Goal: Task Accomplishment & Management: Manage account settings

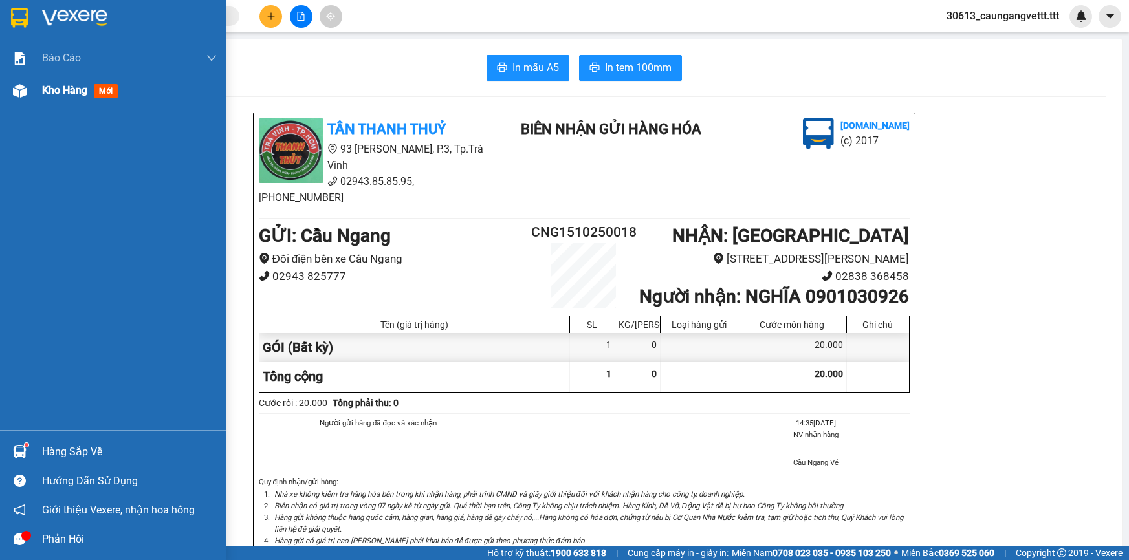
click at [65, 89] on span "Kho hàng" at bounding box center [64, 90] width 45 height 12
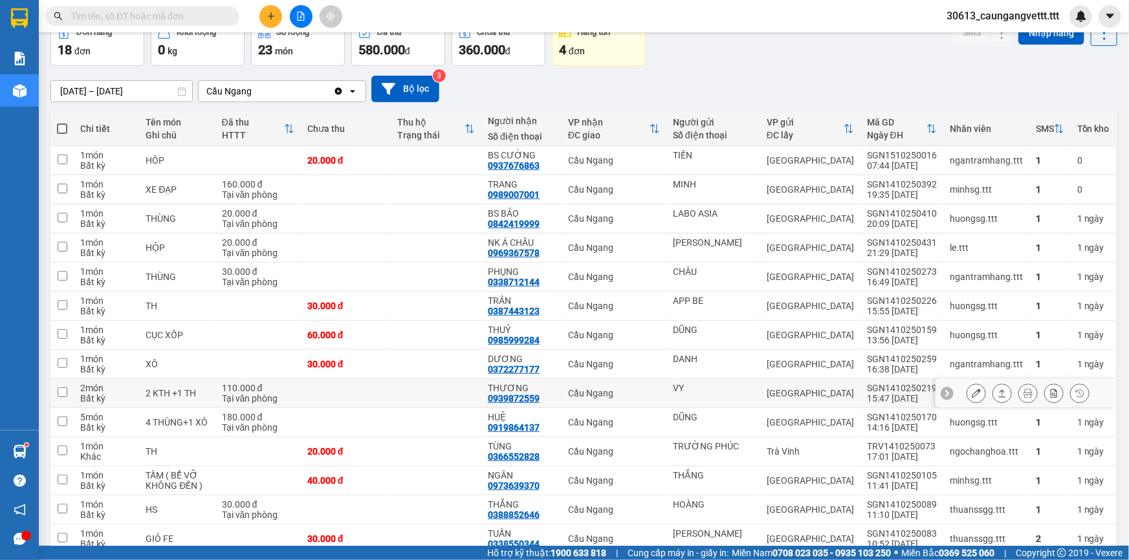
scroll to position [117, 0]
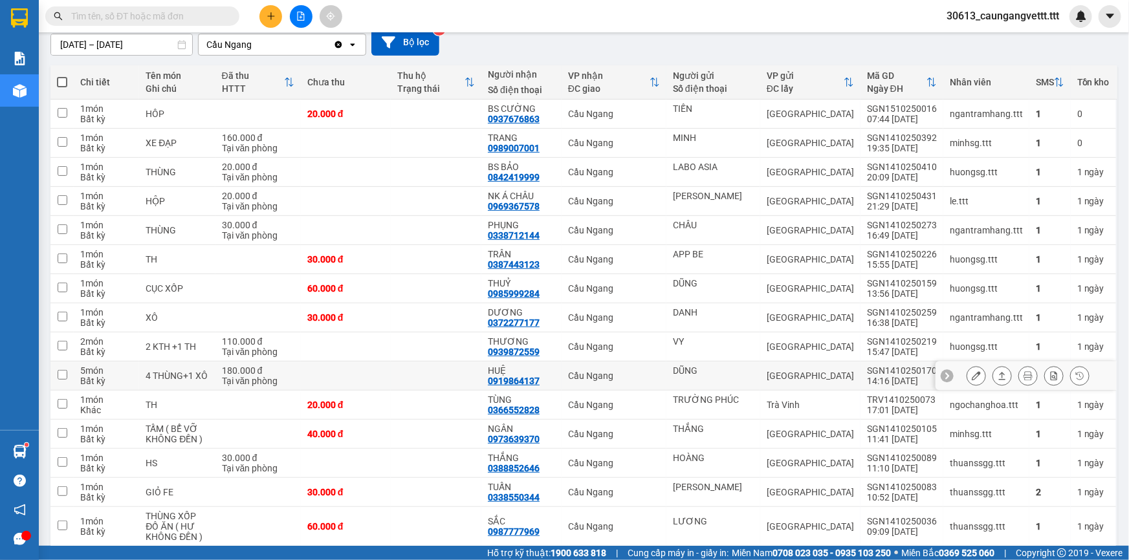
click at [971, 373] on icon at bounding box center [975, 375] width 9 height 9
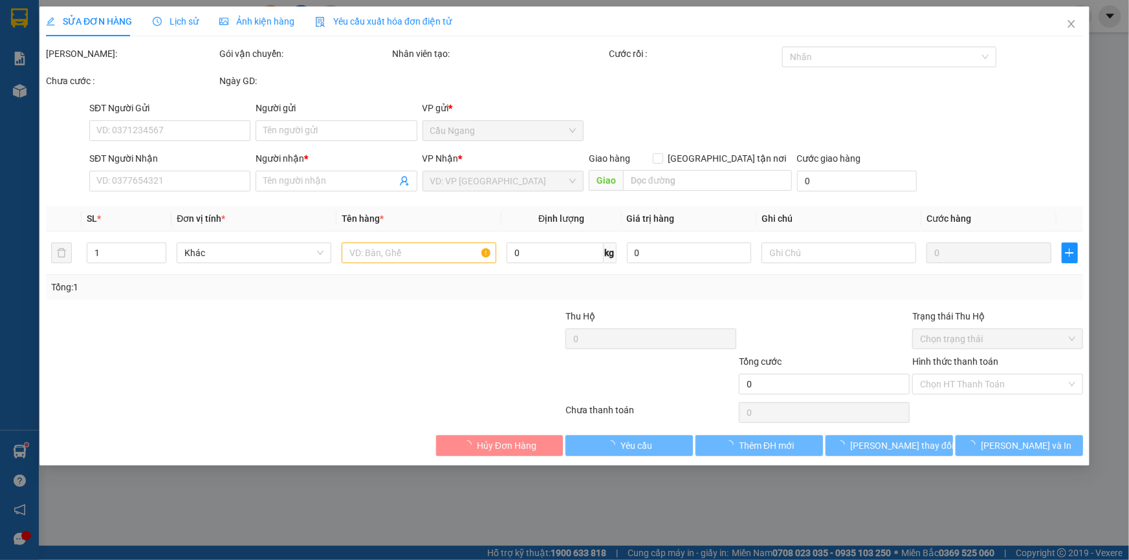
type input "DŨNG"
type input "0919864137"
type input "HUỆ"
type input "180.000"
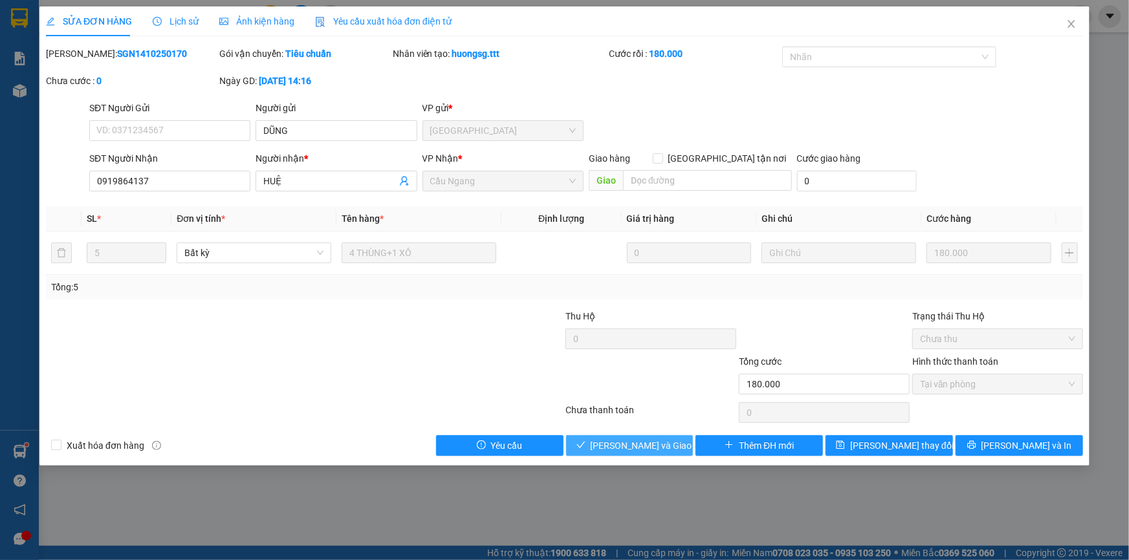
click at [636, 449] on span "[PERSON_NAME] và Giao hàng" at bounding box center [653, 446] width 124 height 14
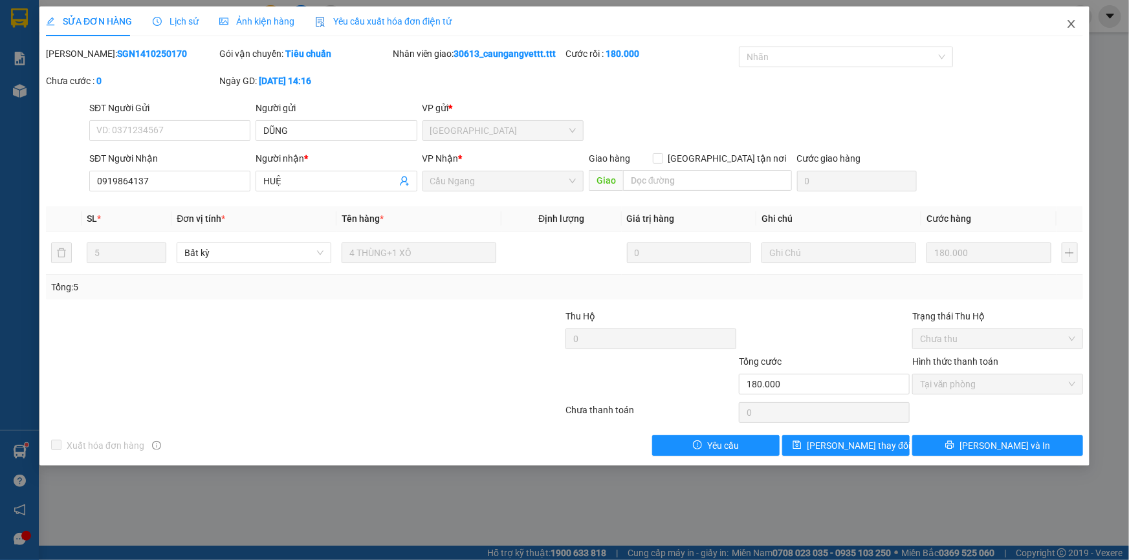
click at [1070, 21] on icon "close" at bounding box center [1071, 24] width 10 height 10
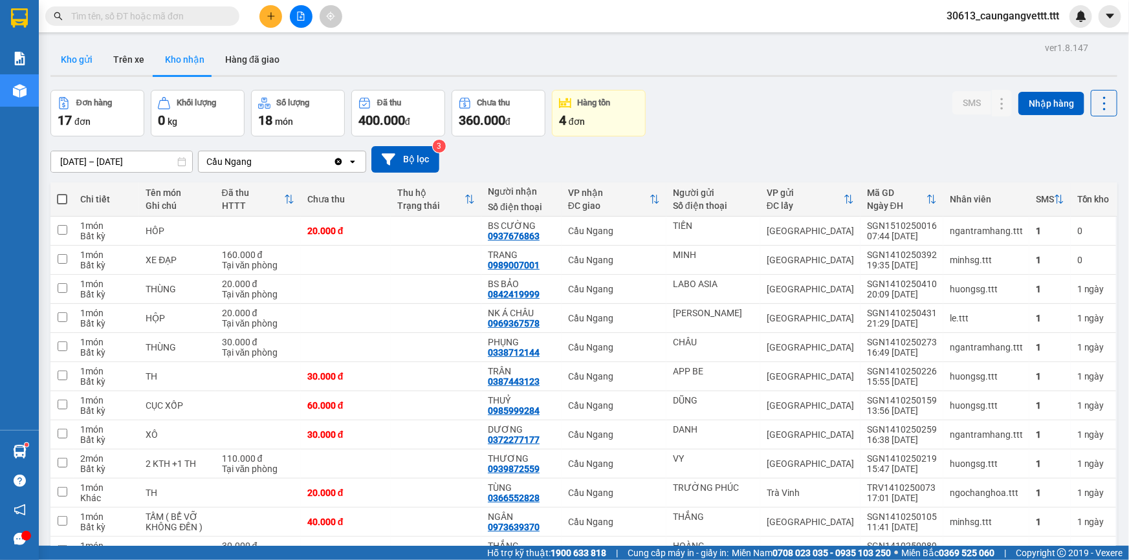
click at [74, 56] on button "Kho gửi" at bounding box center [76, 59] width 52 height 31
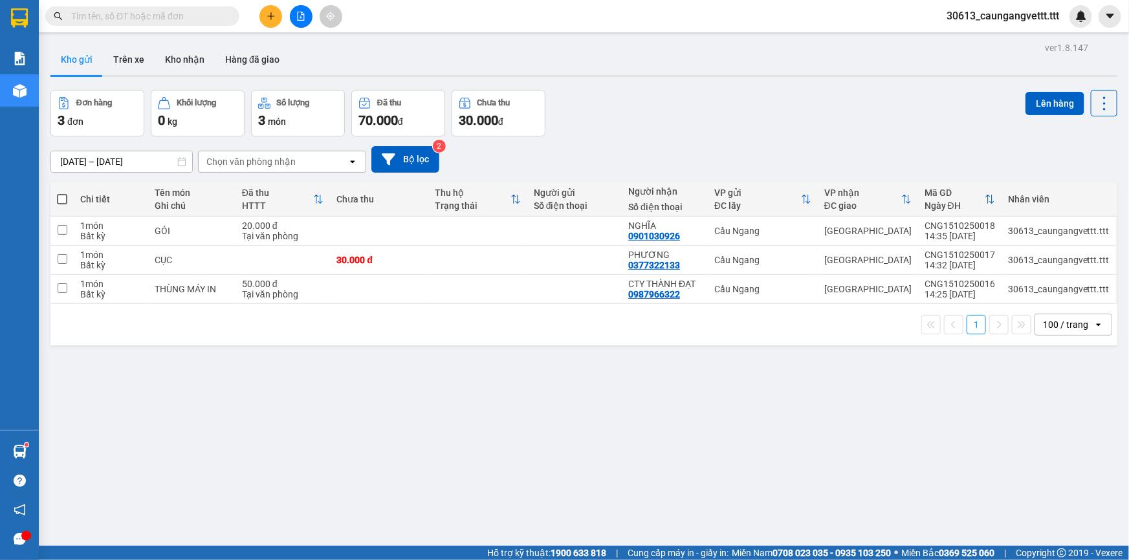
click at [60, 196] on span at bounding box center [62, 199] width 10 height 10
click at [62, 193] on input "checkbox" at bounding box center [62, 193] width 0 height 0
checkbox input "true"
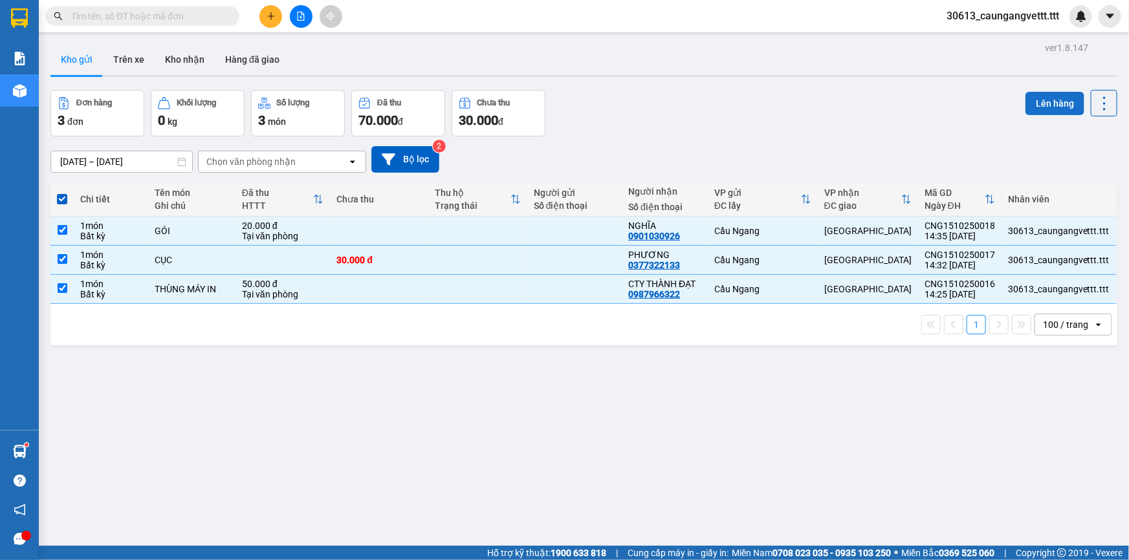
click at [1047, 104] on button "Lên hàng" at bounding box center [1054, 103] width 59 height 23
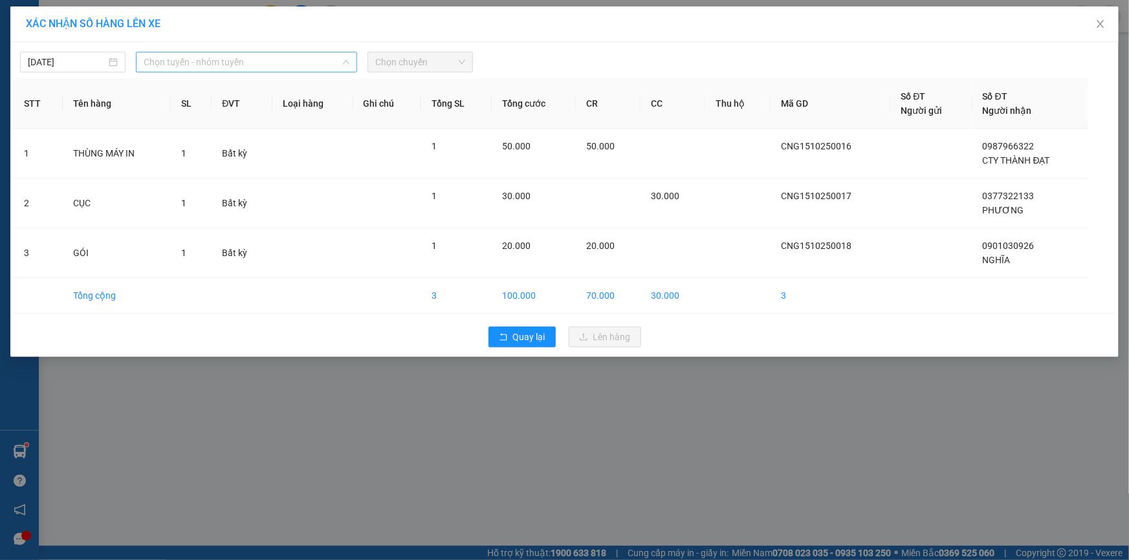
click at [274, 64] on span "Chọn tuyến - nhóm tuyến" at bounding box center [247, 61] width 206 height 19
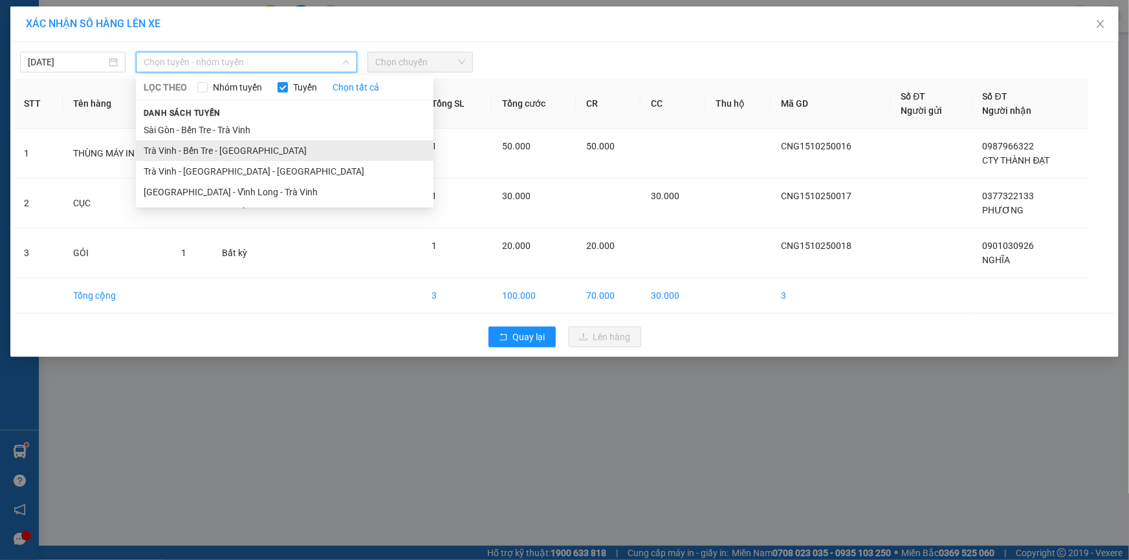
click at [225, 148] on li "Trà Vinh - Bến Tre - [GEOGRAPHIC_DATA]" at bounding box center [285, 150] width 298 height 21
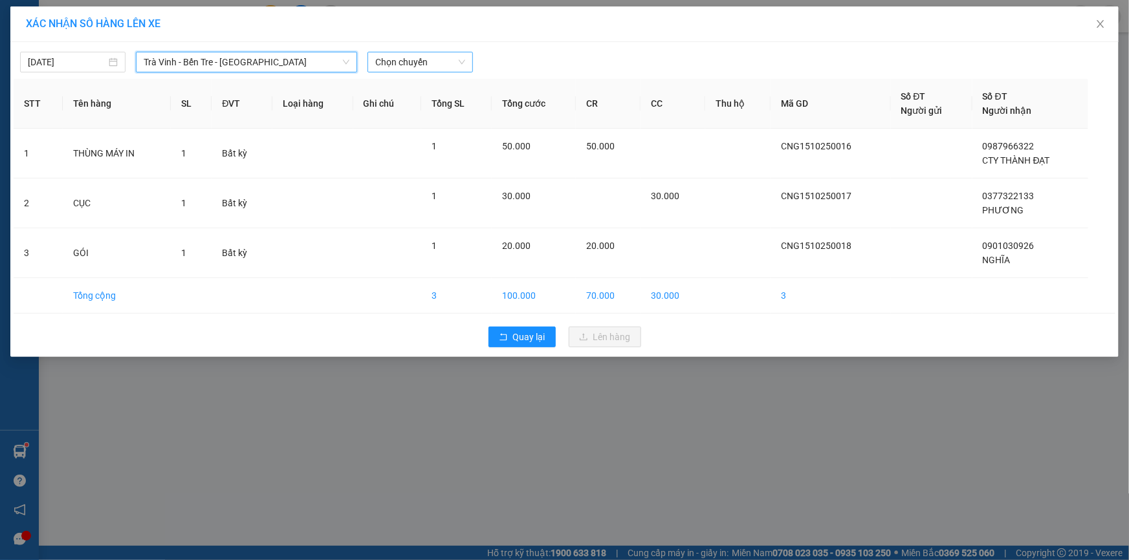
click at [406, 62] on span "Chọn chuyến" at bounding box center [420, 61] width 90 height 19
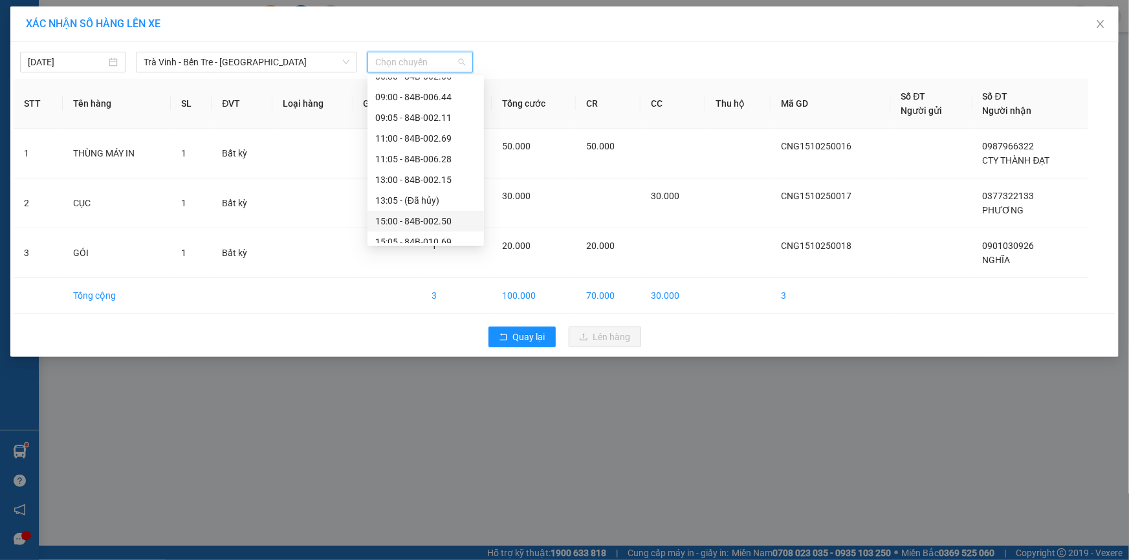
scroll to position [195, 0]
click at [407, 222] on div "17:00 - 84B-004.01" at bounding box center [425, 224] width 101 height 14
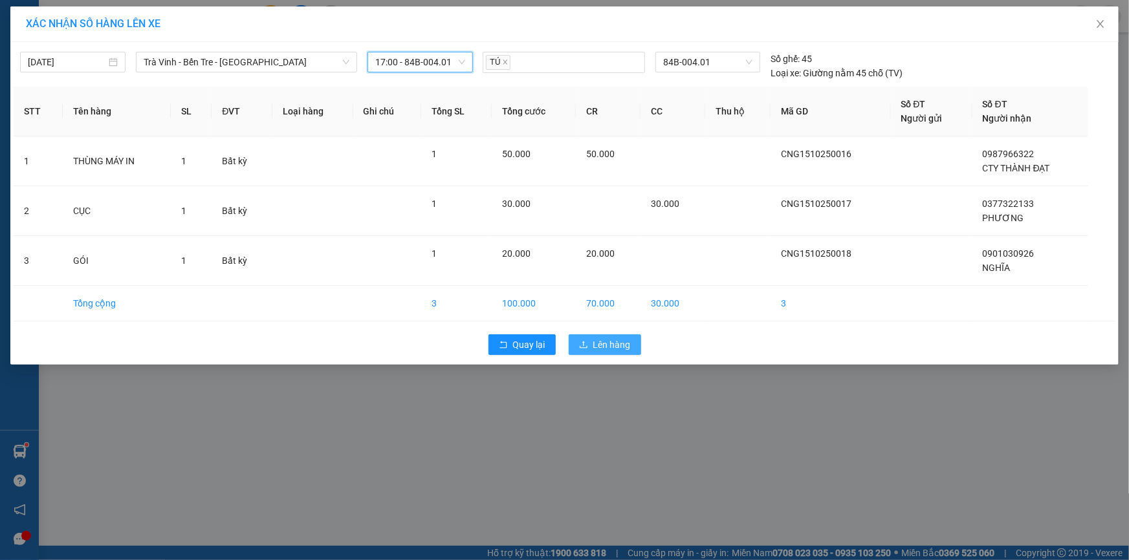
click at [610, 347] on span "Lên hàng" at bounding box center [612, 345] width 38 height 14
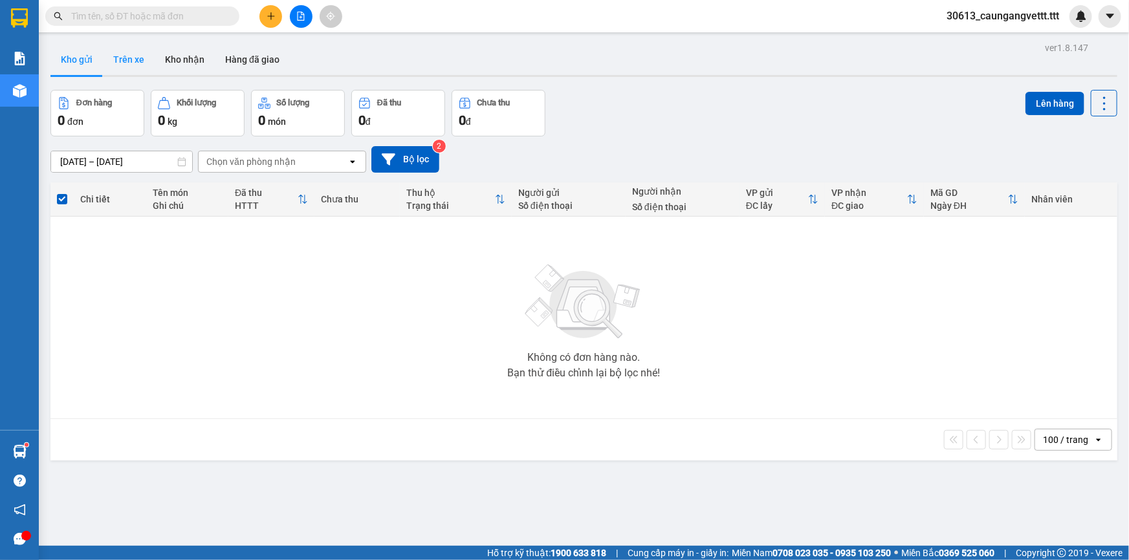
click at [129, 63] on button "Trên xe" at bounding box center [129, 59] width 52 height 31
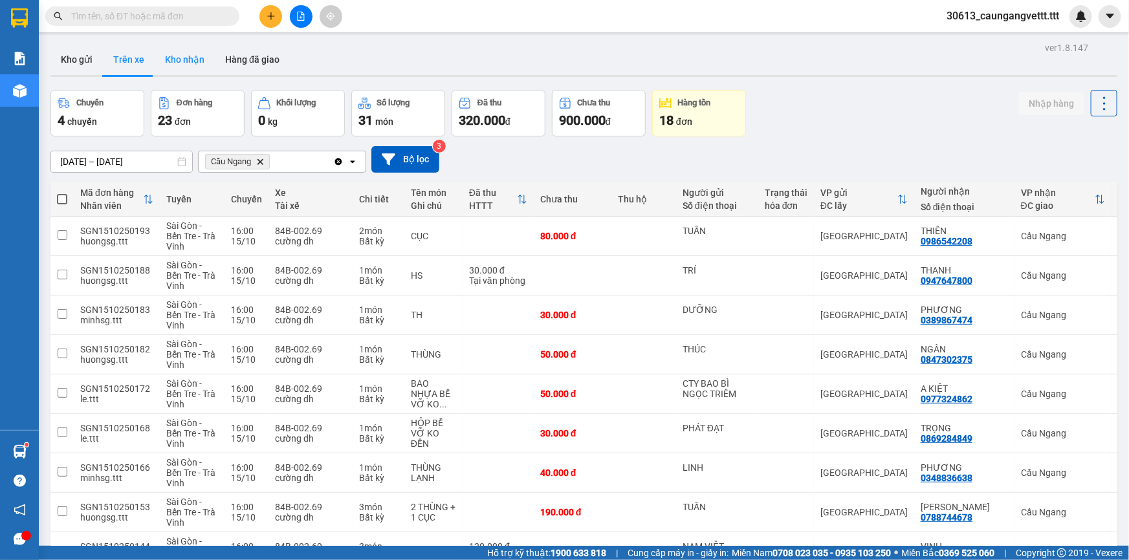
click at [181, 65] on button "Kho nhận" at bounding box center [185, 59] width 60 height 31
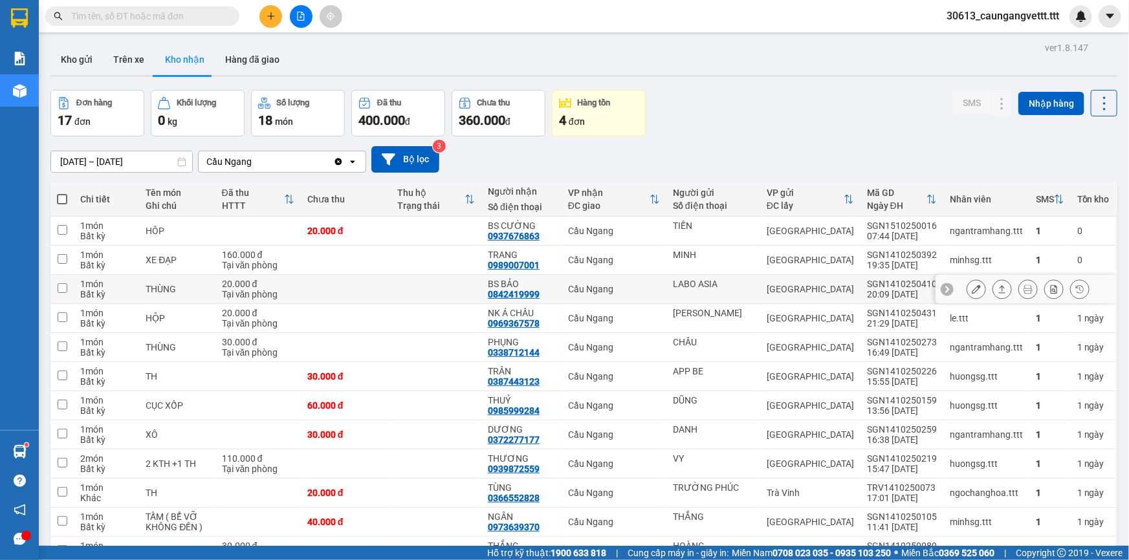
click at [971, 290] on icon at bounding box center [975, 289] width 9 height 9
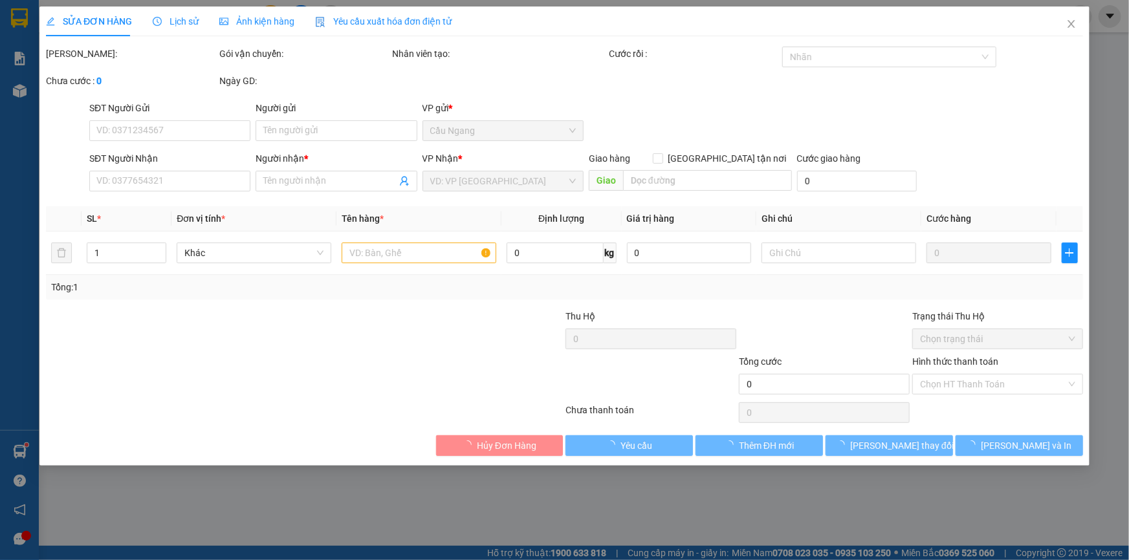
type input "LABO ASIA"
type input "0842419999"
type input "BS BẢO"
type input "20.000"
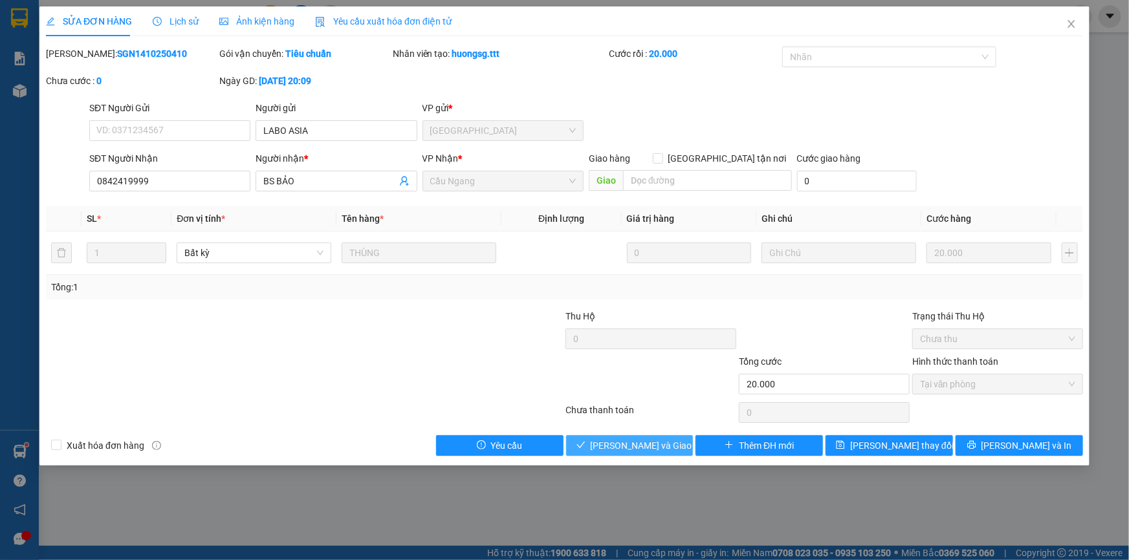
click at [650, 447] on span "[PERSON_NAME] và Giao hàng" at bounding box center [653, 446] width 124 height 14
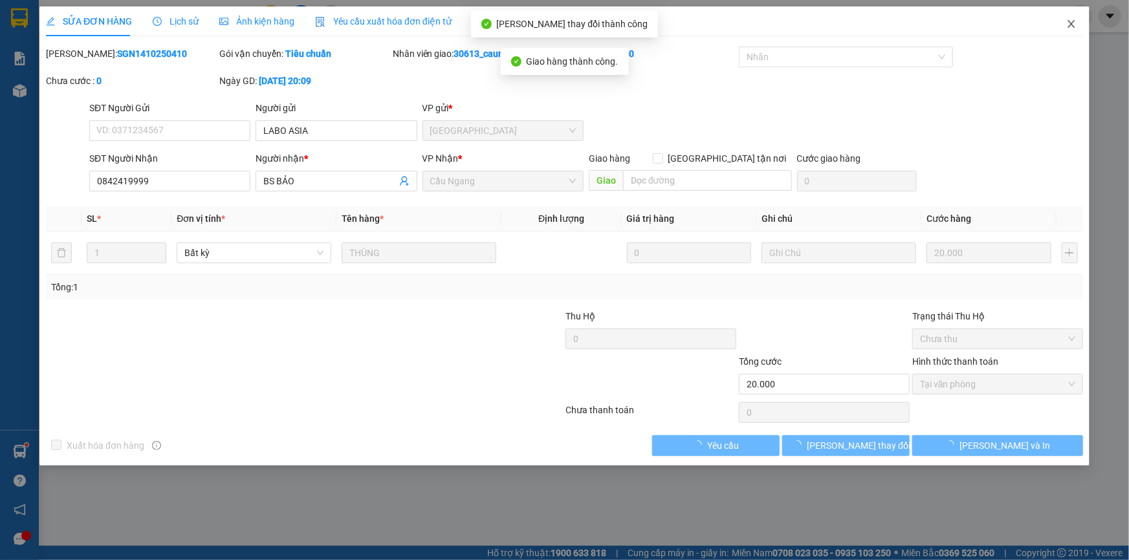
click at [1075, 26] on icon "close" at bounding box center [1071, 24] width 10 height 10
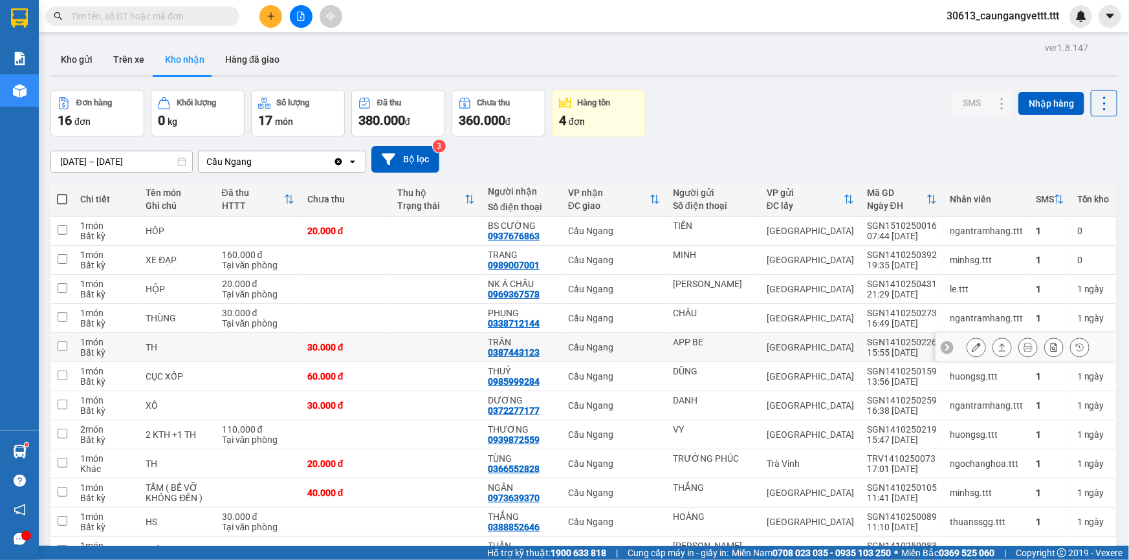
scroll to position [195, 0]
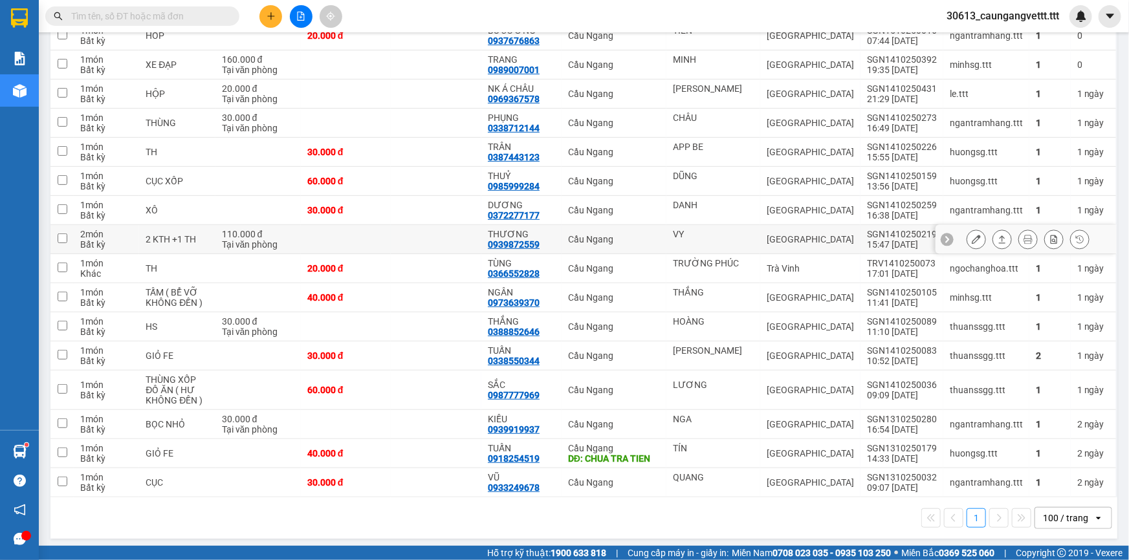
click at [971, 237] on icon at bounding box center [975, 239] width 9 height 9
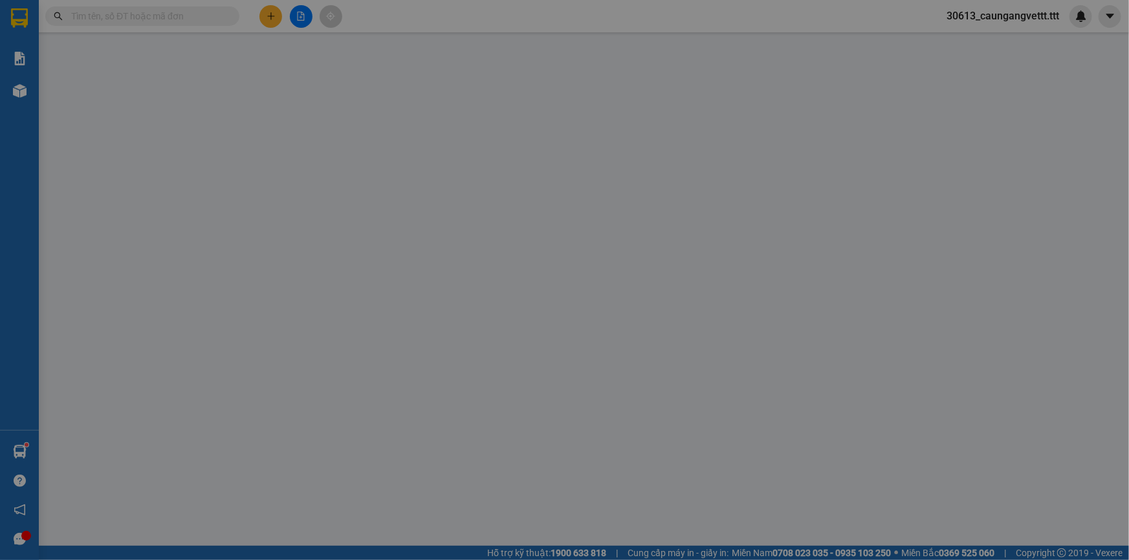
type input "VY"
type input "0939872559"
type input "THƯƠNG"
type input "110.000"
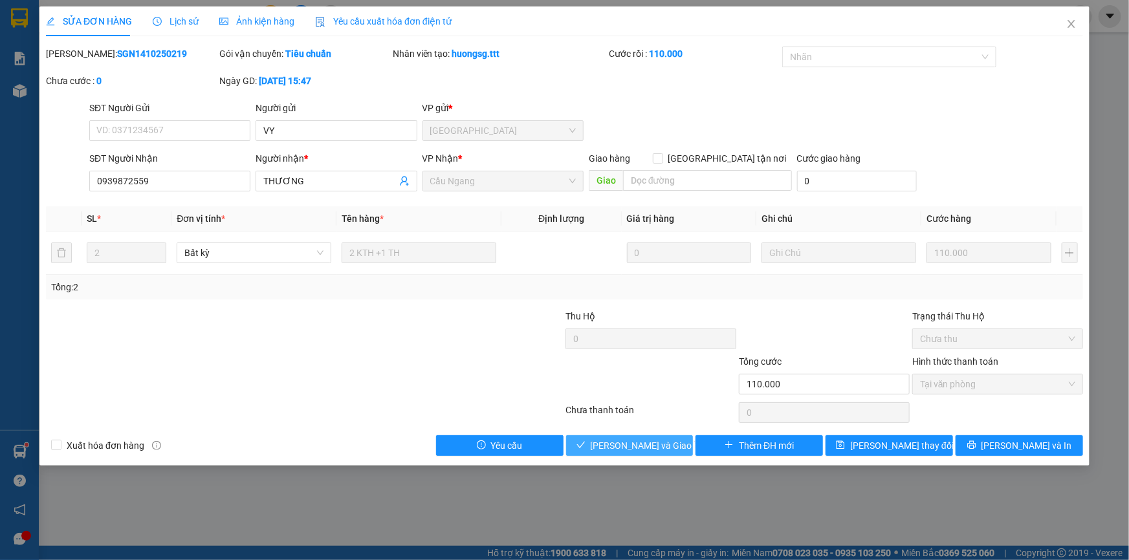
click at [650, 448] on span "[PERSON_NAME] và Giao hàng" at bounding box center [653, 446] width 124 height 14
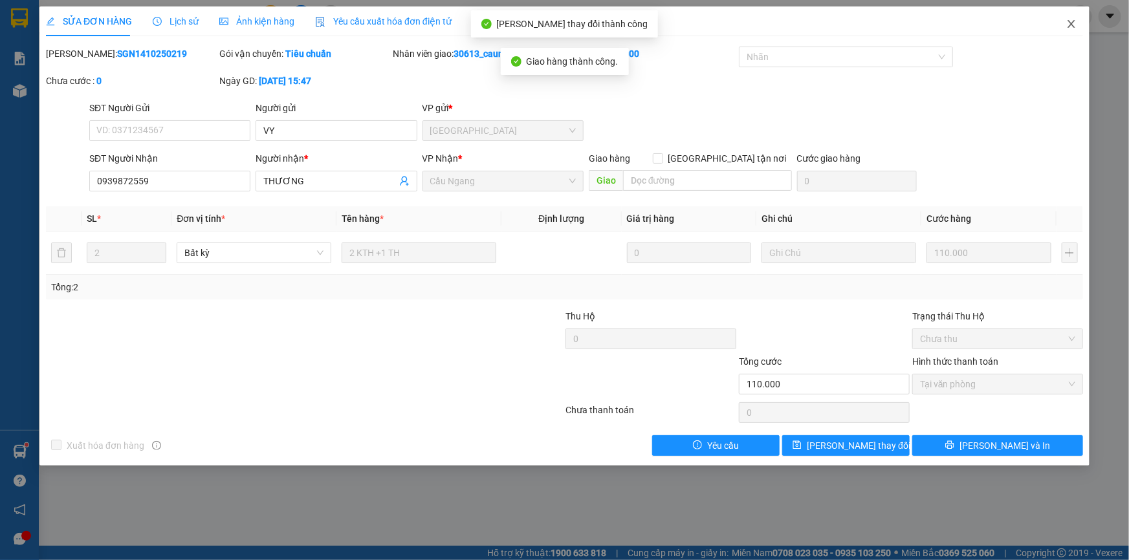
click at [1071, 24] on icon "close" at bounding box center [1071, 24] width 10 height 10
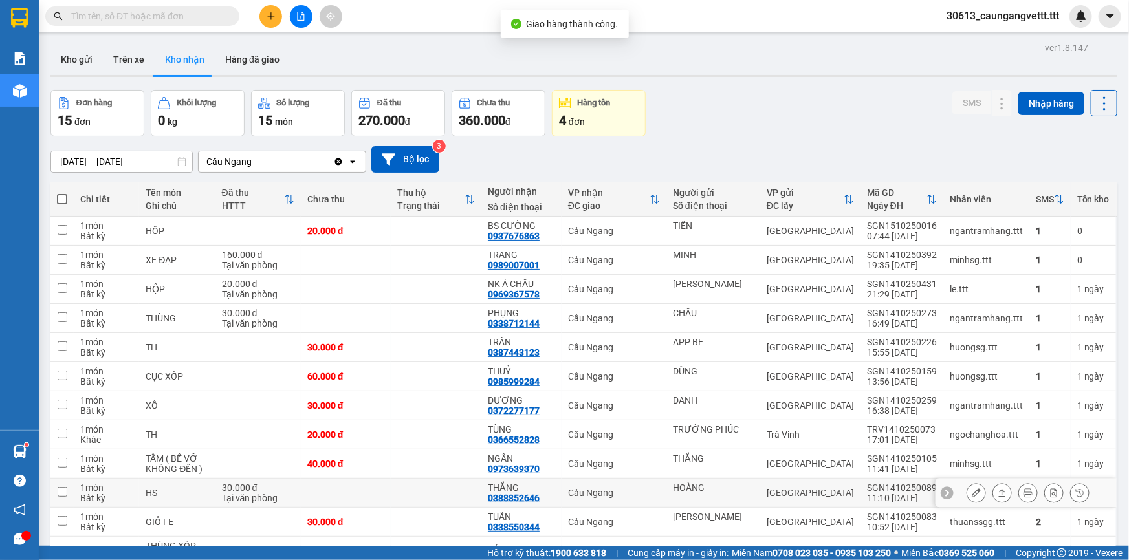
scroll to position [169, 0]
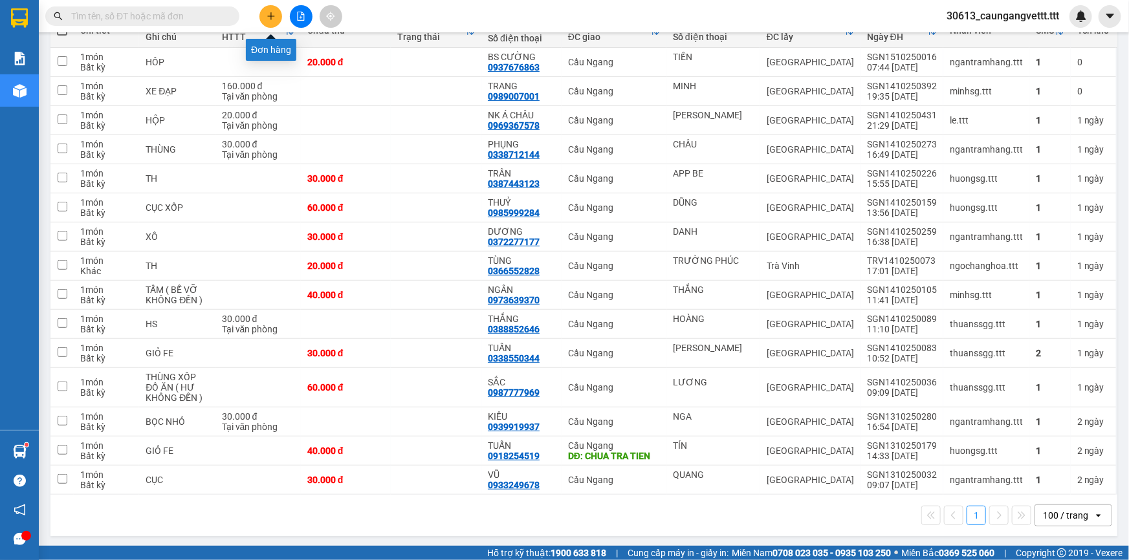
click at [268, 19] on icon "plus" at bounding box center [270, 16] width 9 height 9
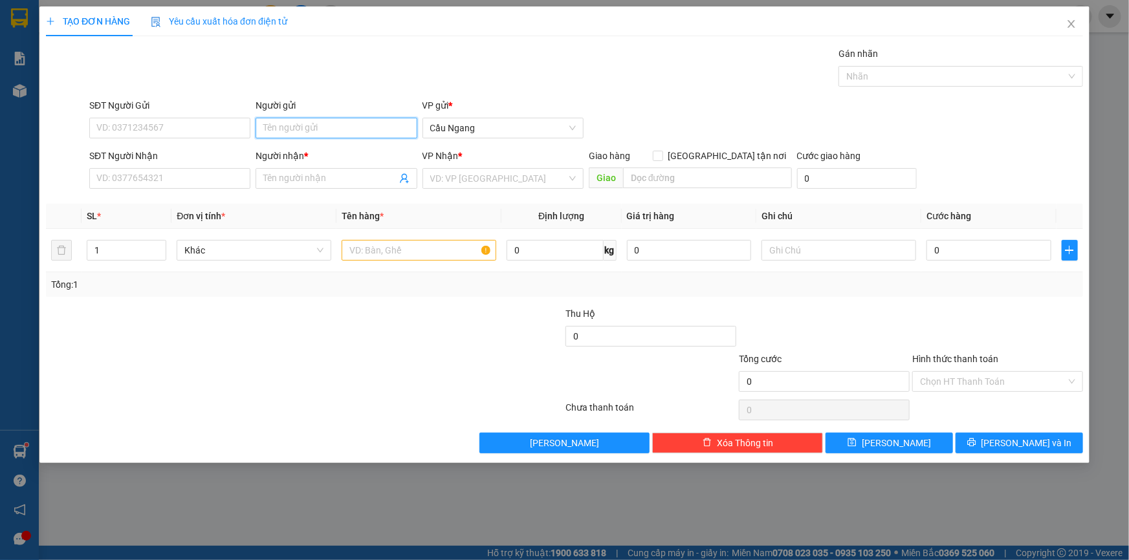
click at [315, 134] on input "Người gửi" at bounding box center [335, 128] width 161 height 21
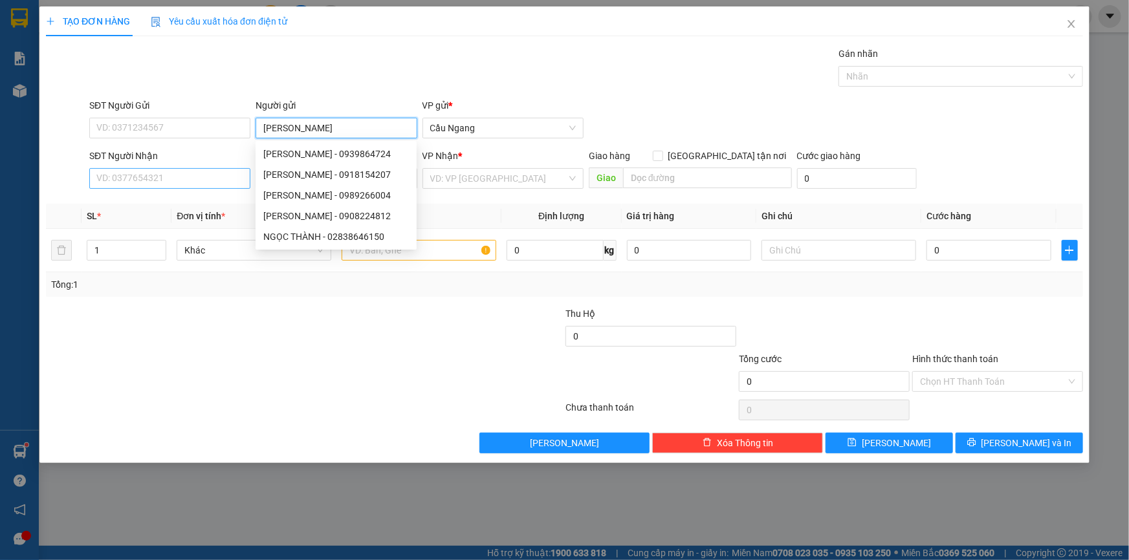
type input "[PERSON_NAME]"
click at [166, 175] on input "SĐT Người Nhận" at bounding box center [169, 178] width 161 height 21
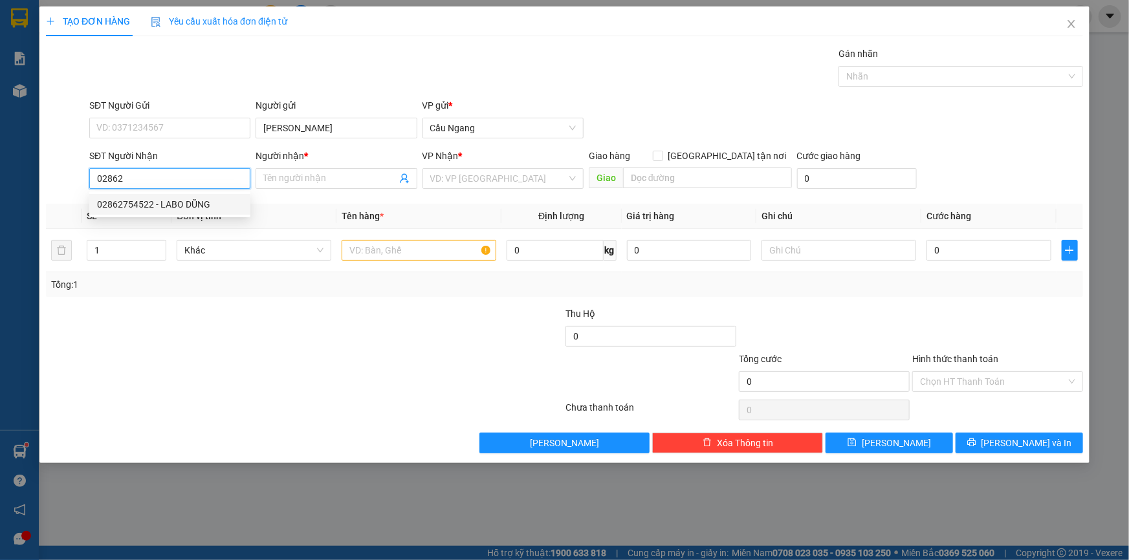
click at [162, 201] on div "02862754522 - LABO DŨNG" at bounding box center [170, 204] width 146 height 14
type input "02862754522"
type input "LABO DŨNG"
type input "02862754522"
click at [374, 248] on input "text" at bounding box center [419, 250] width 155 height 21
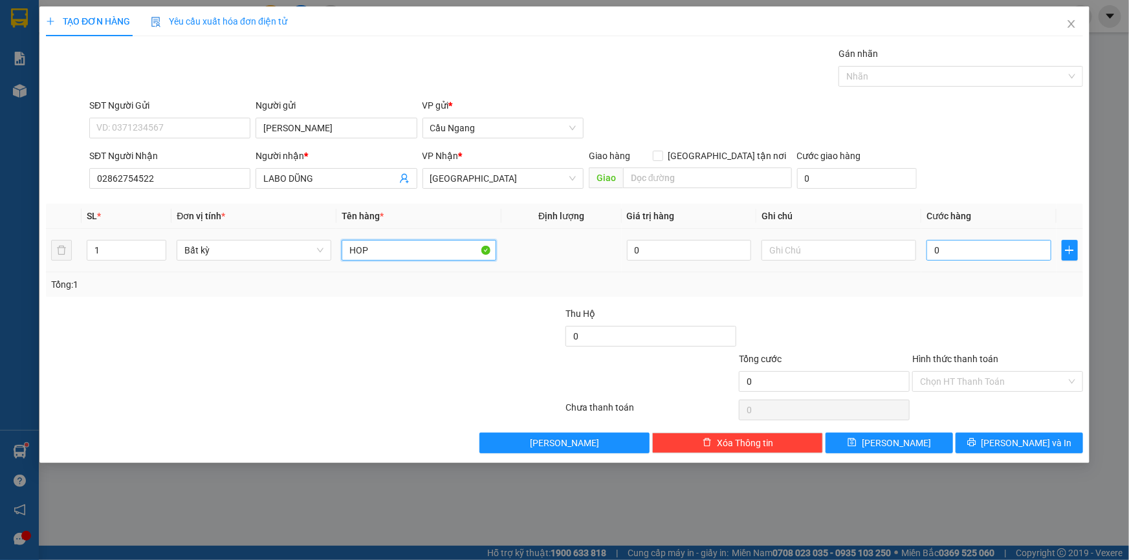
type input "HOP"
click at [979, 248] on input "0" at bounding box center [988, 250] width 125 height 21
type input "2"
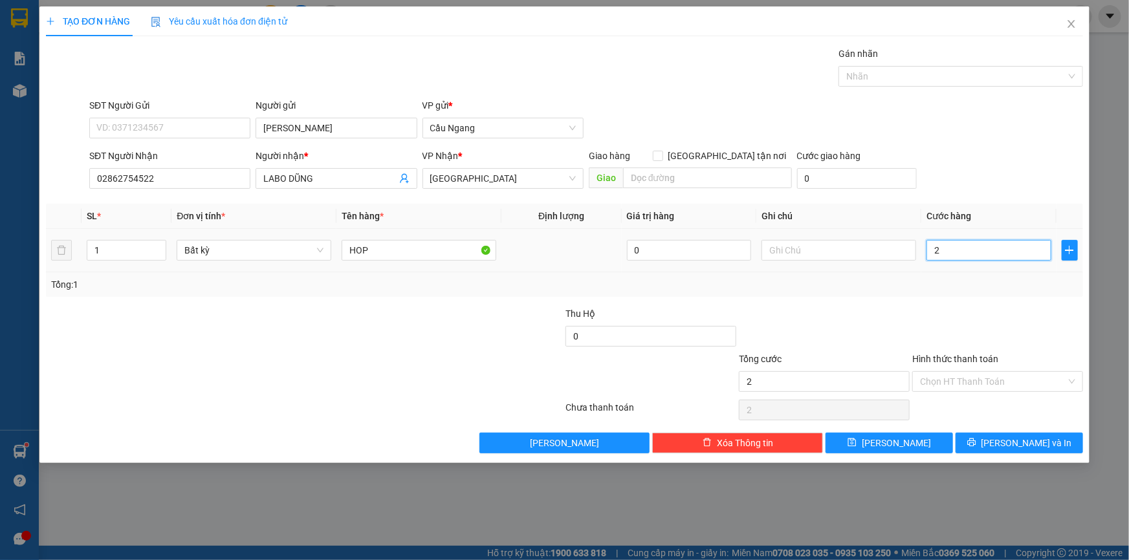
type input "20"
type input "200"
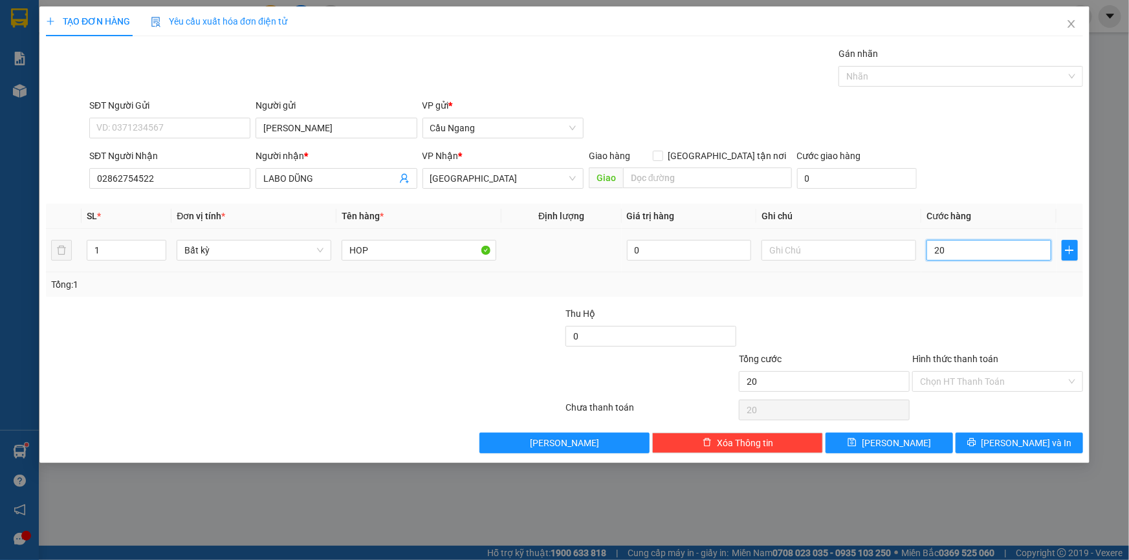
type input "200"
type input "2.000"
type input "20.000"
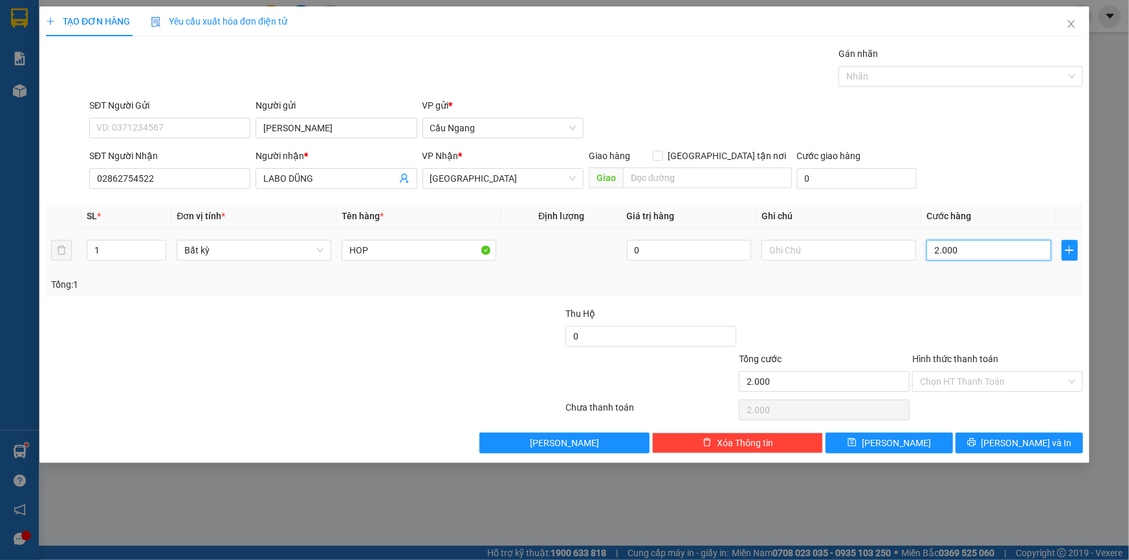
type input "20.000"
click at [971, 382] on input "Hình thức thanh toán" at bounding box center [993, 381] width 146 height 19
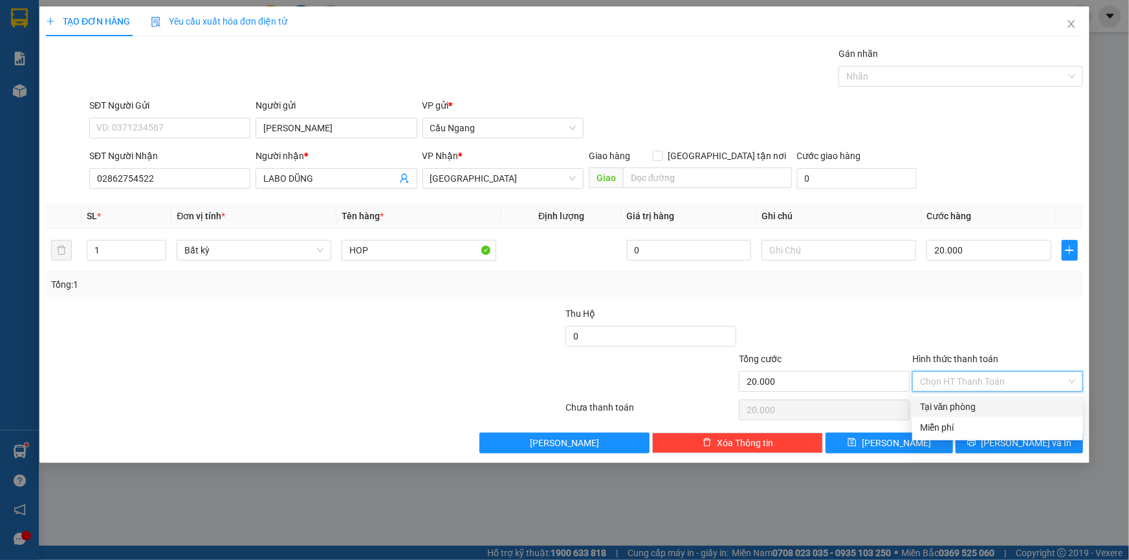
click at [961, 402] on div "Tại văn phòng" at bounding box center [997, 407] width 155 height 14
type input "0"
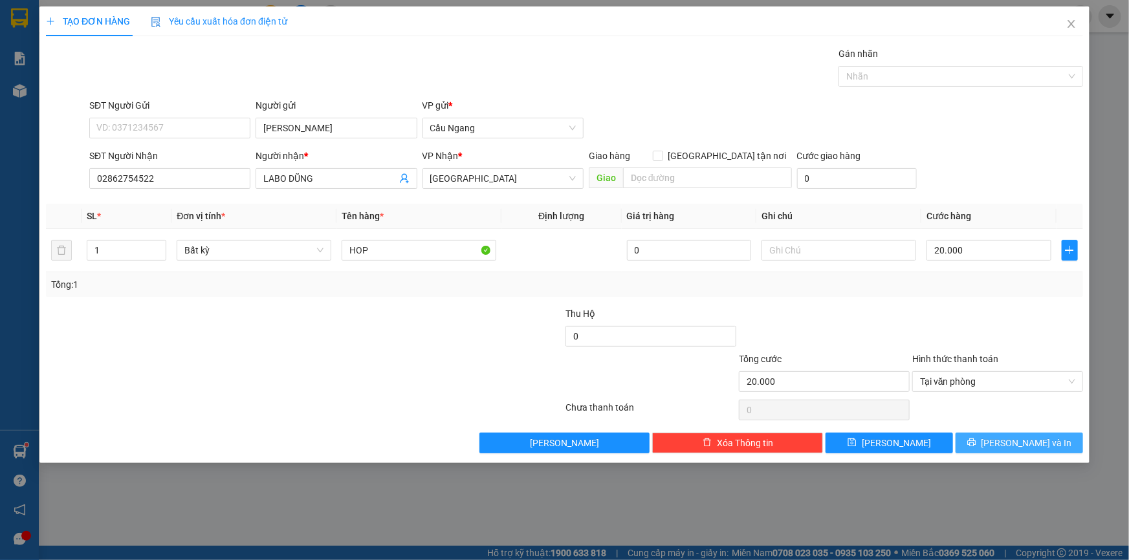
click at [1005, 446] on button "[PERSON_NAME] và In" at bounding box center [1018, 443] width 127 height 21
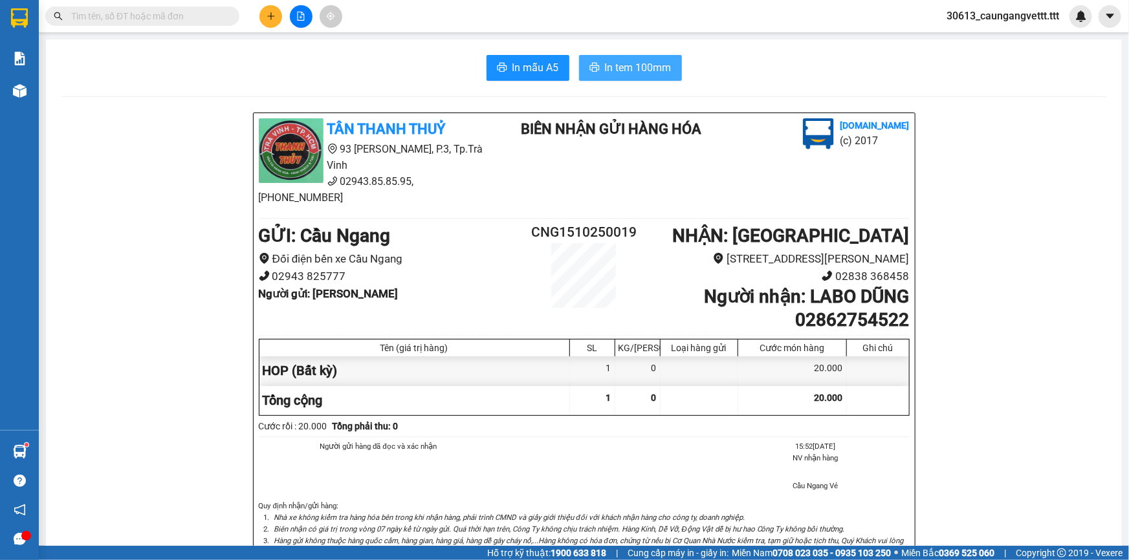
click at [627, 75] on span "In tem 100mm" at bounding box center [638, 68] width 67 height 16
click at [266, 13] on icon "plus" at bounding box center [270, 16] width 9 height 9
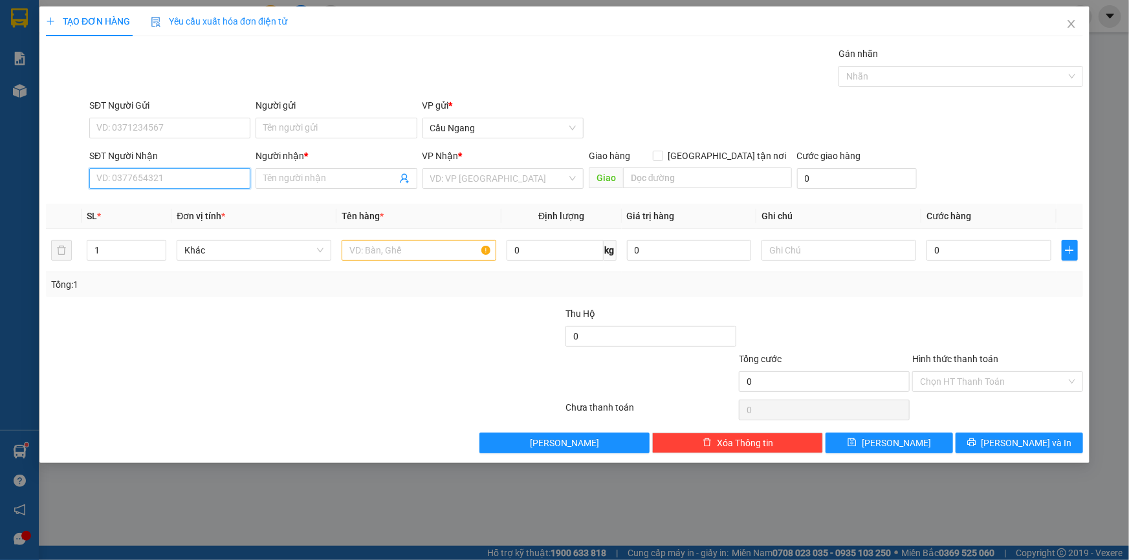
click at [123, 172] on input "SĐT Người Nhận" at bounding box center [169, 178] width 161 height 21
type input "0909676543"
click at [298, 176] on input "Người nhận *" at bounding box center [329, 178] width 133 height 14
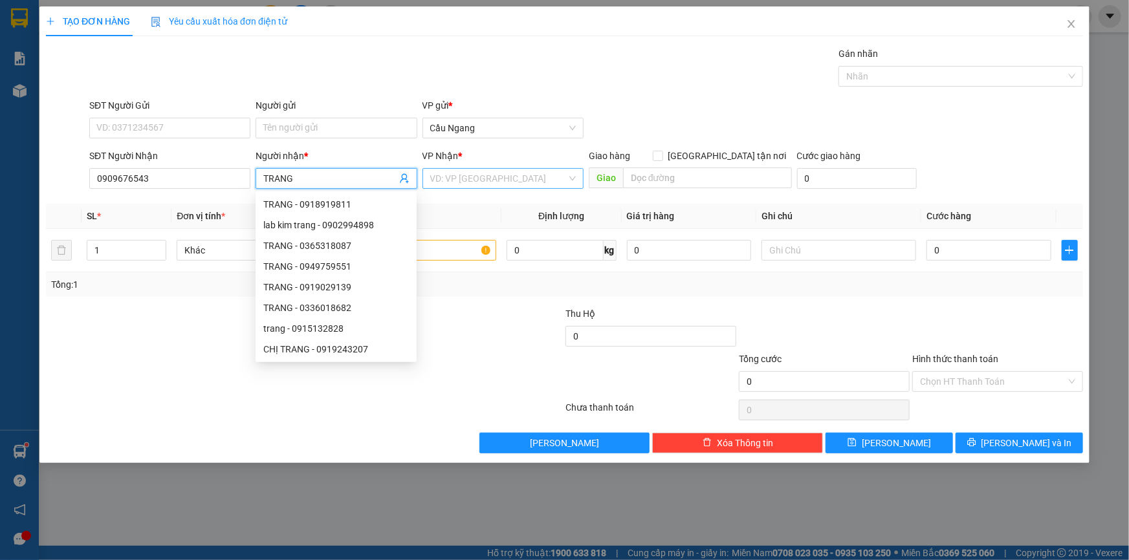
type input "TRANG"
click at [501, 179] on input "search" at bounding box center [498, 178] width 136 height 19
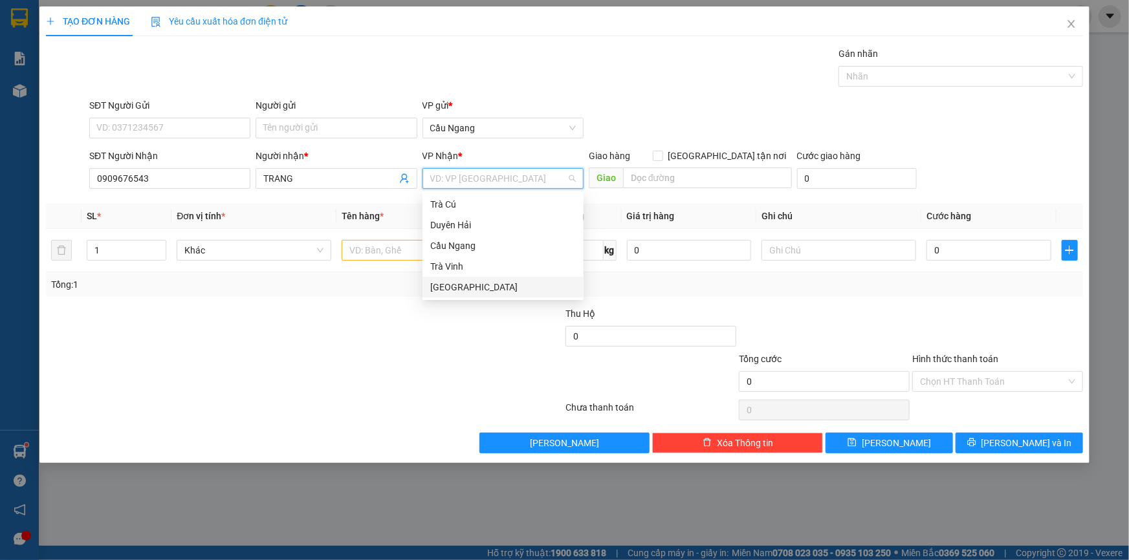
click at [458, 288] on div "[GEOGRAPHIC_DATA]" at bounding box center [503, 287] width 146 height 14
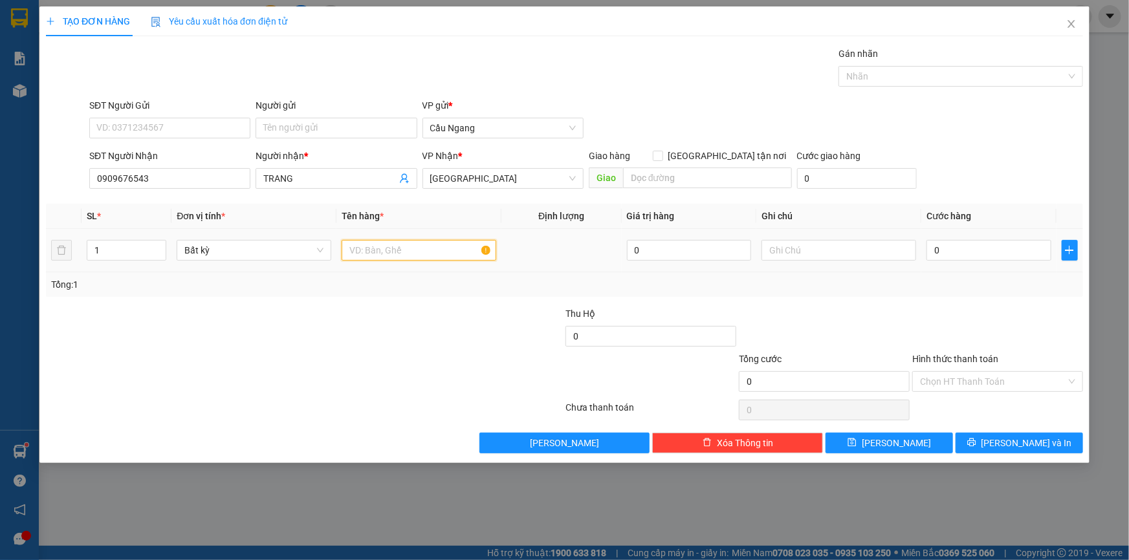
click at [368, 249] on input "text" at bounding box center [419, 250] width 155 height 21
type input "THÙNG XOP"
click at [977, 252] on input "0" at bounding box center [988, 250] width 125 height 21
type input "3"
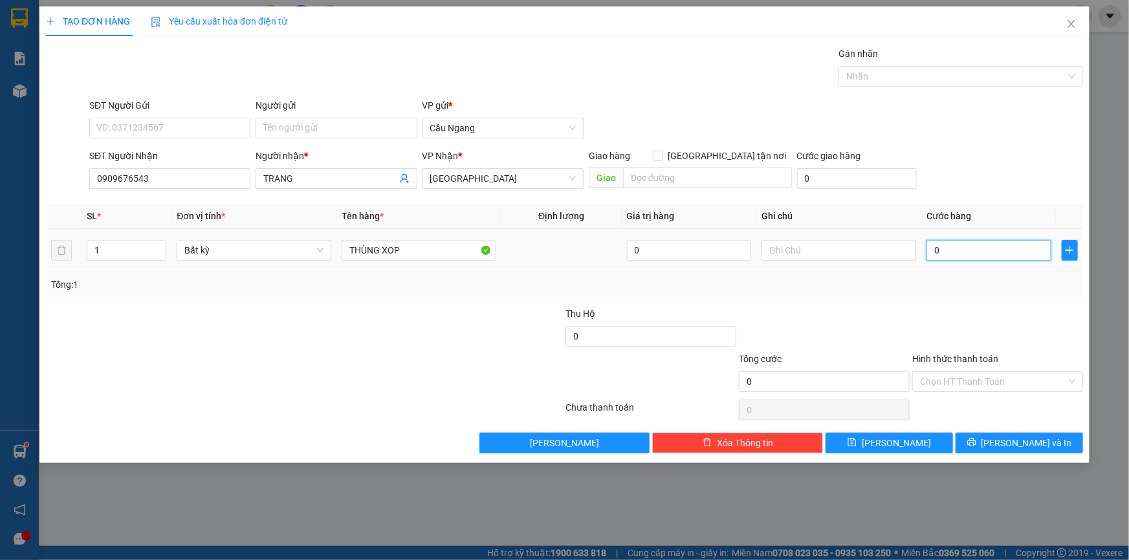
type input "3"
type input "30"
type input "300"
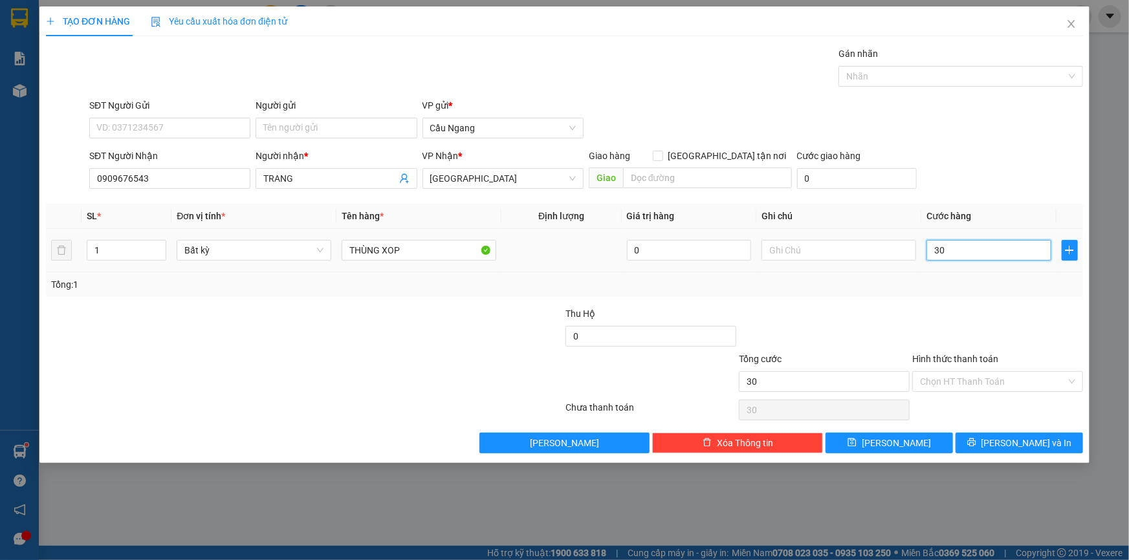
type input "300"
type input "3.000"
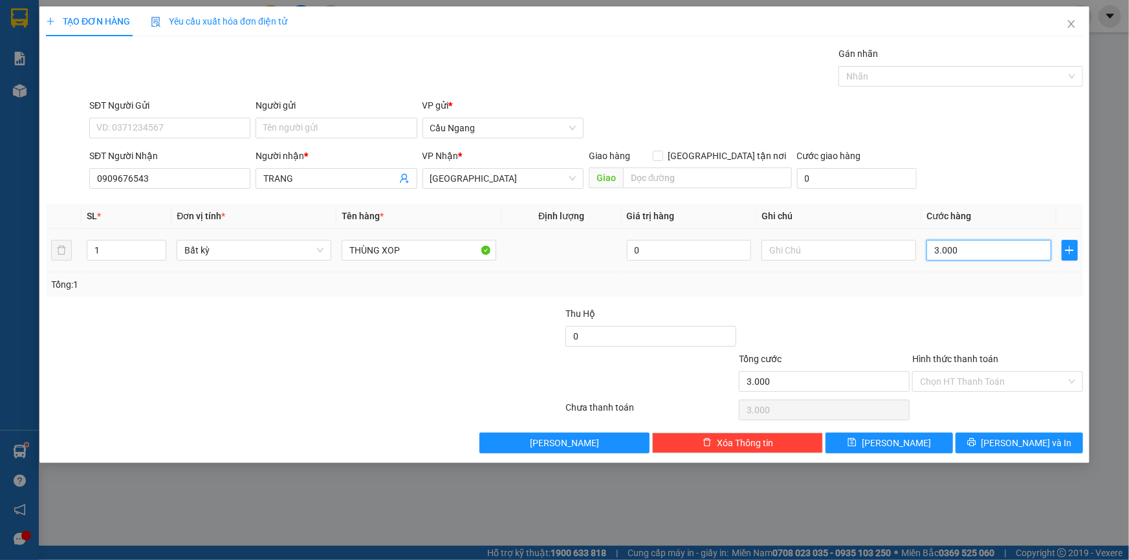
type input "30.000"
drag, startPoint x: 986, startPoint y: 383, endPoint x: 978, endPoint y: 379, distance: 9.3
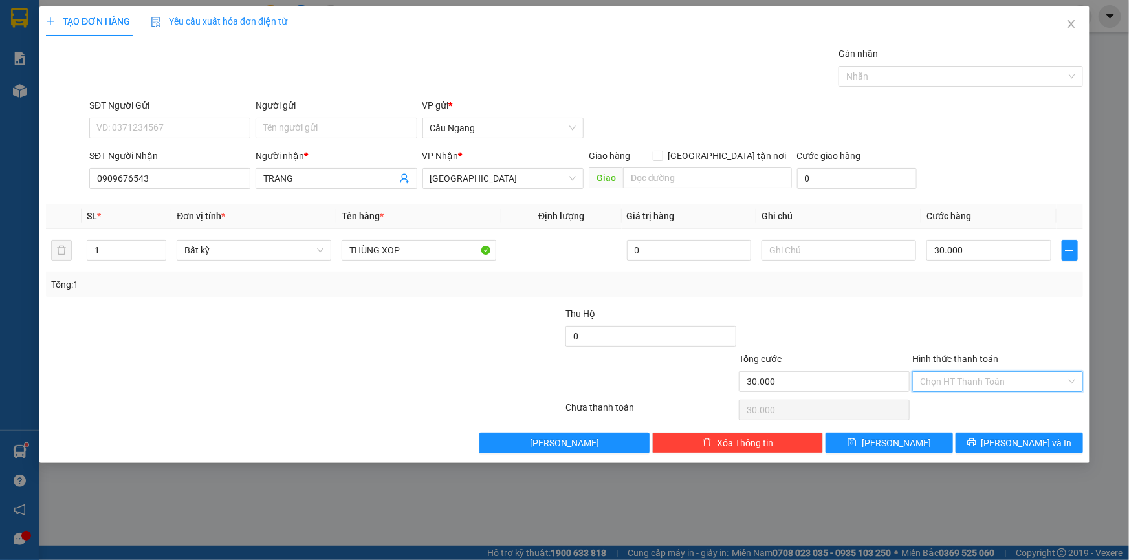
click at [982, 383] on input "Hình thức thanh toán" at bounding box center [993, 381] width 146 height 19
click at [979, 407] on div "Tại văn phòng" at bounding box center [997, 407] width 155 height 14
type input "0"
click at [1024, 446] on span "[PERSON_NAME] và In" at bounding box center [1026, 443] width 91 height 14
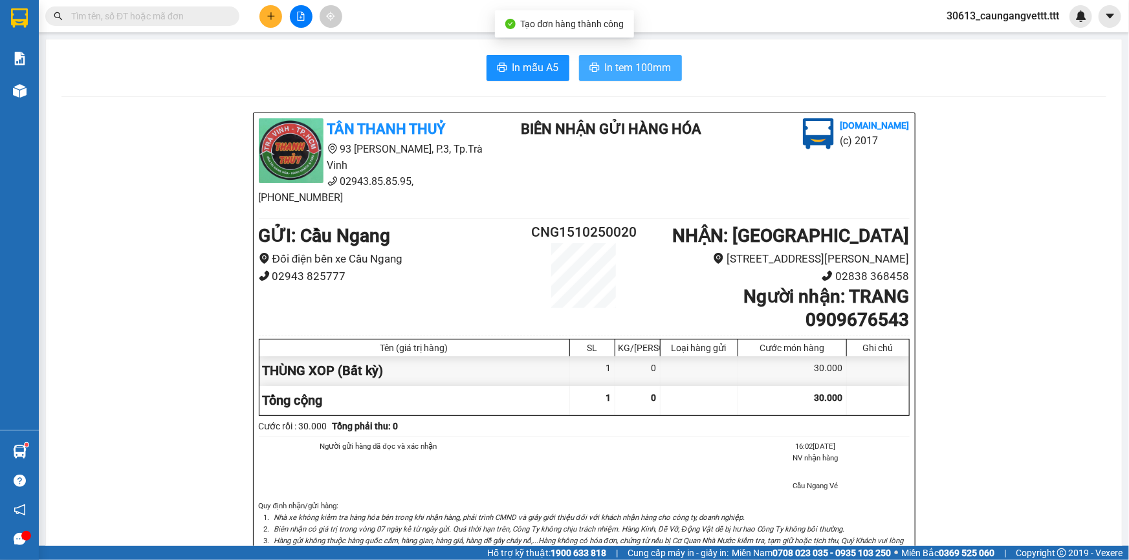
click at [636, 68] on span "In tem 100mm" at bounding box center [638, 68] width 67 height 16
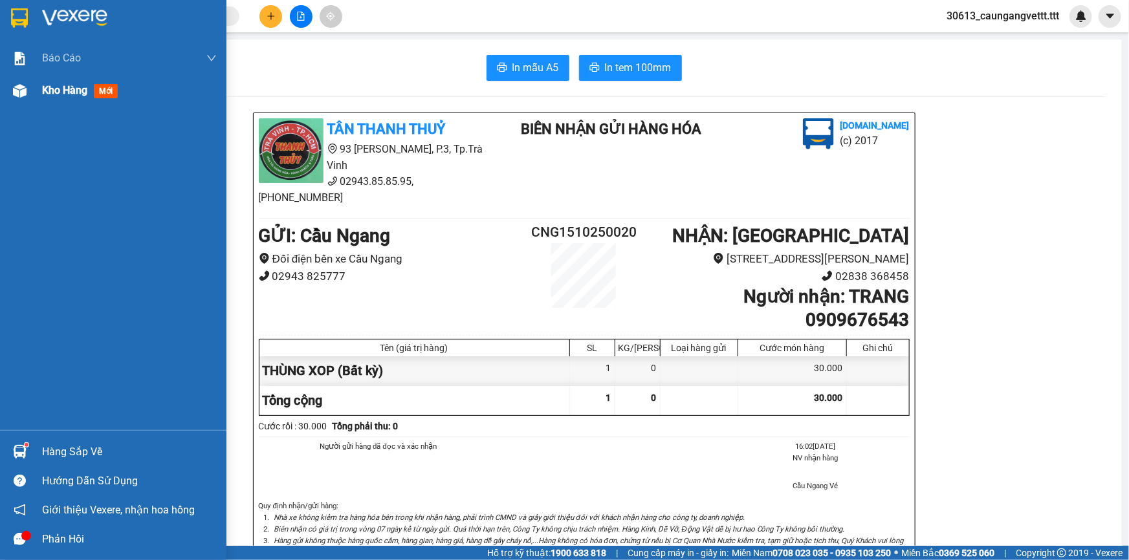
click at [61, 93] on span "Kho hàng" at bounding box center [64, 90] width 45 height 12
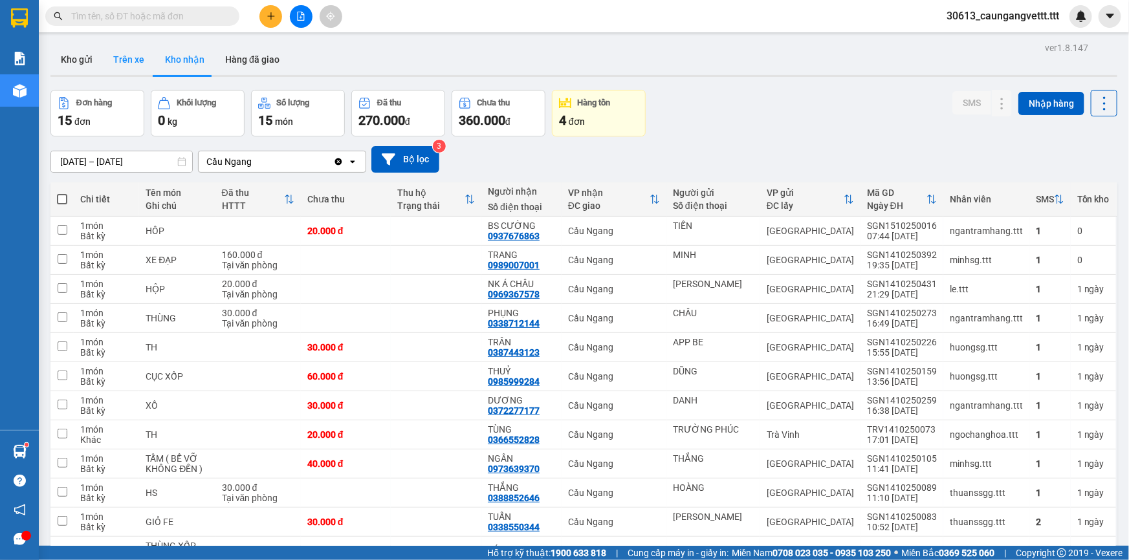
click at [124, 60] on button "Trên xe" at bounding box center [129, 59] width 52 height 31
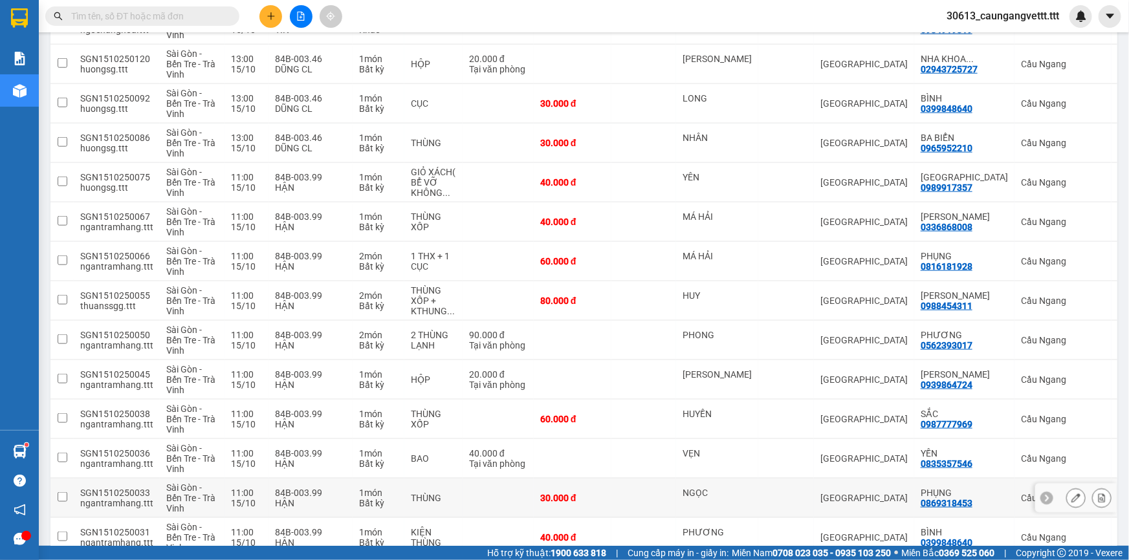
scroll to position [712, 0]
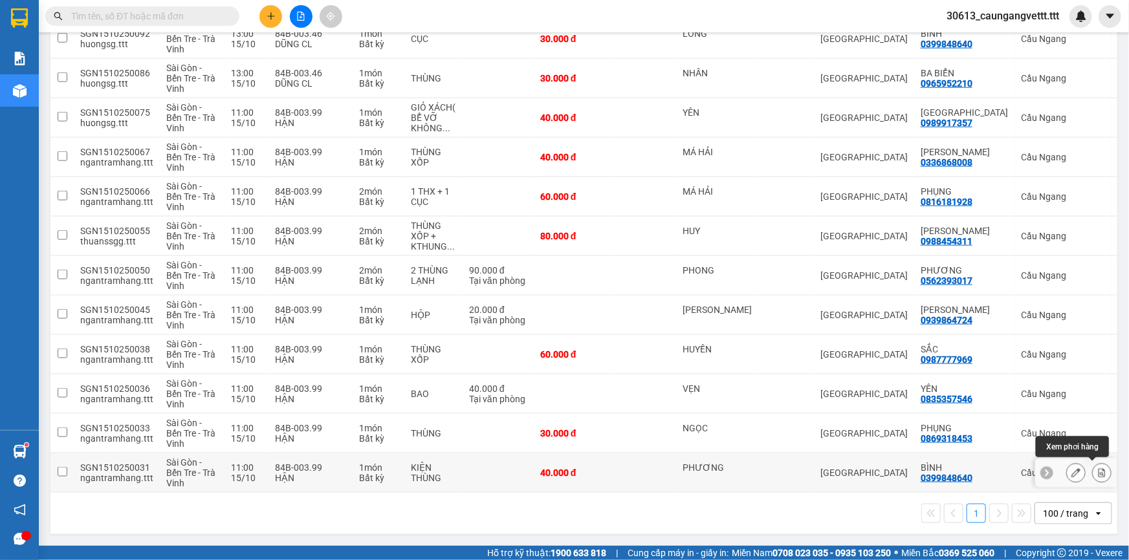
click at [1097, 472] on icon at bounding box center [1101, 472] width 9 height 9
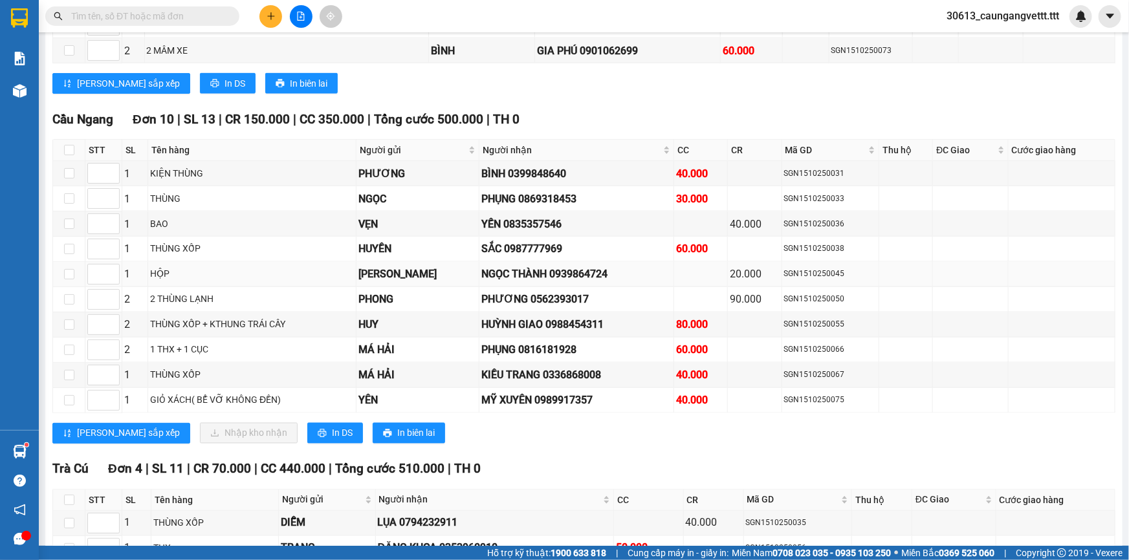
scroll to position [986, 0]
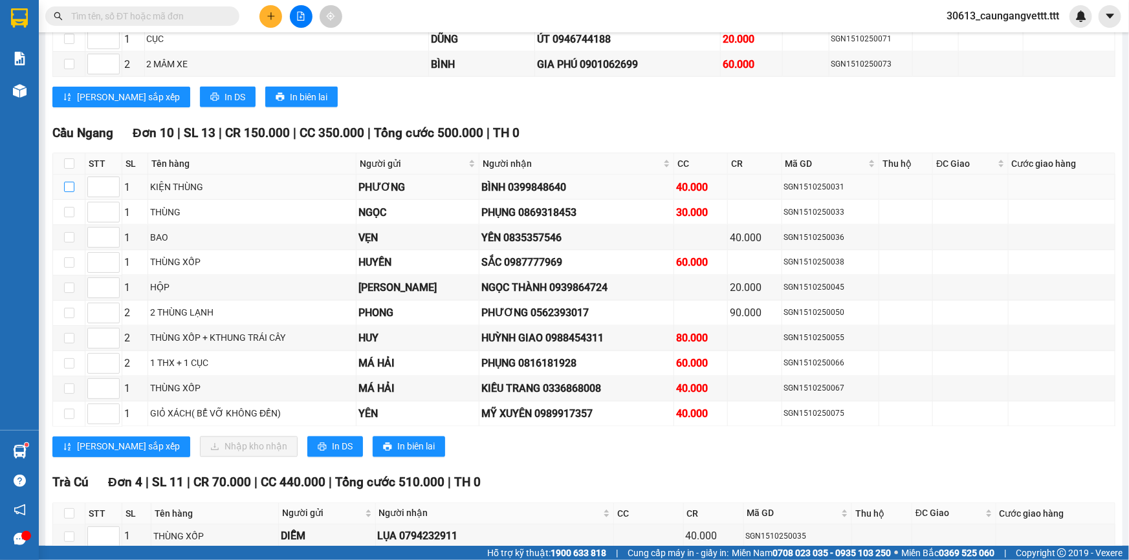
click at [65, 182] on input "checkbox" at bounding box center [69, 187] width 10 height 10
checkbox input "true"
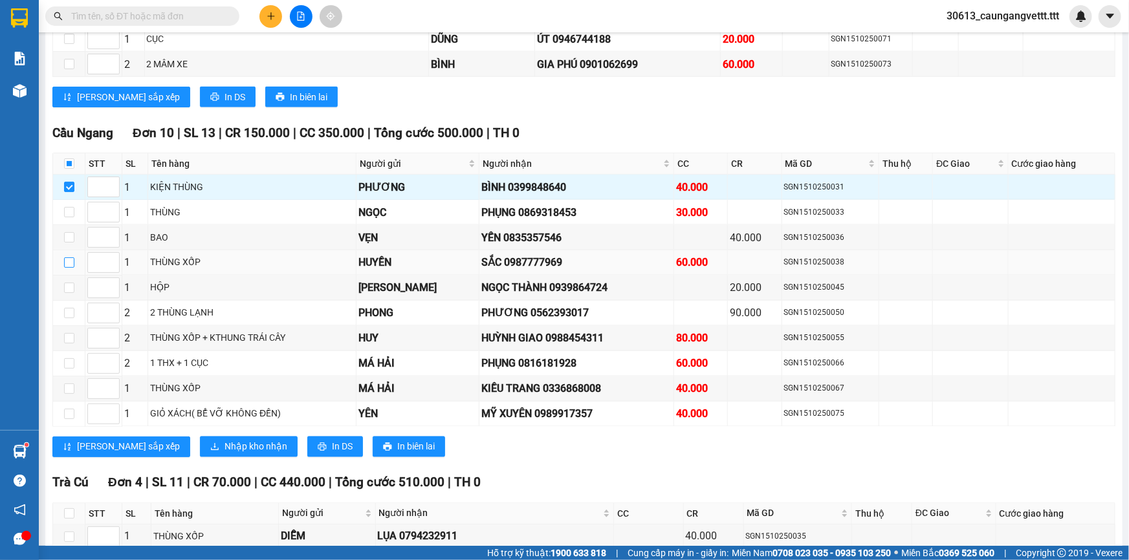
click at [67, 257] on input "checkbox" at bounding box center [69, 262] width 10 height 10
checkbox input "true"
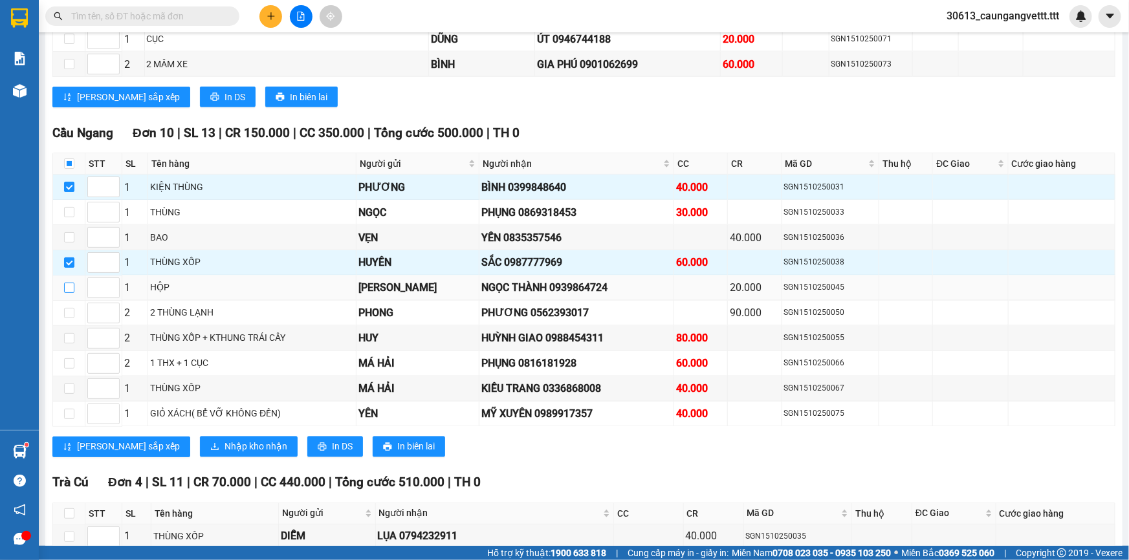
click at [69, 283] on input "checkbox" at bounding box center [69, 288] width 10 height 10
checkbox input "true"
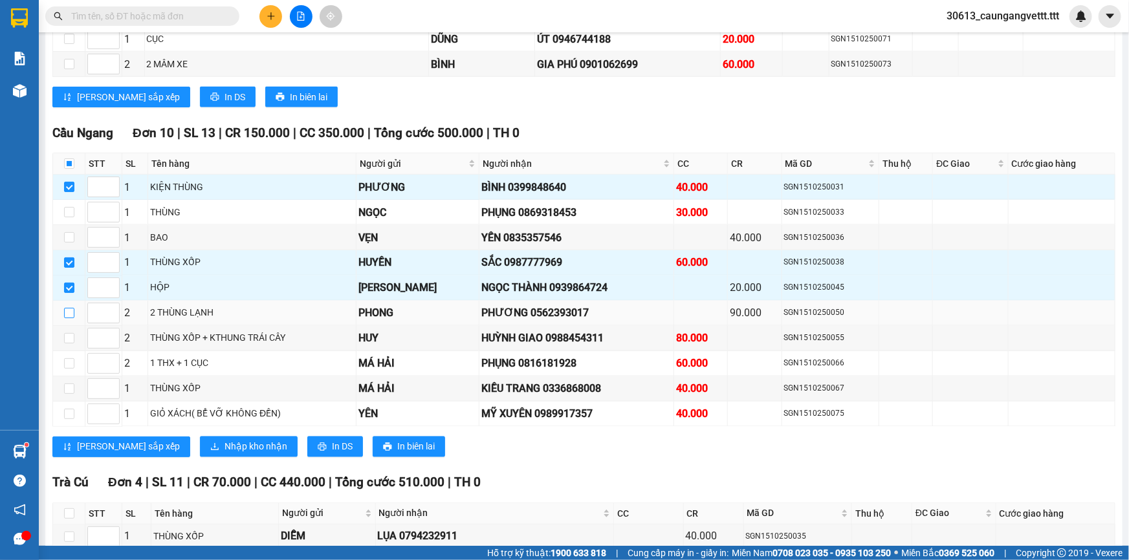
click at [67, 308] on input "checkbox" at bounding box center [69, 313] width 10 height 10
checkbox input "true"
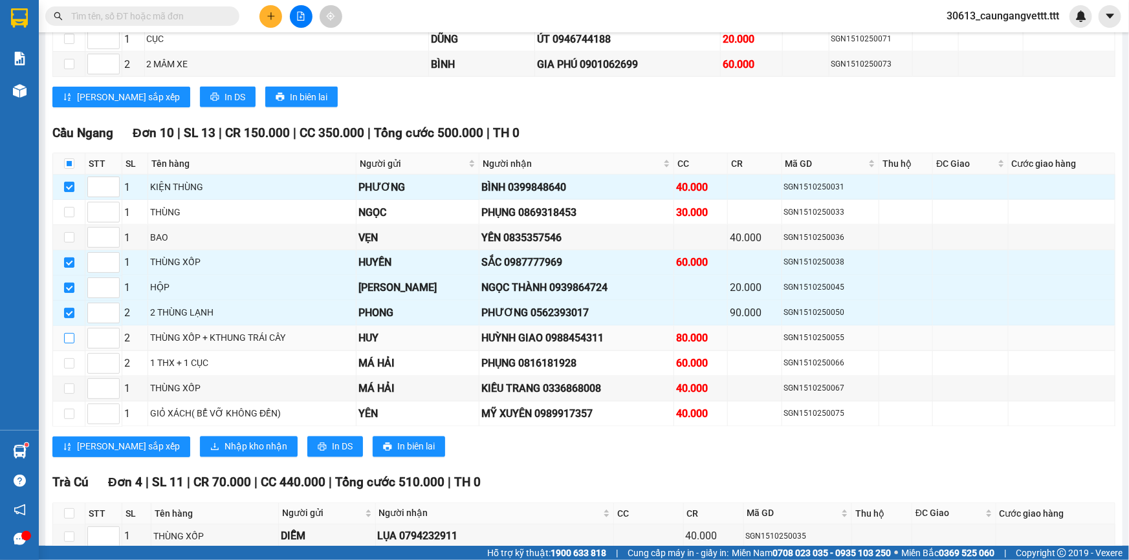
click at [69, 333] on input "checkbox" at bounding box center [69, 338] width 10 height 10
checkbox input "true"
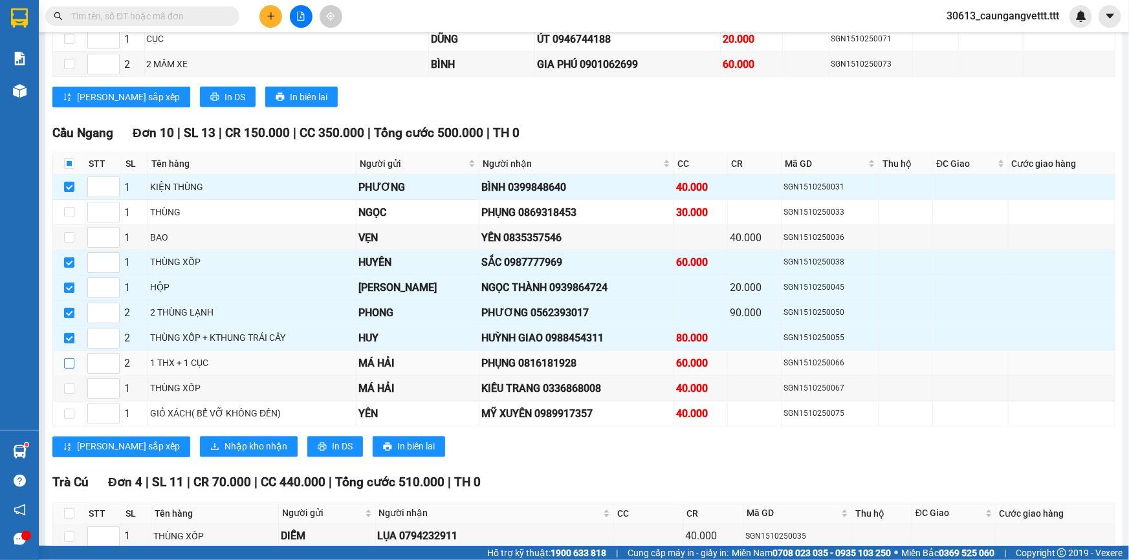
click at [68, 358] on input "checkbox" at bounding box center [69, 363] width 10 height 10
checkbox input "true"
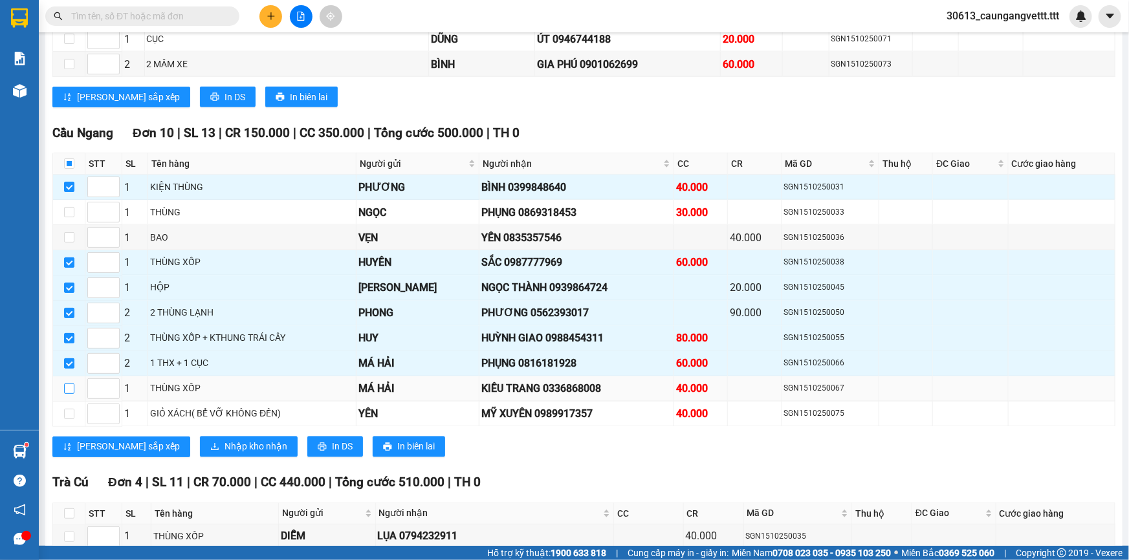
click at [67, 384] on input "checkbox" at bounding box center [69, 389] width 10 height 10
checkbox input "true"
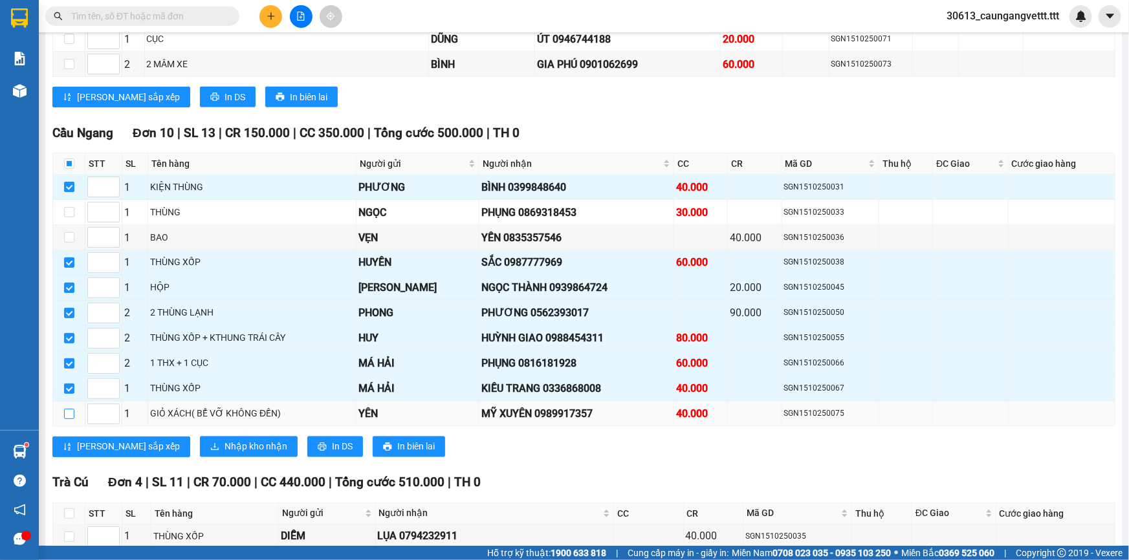
click at [65, 409] on input "checkbox" at bounding box center [69, 414] width 10 height 10
checkbox input "true"
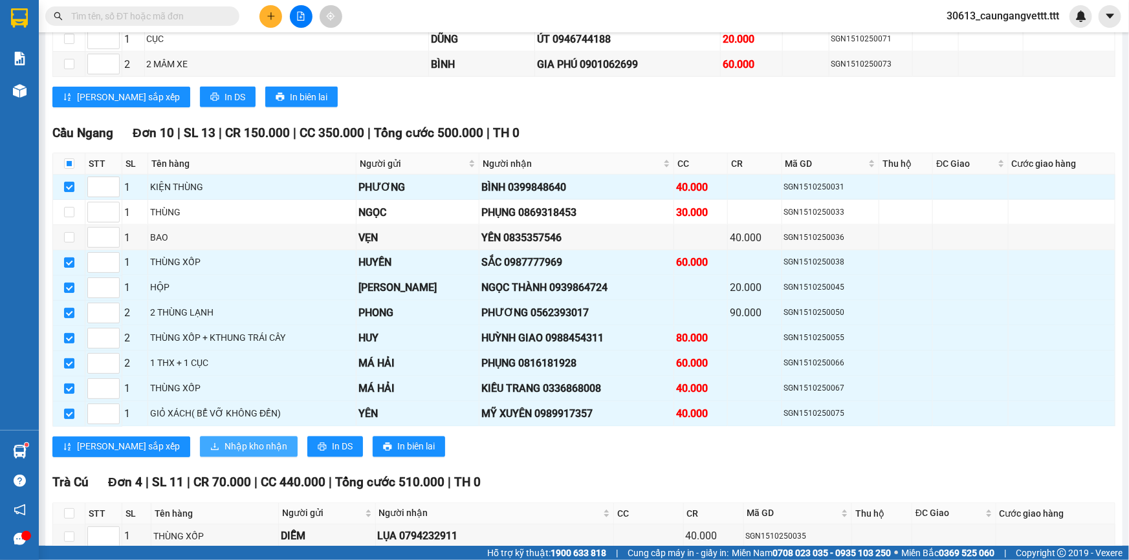
click at [224, 444] on span "Nhập kho nhận" at bounding box center [255, 447] width 63 height 14
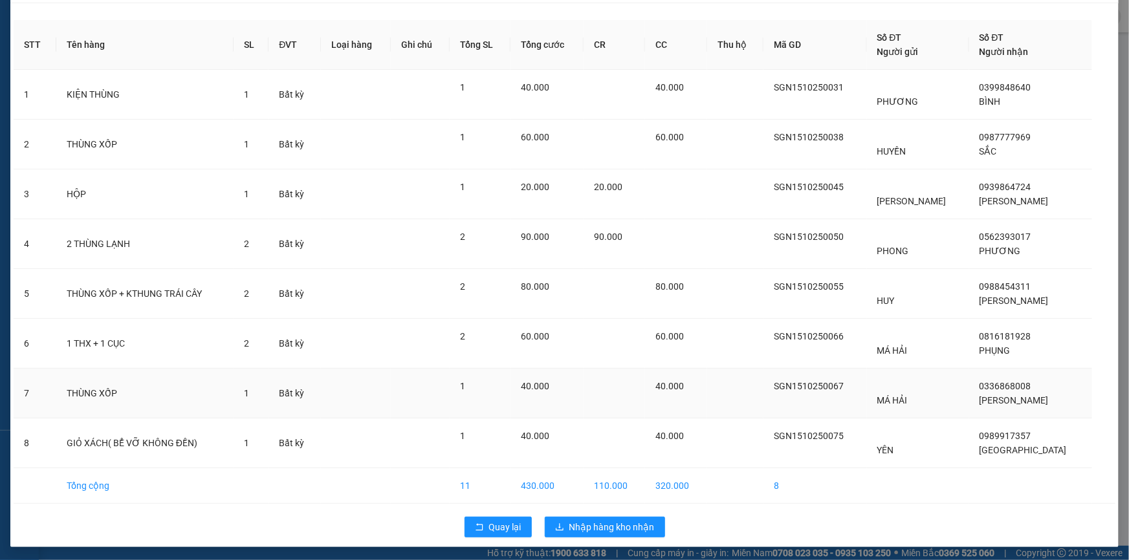
scroll to position [40, 0]
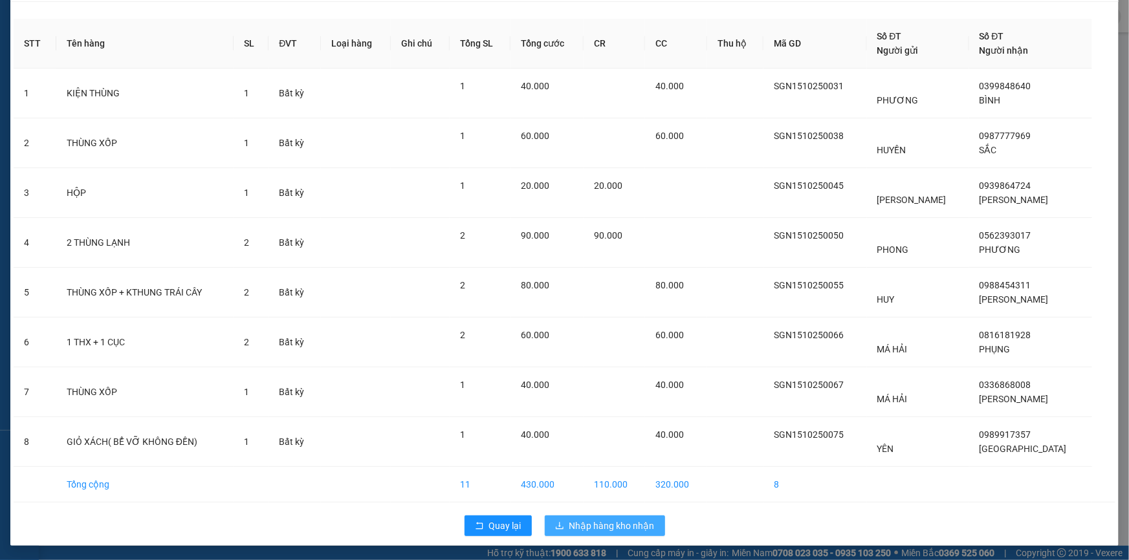
click at [620, 520] on span "Nhập hàng kho nhận" at bounding box center [611, 526] width 85 height 14
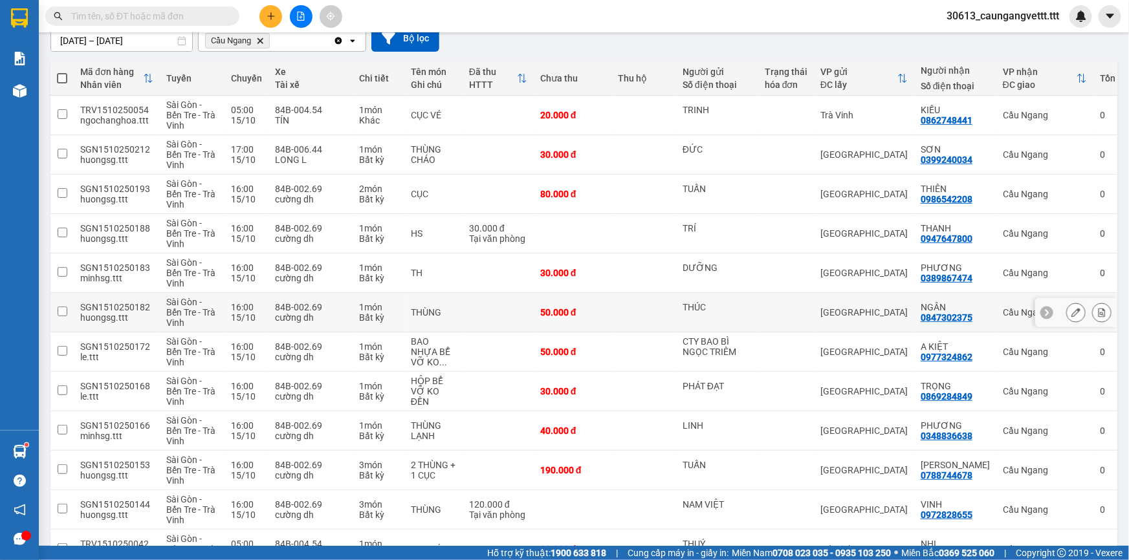
scroll to position [5, 0]
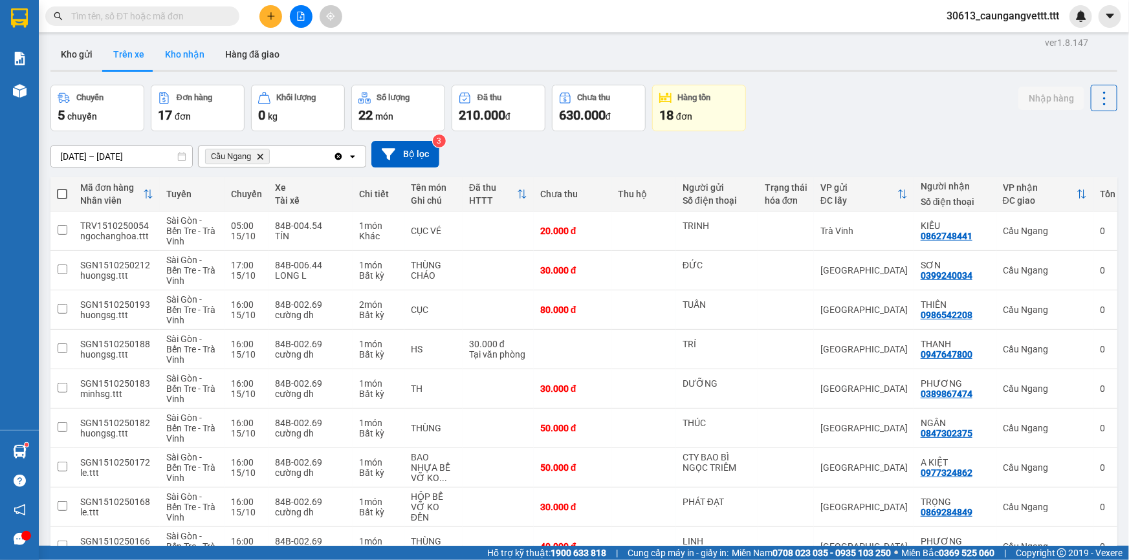
click at [187, 60] on button "Kho nhận" at bounding box center [185, 54] width 60 height 31
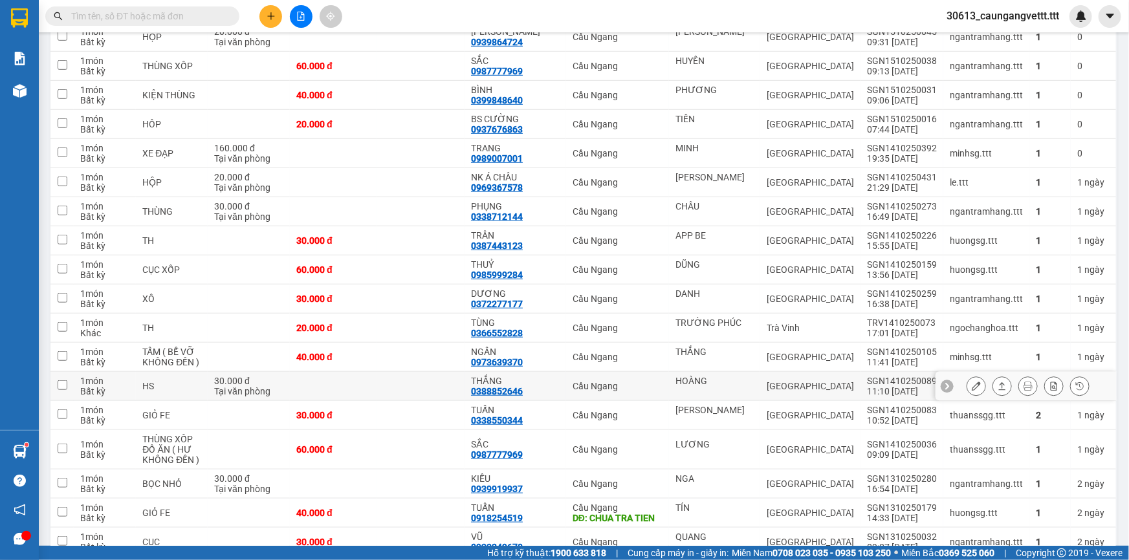
scroll to position [422, 0]
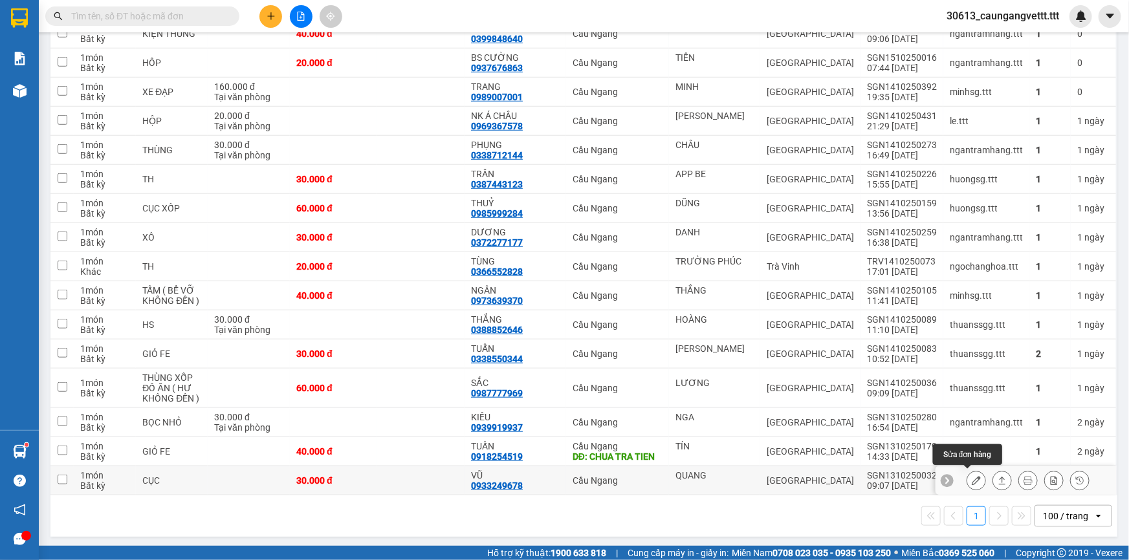
click at [971, 477] on icon at bounding box center [975, 480] width 9 height 9
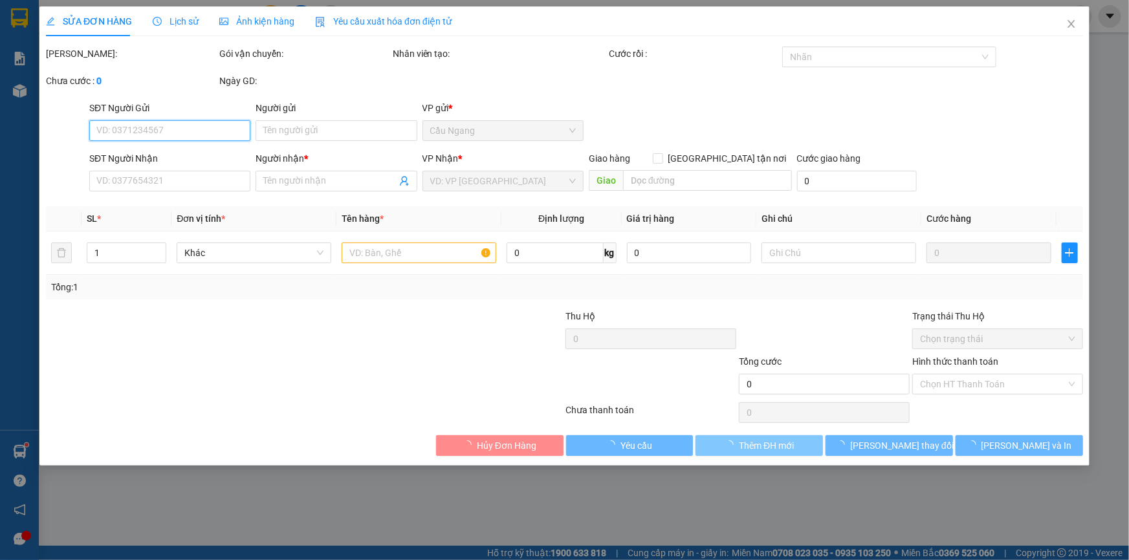
type input "QUANG"
type input "0933249678"
type input "VŨ"
type input "30.000"
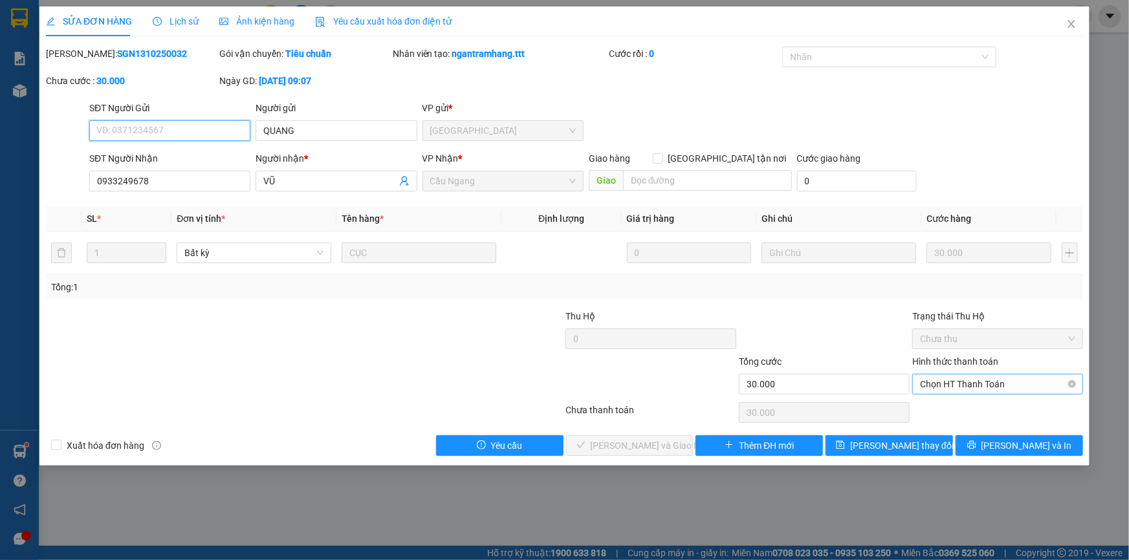
click at [962, 382] on span "Chọn HT Thanh Toán" at bounding box center [997, 383] width 155 height 19
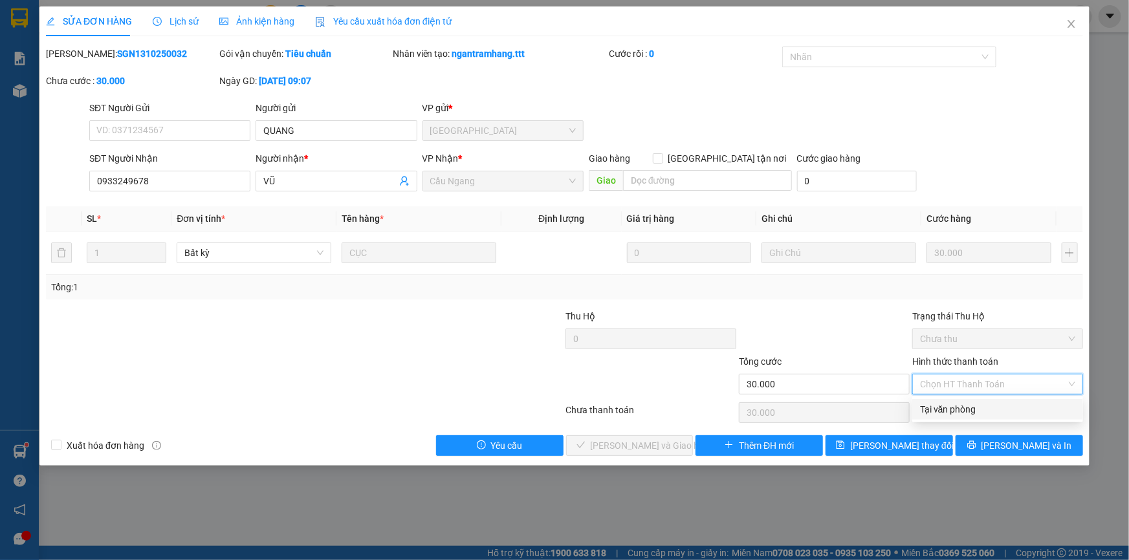
click at [969, 404] on div "Tại văn phòng" at bounding box center [997, 409] width 155 height 14
type input "0"
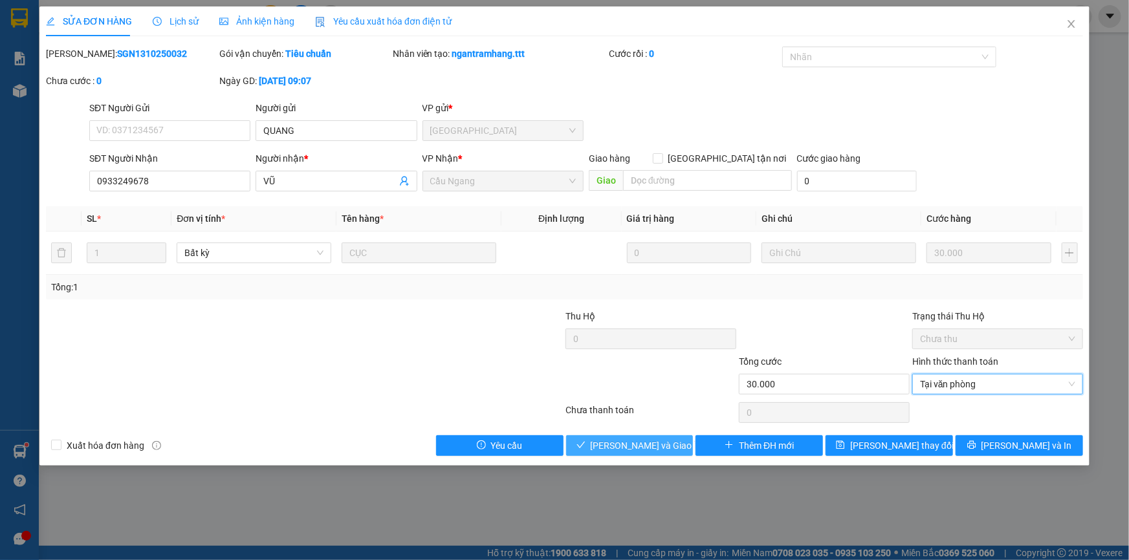
click at [635, 446] on span "[PERSON_NAME] và Giao hàng" at bounding box center [653, 446] width 124 height 14
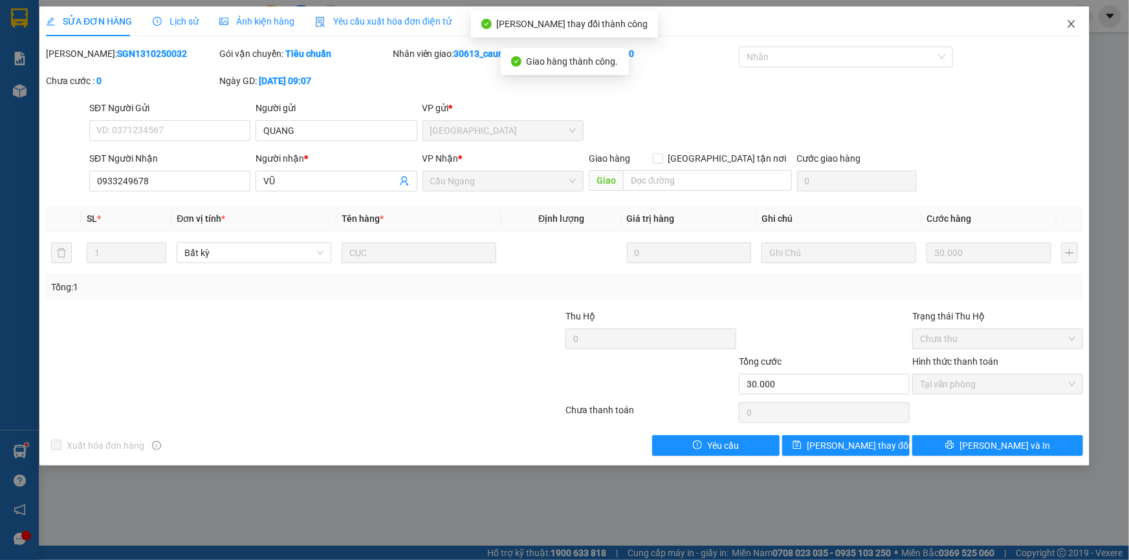
click at [1074, 23] on icon "close" at bounding box center [1071, 24] width 10 height 10
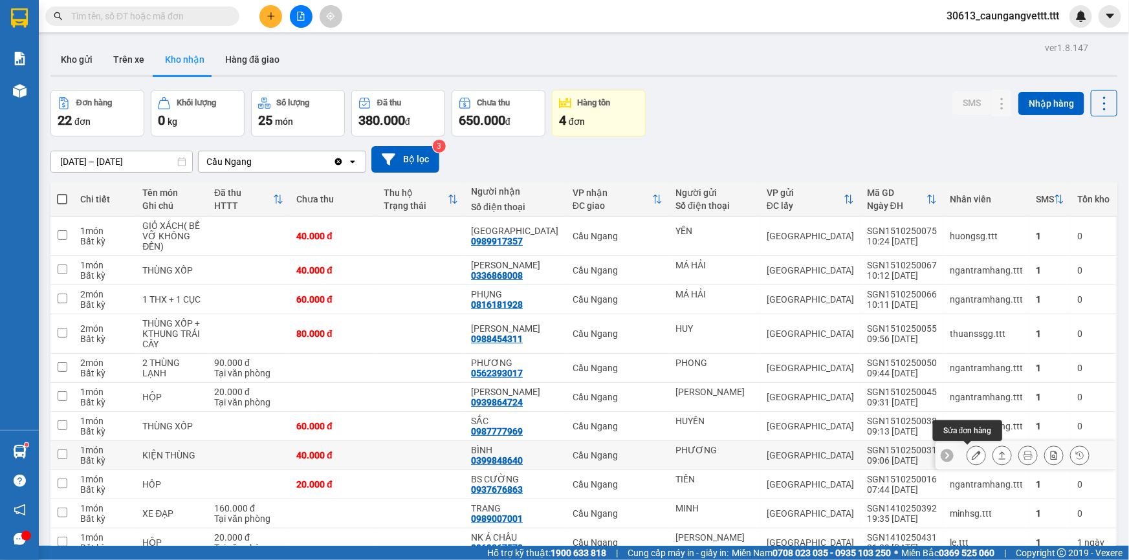
click at [971, 459] on icon at bounding box center [975, 455] width 9 height 9
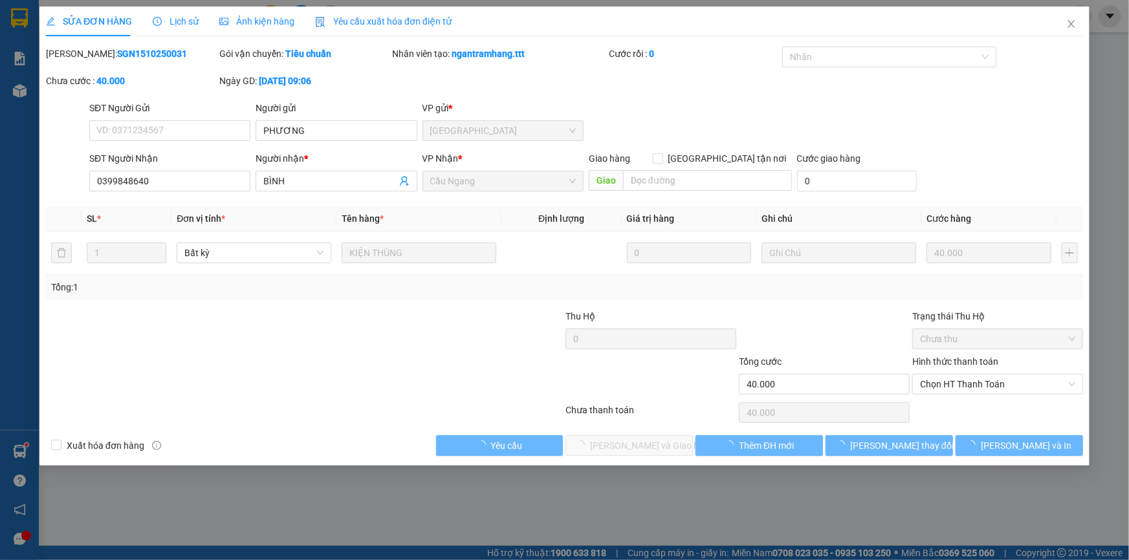
type input "PHƯƠNG"
type input "0399848640"
type input "BÌNH"
type input "40.000"
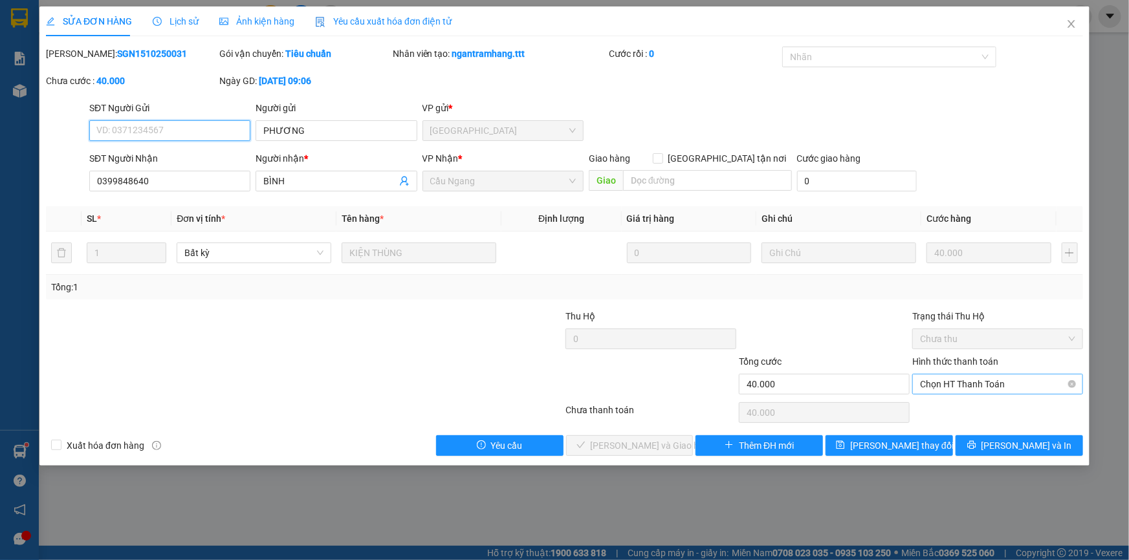
click at [953, 387] on span "Chọn HT Thanh Toán" at bounding box center [997, 383] width 155 height 19
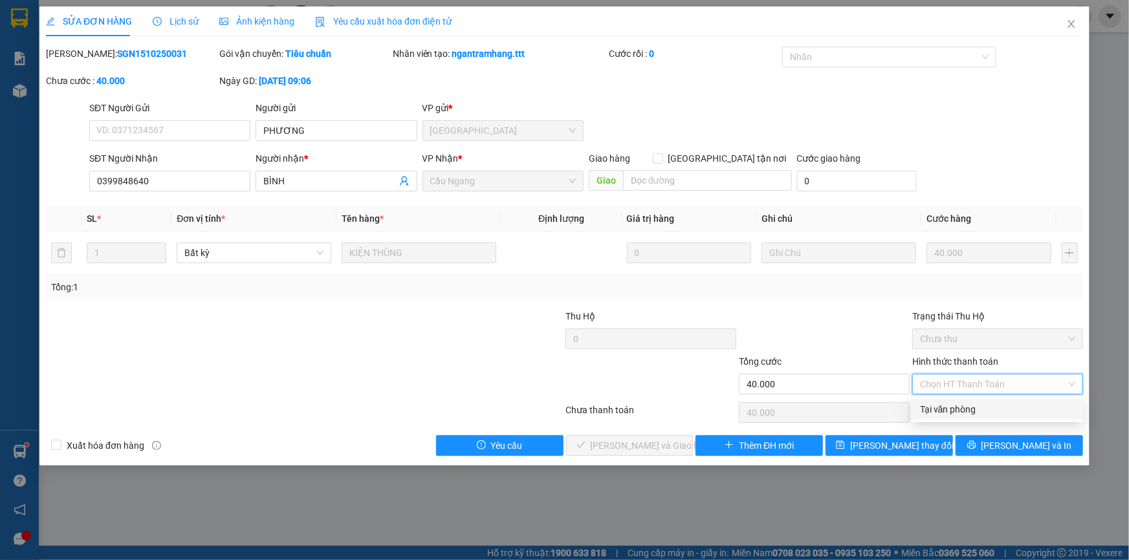
drag, startPoint x: 953, startPoint y: 407, endPoint x: 885, endPoint y: 407, distance: 68.6
click at [951, 407] on div "Tại văn phòng" at bounding box center [997, 409] width 155 height 14
type input "0"
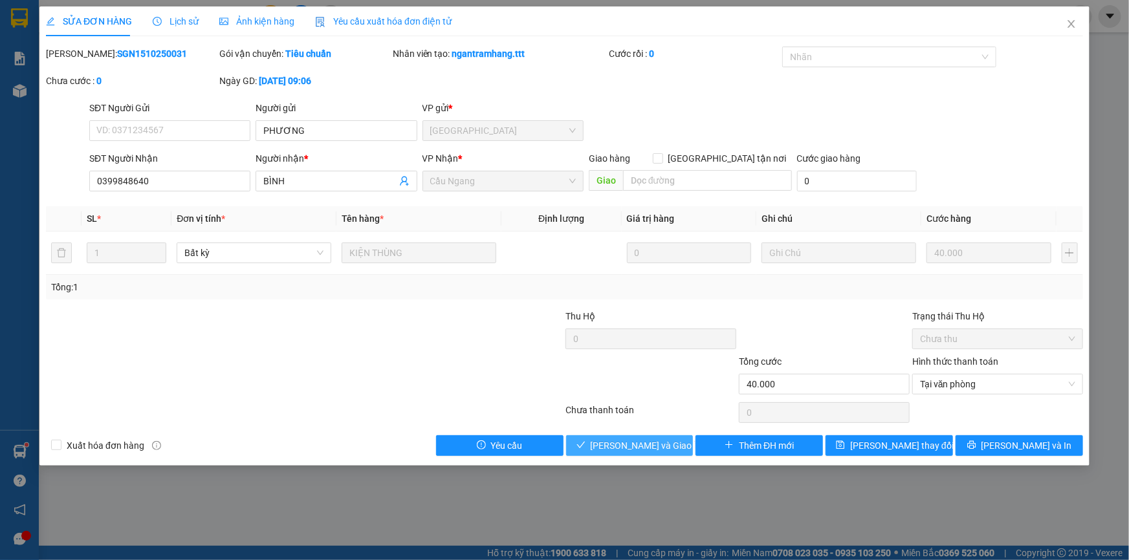
click at [647, 440] on span "[PERSON_NAME] và Giao hàng" at bounding box center [653, 446] width 124 height 14
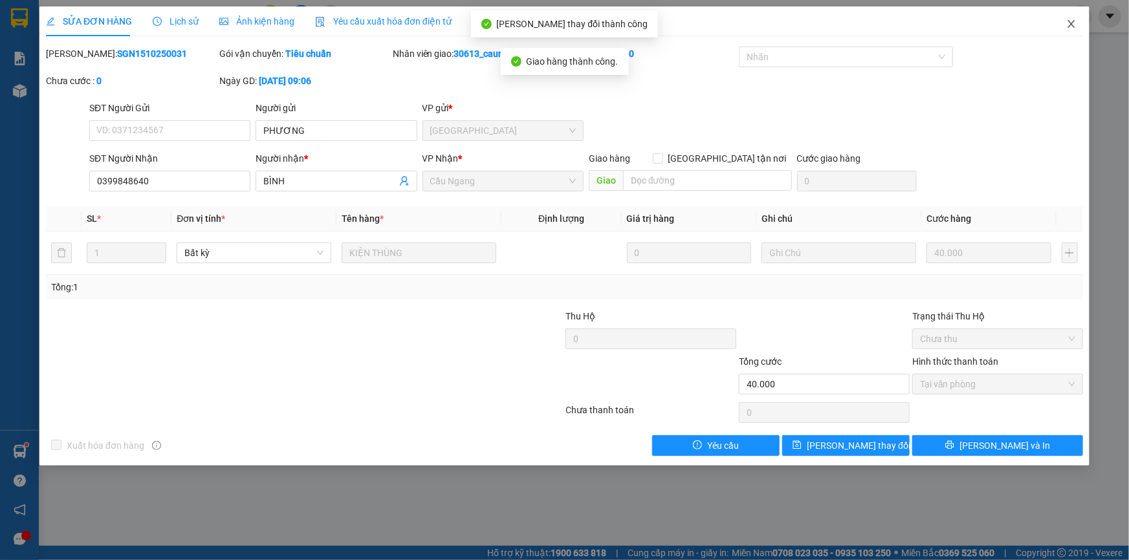
click at [1074, 25] on icon "close" at bounding box center [1071, 24] width 10 height 10
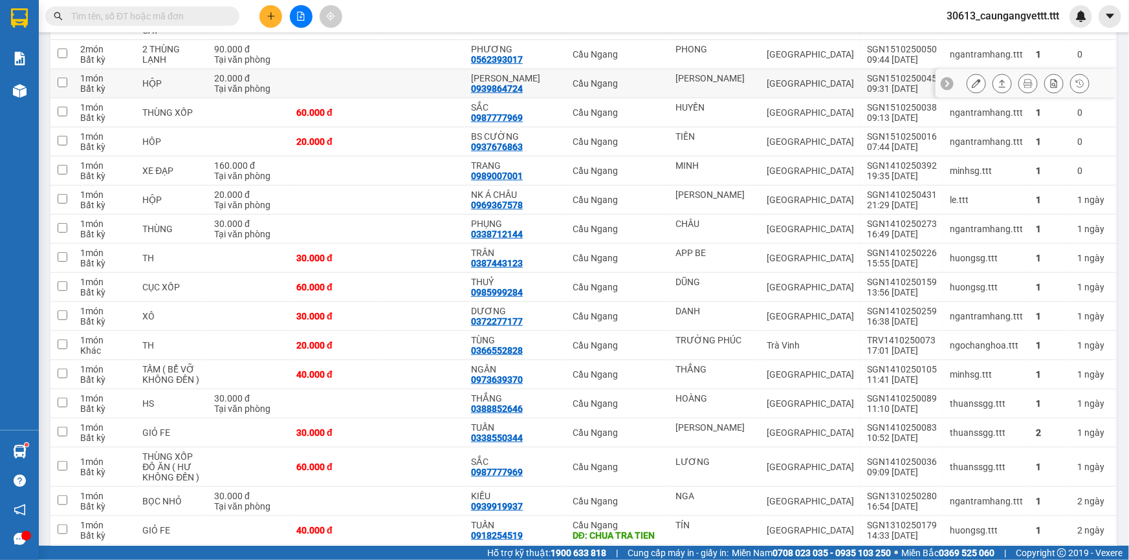
scroll to position [168, 0]
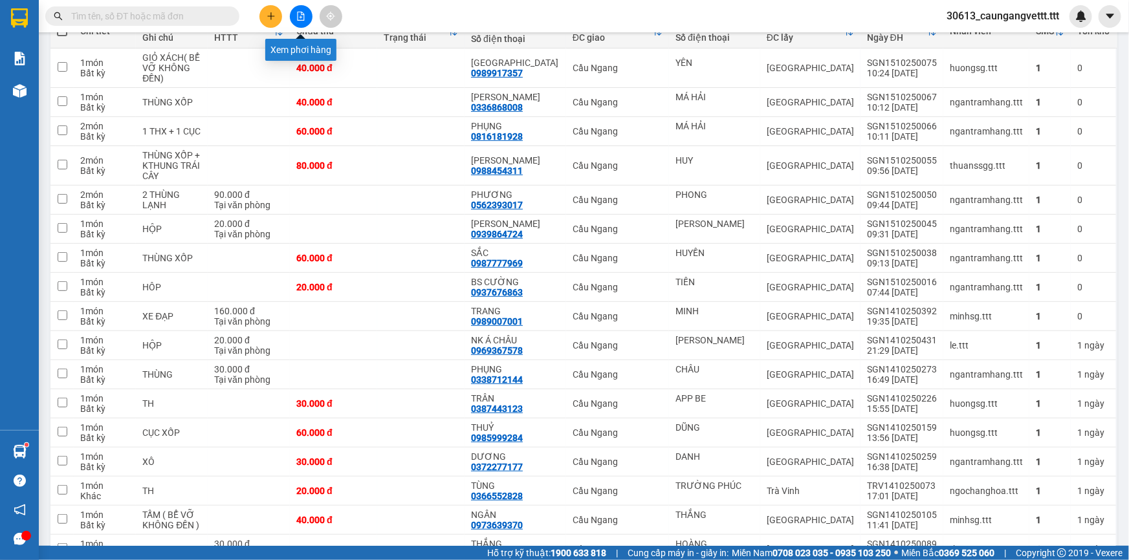
click at [300, 16] on icon "file-add" at bounding box center [301, 16] width 7 height 9
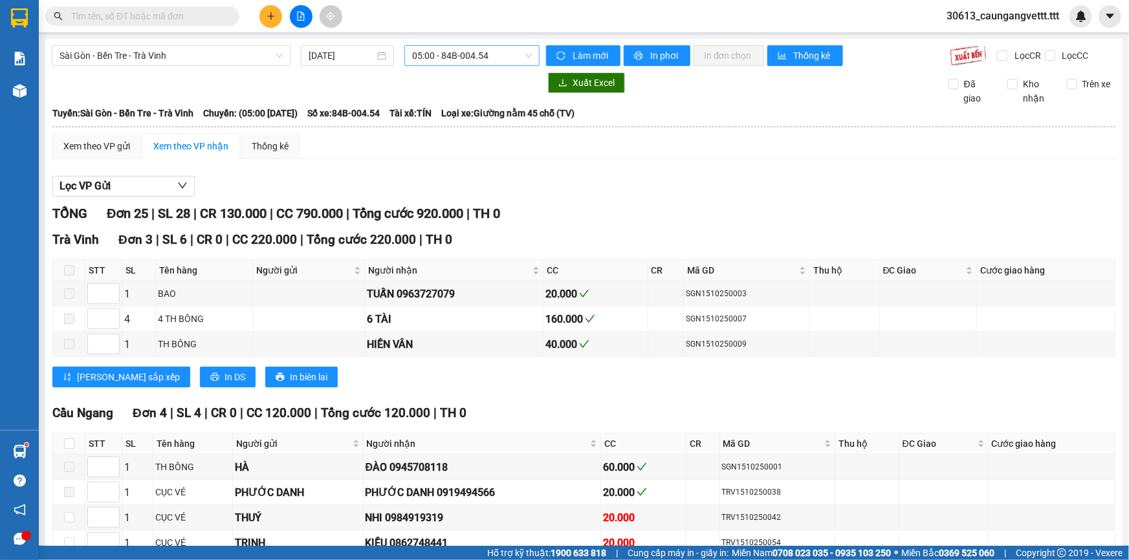
click at [488, 57] on span "05:00 - 84B-004.54" at bounding box center [472, 55] width 120 height 19
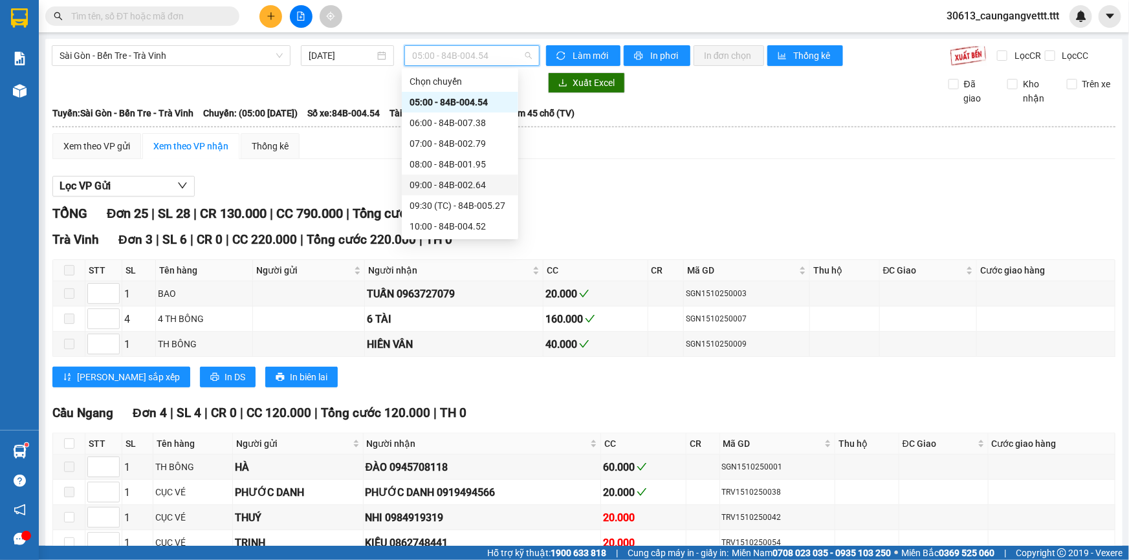
scroll to position [227, 0]
click at [226, 58] on span "Sài Gòn - Bến Tre - Trà Vinh" at bounding box center [171, 55] width 223 height 19
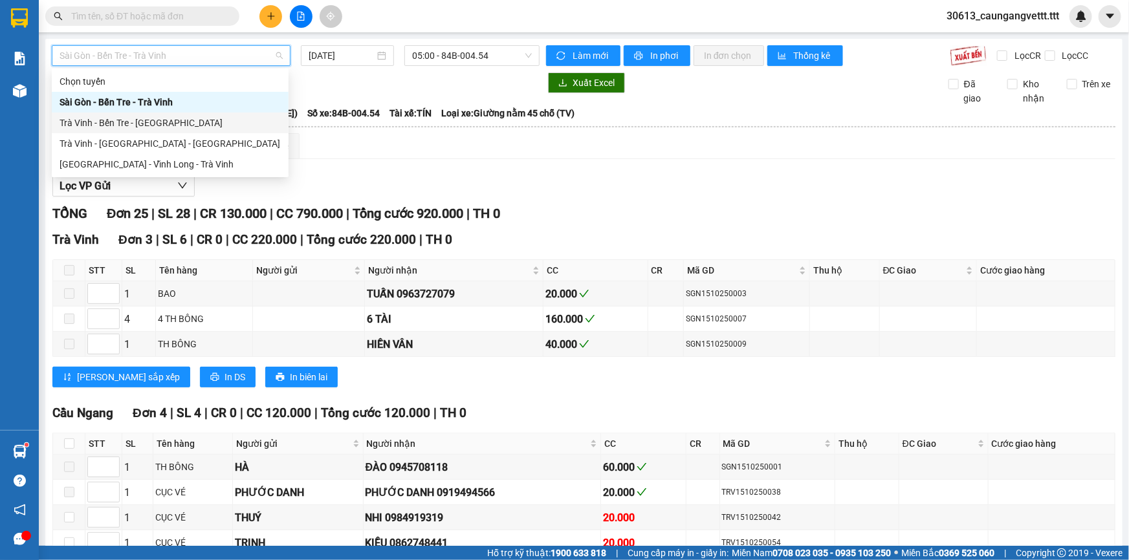
click at [133, 119] on div "Trà Vinh - Bến Tre - [GEOGRAPHIC_DATA]" at bounding box center [170, 123] width 221 height 14
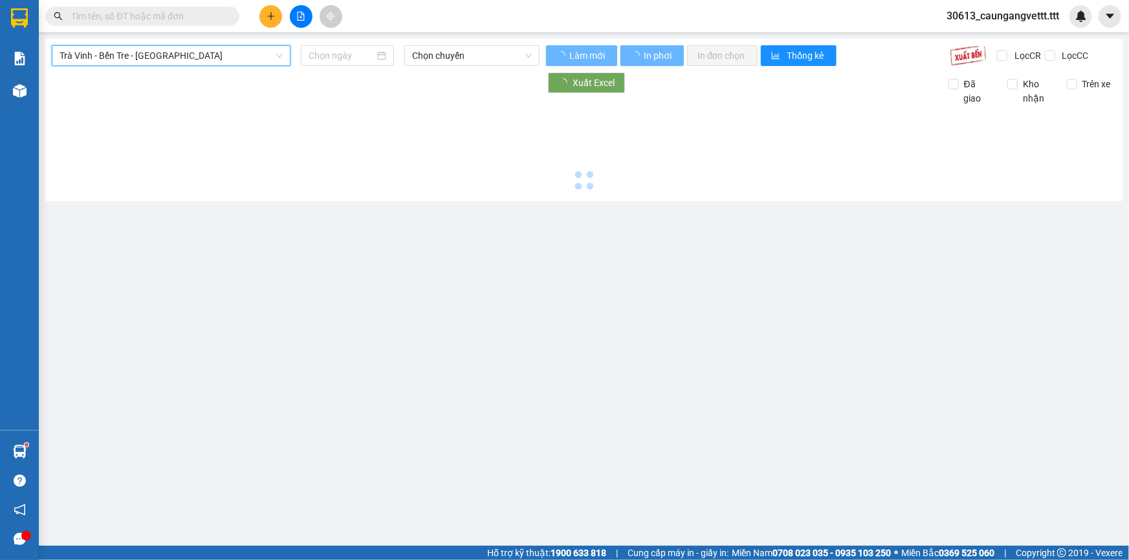
type input "[DATE]"
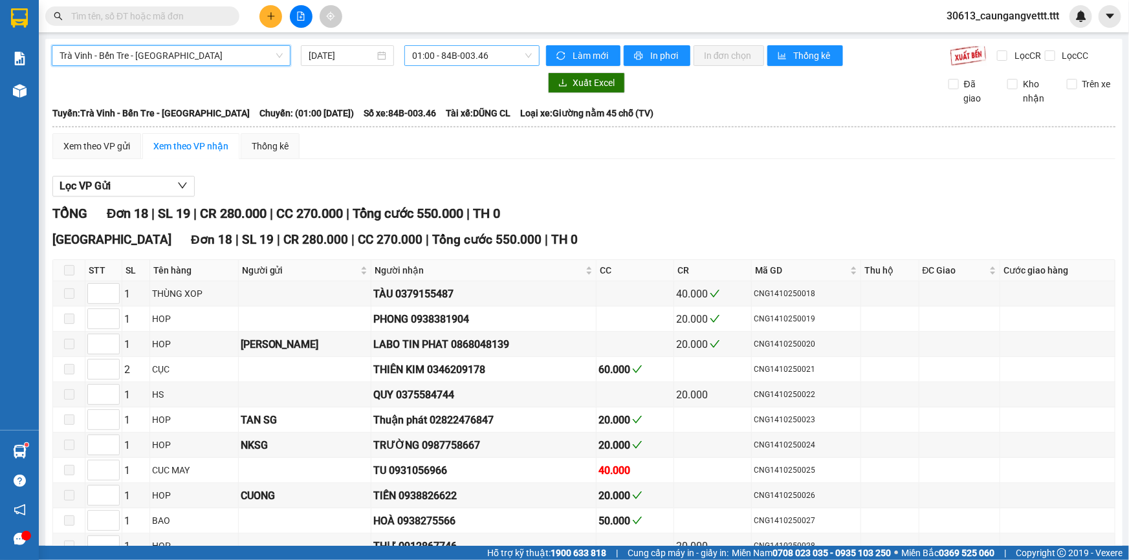
click at [484, 53] on span "01:00 - 84B-003.46" at bounding box center [472, 55] width 120 height 19
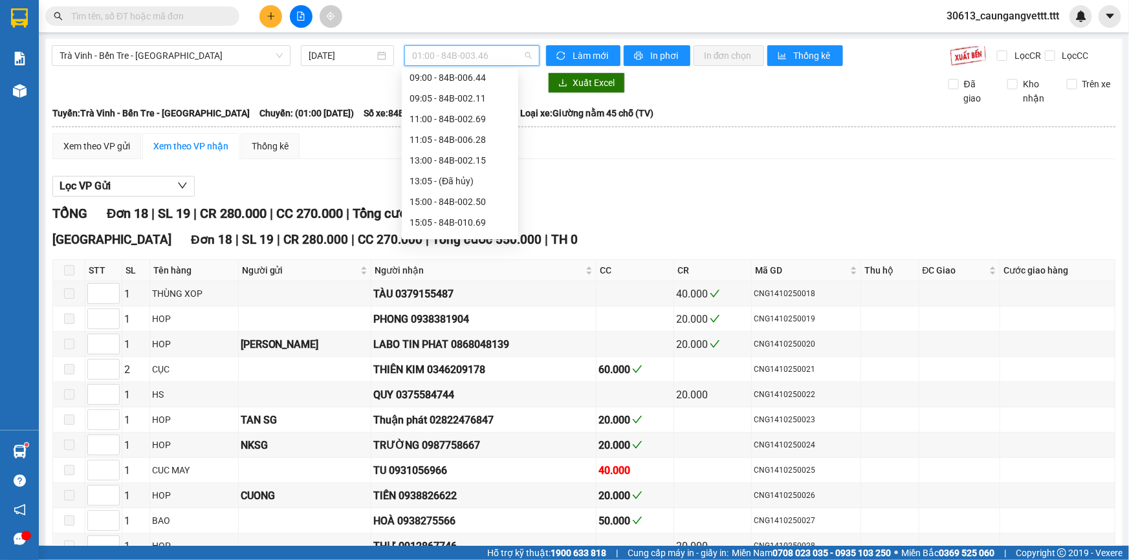
scroll to position [216, 0]
click at [438, 199] on div "17:00 - 84B-004.01" at bounding box center [459, 197] width 101 height 14
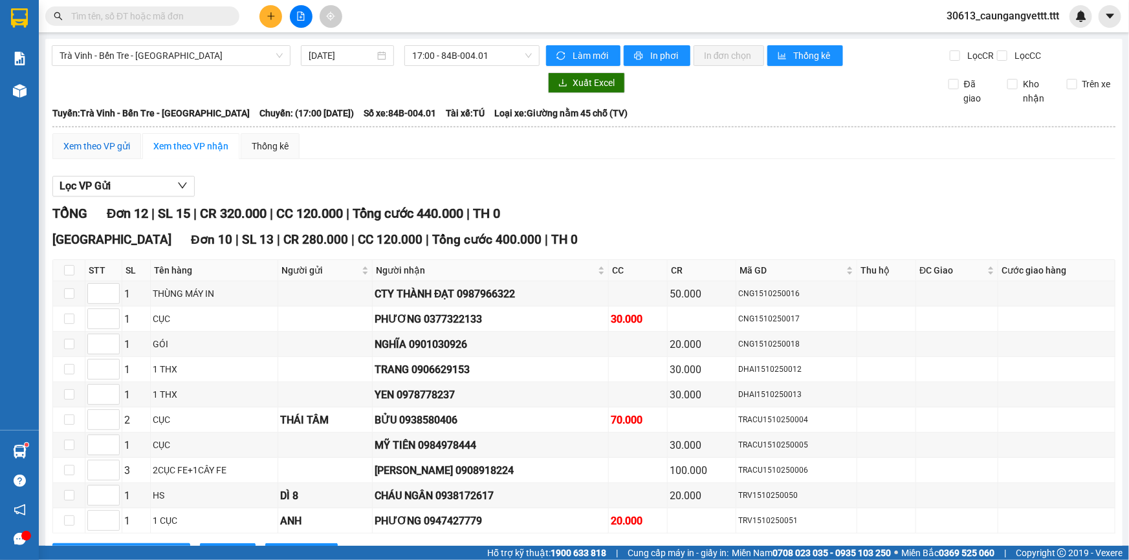
click at [94, 148] on div "Xem theo VP gửi" at bounding box center [96, 146] width 67 height 14
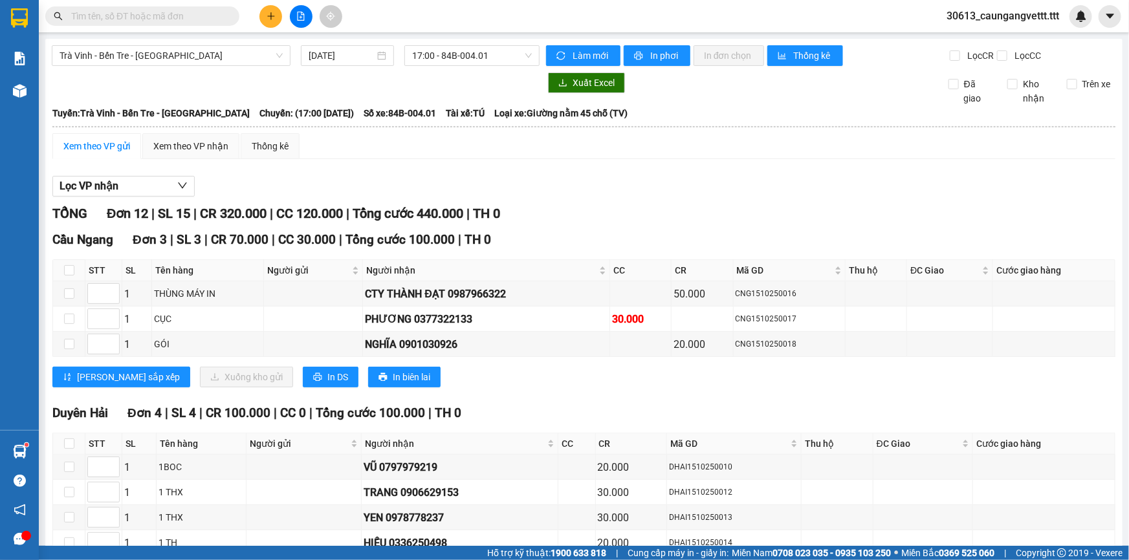
click at [500, 43] on div "Trà Vinh - Bến Tre - [GEOGRAPHIC_DATA] [DATE] 17:00 - 84B-004.01 Làm mới In phơ…" at bounding box center [583, 488] width 1077 height 898
click at [485, 50] on span "17:00 - 84B-004.01" at bounding box center [472, 55] width 120 height 19
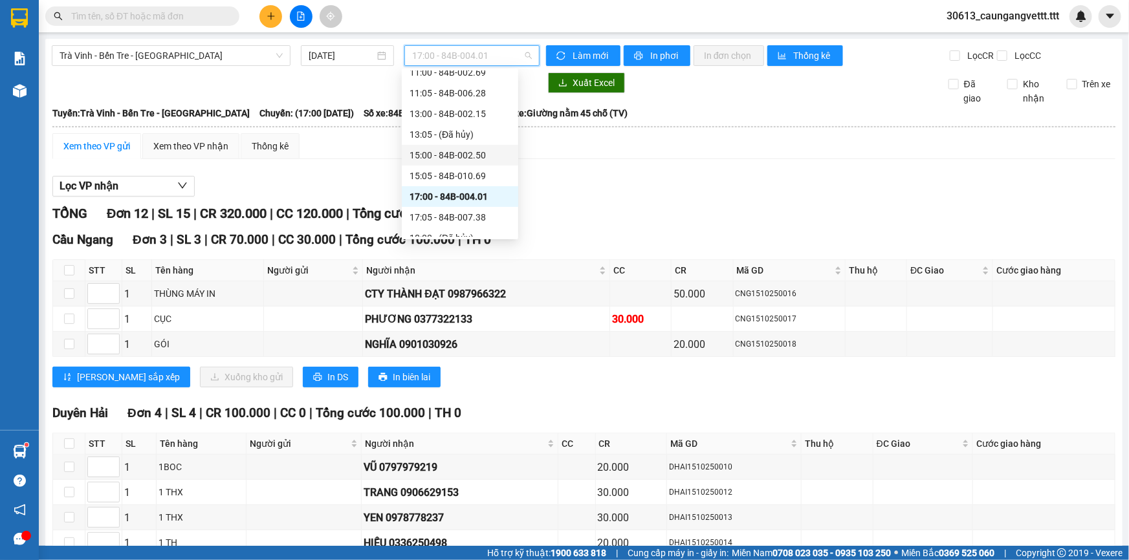
click at [437, 151] on div "15:00 - 84B-002.50" at bounding box center [459, 155] width 101 height 14
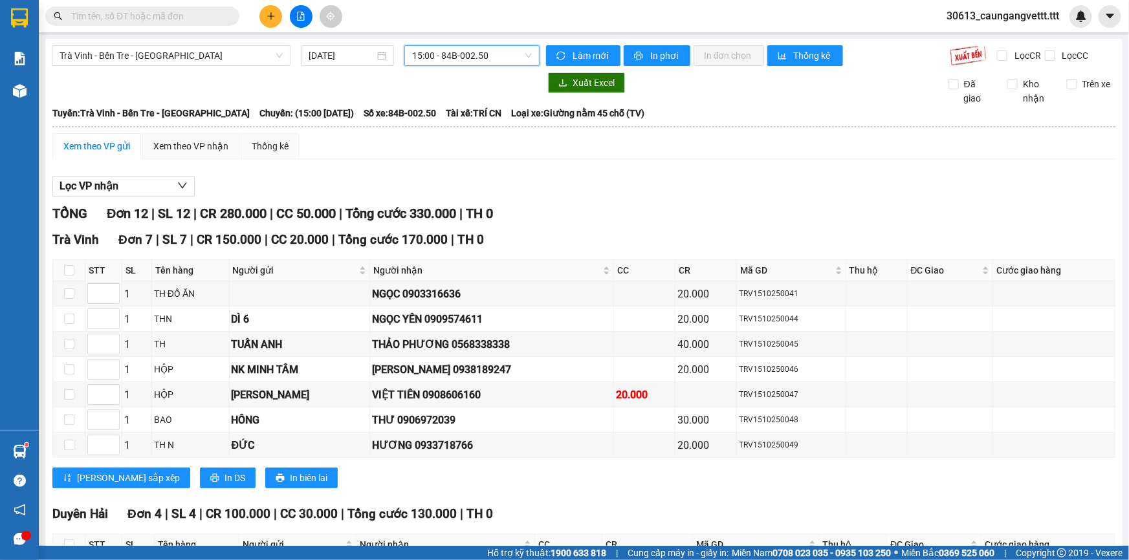
click at [497, 56] on span "15:00 - 84B-002.50" at bounding box center [472, 55] width 120 height 19
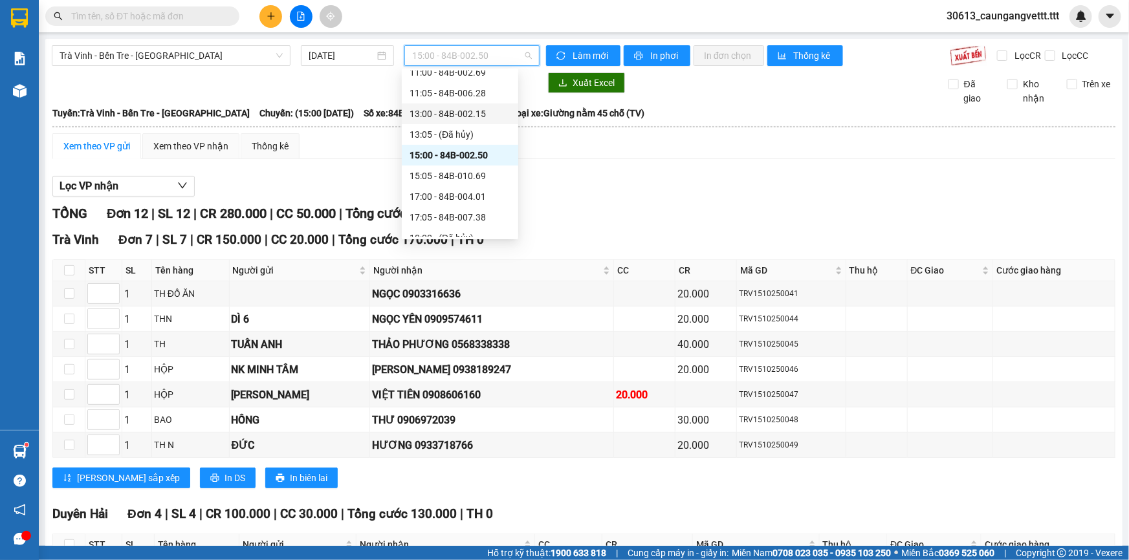
click at [455, 116] on div "13:00 - 84B-002.15" at bounding box center [459, 114] width 101 height 14
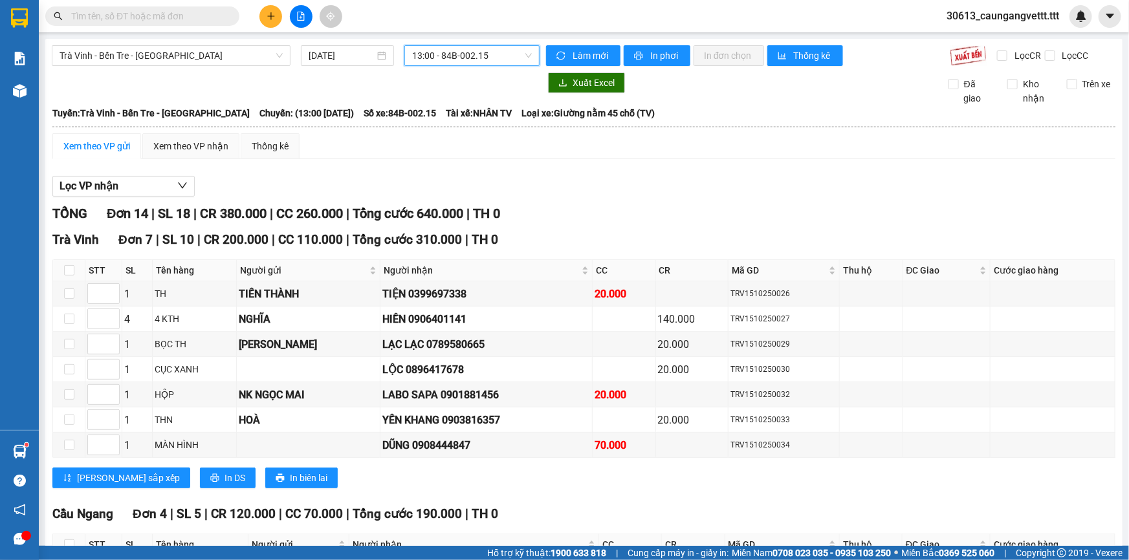
click at [505, 58] on span "13:00 - 84B-002.15" at bounding box center [472, 55] width 120 height 19
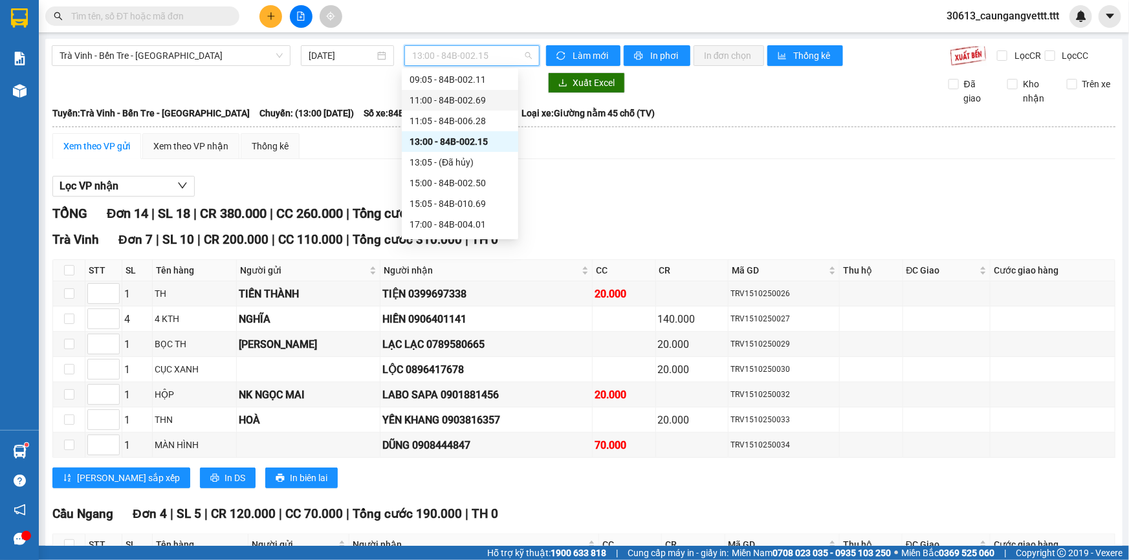
scroll to position [177, 0]
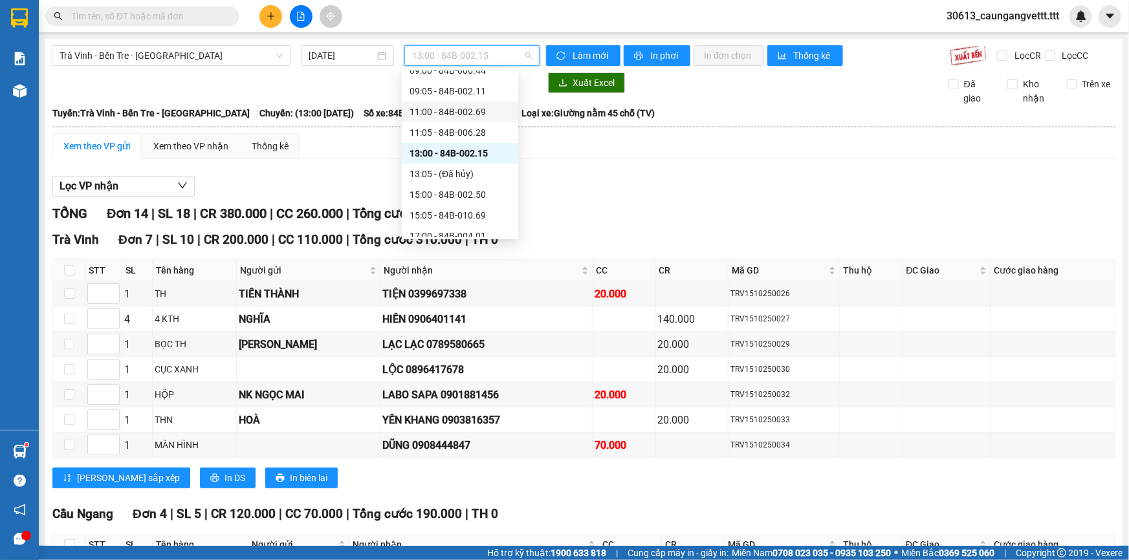
click at [445, 111] on div "11:00 - 84B-002.69" at bounding box center [459, 112] width 101 height 14
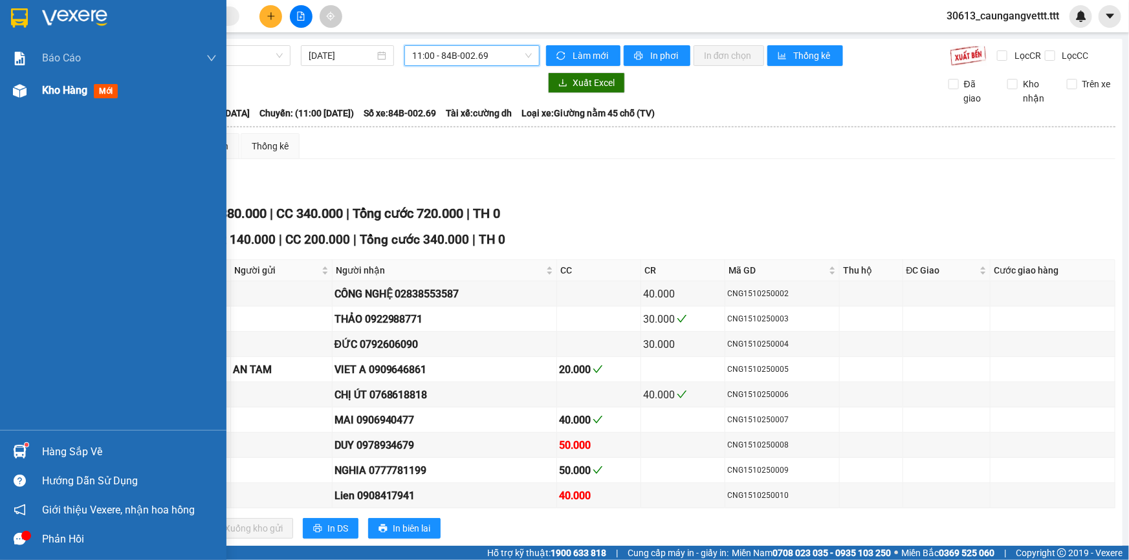
click at [50, 95] on span "Kho hàng" at bounding box center [64, 90] width 45 height 12
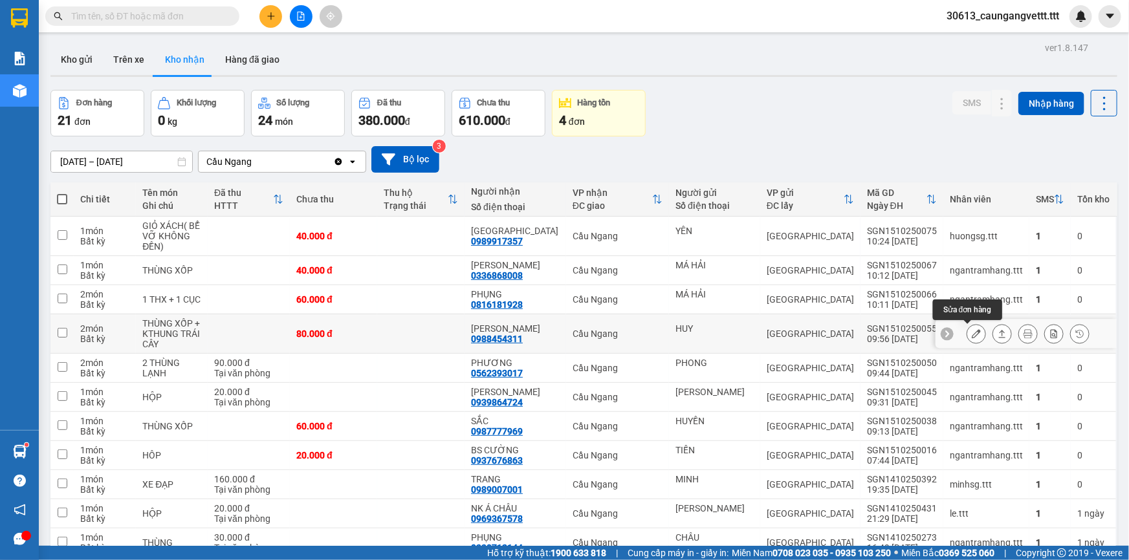
click at [971, 336] on icon at bounding box center [975, 333] width 9 height 9
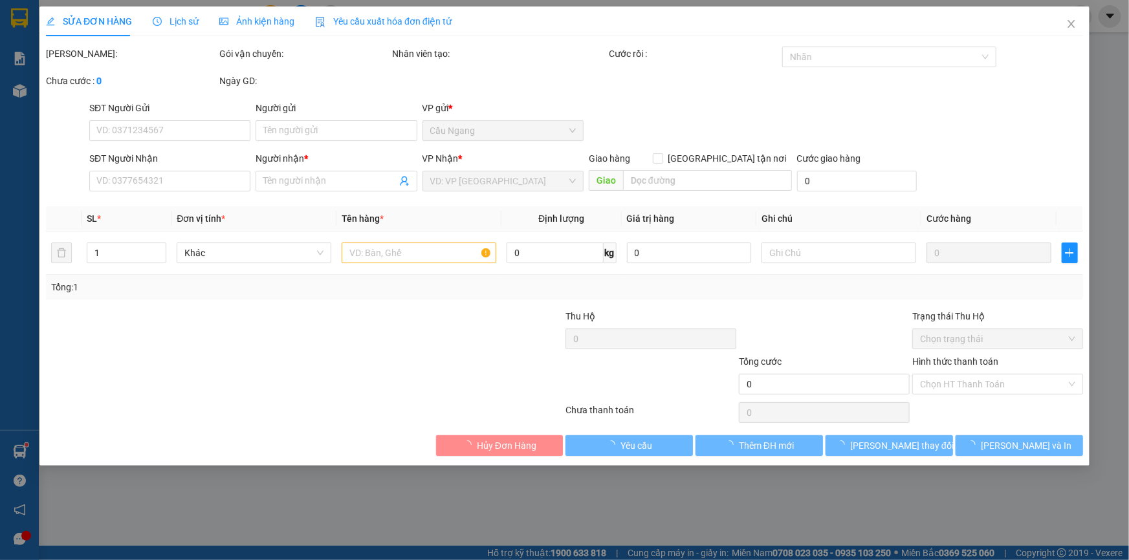
type input "HUY"
type input "0988454311"
type input "[PERSON_NAME]"
type input "80.000"
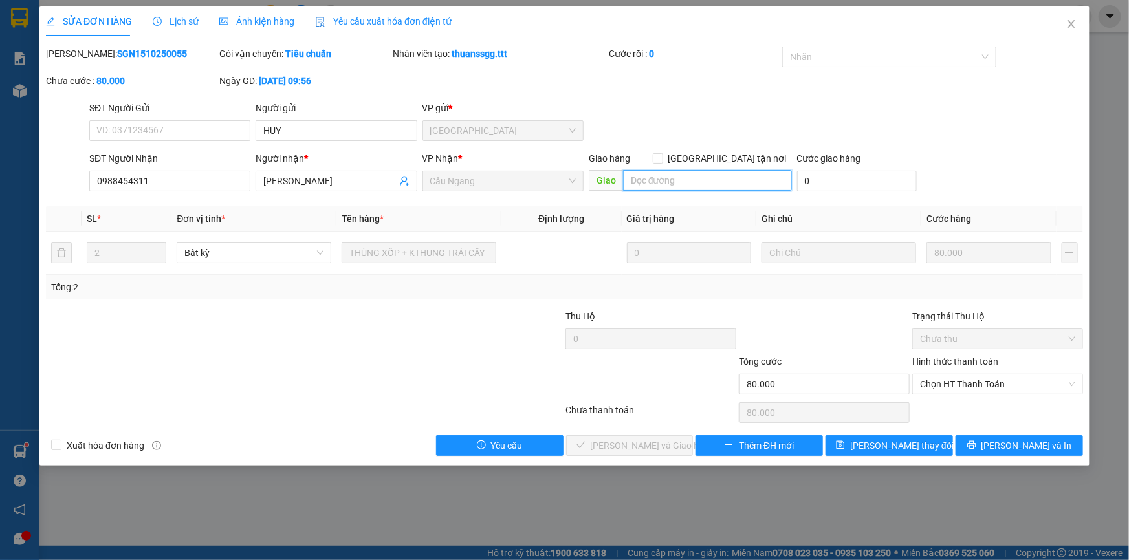
click at [649, 182] on input "text" at bounding box center [707, 180] width 169 height 21
type input "1"
click at [1072, 25] on icon "close" at bounding box center [1070, 24] width 7 height 8
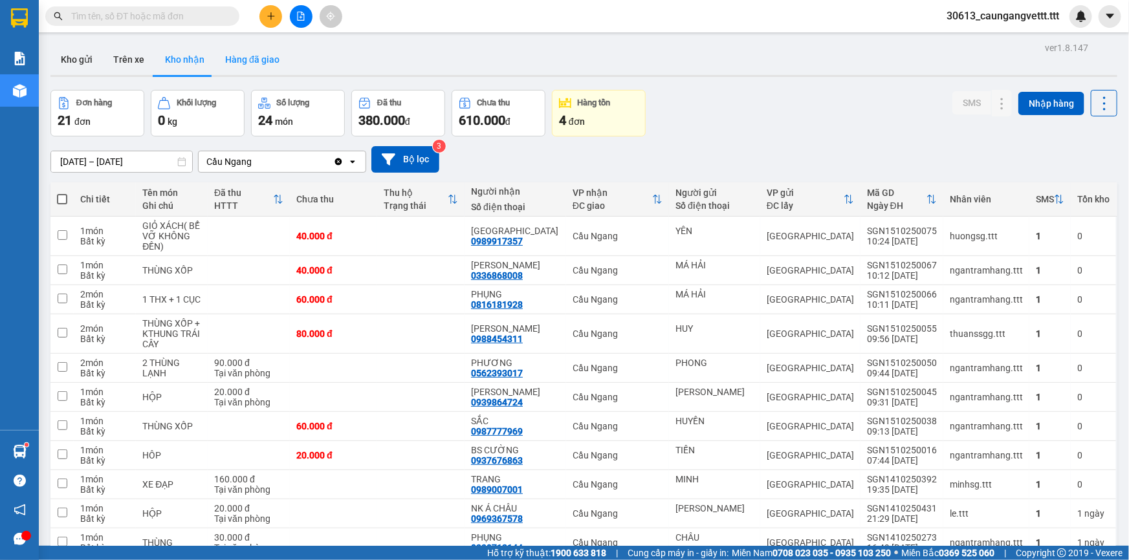
click at [245, 56] on button "Hàng đã giao" at bounding box center [252, 59] width 75 height 31
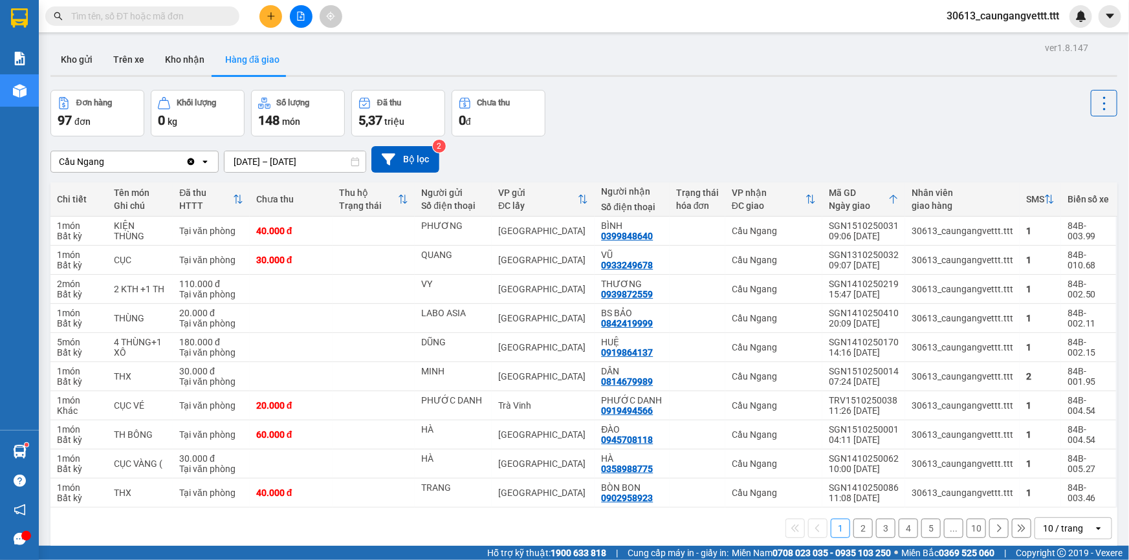
click at [1093, 525] on icon "open" at bounding box center [1098, 528] width 10 height 10
drag, startPoint x: 1077, startPoint y: 499, endPoint x: 1025, endPoint y: 499, distance: 51.7
click at [1076, 499] on span "100 / trang" at bounding box center [1059, 499] width 47 height 13
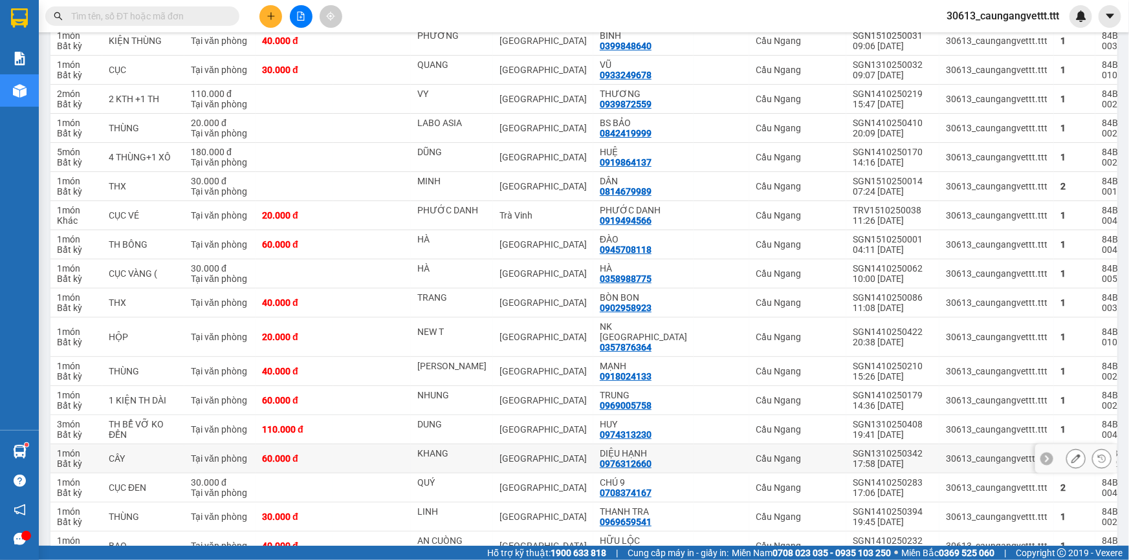
scroll to position [195, 0]
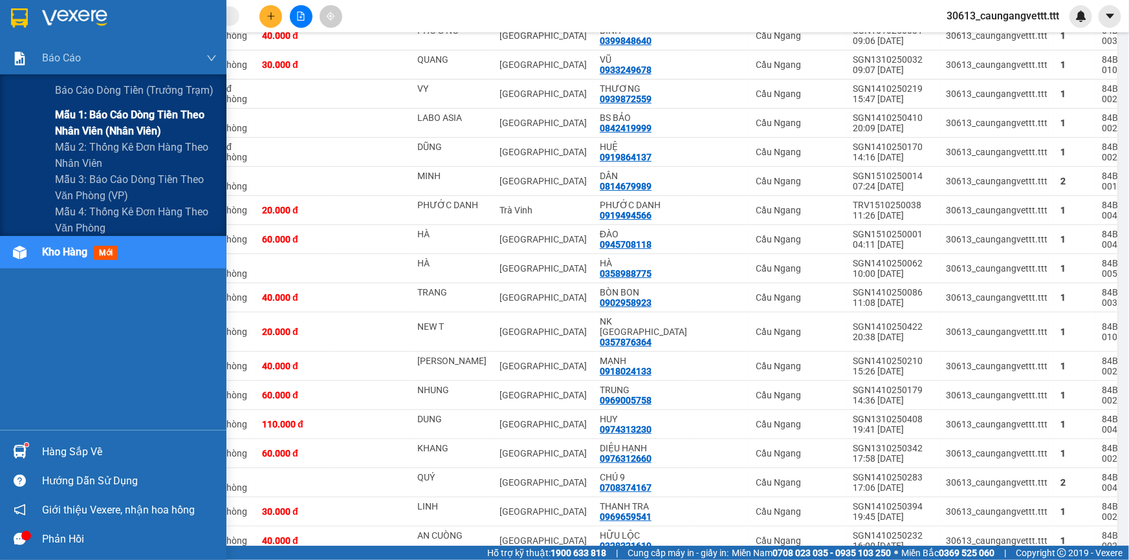
click at [103, 125] on span "Mẫu 1: Báo cáo dòng tiền theo nhân viên (nhân viên)" at bounding box center [136, 123] width 162 height 32
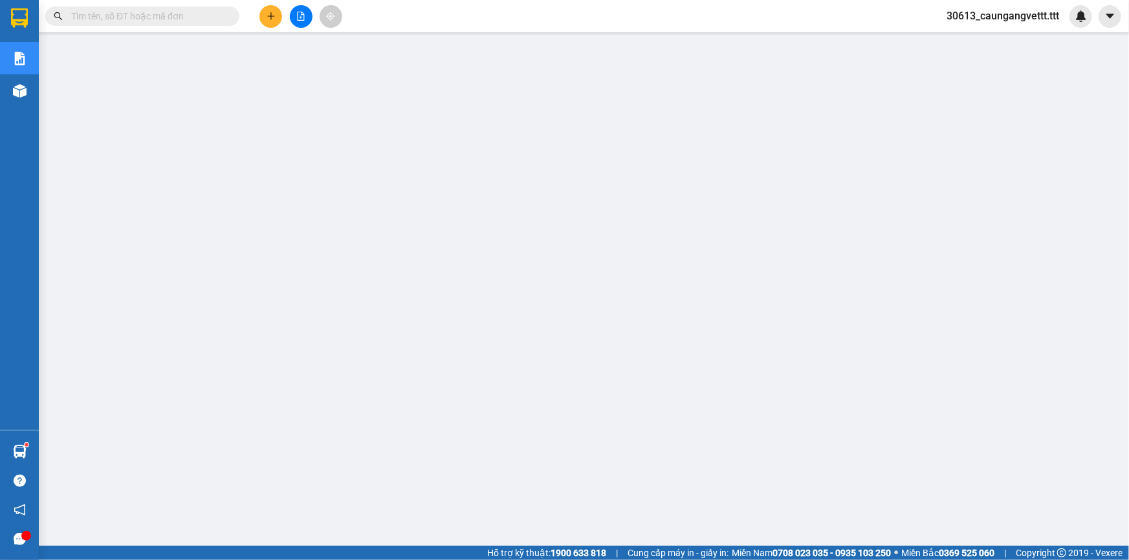
scroll to position [81, 0]
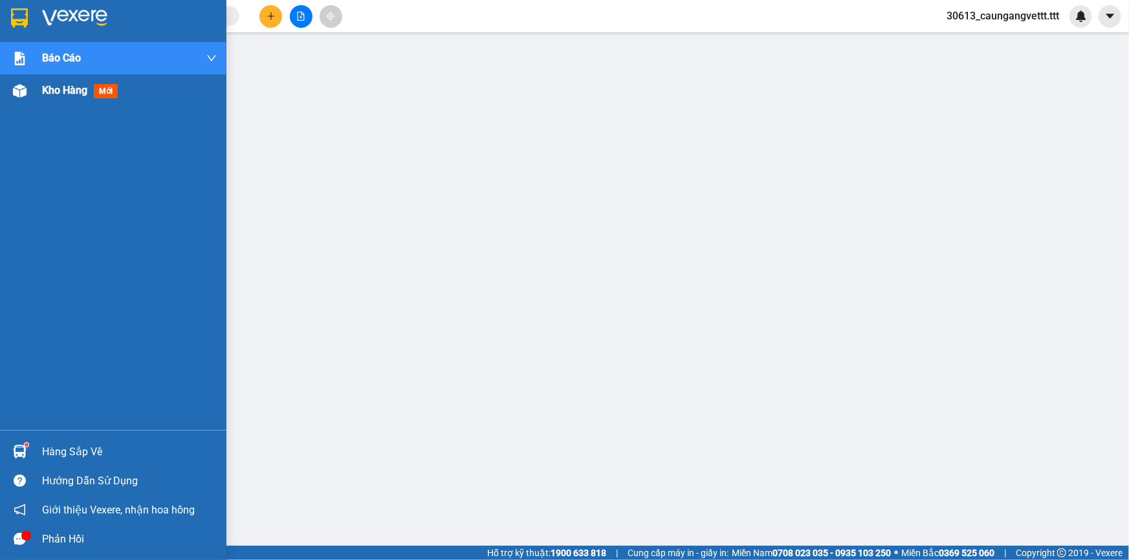
click at [45, 91] on span "Kho hàng" at bounding box center [64, 90] width 45 height 12
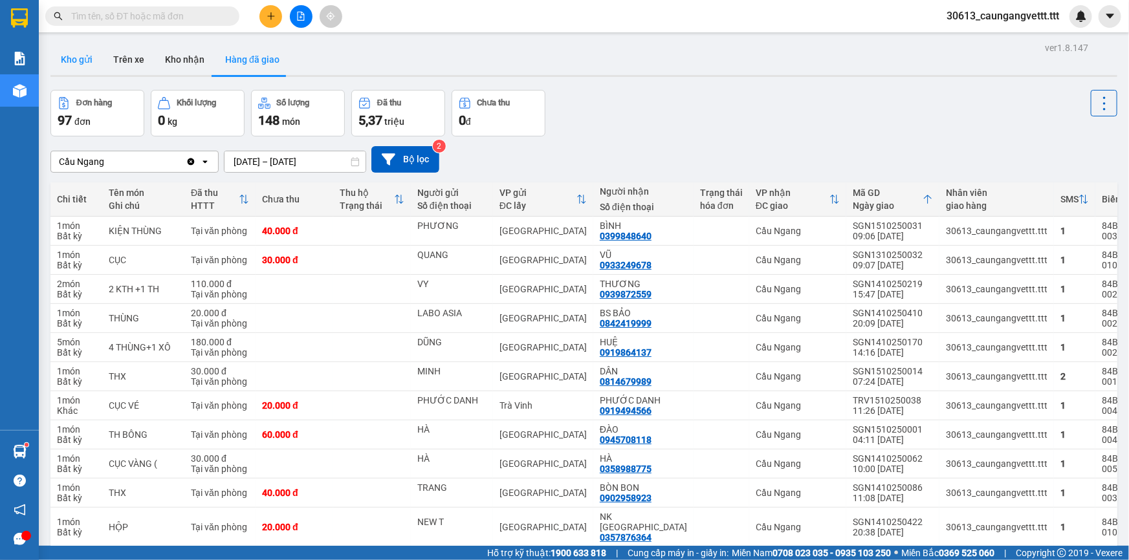
click at [78, 60] on button "Kho gửi" at bounding box center [76, 59] width 52 height 31
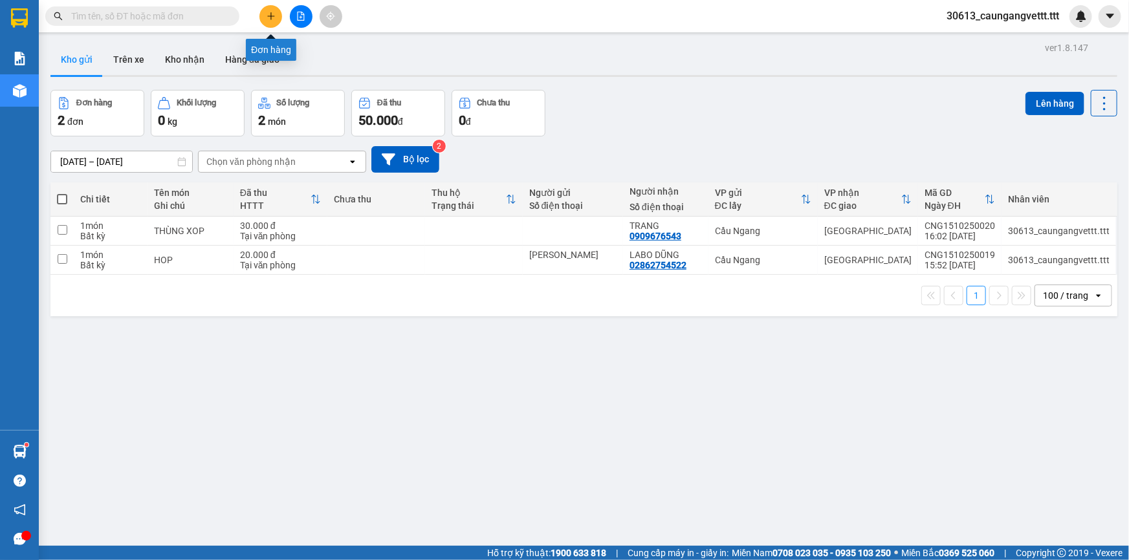
click at [271, 16] on icon "plus" at bounding box center [270, 16] width 7 height 1
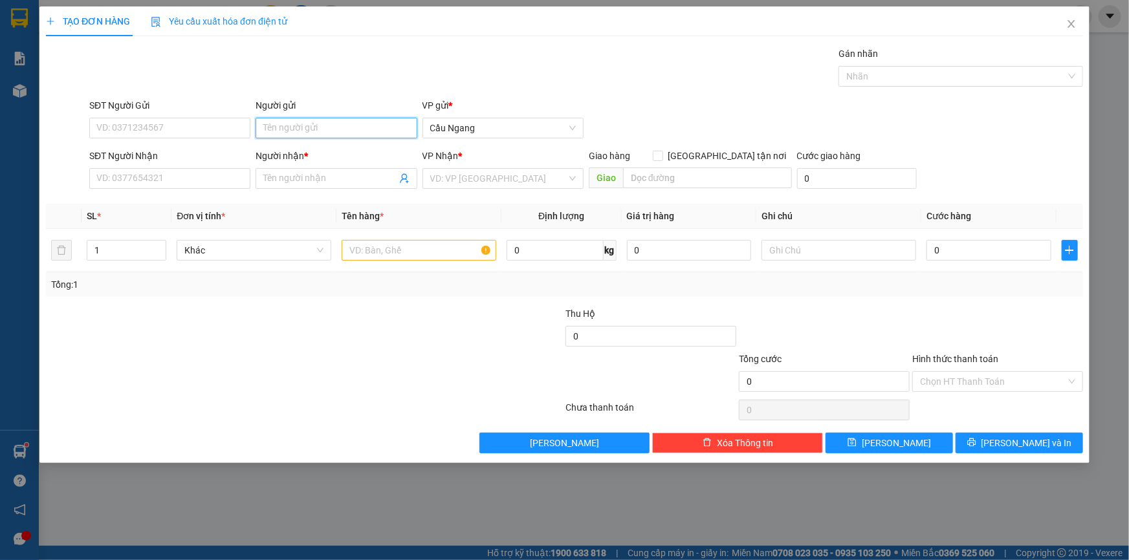
click at [340, 129] on input "Người gửi" at bounding box center [335, 128] width 161 height 21
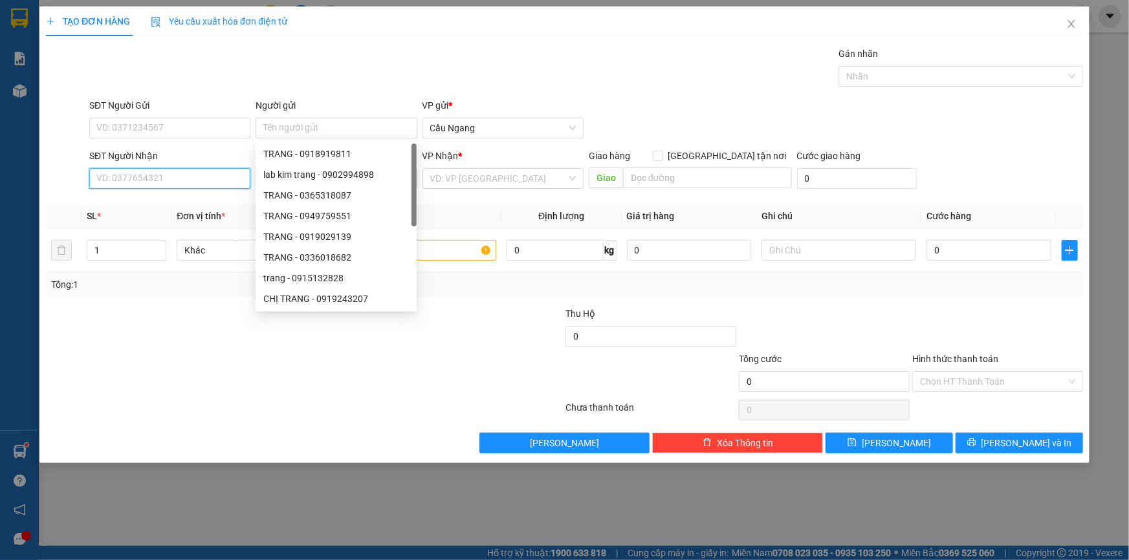
click at [149, 175] on input "SĐT Người Nhận" at bounding box center [169, 178] width 161 height 21
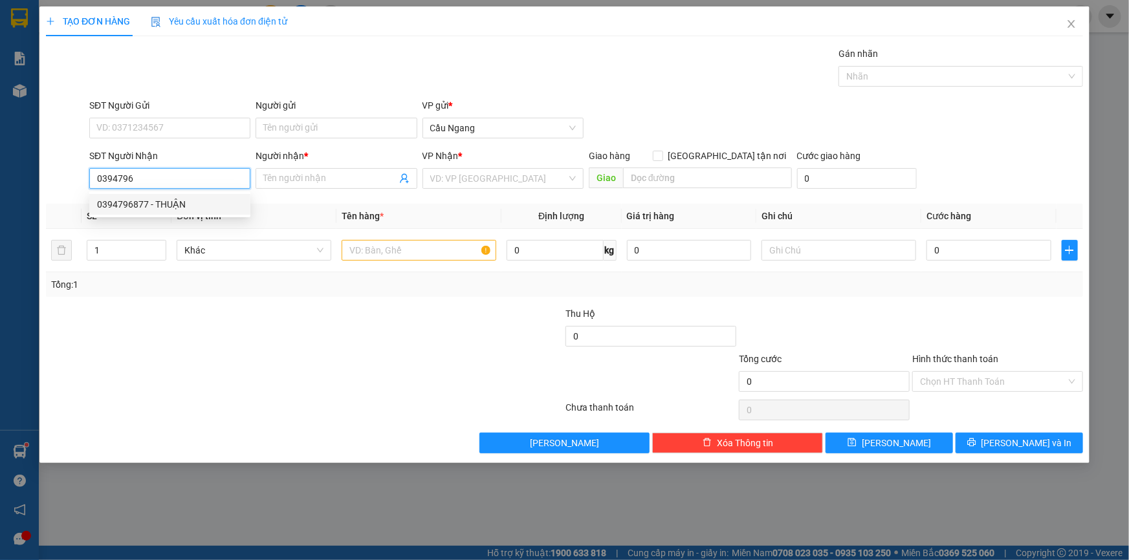
click at [181, 204] on div "0394796877 - THUẬN" at bounding box center [170, 204] width 146 height 14
type input "0394796877"
type input "THUẬN"
type input "0394796877"
click at [413, 250] on input "text" at bounding box center [419, 250] width 155 height 21
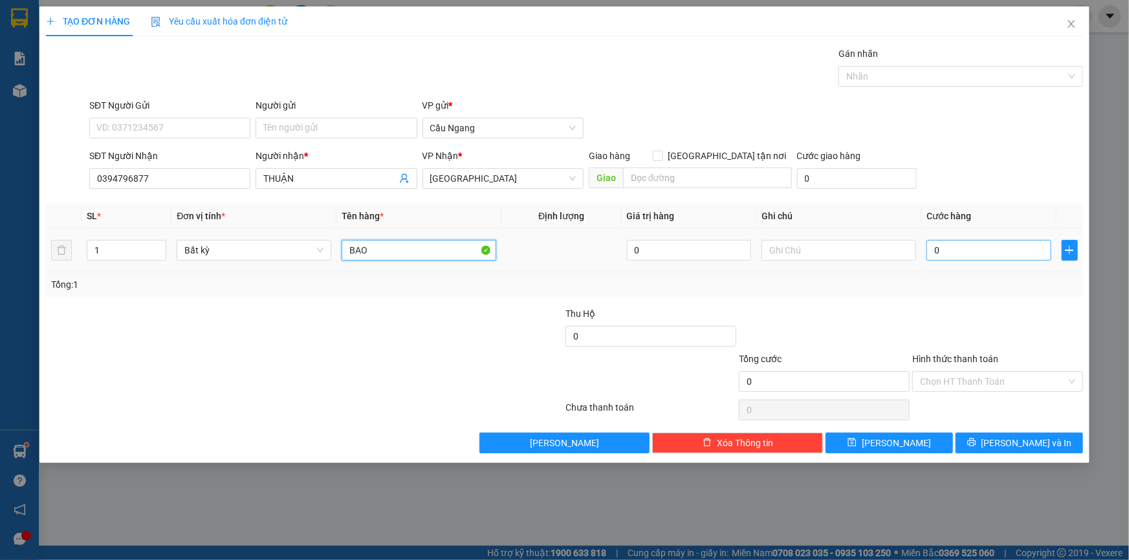
type input "BAO"
click at [1017, 253] on input "0" at bounding box center [988, 250] width 125 height 21
type input "3"
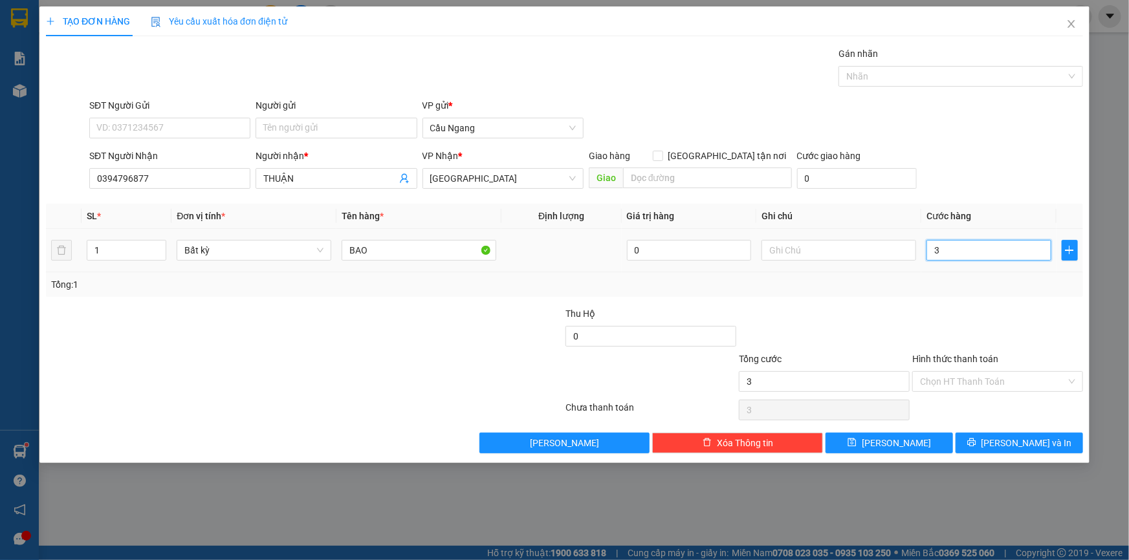
type input "30"
type input "300"
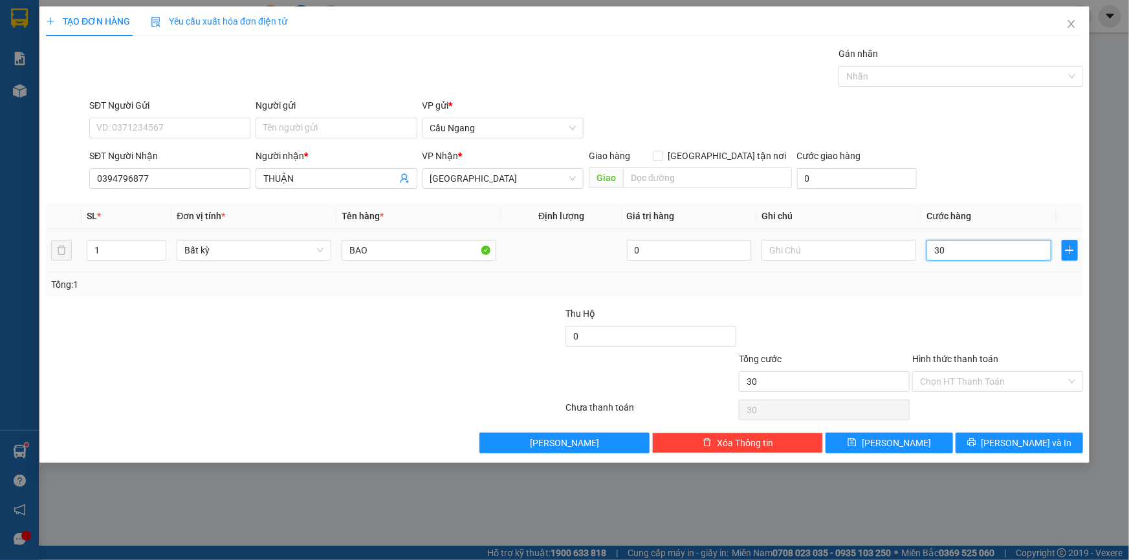
type input "300"
type input "3.000"
type input "30.000"
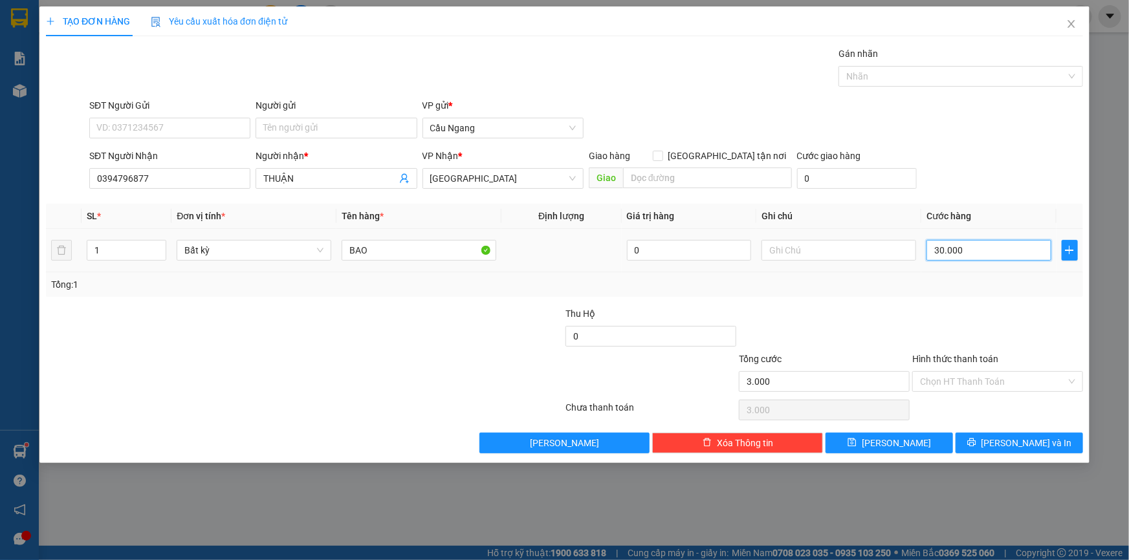
type input "30.000"
drag, startPoint x: 1008, startPoint y: 382, endPoint x: 988, endPoint y: 391, distance: 21.7
click at [1007, 382] on input "Hình thức thanh toán" at bounding box center [993, 381] width 146 height 19
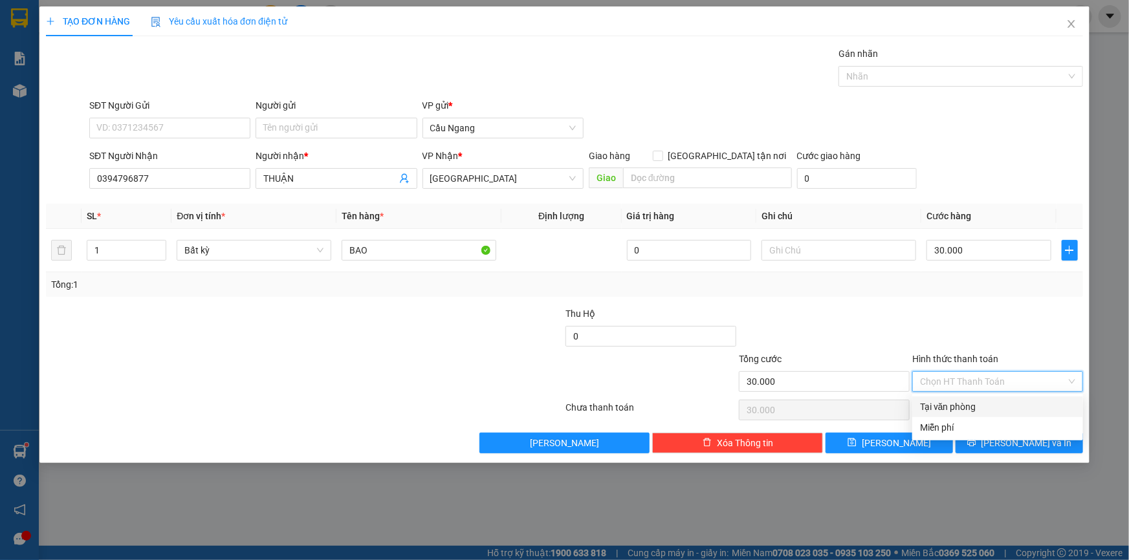
click at [979, 403] on div "Tại văn phòng" at bounding box center [997, 407] width 155 height 14
type input "0"
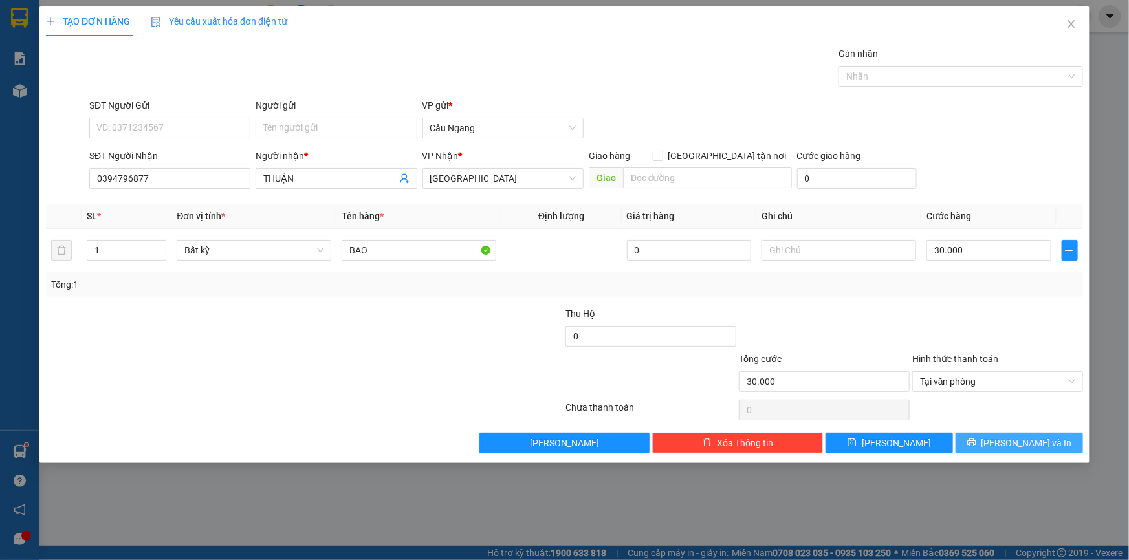
click at [1010, 437] on span "[PERSON_NAME] và In" at bounding box center [1026, 443] width 91 height 14
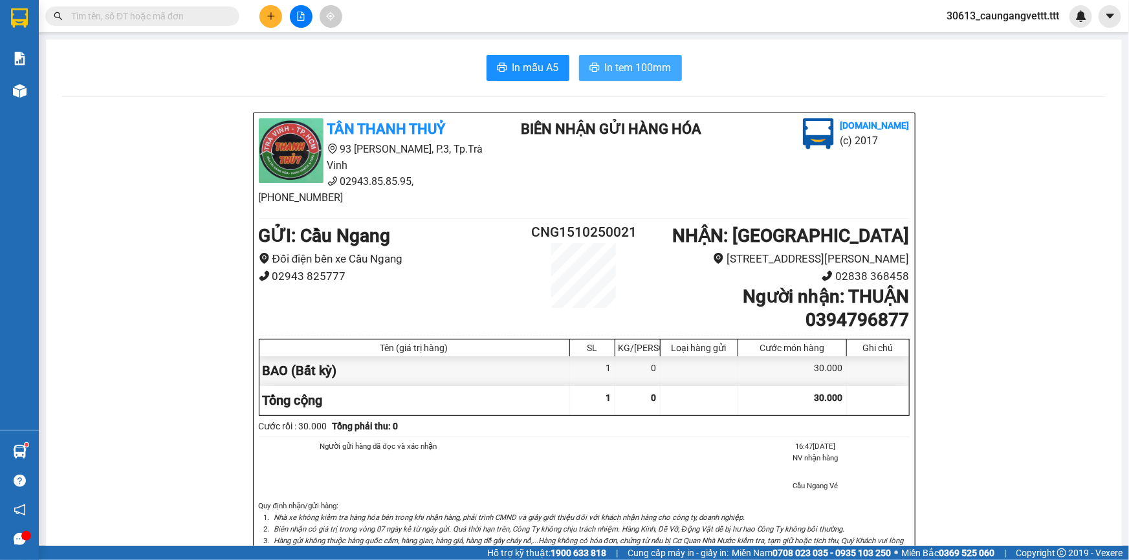
click at [642, 65] on span "In tem 100mm" at bounding box center [638, 68] width 67 height 16
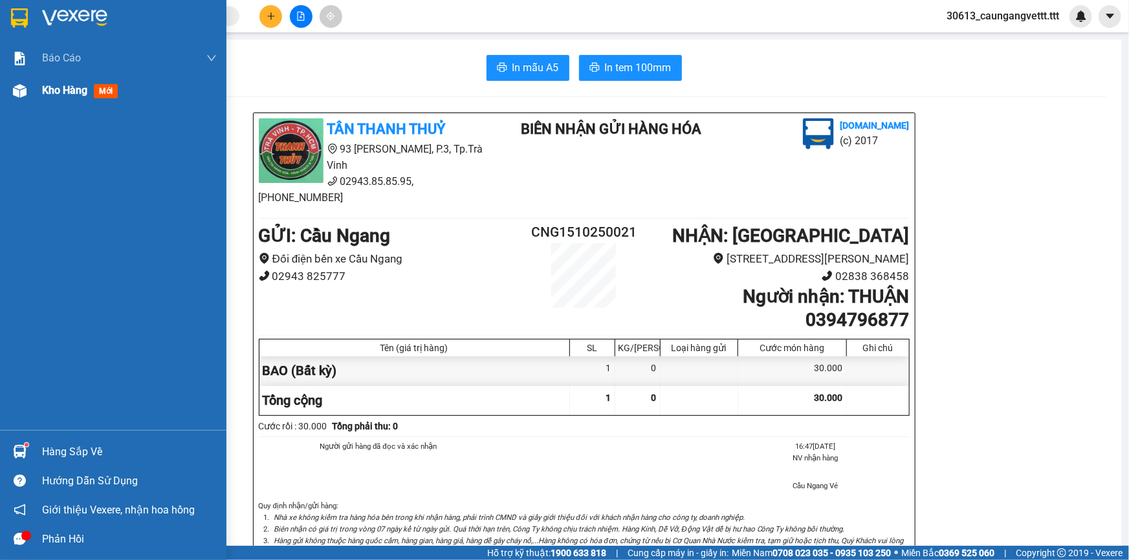
click at [61, 91] on span "Kho hàng" at bounding box center [64, 90] width 45 height 12
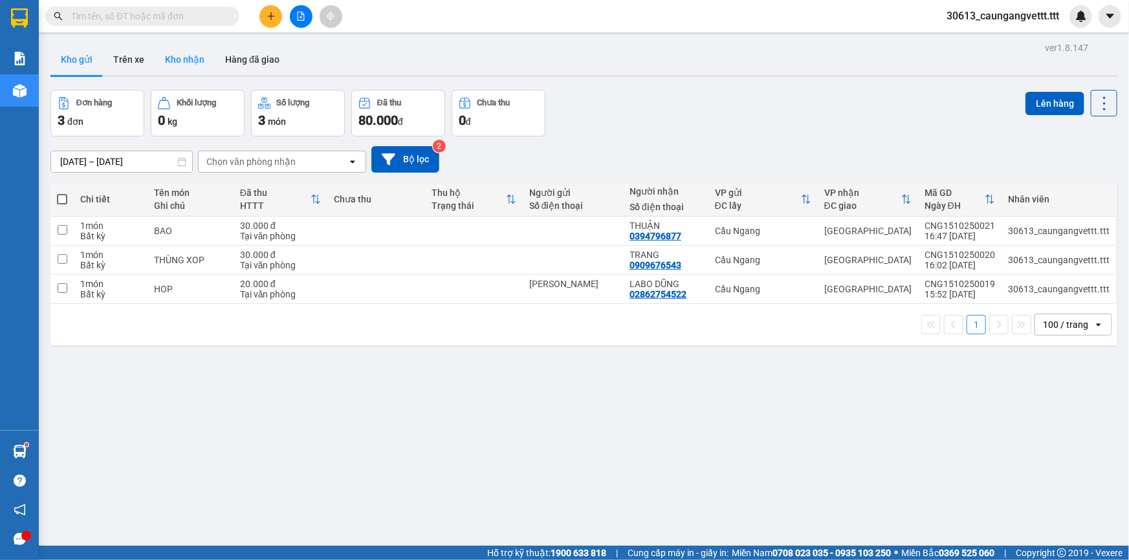
click at [190, 61] on button "Kho nhận" at bounding box center [185, 59] width 60 height 31
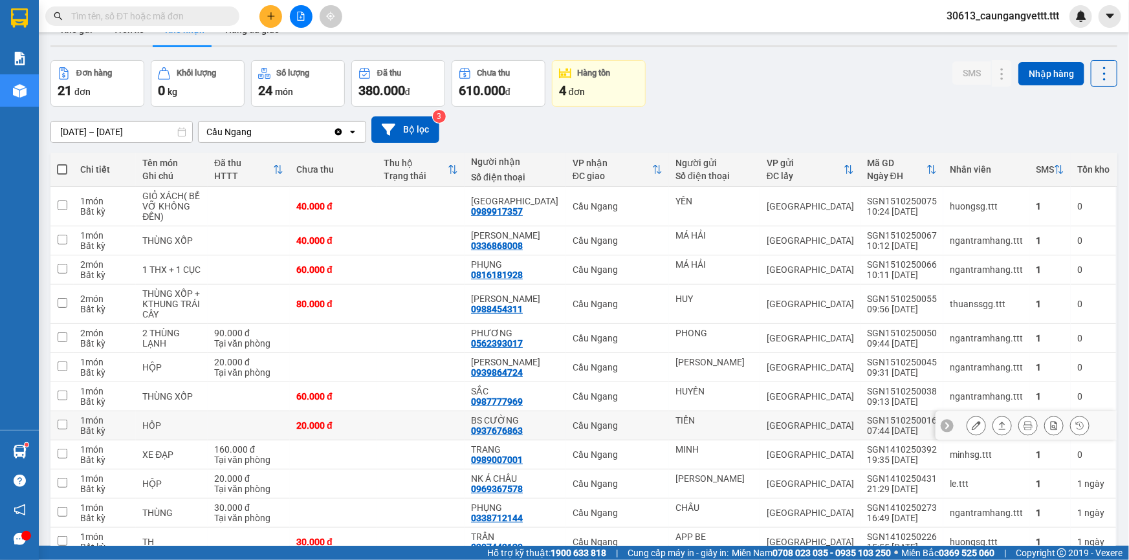
scroll to position [39, 0]
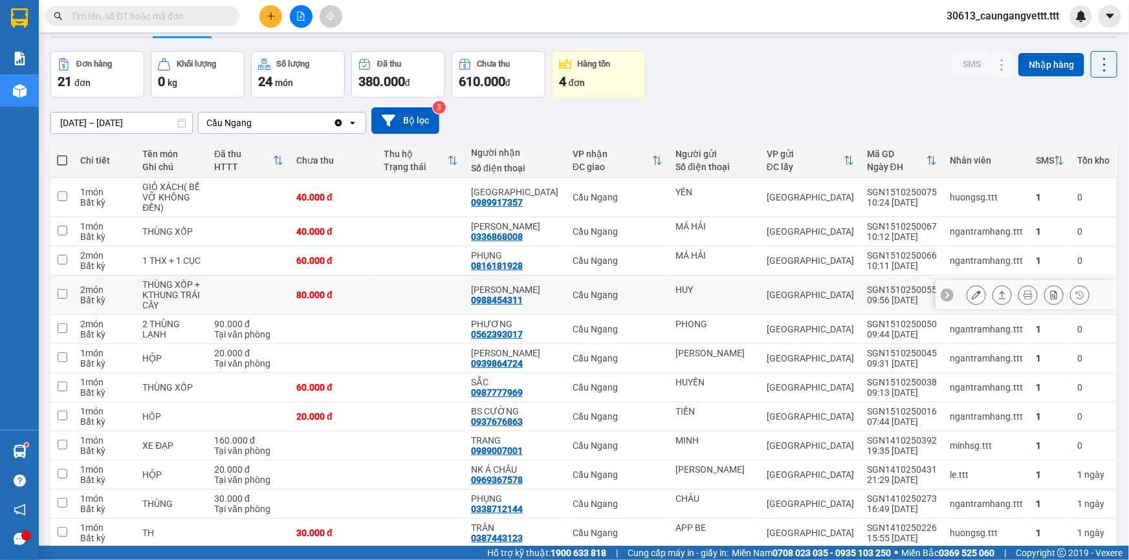
click at [971, 294] on icon at bounding box center [975, 294] width 9 height 9
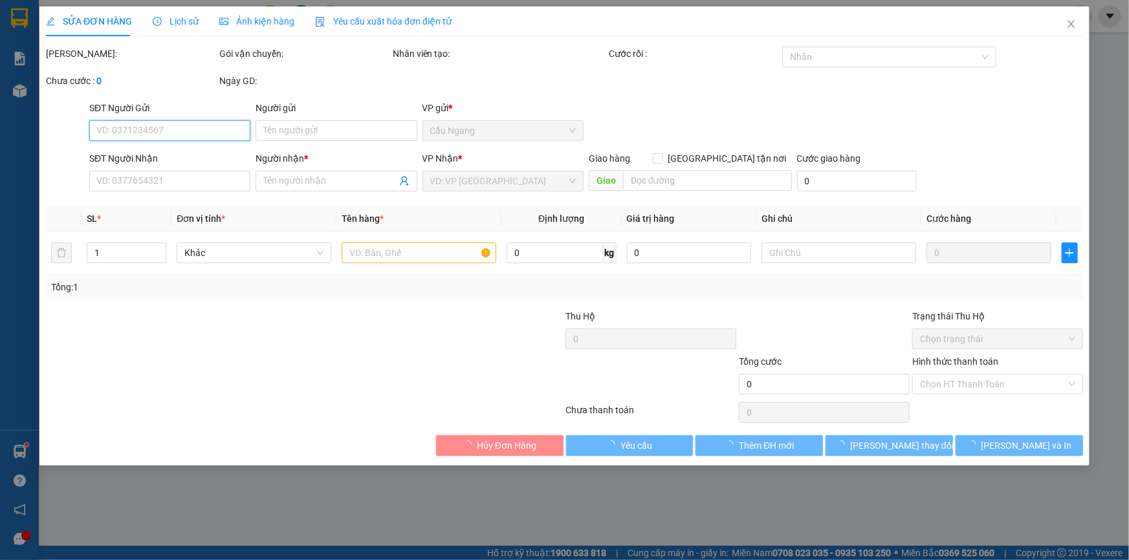
type input "HUY"
type input "0988454311"
type input "[PERSON_NAME]"
type input "80.000"
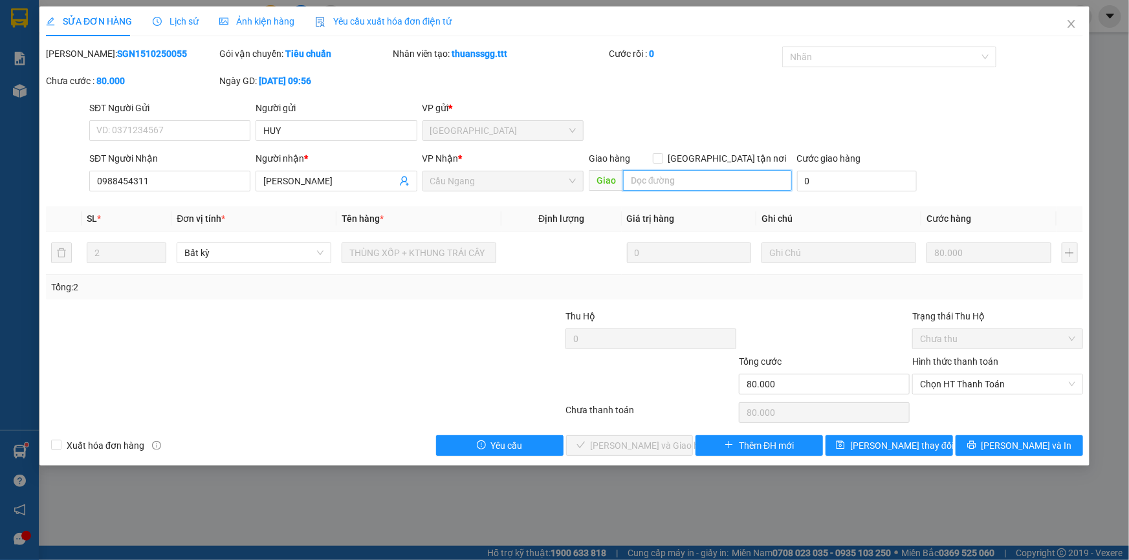
click at [648, 180] on input "text" at bounding box center [707, 180] width 169 height 21
type input "LẤY TRUÓC1 THÙNG TRÃ TIỀN RÙI"
click at [912, 444] on span "[PERSON_NAME] thay đổi" at bounding box center [901, 446] width 103 height 14
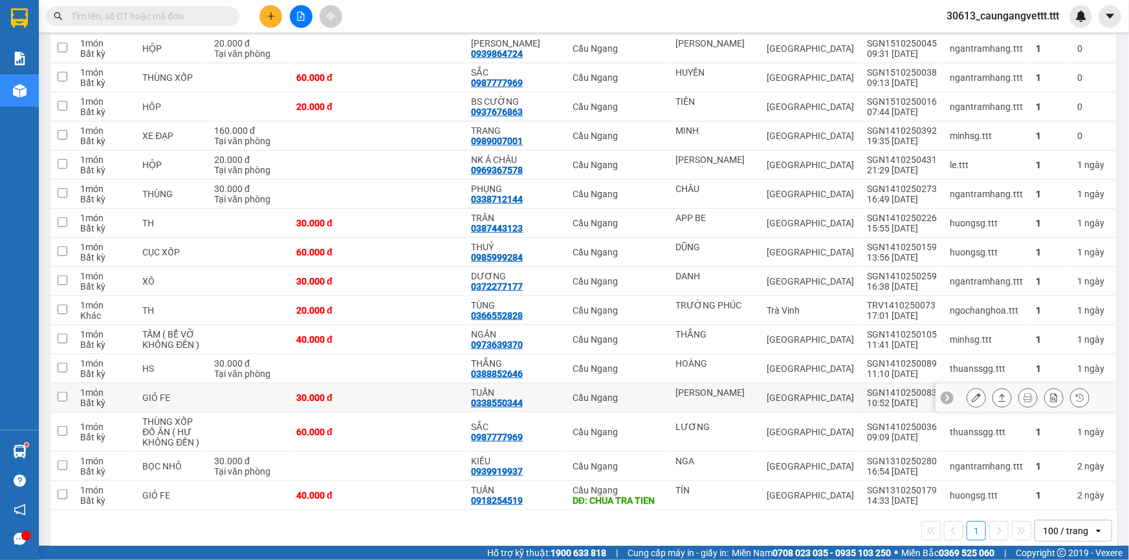
scroll to position [364, 0]
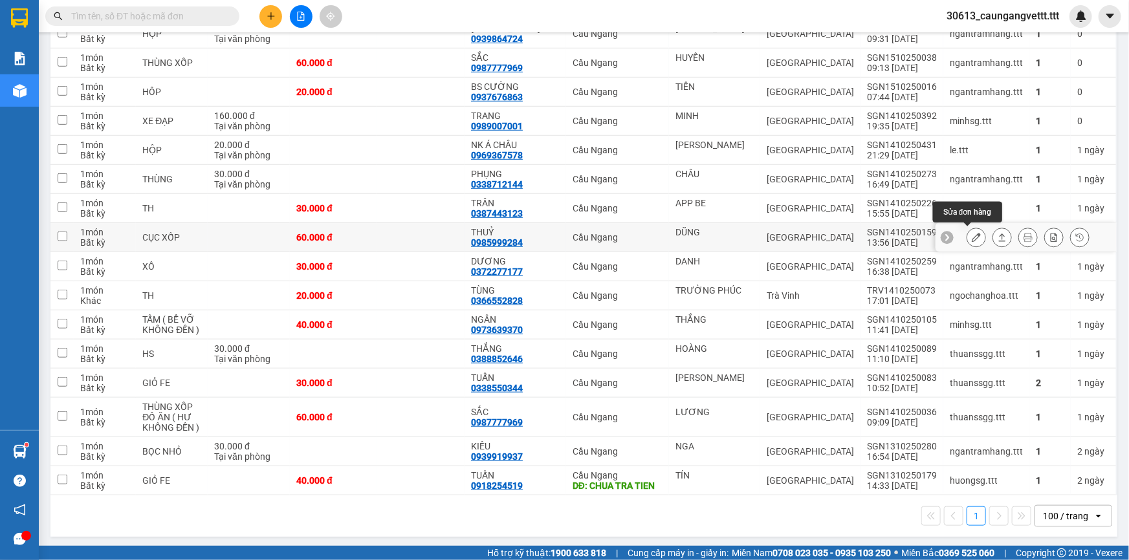
click at [971, 235] on icon at bounding box center [975, 237] width 9 height 9
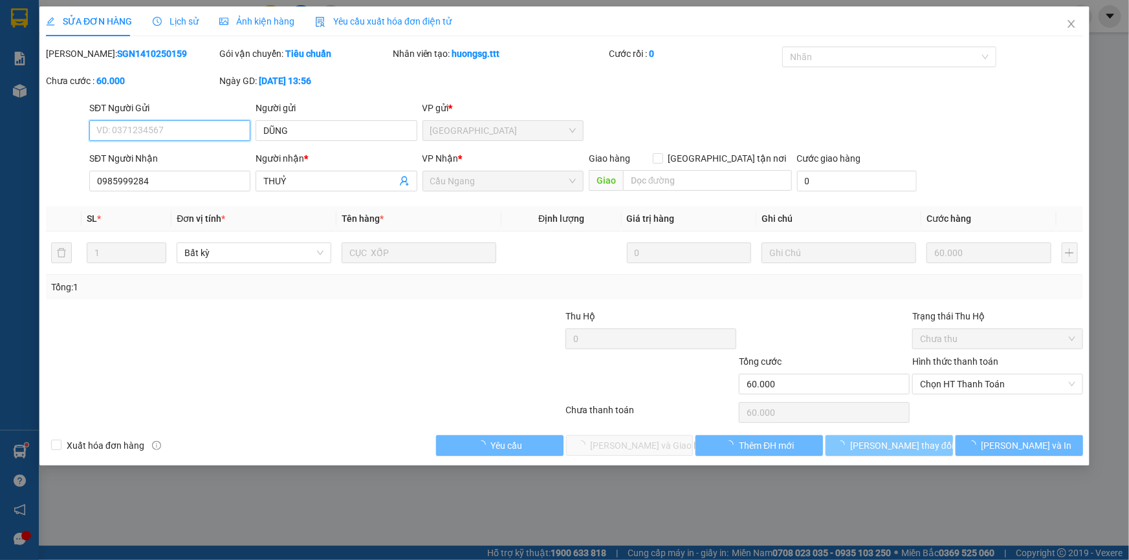
type input "DŨNG"
type input "0985999284"
type input "THUỶ"
type input "60.000"
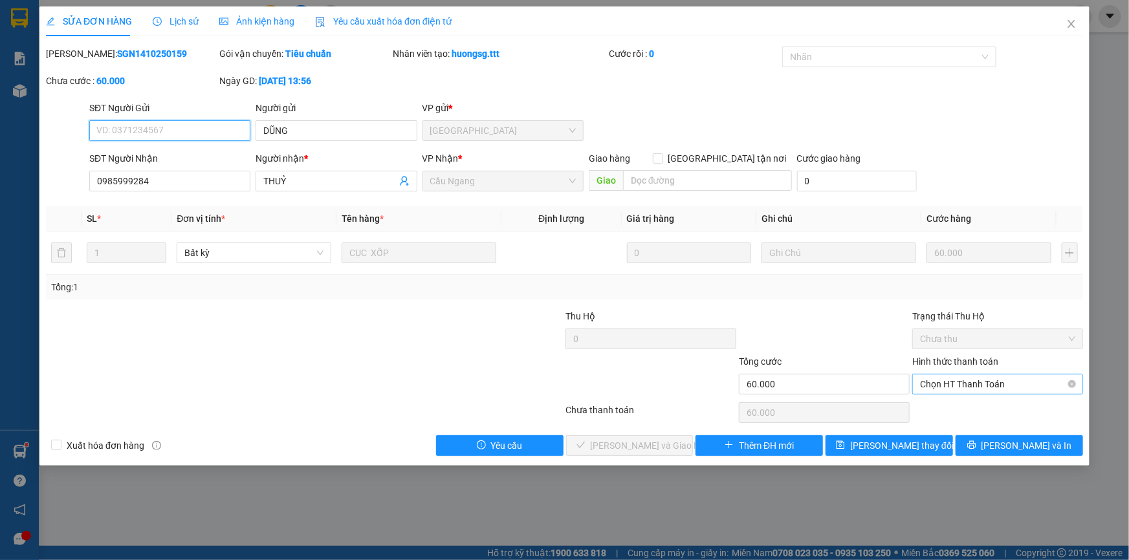
click at [967, 384] on span "Chọn HT Thanh Toán" at bounding box center [997, 383] width 155 height 19
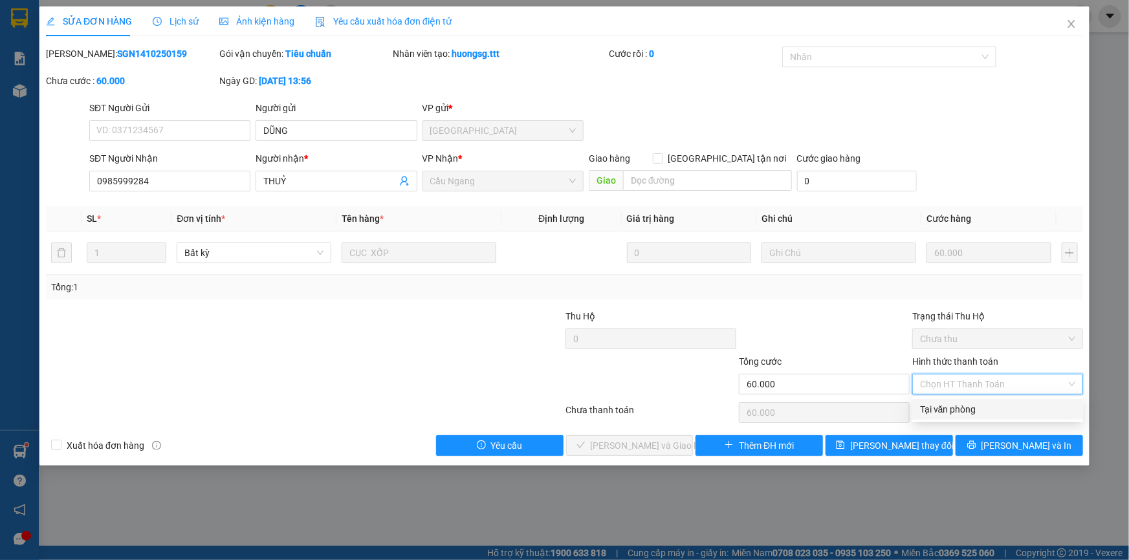
click at [962, 407] on div "Tại văn phòng" at bounding box center [997, 409] width 155 height 14
type input "0"
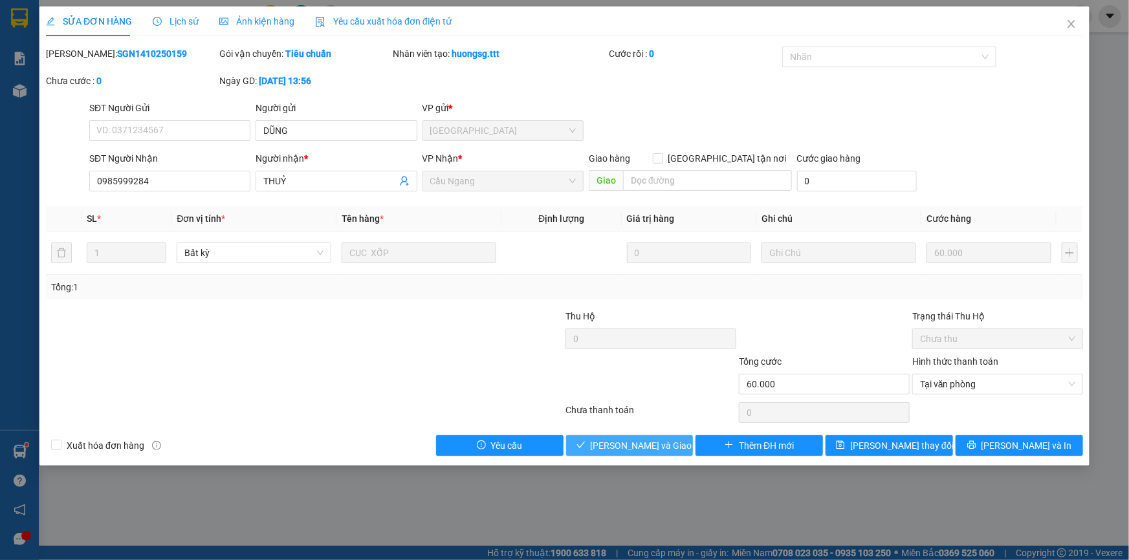
click at [623, 446] on span "[PERSON_NAME] và Giao hàng" at bounding box center [653, 446] width 124 height 14
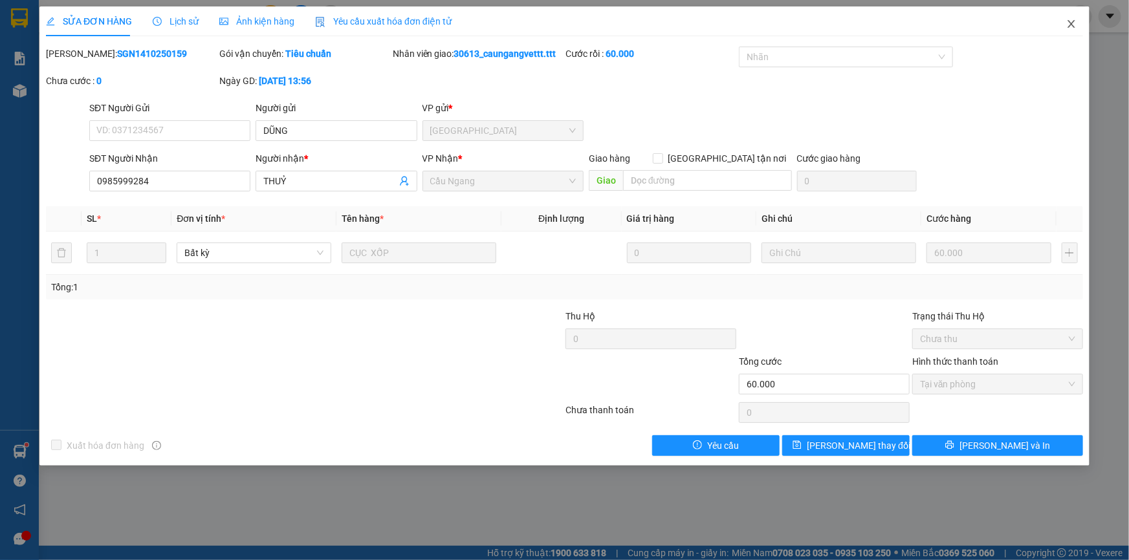
click at [1074, 25] on icon "close" at bounding box center [1071, 24] width 10 height 10
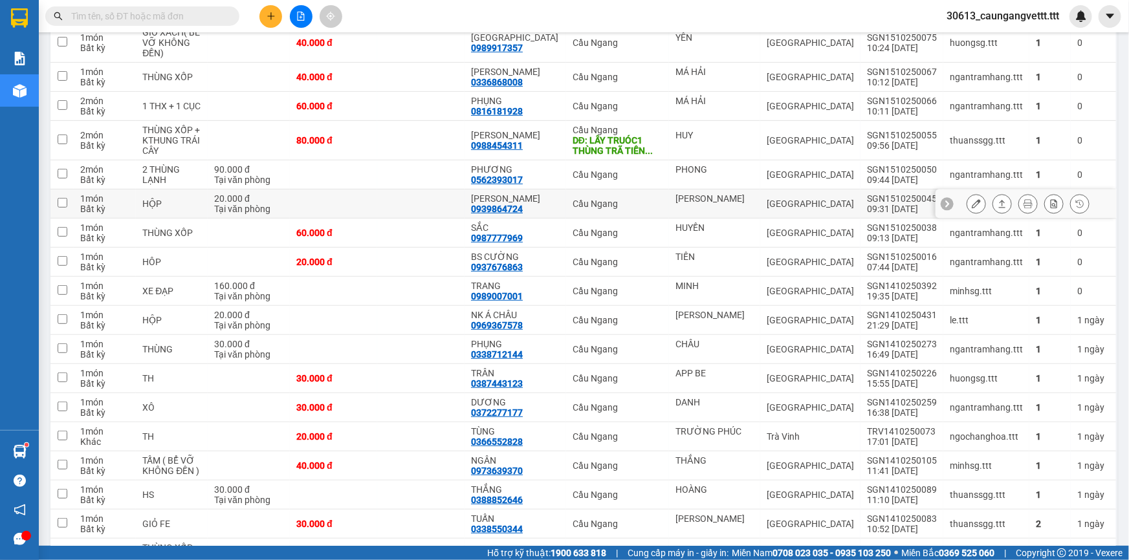
scroll to position [195, 0]
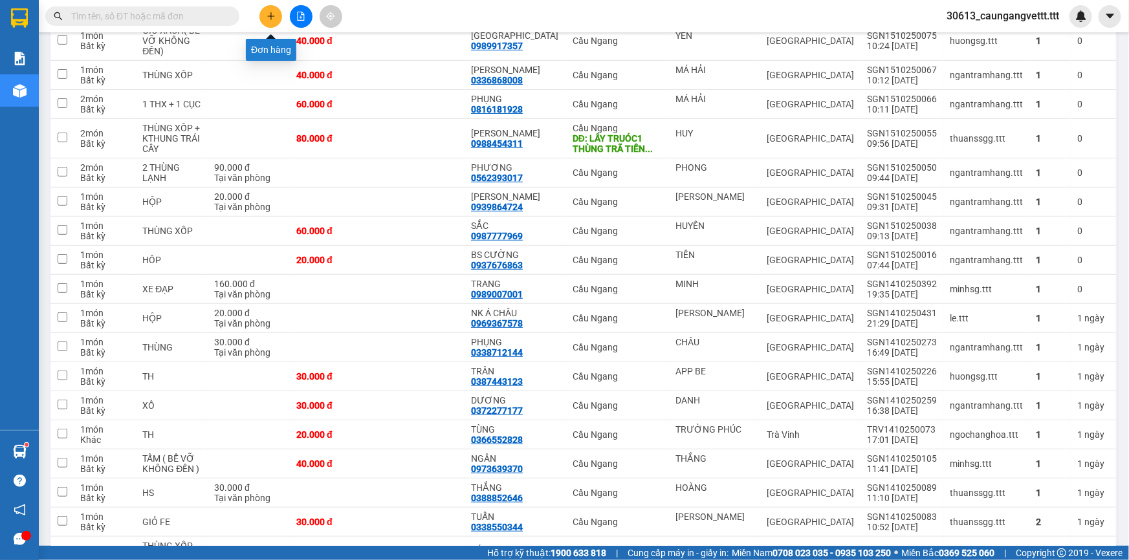
click at [269, 15] on icon "plus" at bounding box center [270, 16] width 9 height 9
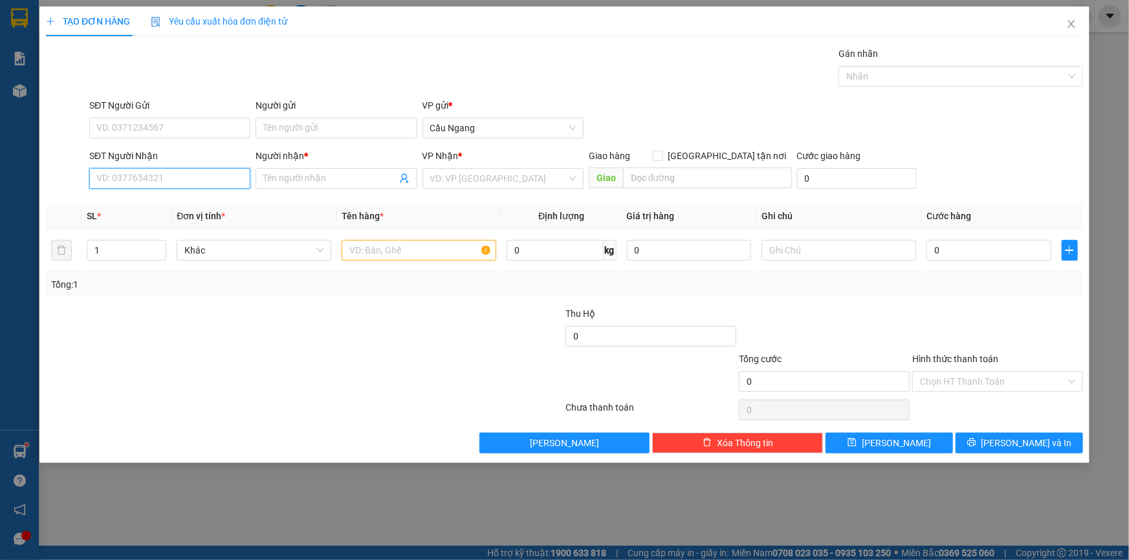
click at [155, 181] on input "SĐT Người Nhận" at bounding box center [169, 178] width 161 height 21
click at [171, 207] on div "0906798952 - XUÂN" at bounding box center [170, 204] width 146 height 14
type input "0906798952"
type input "XUÂN"
type input "0906798952"
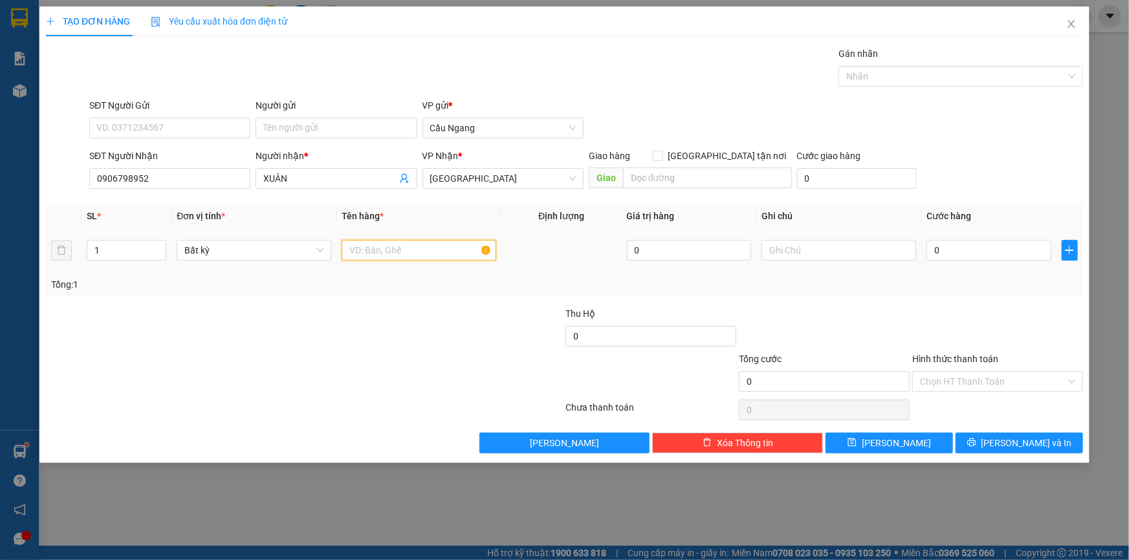
click at [389, 254] on input "text" at bounding box center [419, 250] width 155 height 21
type input "THÙNG"
click at [1003, 252] on input "0" at bounding box center [988, 250] width 125 height 21
type input "30"
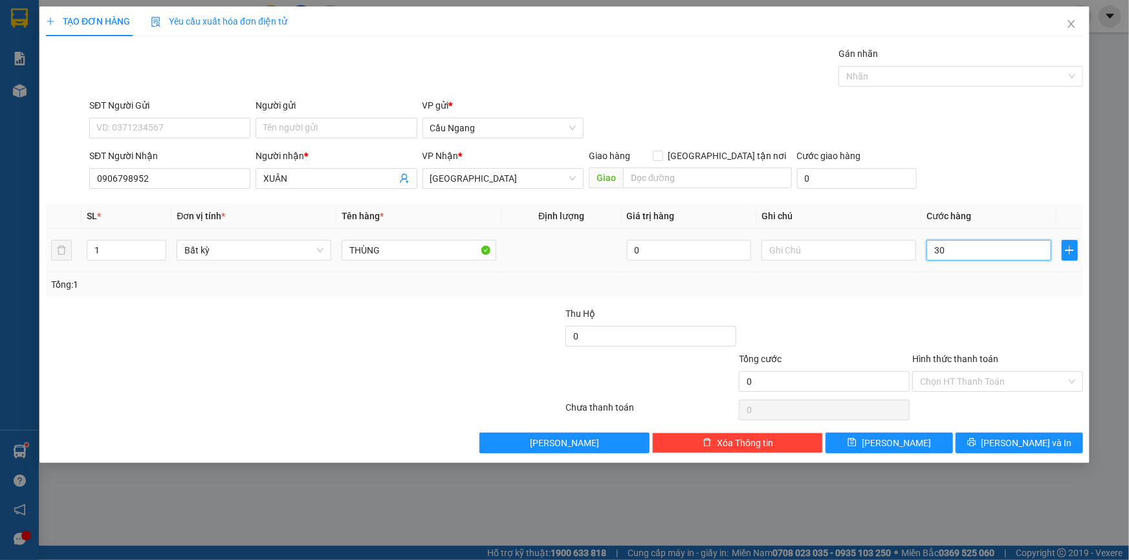
type input "30"
type input "3.000"
type input "30.000"
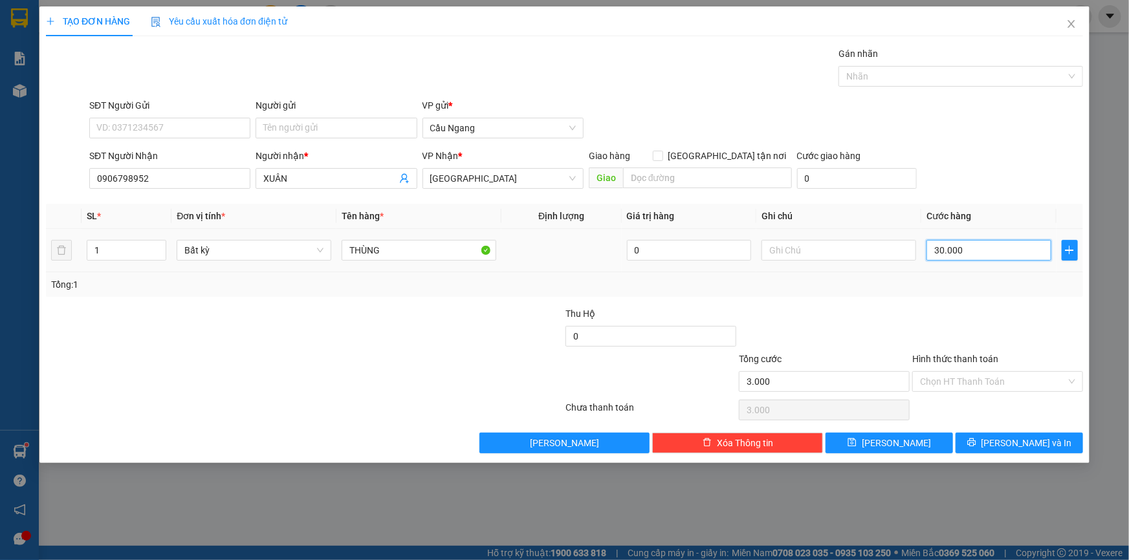
type input "30.000"
click at [959, 384] on input "Hình thức thanh toán" at bounding box center [993, 381] width 146 height 19
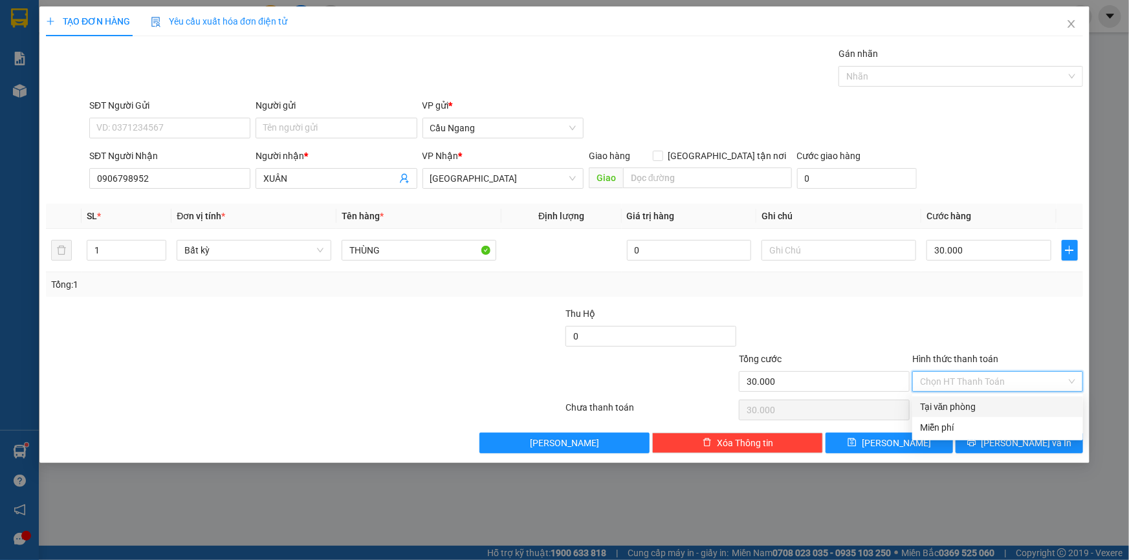
drag, startPoint x: 960, startPoint y: 400, endPoint x: 977, endPoint y: 416, distance: 22.9
click at [960, 401] on div "Tại văn phòng" at bounding box center [997, 407] width 155 height 14
type input "0"
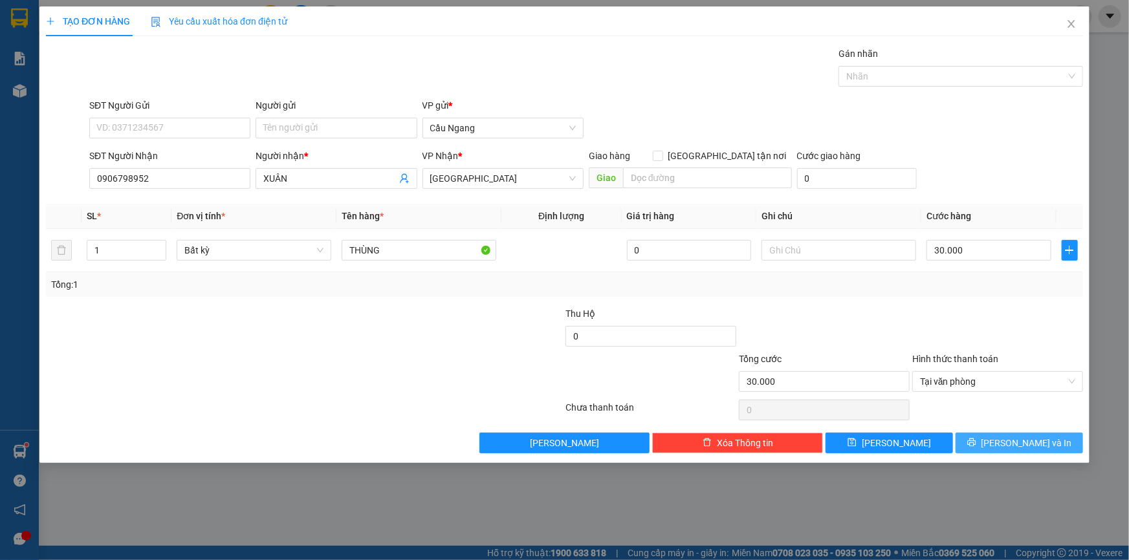
click at [1022, 447] on span "[PERSON_NAME] và In" at bounding box center [1026, 443] width 91 height 14
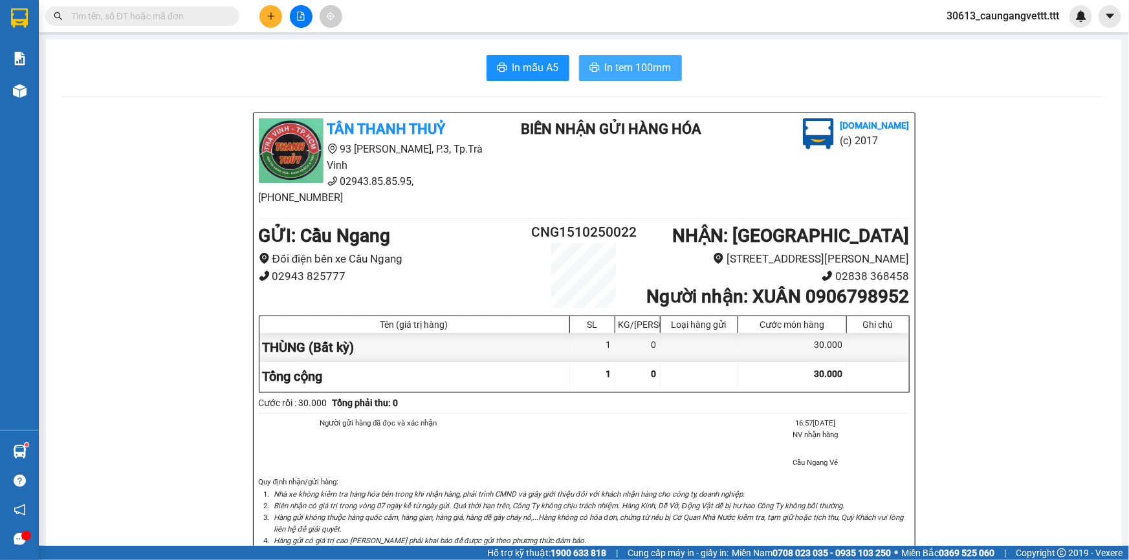
click at [644, 65] on span "In tem 100mm" at bounding box center [638, 68] width 67 height 16
click at [276, 25] on button at bounding box center [270, 16] width 23 height 23
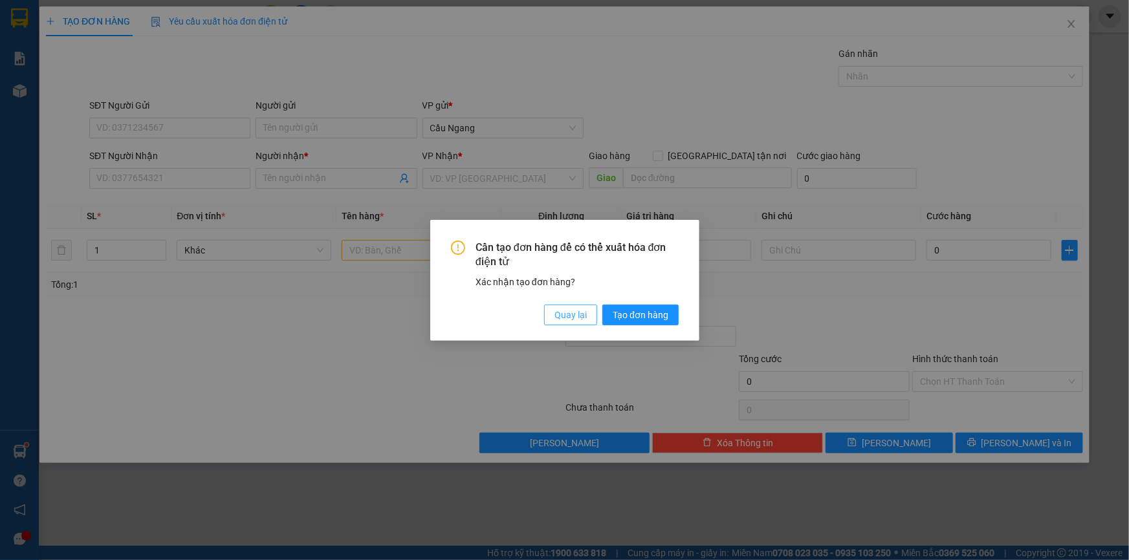
click at [562, 321] on span "Quay lại" at bounding box center [570, 314] width 32 height 14
click at [565, 315] on span "Quay lại" at bounding box center [570, 314] width 32 height 14
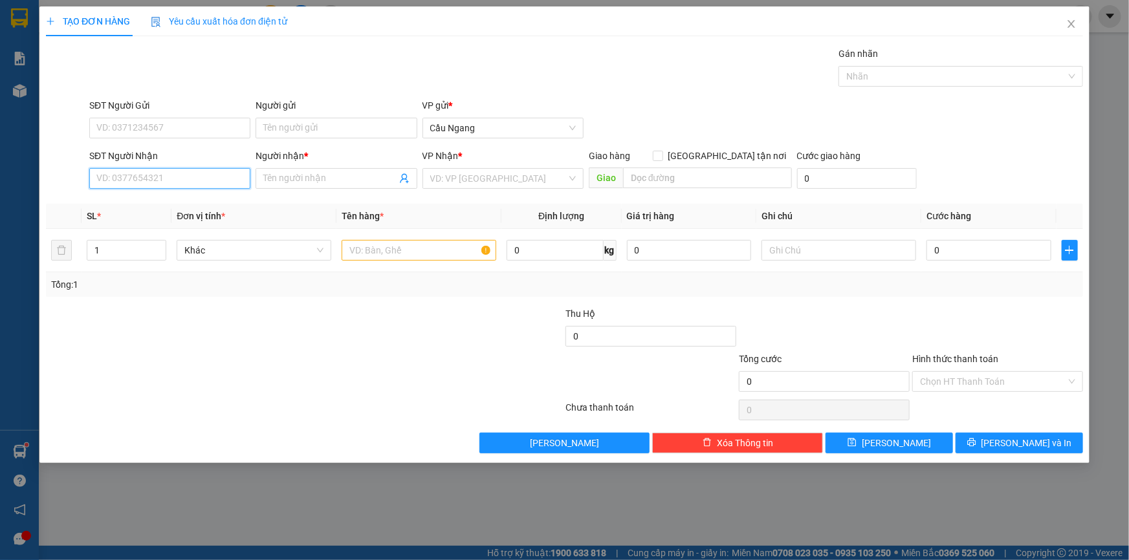
click at [155, 178] on input "SĐT Người Nhận" at bounding box center [169, 178] width 161 height 21
type input "0916288628"
click at [294, 179] on input "Người nhận *" at bounding box center [329, 178] width 133 height 14
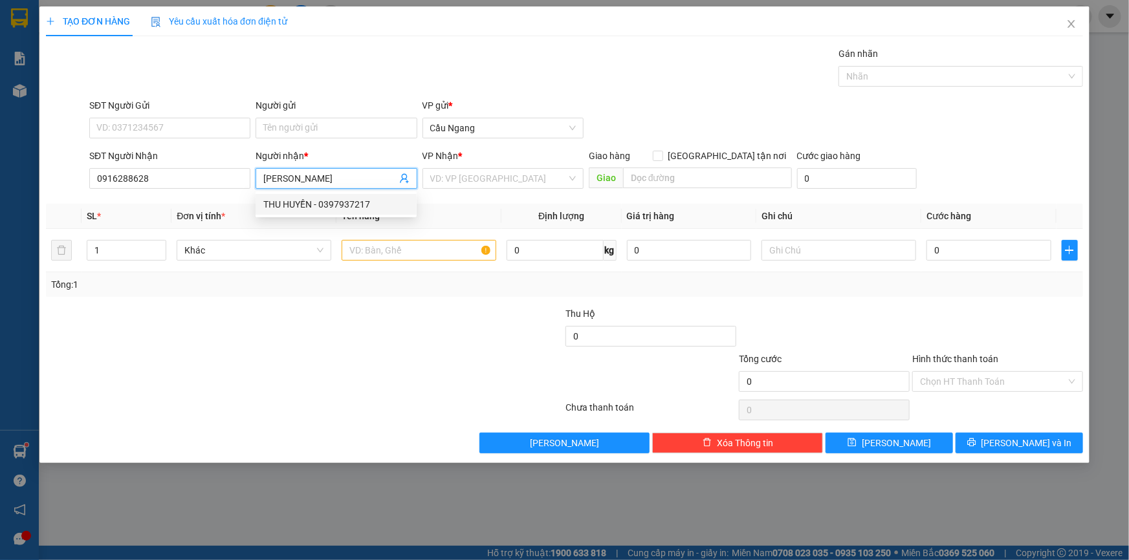
type input "[PERSON_NAME]"
click at [303, 301] on div "Transit Pickup Surcharge Ids Transit Deliver Surcharge Ids Transit Deliver Surc…" at bounding box center [564, 250] width 1037 height 407
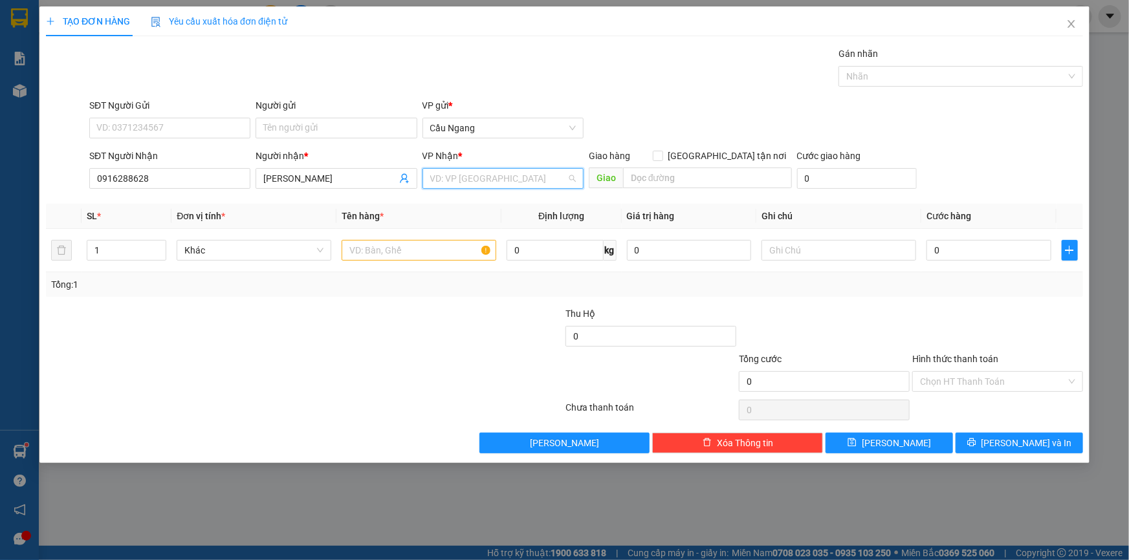
click at [485, 177] on input "search" at bounding box center [498, 178] width 136 height 19
click at [458, 288] on div "[GEOGRAPHIC_DATA]" at bounding box center [503, 287] width 146 height 14
click at [376, 252] on input "text" at bounding box center [419, 250] width 155 height 21
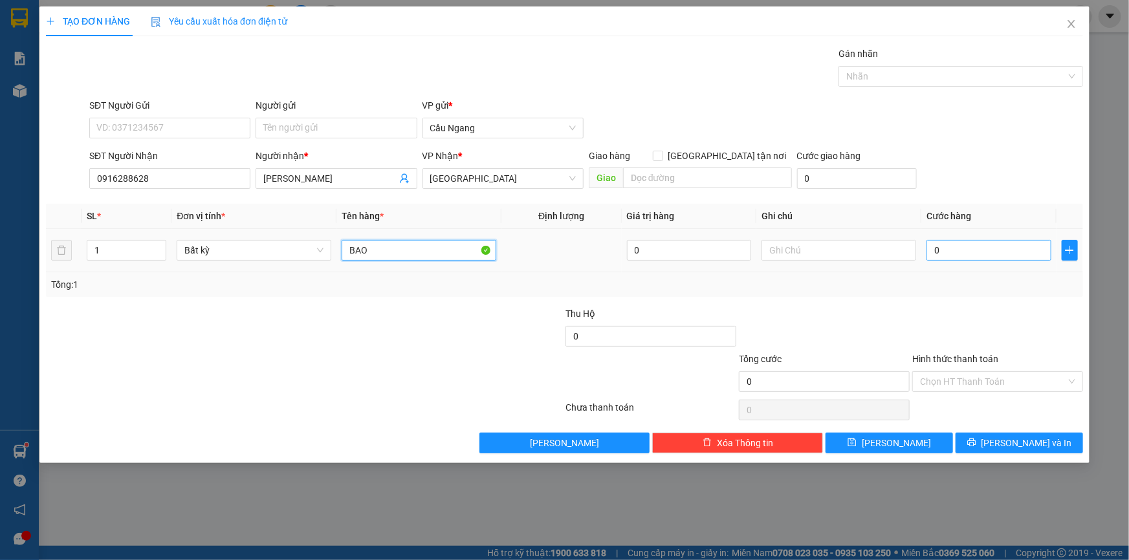
type input "BAO"
click at [973, 250] on input "0" at bounding box center [988, 250] width 125 height 21
type input "5"
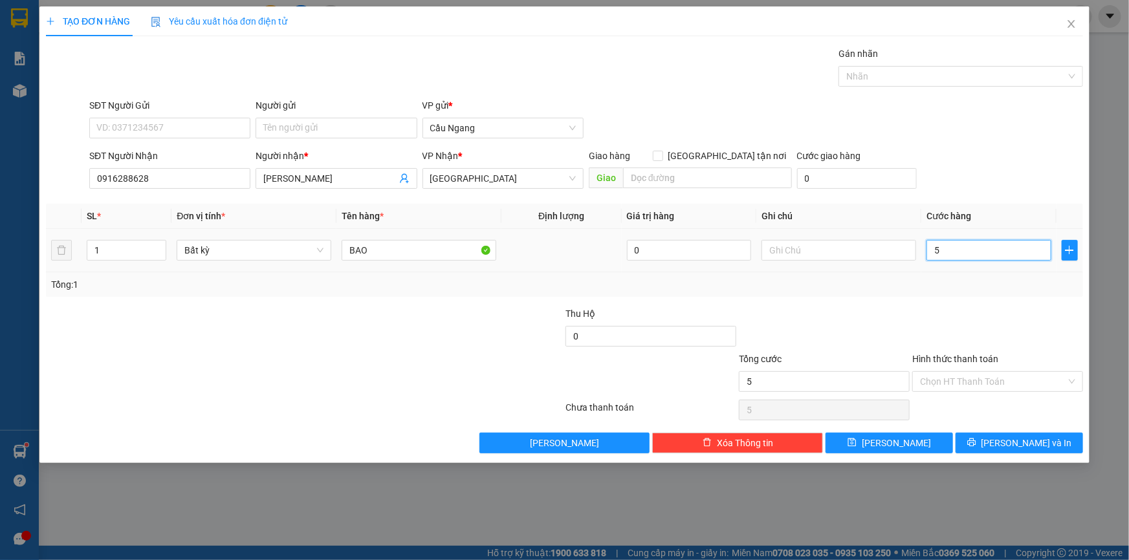
type input "50"
type input "500"
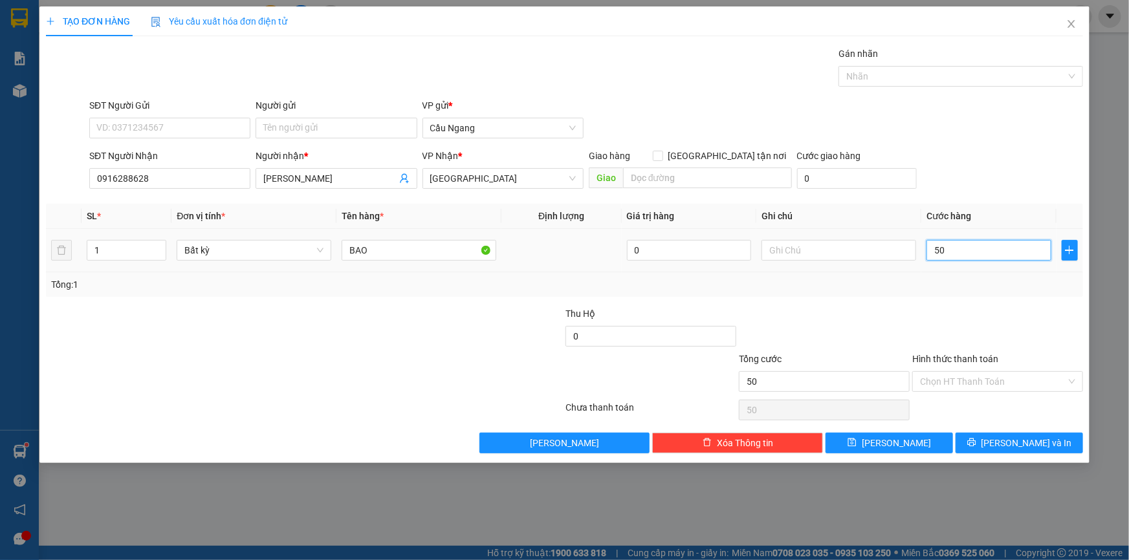
type input "500"
type input "5.000"
type input "50.000"
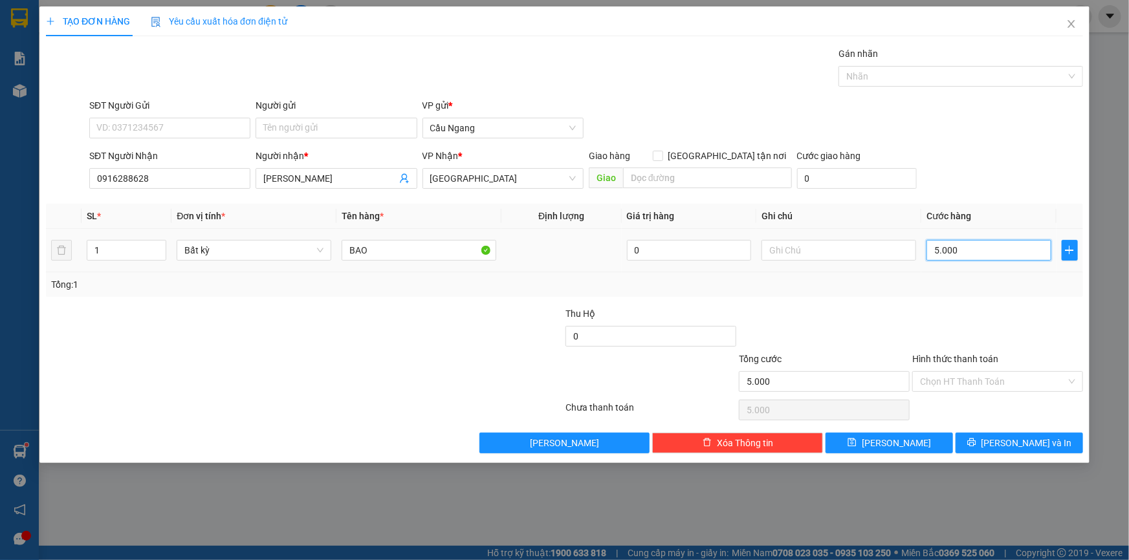
type input "50.000"
click at [345, 125] on input "Người gửi" at bounding box center [335, 128] width 161 height 21
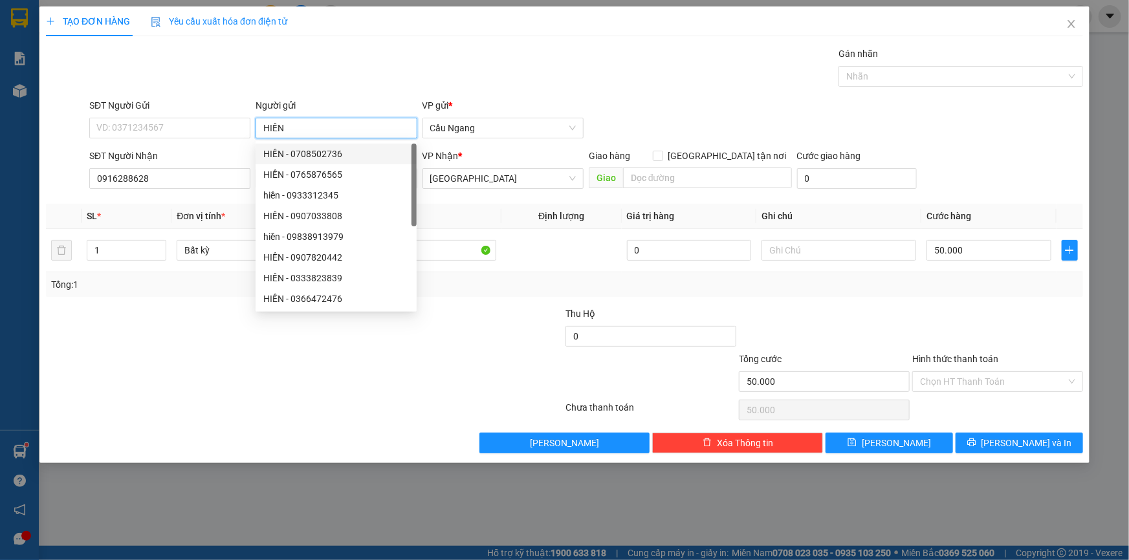
type input "HIỀN"
click at [445, 365] on div at bounding box center [477, 374] width 173 height 45
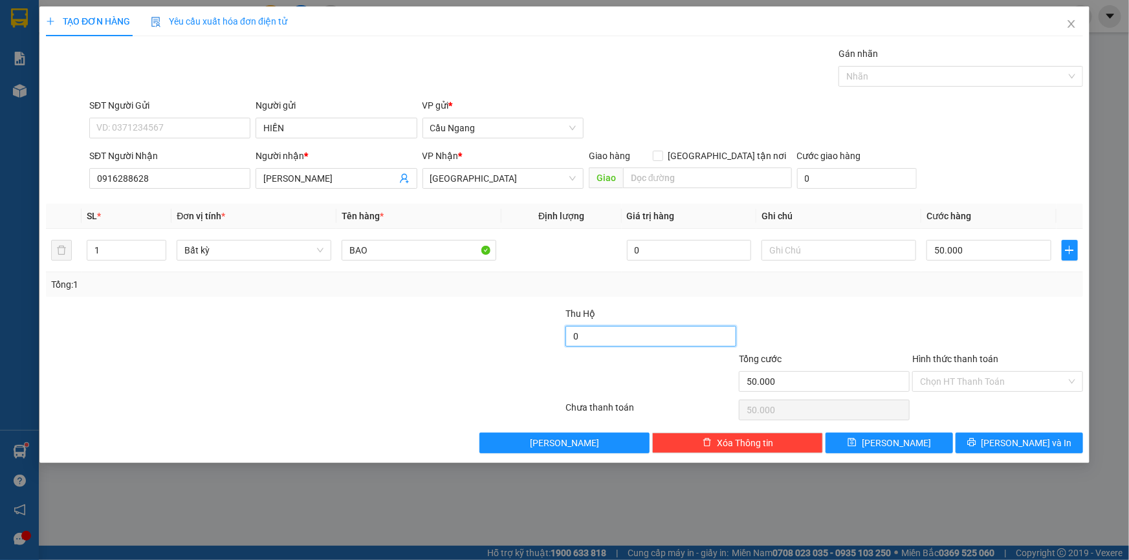
click at [574, 334] on input "0" at bounding box center [650, 336] width 171 height 21
type input "3.650.000"
click at [977, 377] on input "Hình thức thanh toán" at bounding box center [993, 381] width 146 height 19
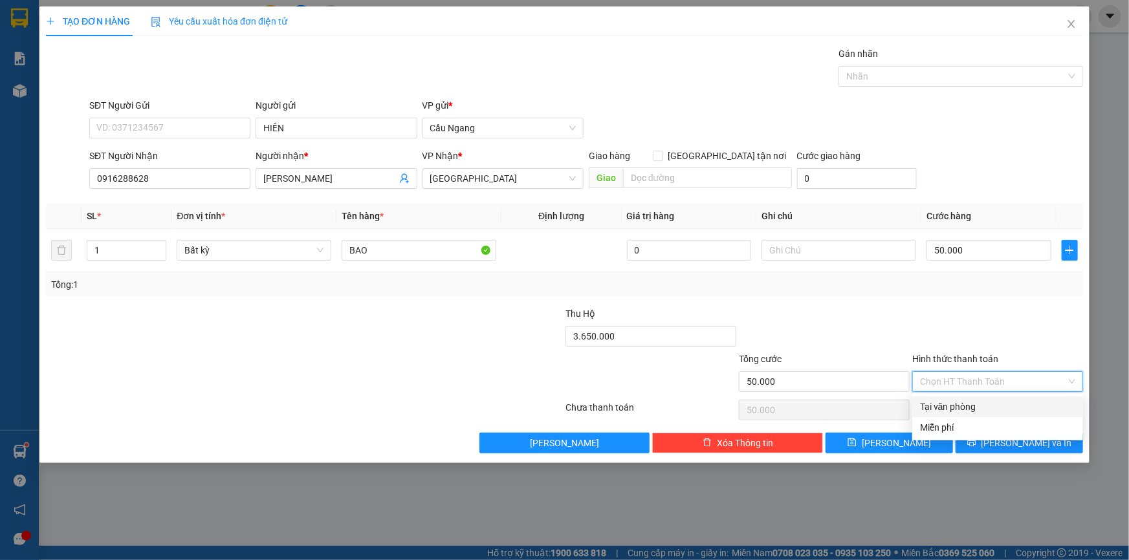
click at [954, 406] on div "Tại văn phòng" at bounding box center [997, 407] width 155 height 14
type input "0"
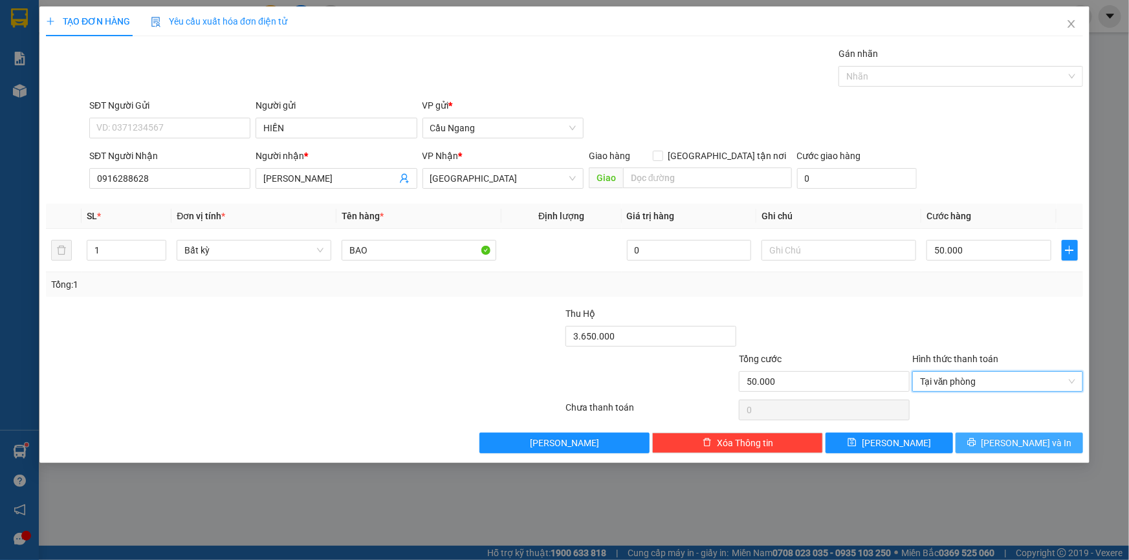
click at [976, 446] on span "printer" at bounding box center [971, 443] width 9 height 10
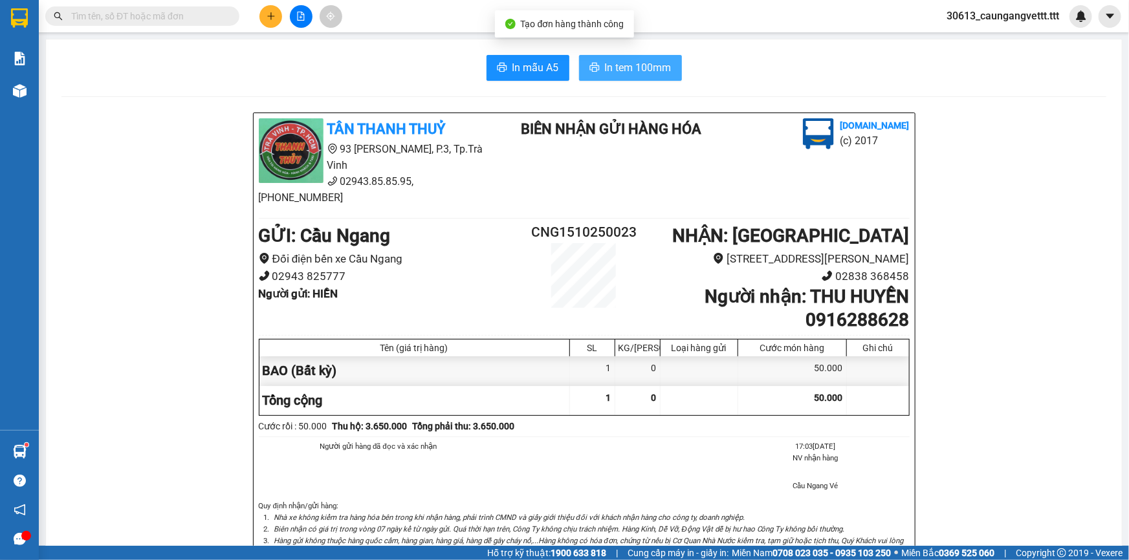
click at [629, 63] on span "In tem 100mm" at bounding box center [638, 68] width 67 height 16
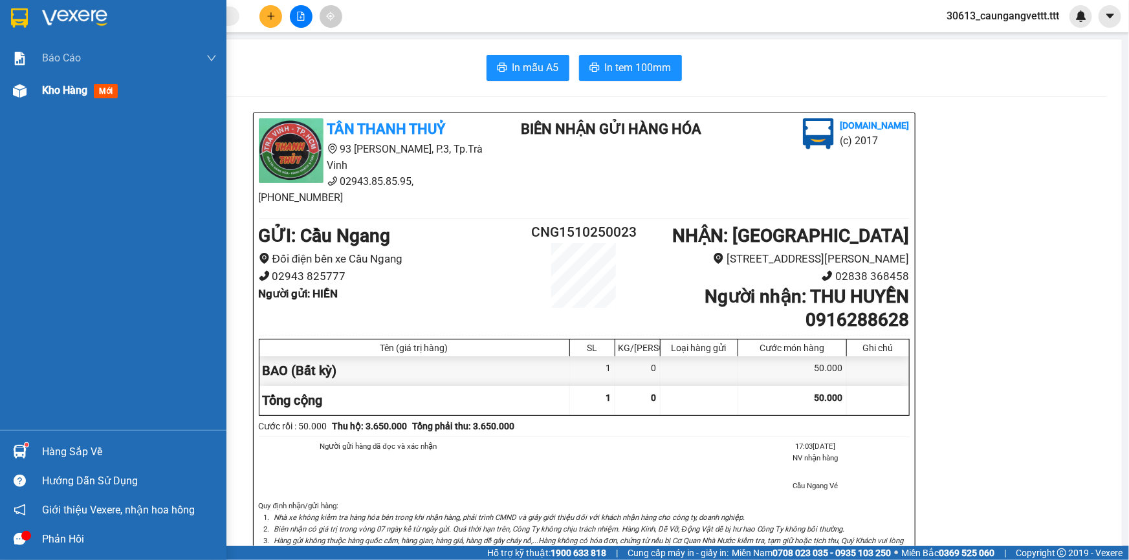
click at [51, 94] on span "Kho hàng" at bounding box center [64, 90] width 45 height 12
click at [56, 92] on span "Kho hàng" at bounding box center [64, 90] width 45 height 12
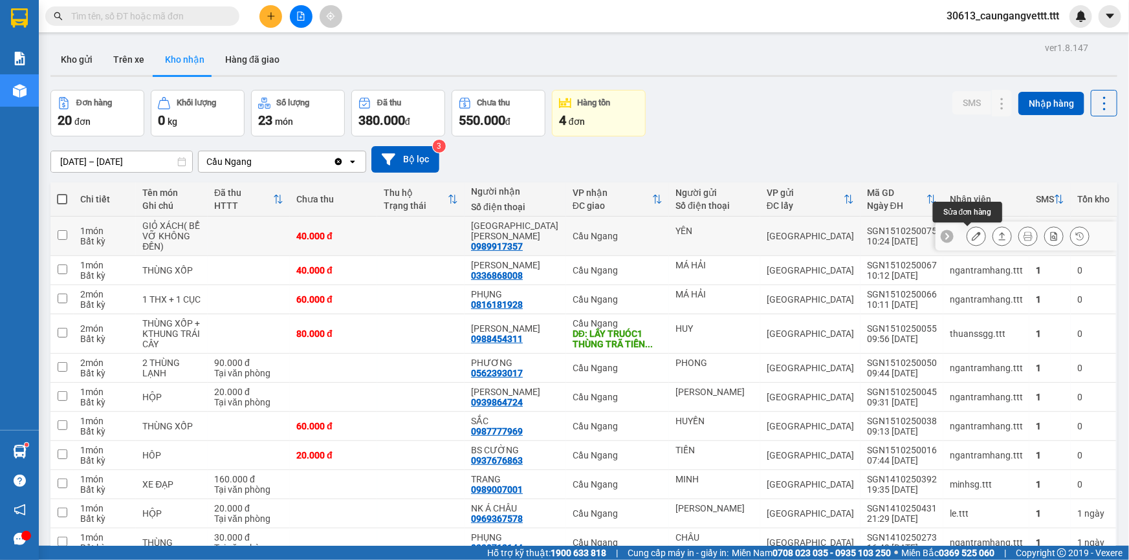
click at [971, 233] on icon at bounding box center [975, 236] width 9 height 9
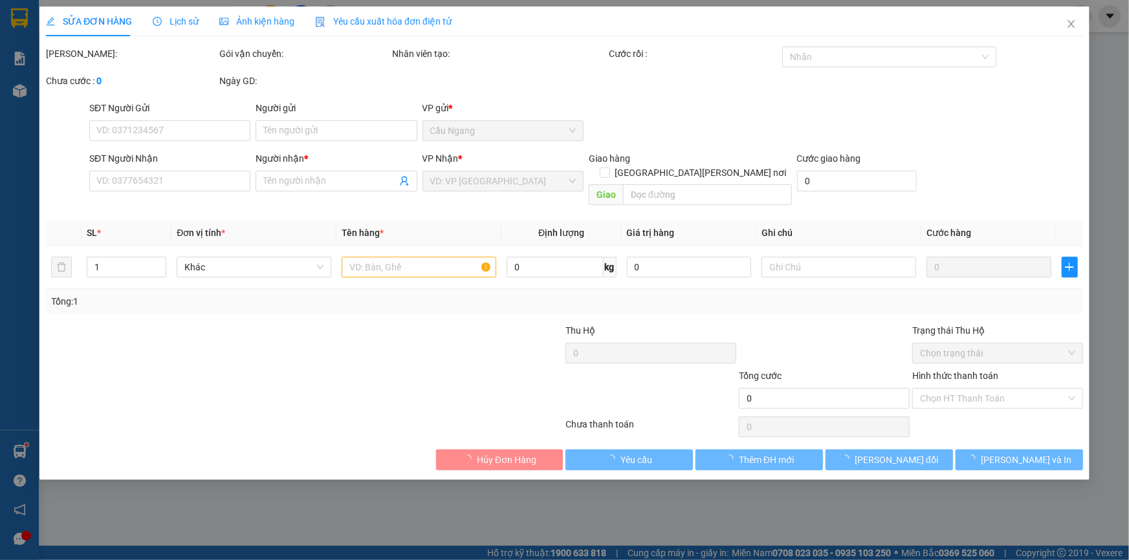
type input "YÊN"
type input "0989917357"
type input "[GEOGRAPHIC_DATA]"
type input "40.000"
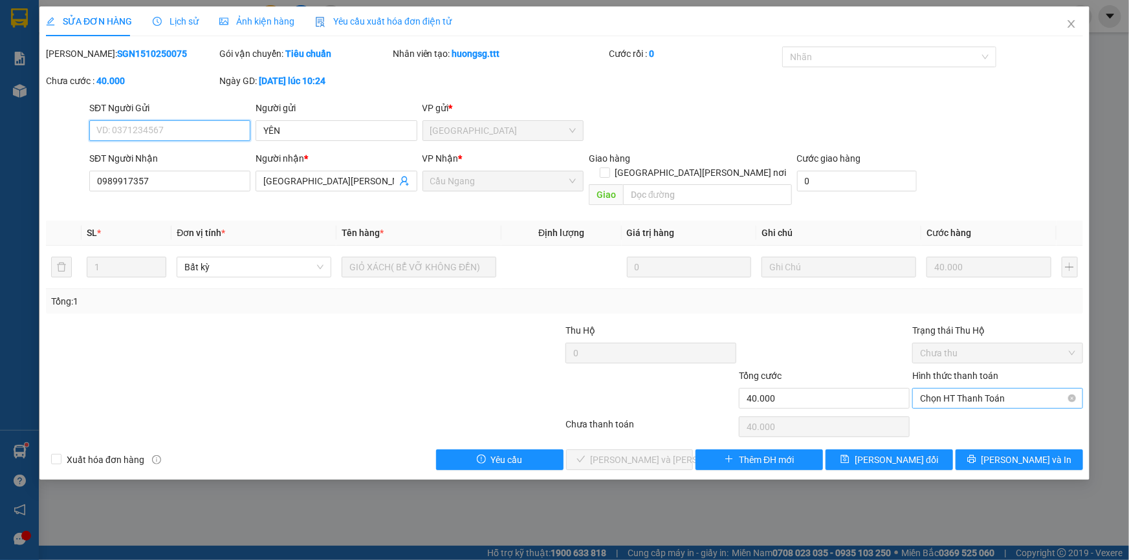
click at [968, 389] on span "Chọn HT Thanh Toán" at bounding box center [997, 398] width 155 height 19
click at [962, 407] on div "Tại văn phòng" at bounding box center [997, 409] width 155 height 14
type input "0"
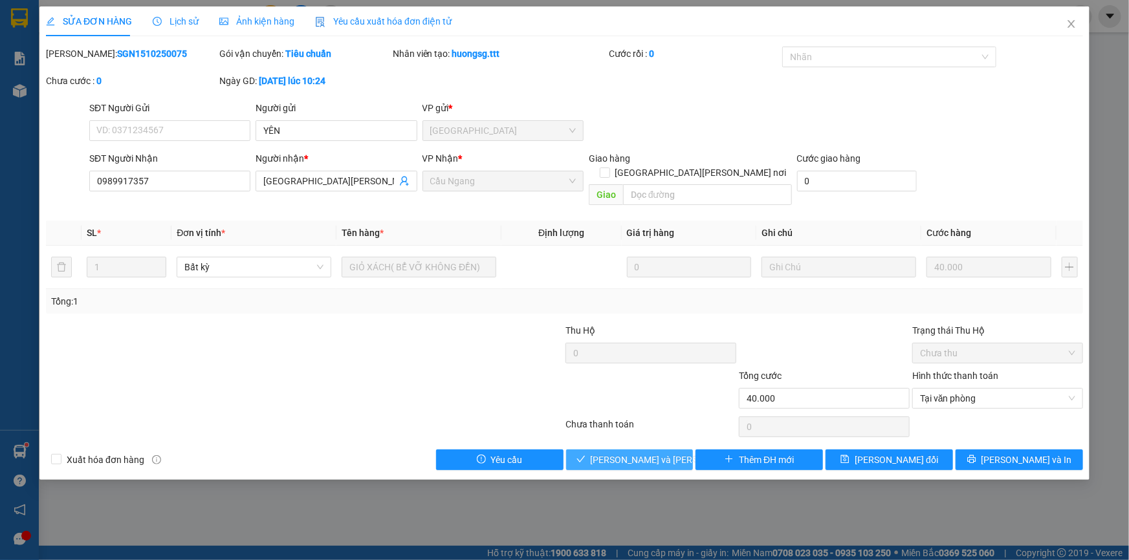
drag, startPoint x: 647, startPoint y: 443, endPoint x: 639, endPoint y: 448, distance: 9.5
click at [647, 453] on span "[PERSON_NAME] và Giao hàng" at bounding box center [678, 460] width 175 height 14
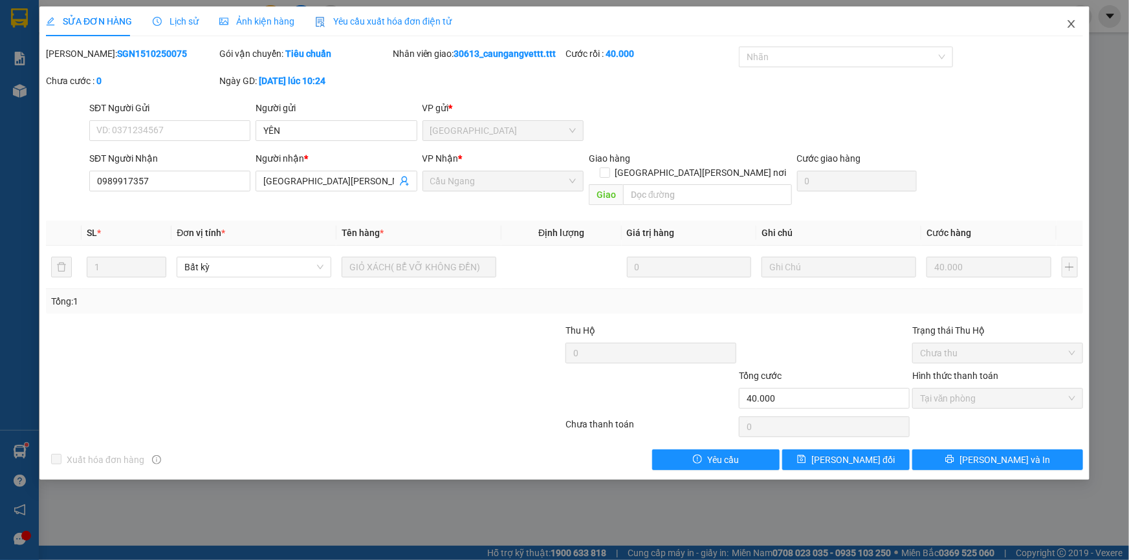
click at [1070, 26] on icon "close" at bounding box center [1070, 24] width 7 height 8
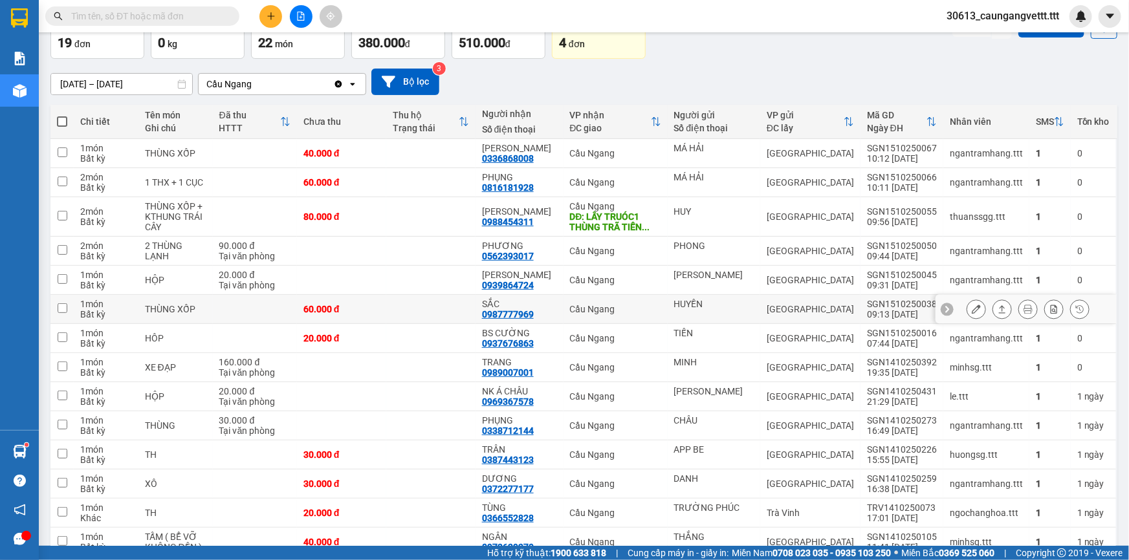
scroll to position [117, 0]
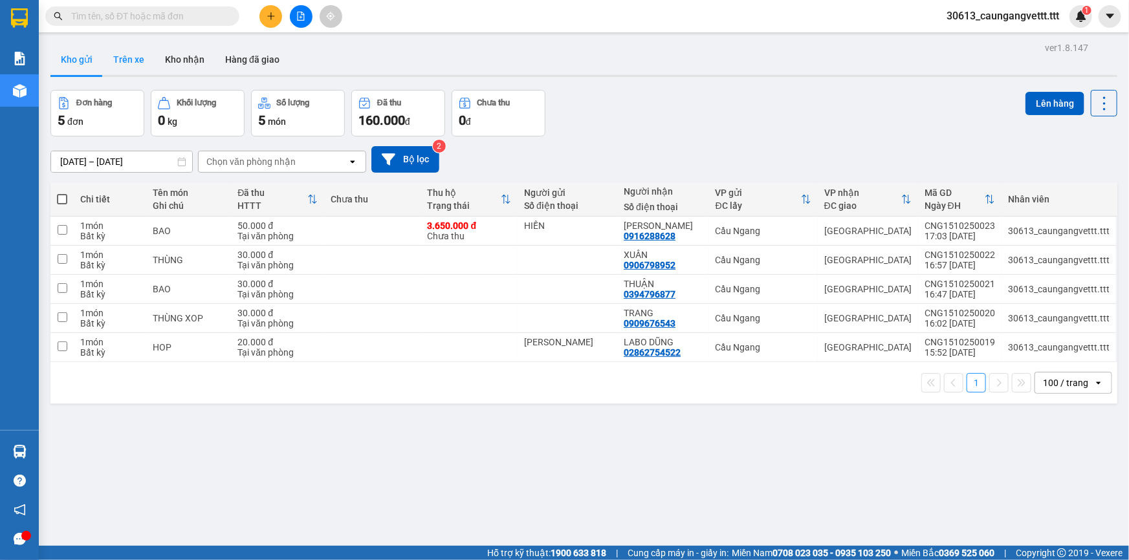
click at [121, 57] on button "Trên xe" at bounding box center [129, 59] width 52 height 31
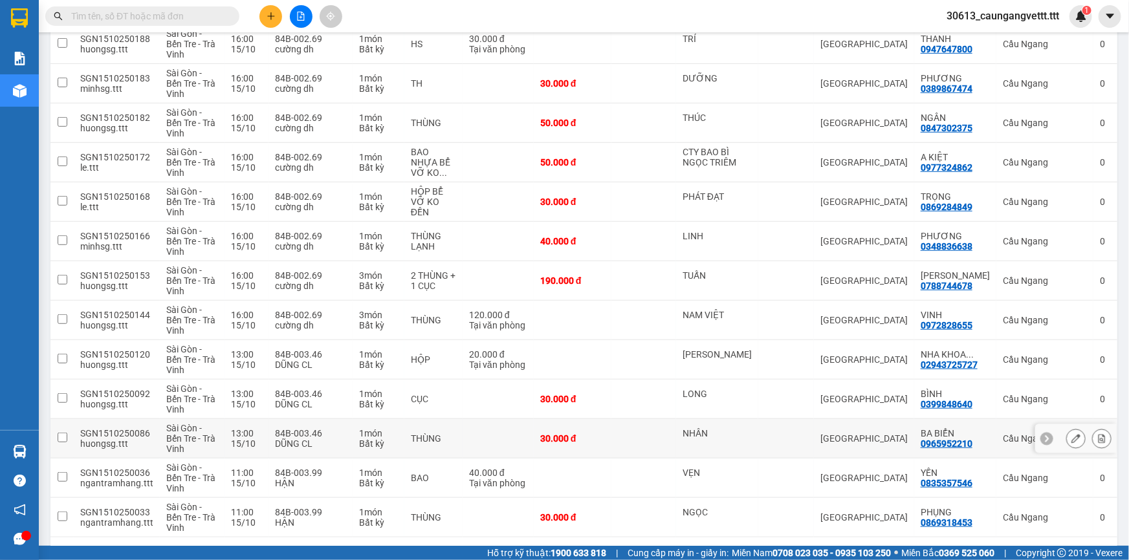
scroll to position [358, 0]
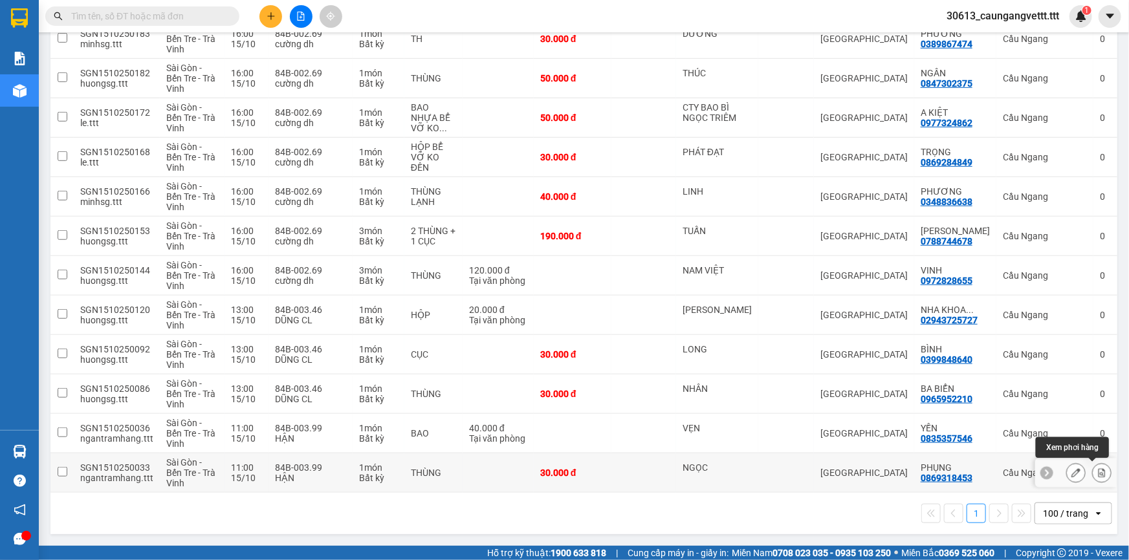
click at [1097, 468] on icon at bounding box center [1101, 472] width 9 height 9
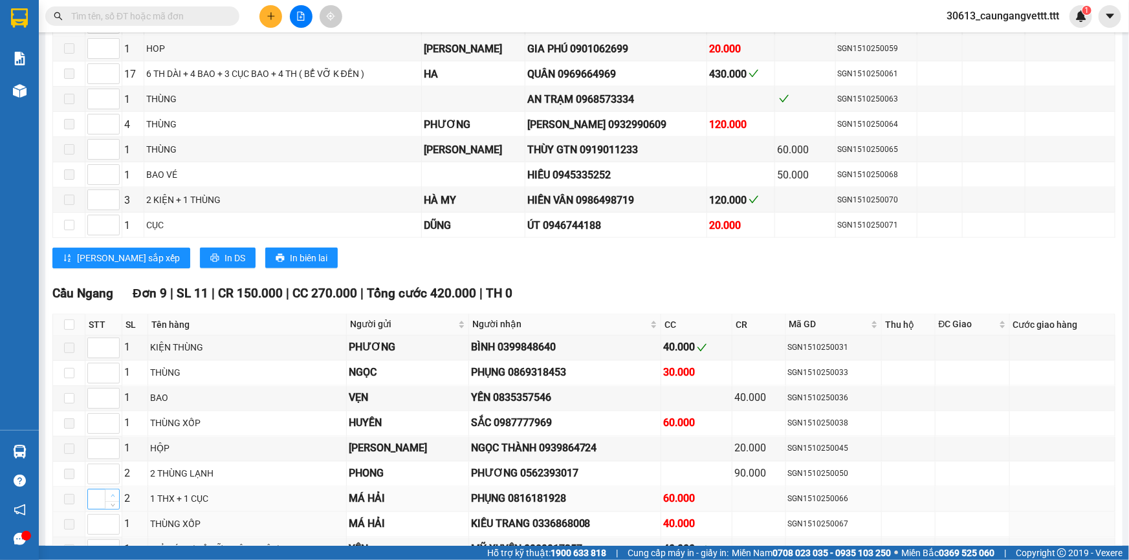
scroll to position [1058, 0]
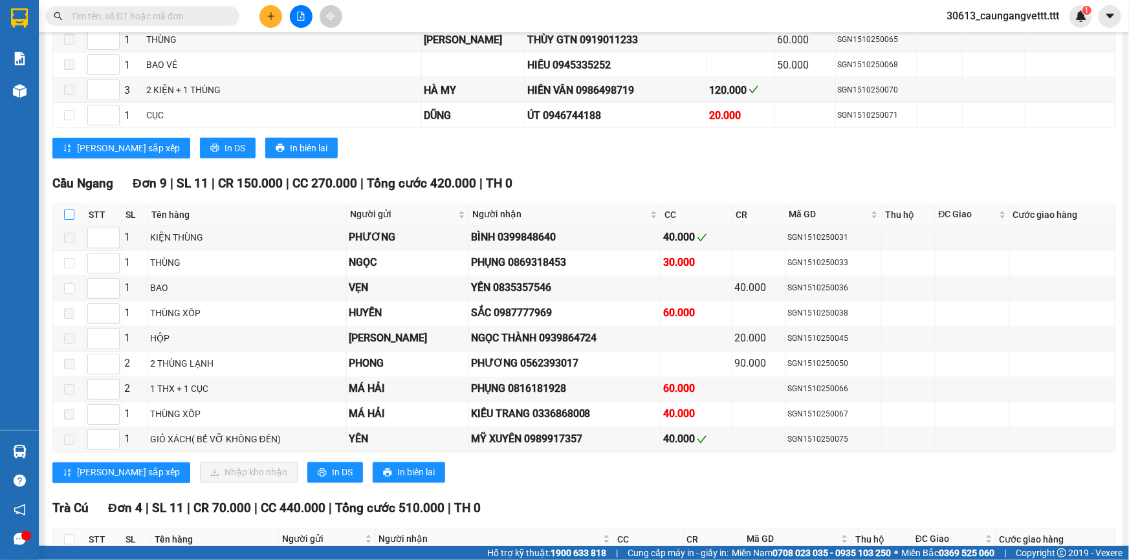
click at [65, 210] on input "checkbox" at bounding box center [69, 215] width 10 height 10
checkbox input "true"
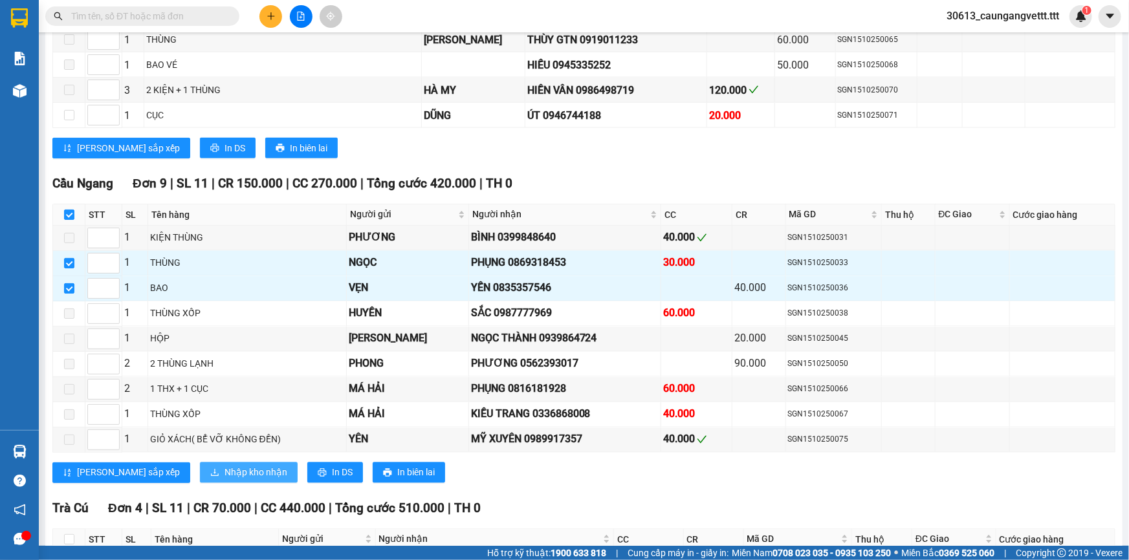
click at [224, 466] on span "Nhập kho nhận" at bounding box center [255, 473] width 63 height 14
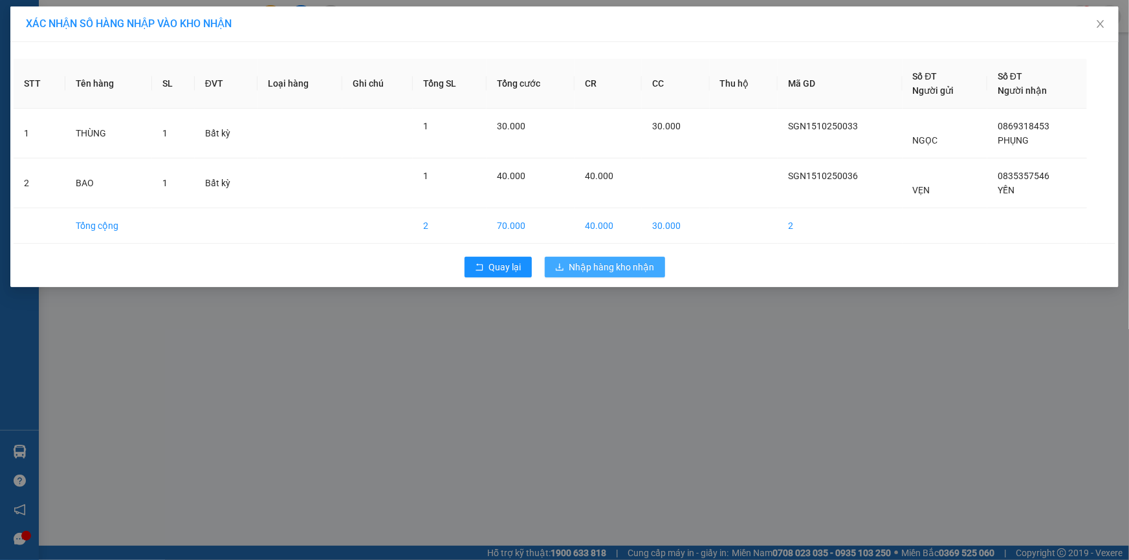
click at [593, 264] on span "Nhập hàng kho nhận" at bounding box center [611, 267] width 85 height 14
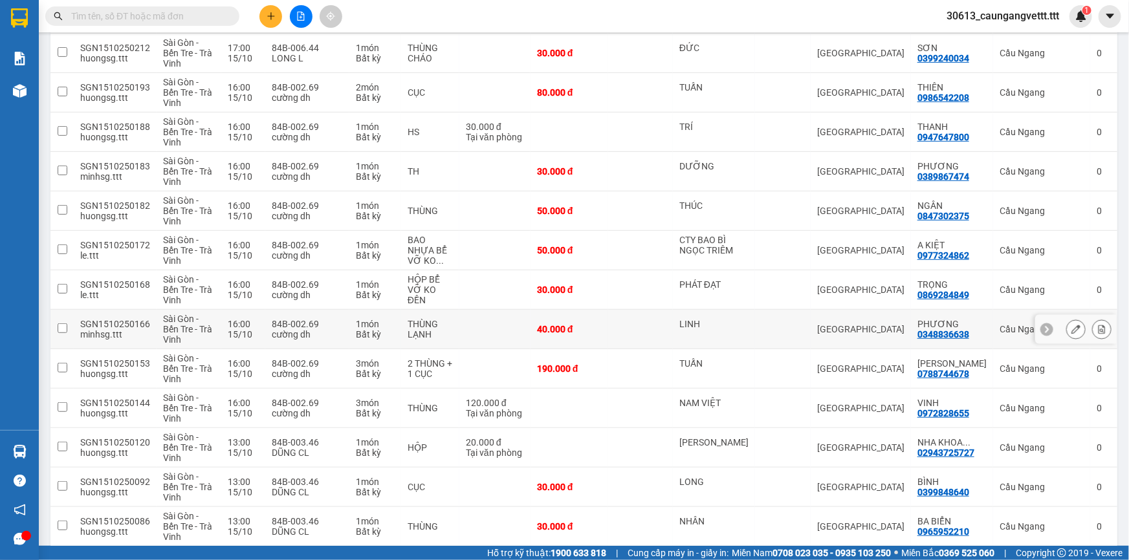
scroll to position [78, 0]
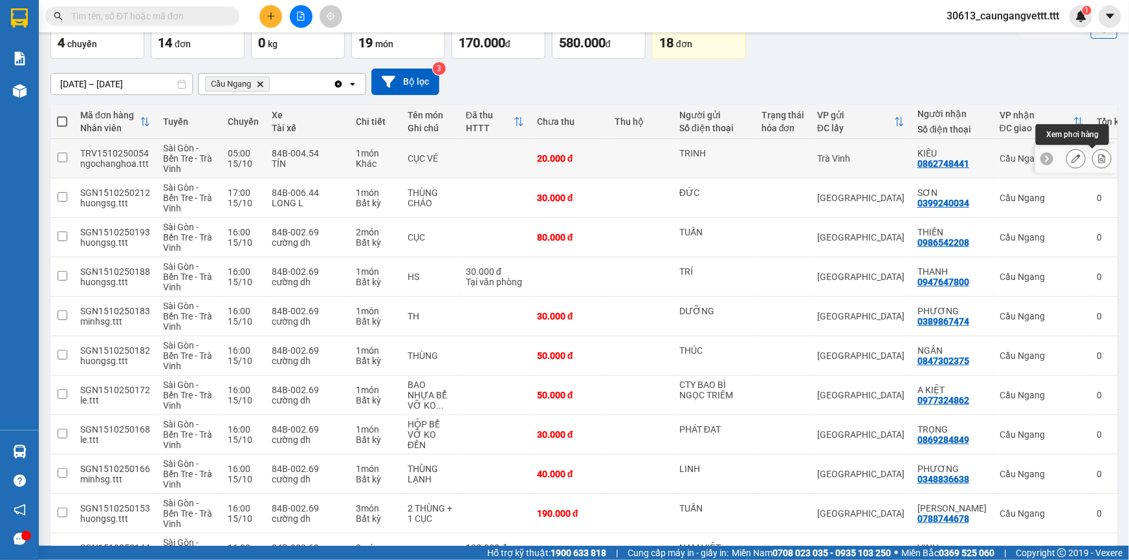
click at [1097, 155] on icon at bounding box center [1101, 158] width 9 height 9
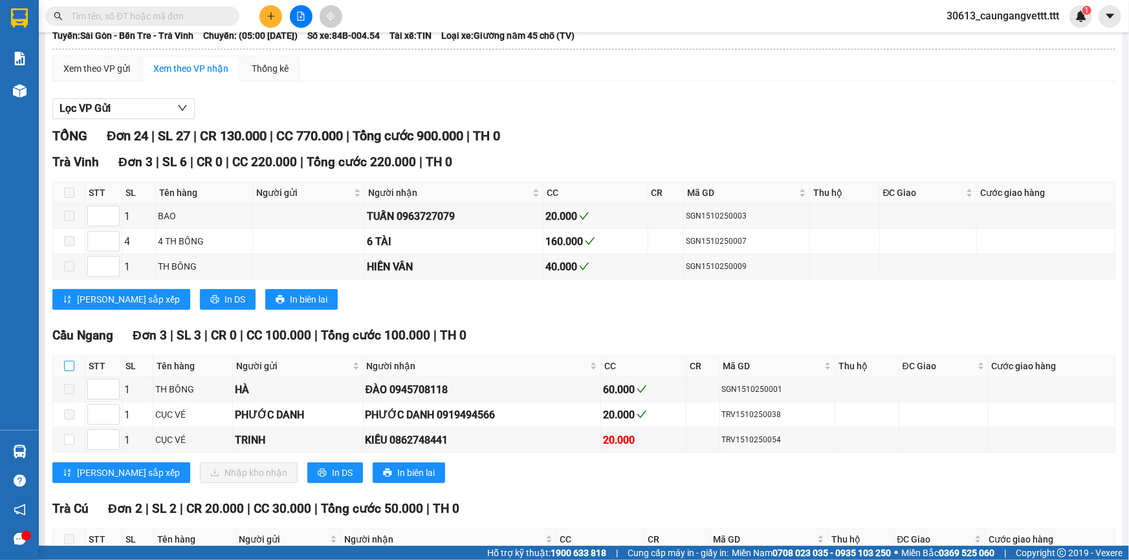
click at [73, 367] on input "checkbox" at bounding box center [69, 366] width 10 height 10
checkbox input "true"
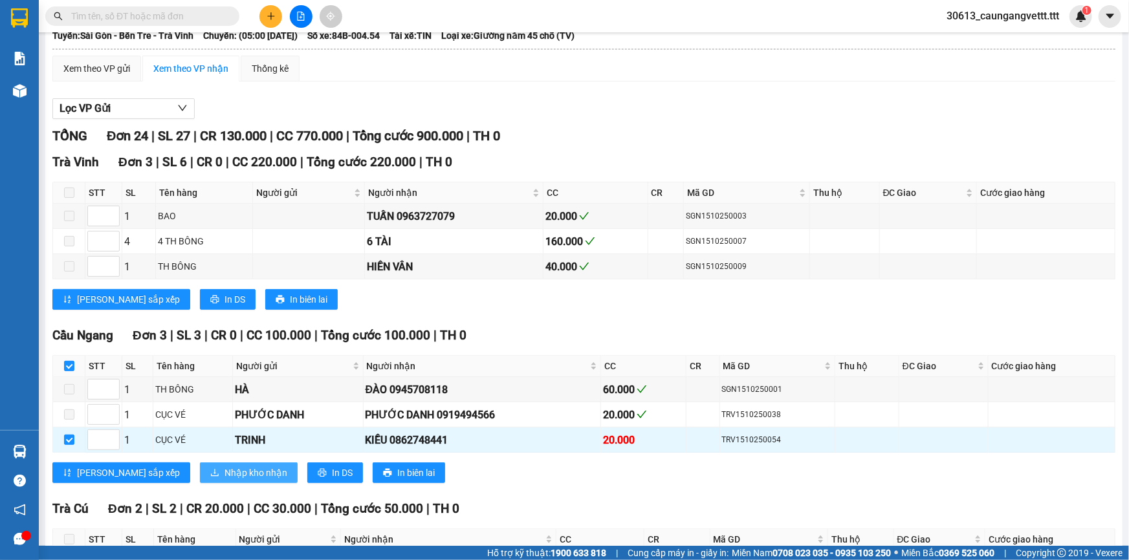
click at [224, 468] on span "Nhập kho nhận" at bounding box center [255, 473] width 63 height 14
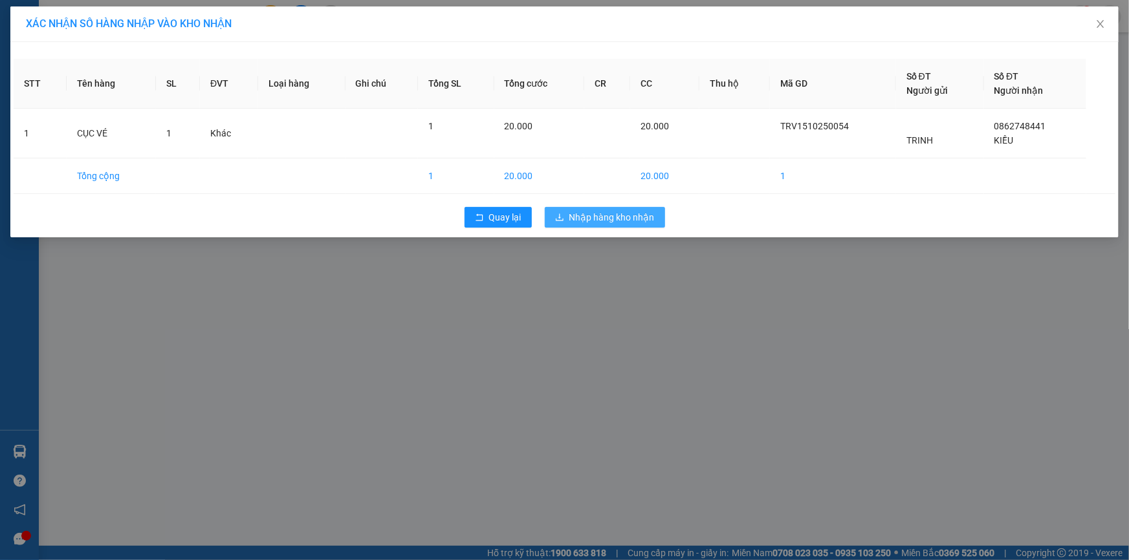
click at [623, 215] on span "Nhập hàng kho nhận" at bounding box center [611, 217] width 85 height 14
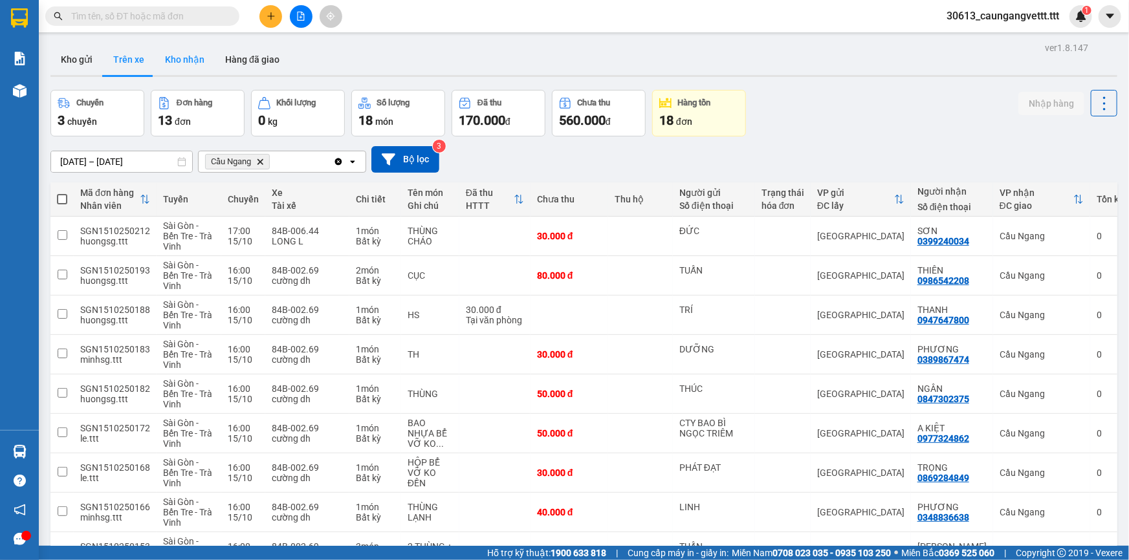
click at [186, 58] on button "Kho nhận" at bounding box center [185, 59] width 60 height 31
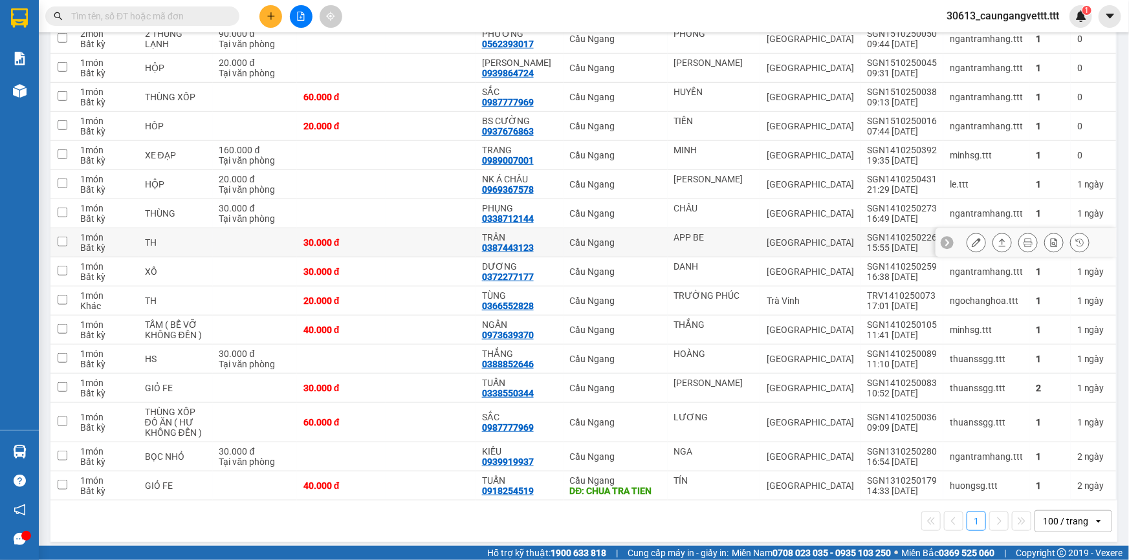
scroll to position [382, 0]
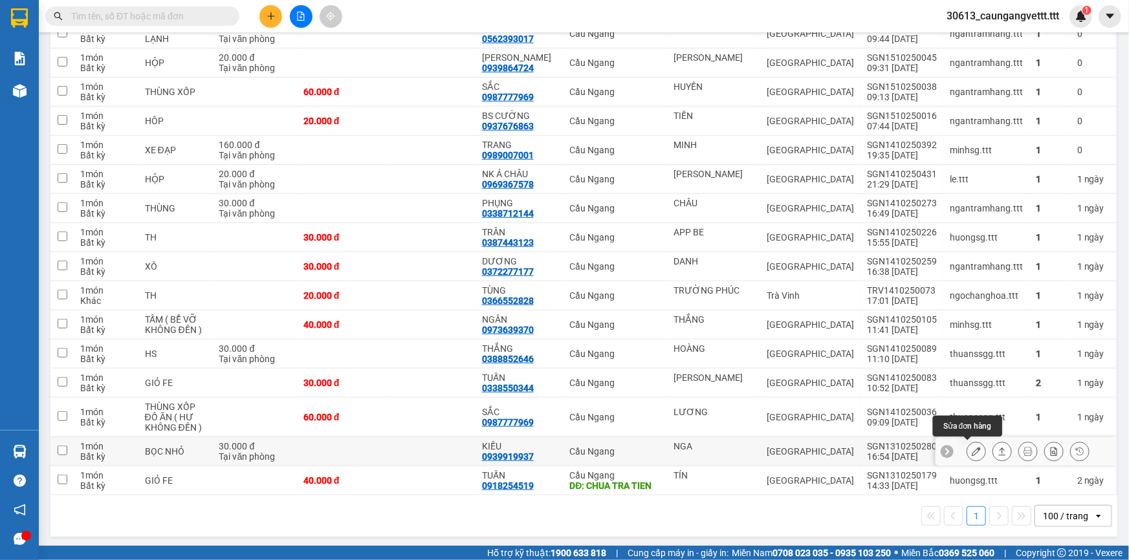
click at [971, 448] on icon at bounding box center [975, 451] width 9 height 9
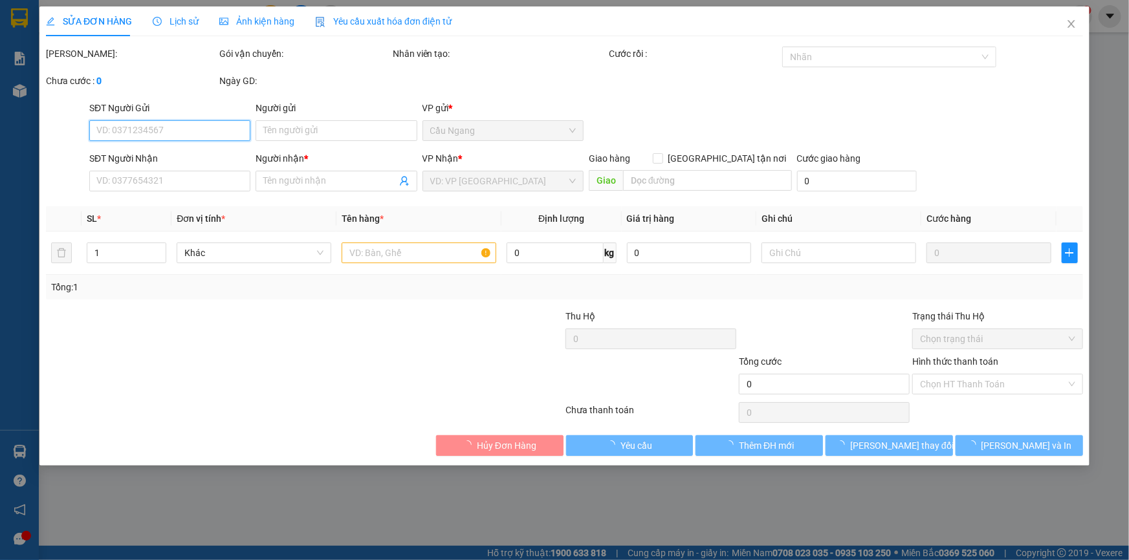
type input "NGA"
type input "0939919937"
type input "KIỀU"
type input "30.000"
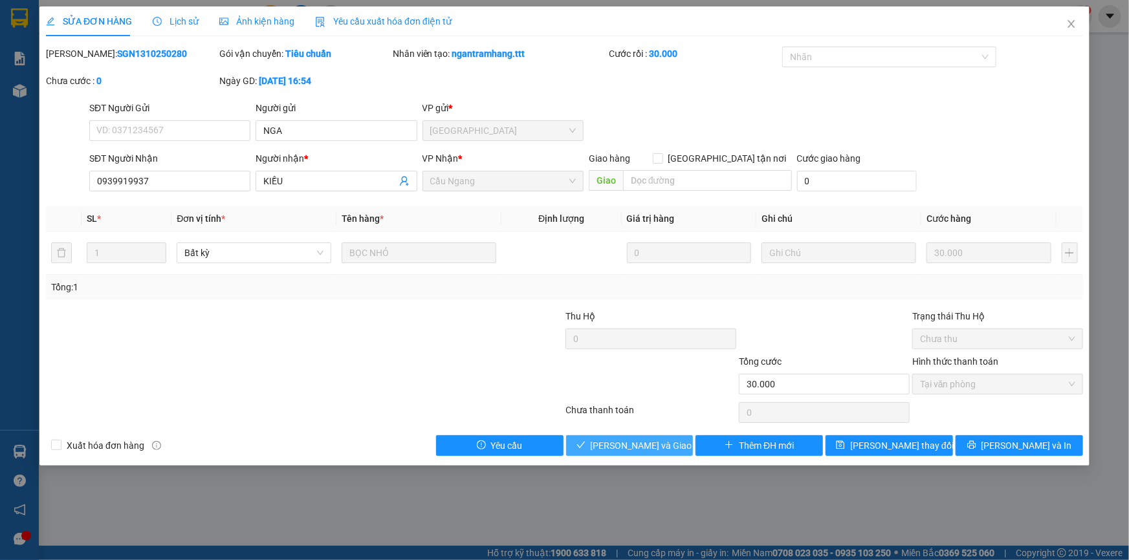
click at [656, 443] on span "[PERSON_NAME] và Giao hàng" at bounding box center [653, 446] width 124 height 14
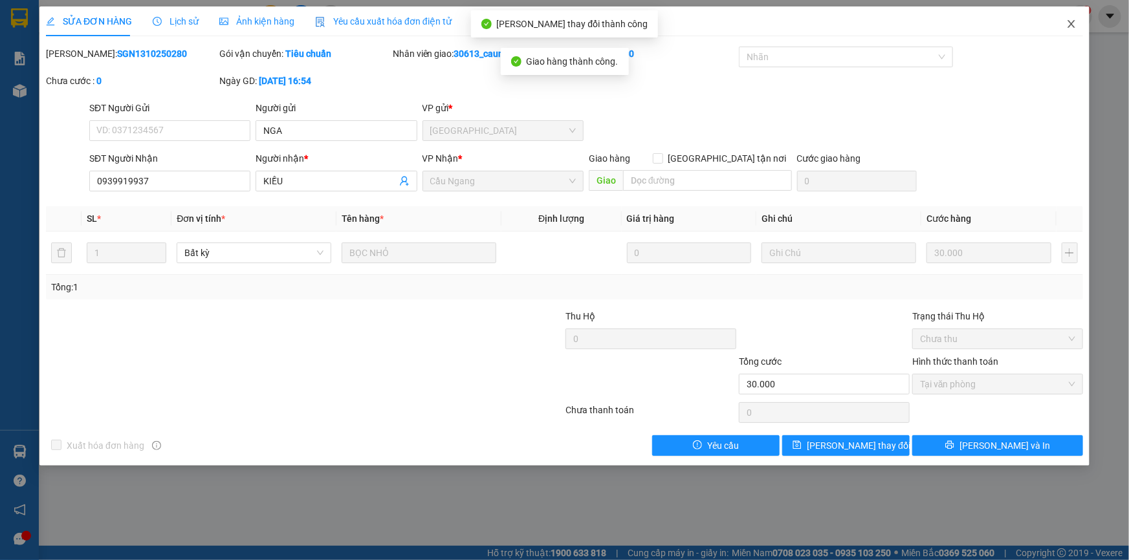
click at [1070, 26] on icon "close" at bounding box center [1070, 24] width 7 height 8
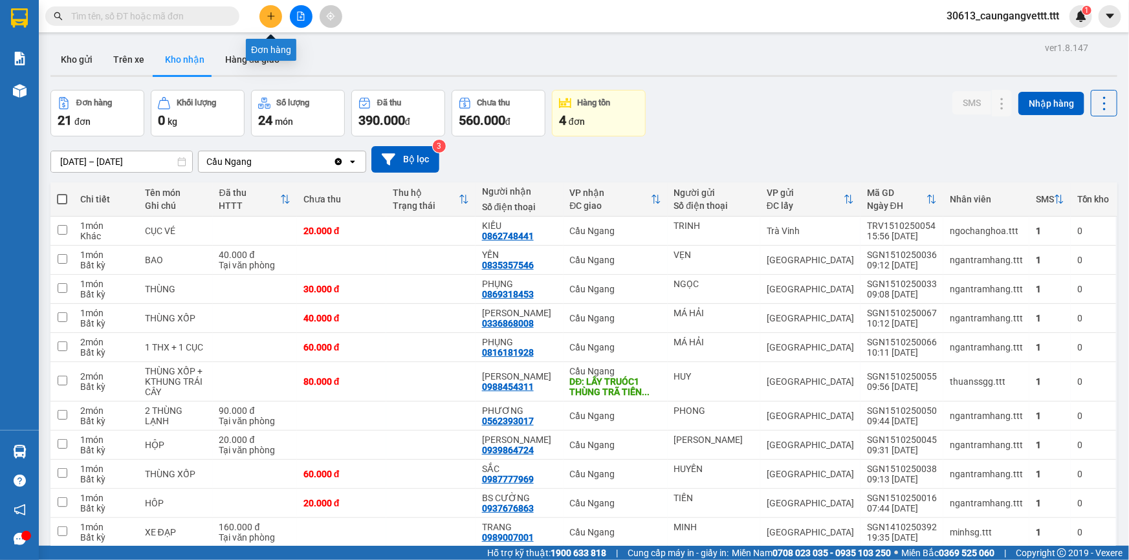
click at [273, 12] on icon "plus" at bounding box center [270, 16] width 9 height 9
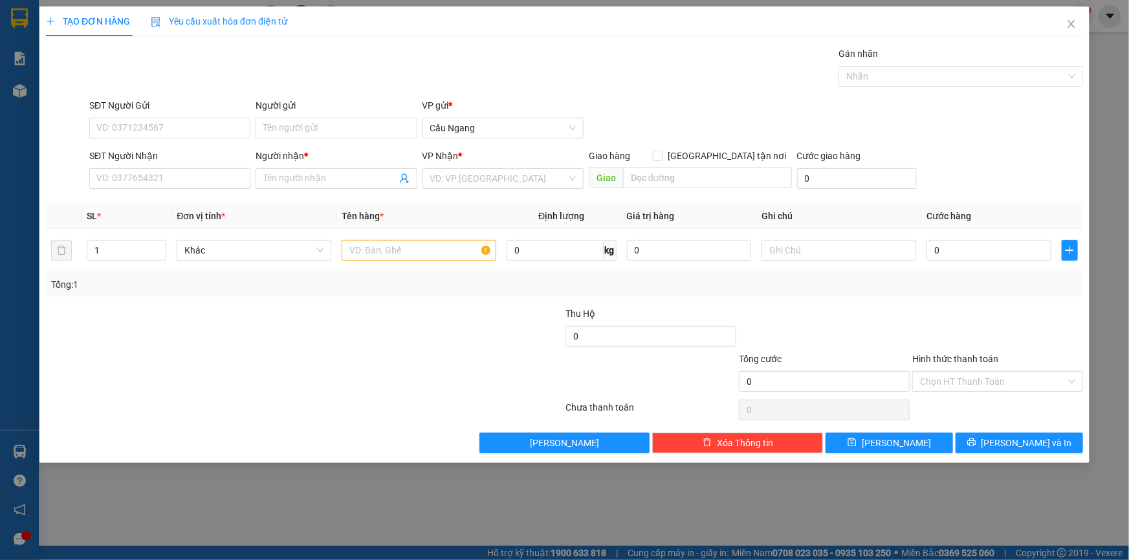
click at [199, 167] on div "SĐT Người Nhận" at bounding box center [169, 158] width 161 height 19
click at [186, 175] on input "SĐT Người Nhận" at bounding box center [169, 178] width 161 height 21
type input "0339881764"
click at [182, 208] on div "0339881764 - NGỌC LAN" at bounding box center [170, 204] width 146 height 14
type input "NGỌC LAN"
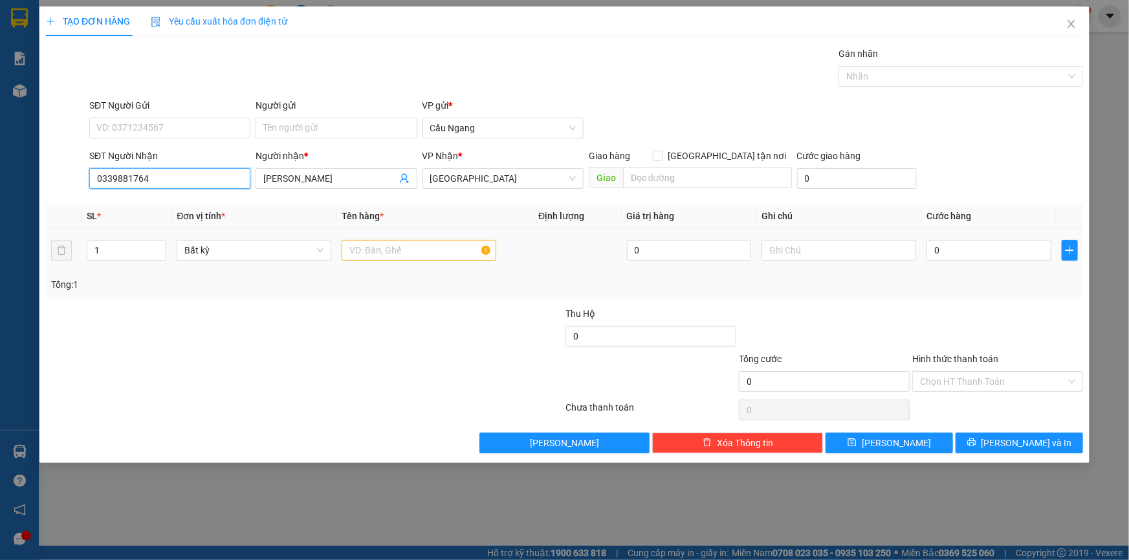
type input "0339881764"
click at [381, 253] on input "text" at bounding box center [419, 250] width 155 height 21
type input "THÙNG"
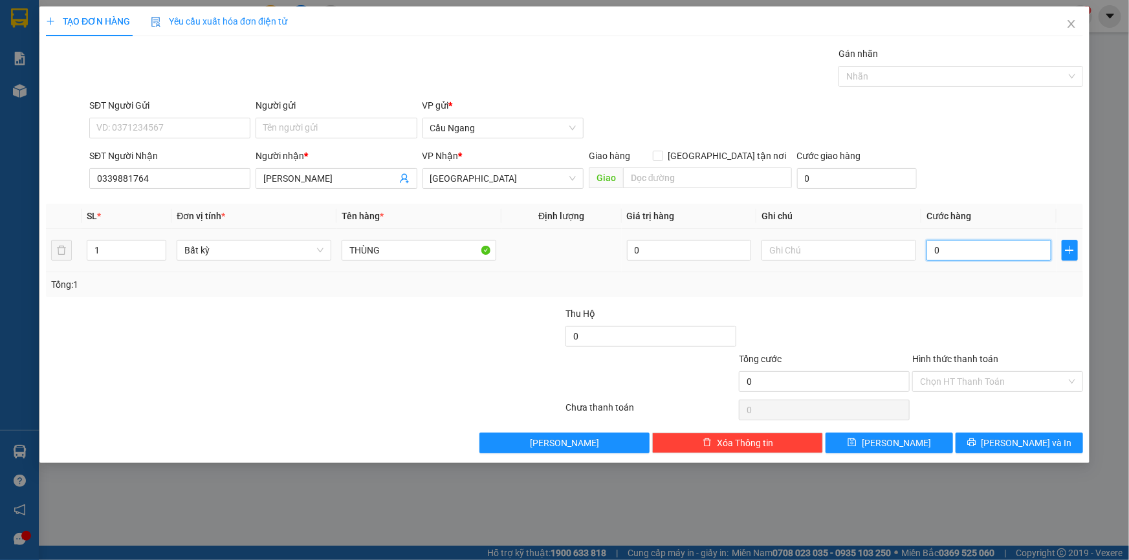
click at [993, 246] on input "0" at bounding box center [988, 250] width 125 height 21
type input "3"
type input "30"
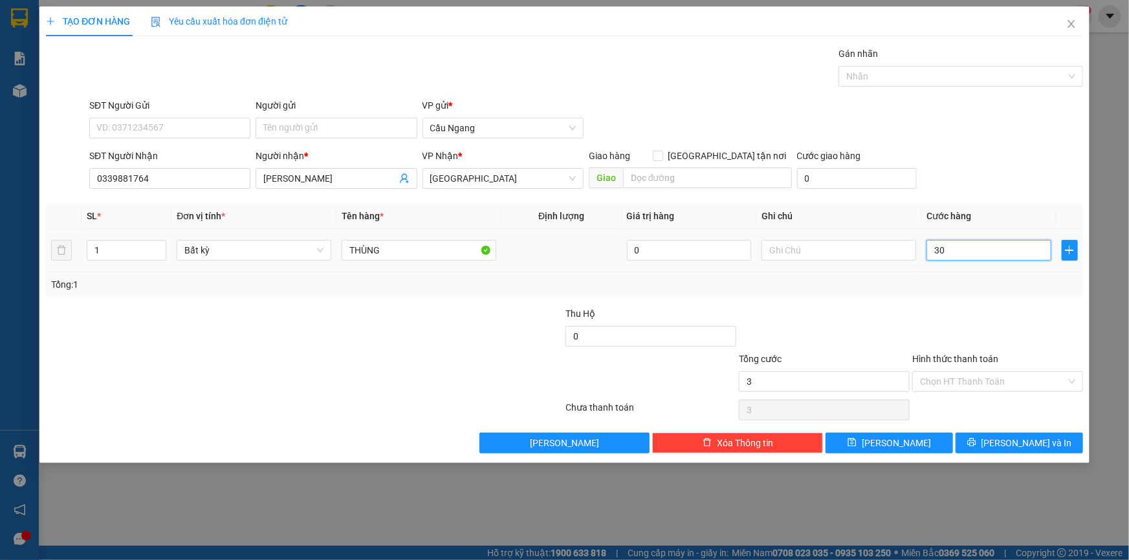
type input "30"
type input "300"
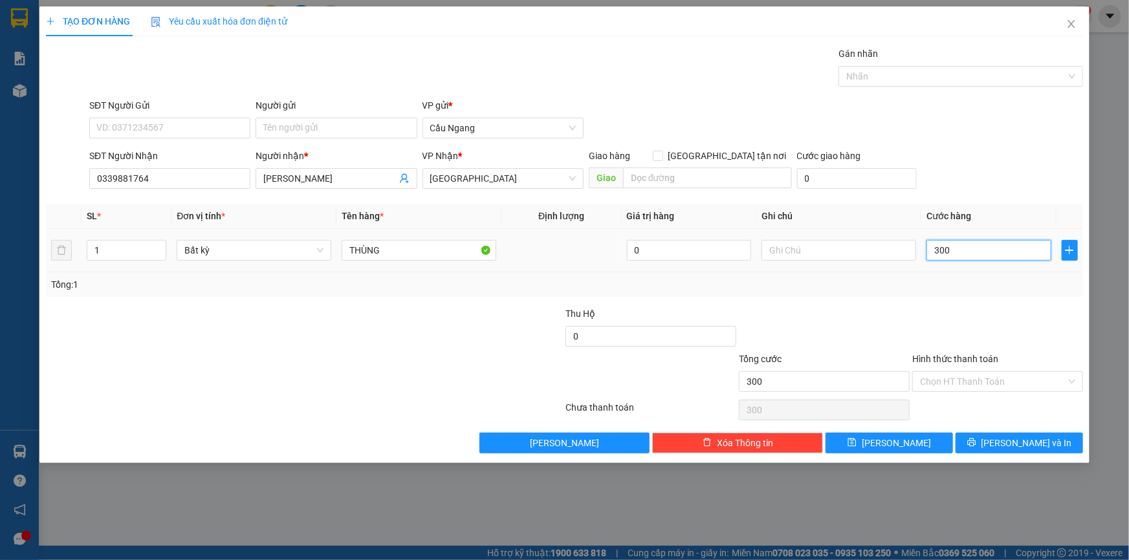
type input "3.000"
type input "30.000"
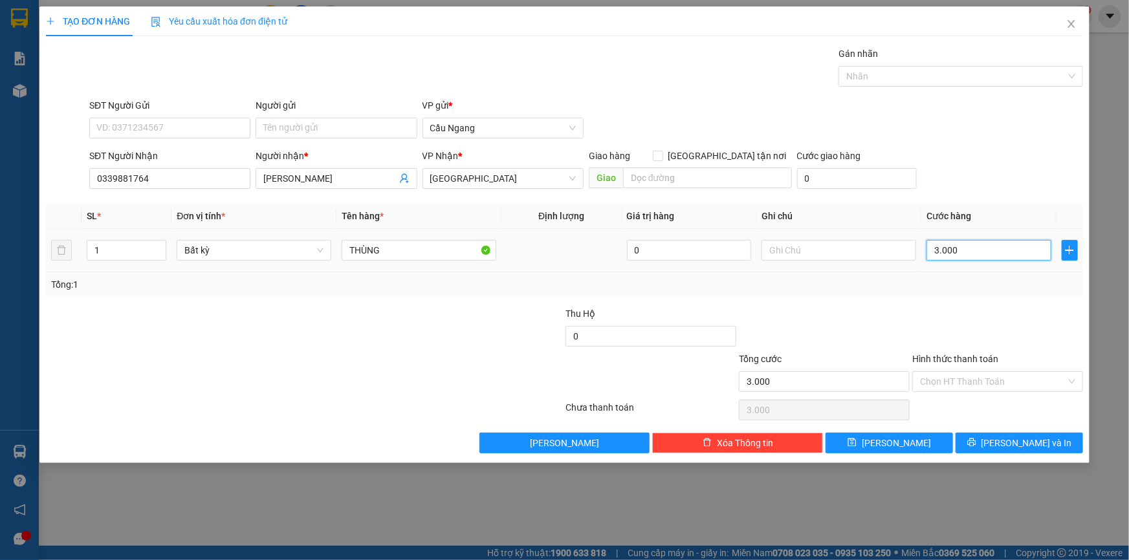
type input "30.000"
click at [955, 377] on input "Hình thức thanh toán" at bounding box center [993, 381] width 146 height 19
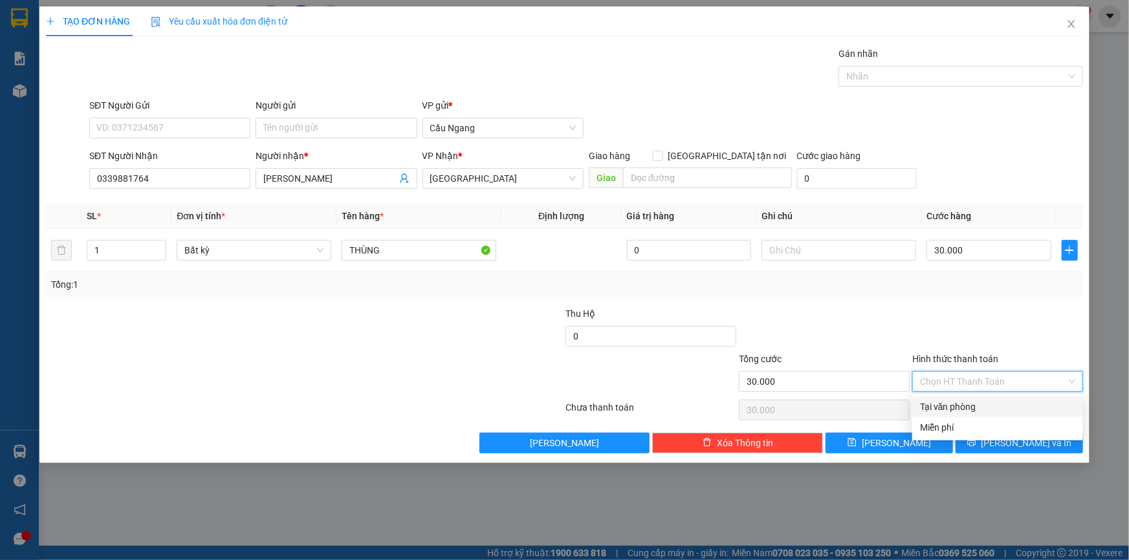
click at [975, 405] on div "Tại văn phòng" at bounding box center [997, 407] width 155 height 14
type input "0"
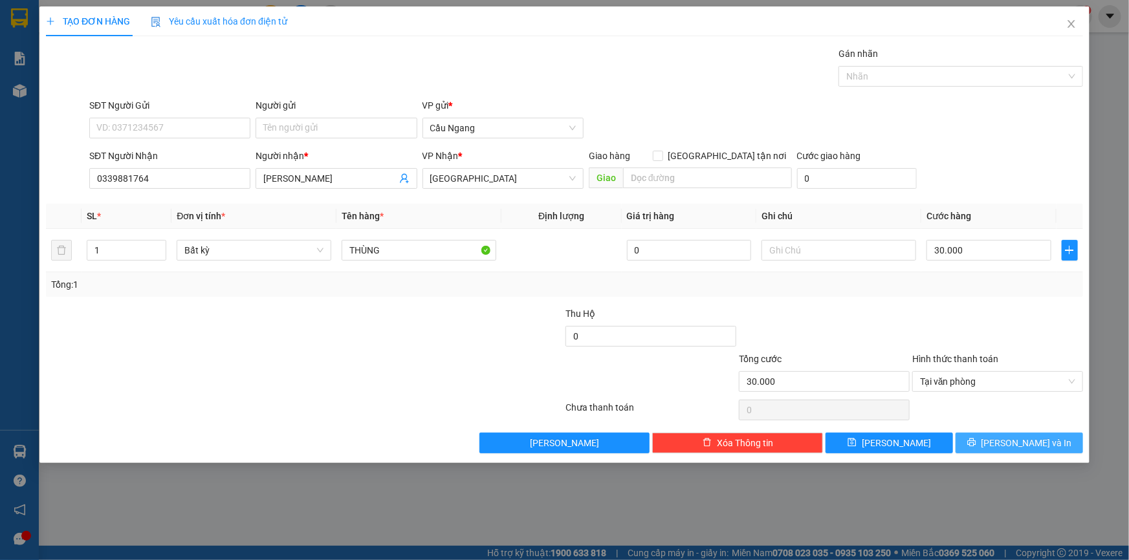
drag, startPoint x: 1001, startPoint y: 441, endPoint x: 1017, endPoint y: 433, distance: 17.9
click at [976, 441] on icon "printer" at bounding box center [971, 442] width 9 height 9
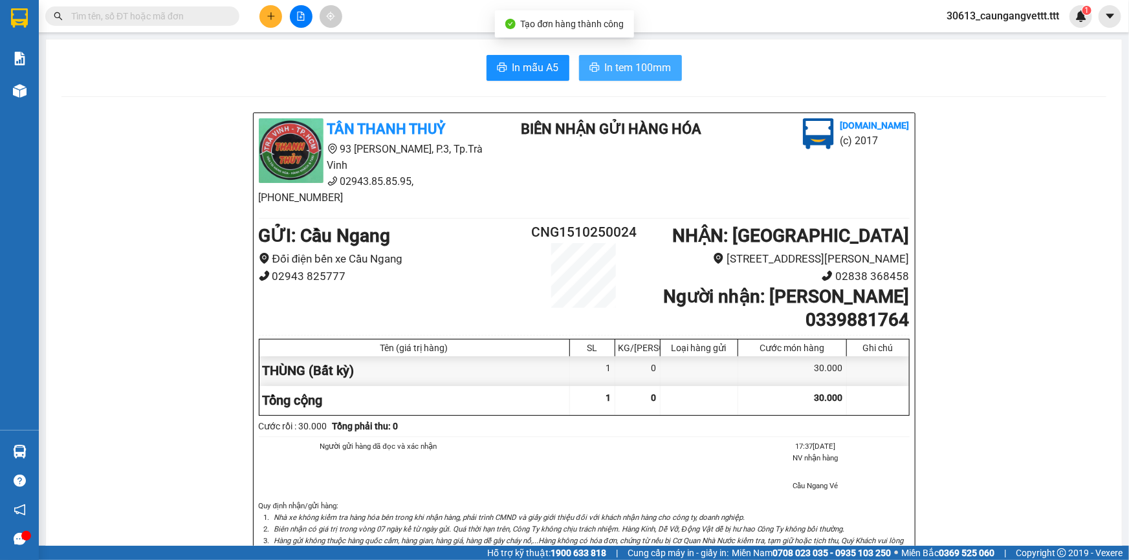
click at [621, 70] on span "In tem 100mm" at bounding box center [638, 68] width 67 height 16
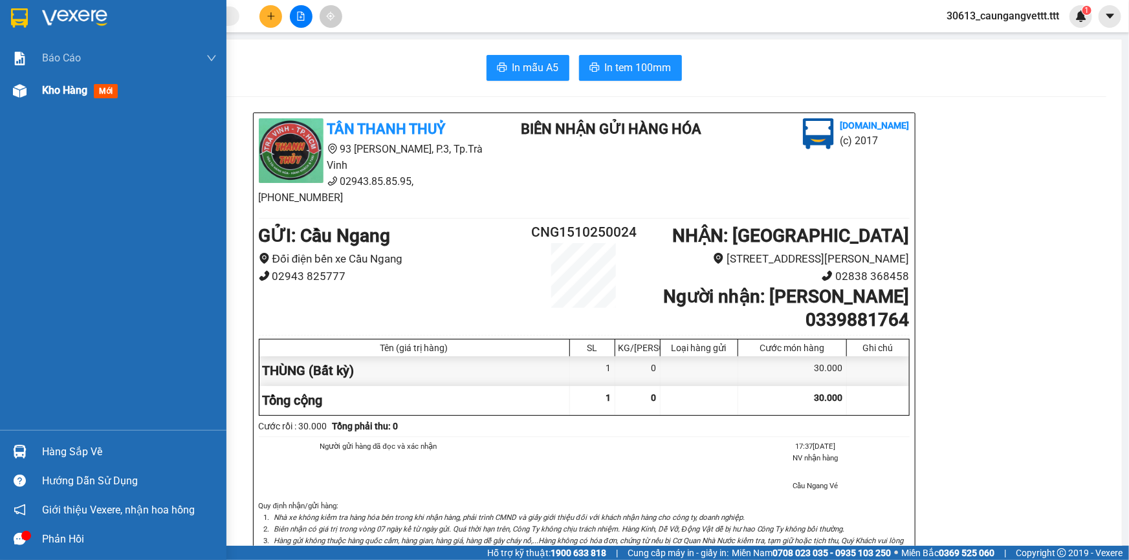
click at [42, 91] on span "Kho hàng" at bounding box center [64, 90] width 45 height 12
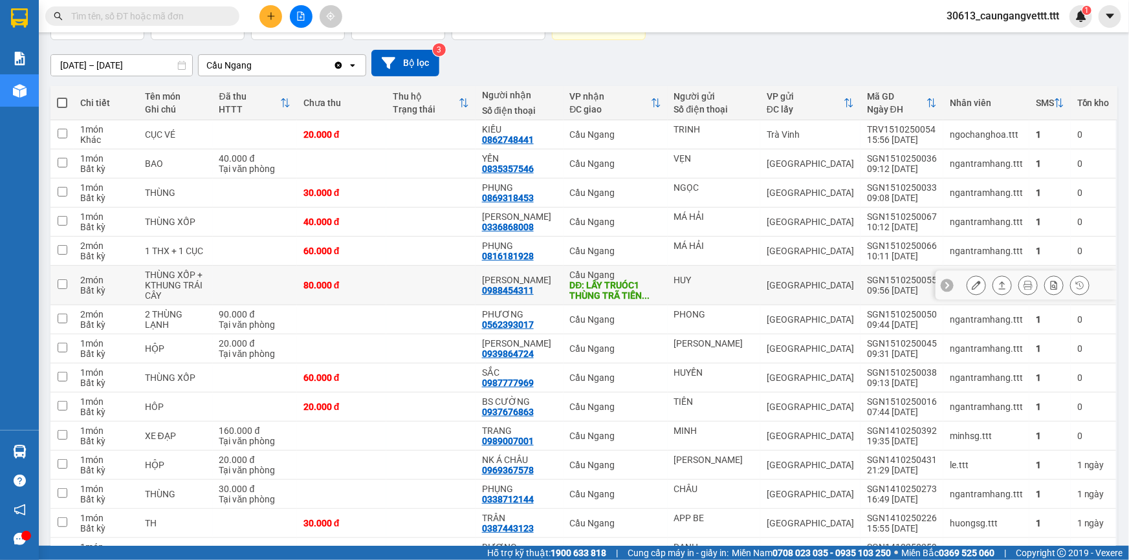
scroll to position [78, 0]
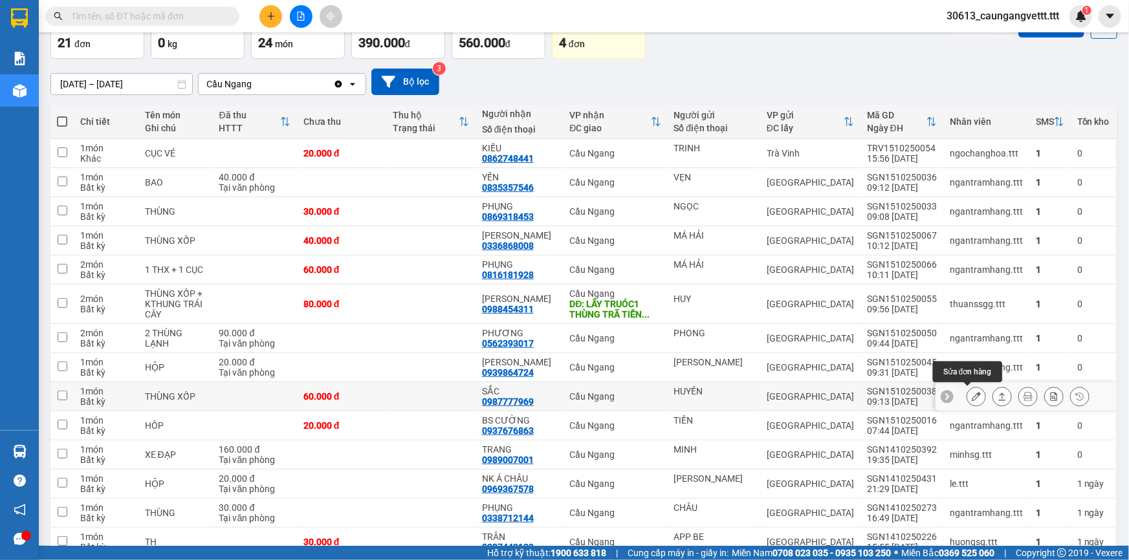
click at [971, 398] on icon at bounding box center [975, 396] width 9 height 9
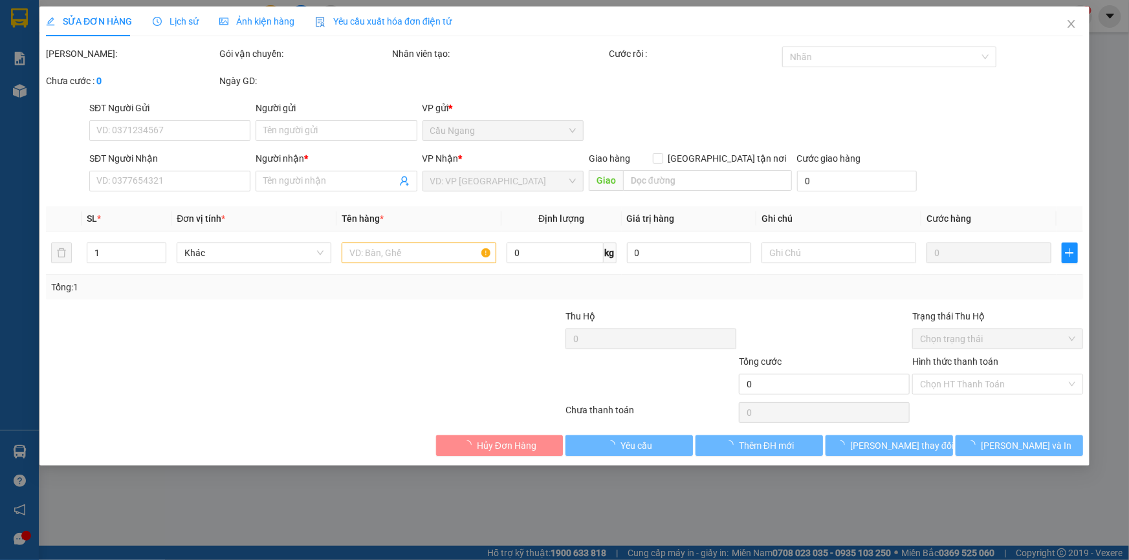
type input "HUYỀN"
type input "0987777969"
type input "SẮC"
type input "60.000"
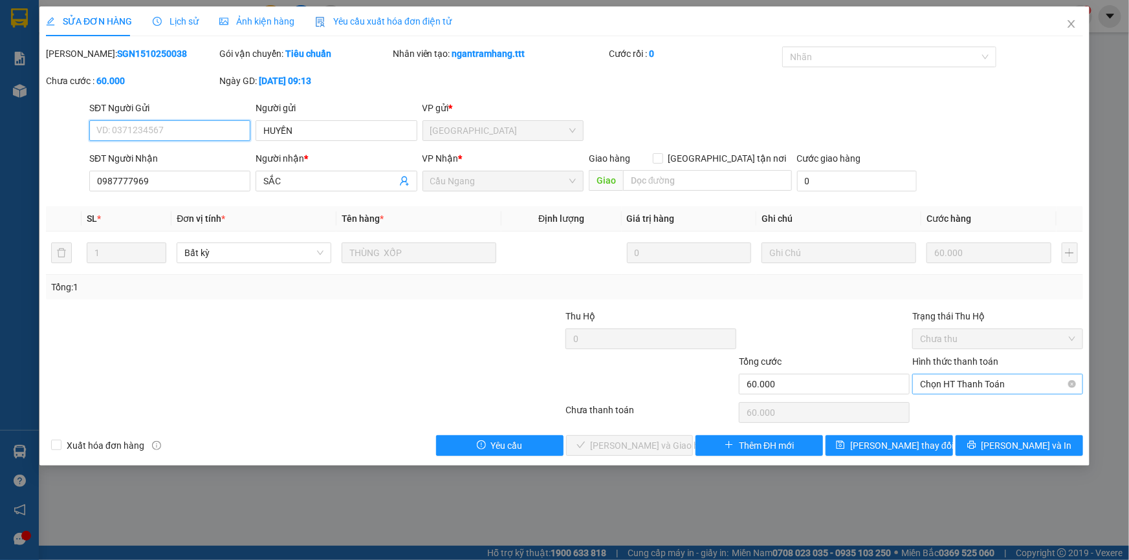
click at [978, 385] on span "Chọn HT Thanh Toán" at bounding box center [997, 383] width 155 height 19
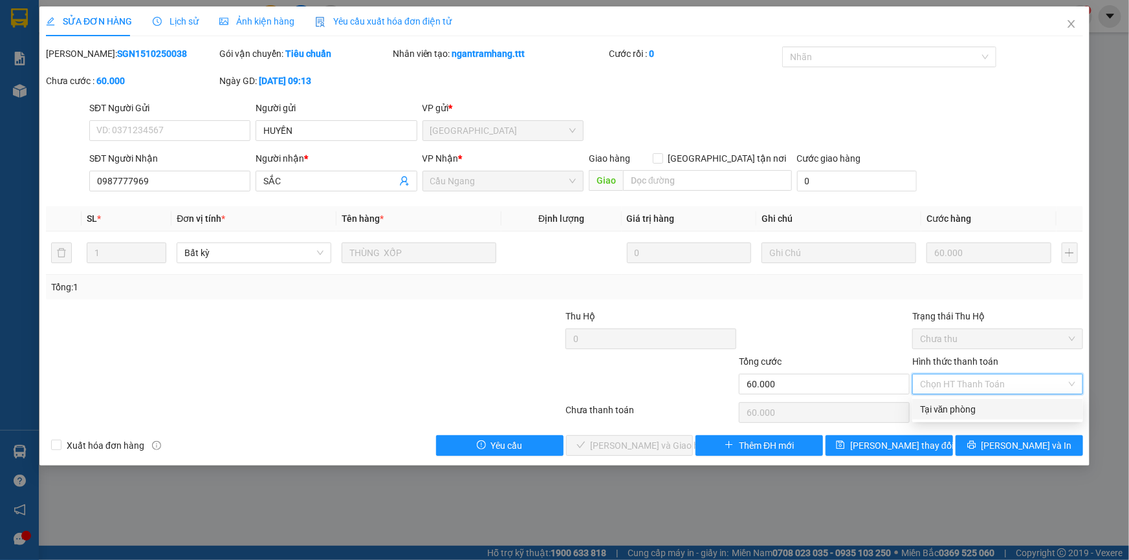
click at [980, 408] on div "Tại văn phòng" at bounding box center [997, 409] width 155 height 14
type input "0"
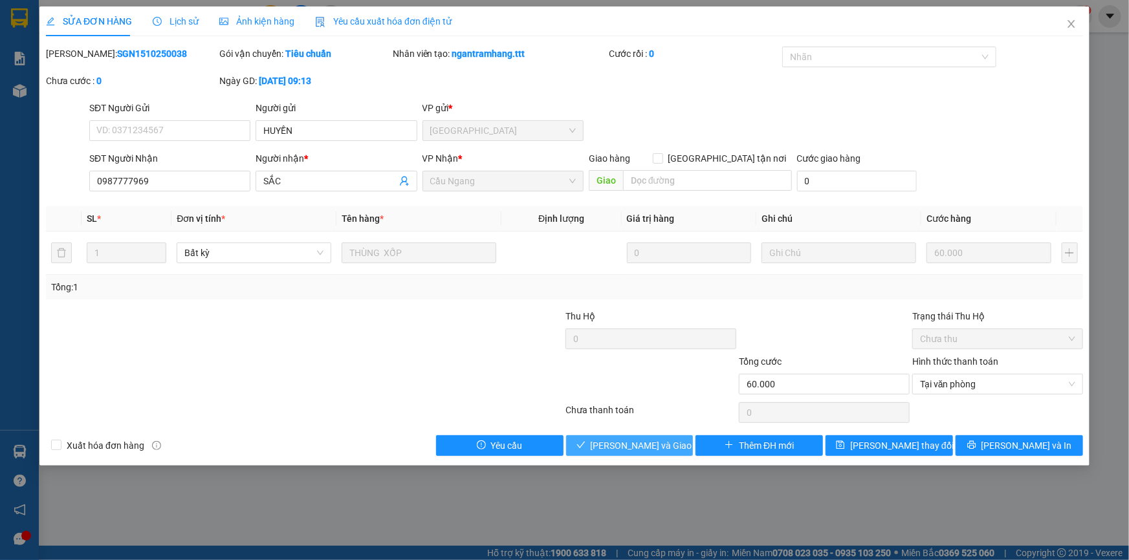
click at [638, 447] on span "[PERSON_NAME] và Giao hàng" at bounding box center [653, 446] width 124 height 14
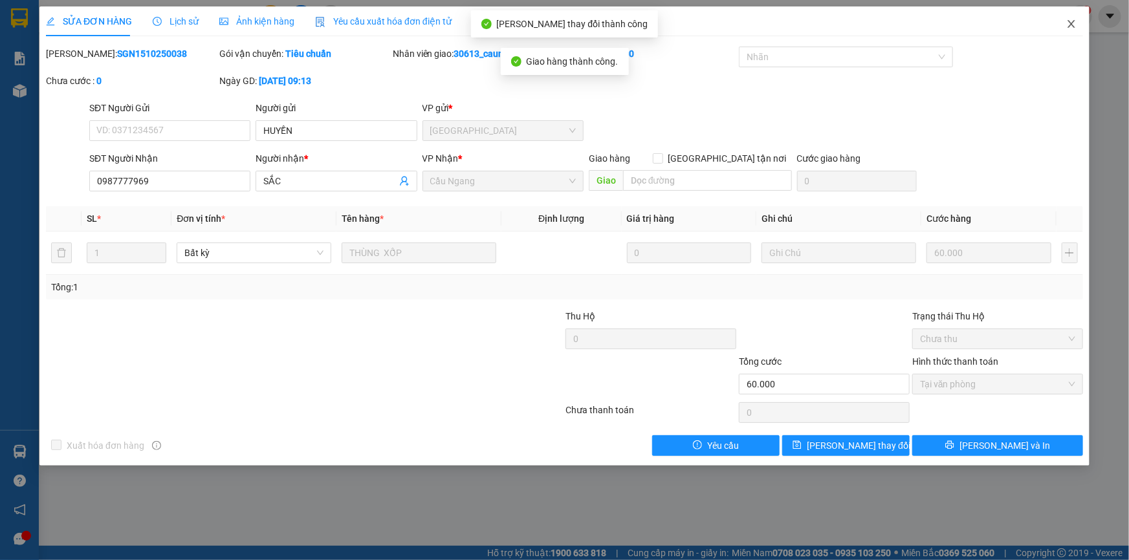
click at [1070, 22] on icon "close" at bounding box center [1071, 24] width 10 height 10
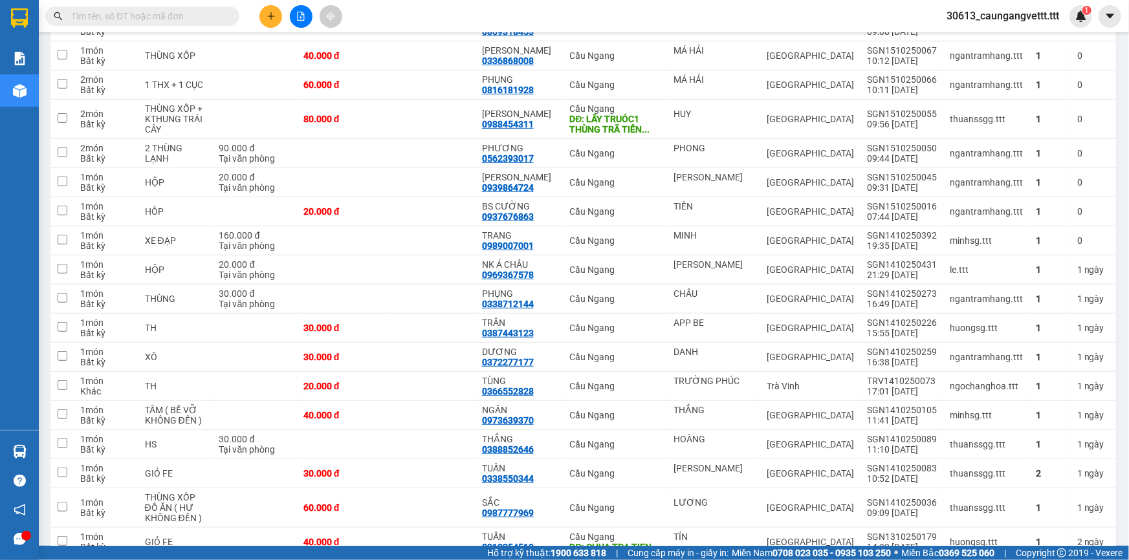
scroll to position [157, 0]
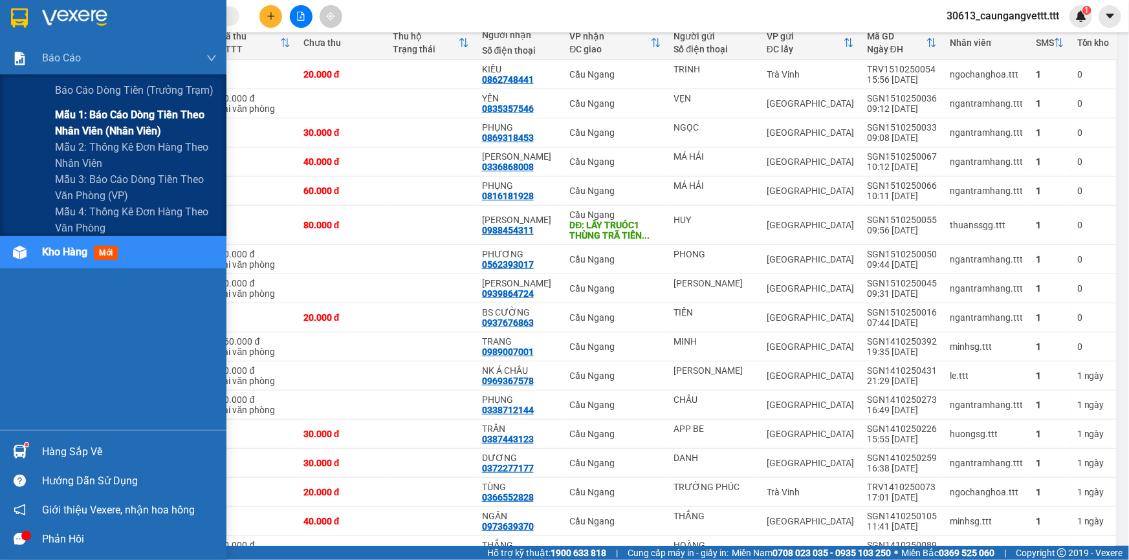
click at [94, 117] on span "Mẫu 1: Báo cáo dòng tiền theo nhân viên (nhân viên)" at bounding box center [136, 123] width 162 height 32
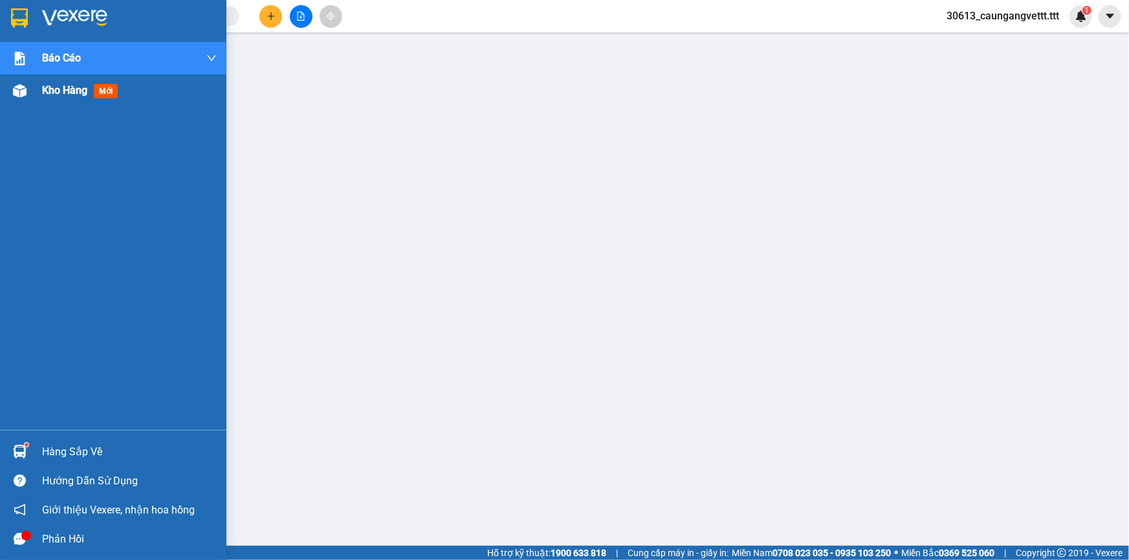
click at [52, 89] on span "Kho hàng" at bounding box center [64, 90] width 45 height 12
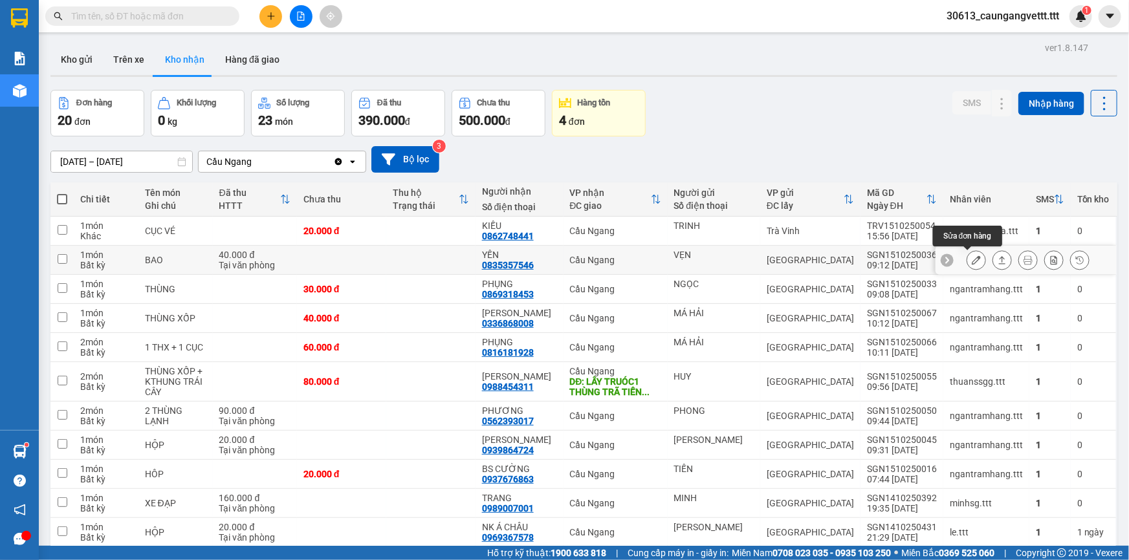
click at [971, 261] on icon at bounding box center [975, 259] width 9 height 9
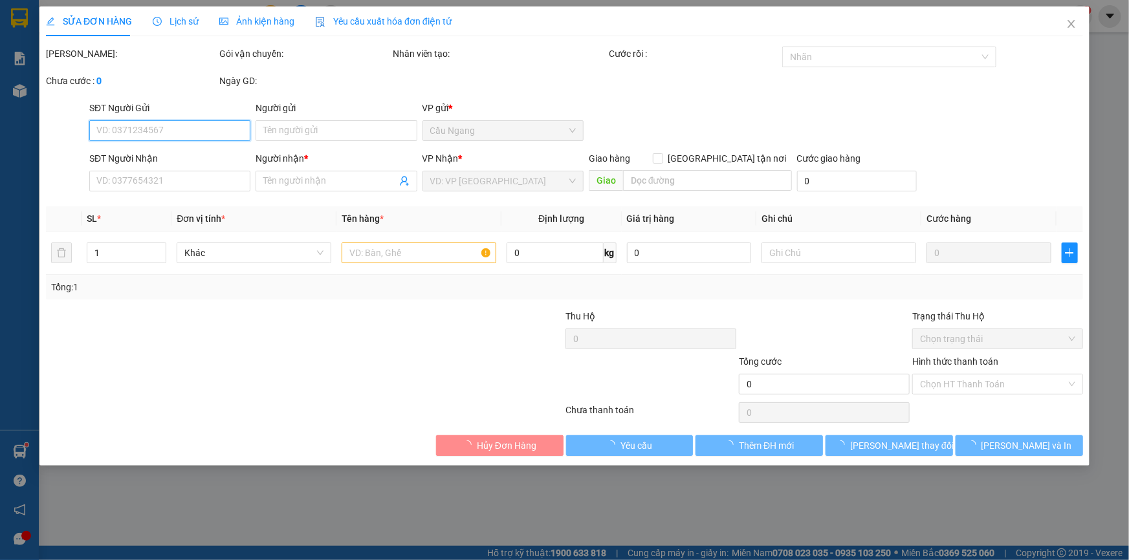
type input "VẸN"
type input "0835357546"
type input "YẾN"
type input "40.000"
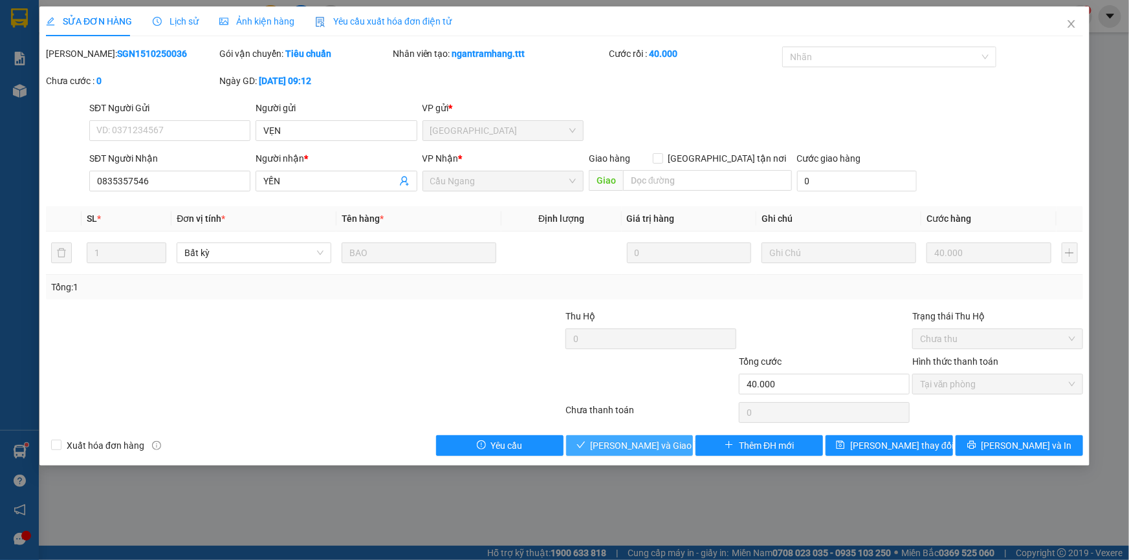
click at [646, 445] on span "[PERSON_NAME] và Giao hàng" at bounding box center [653, 446] width 124 height 14
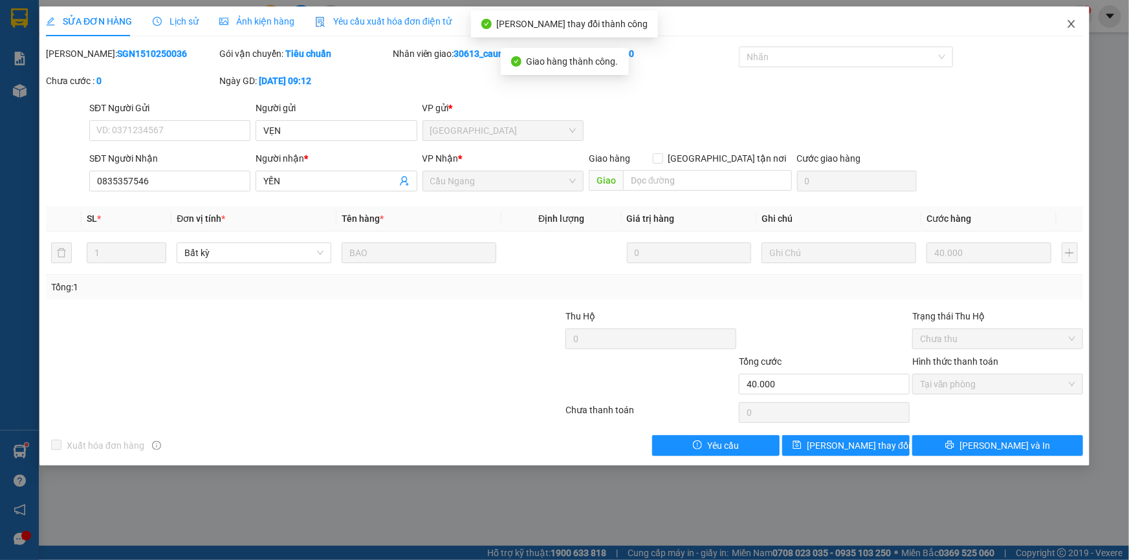
click at [1074, 24] on icon "close" at bounding box center [1071, 24] width 10 height 10
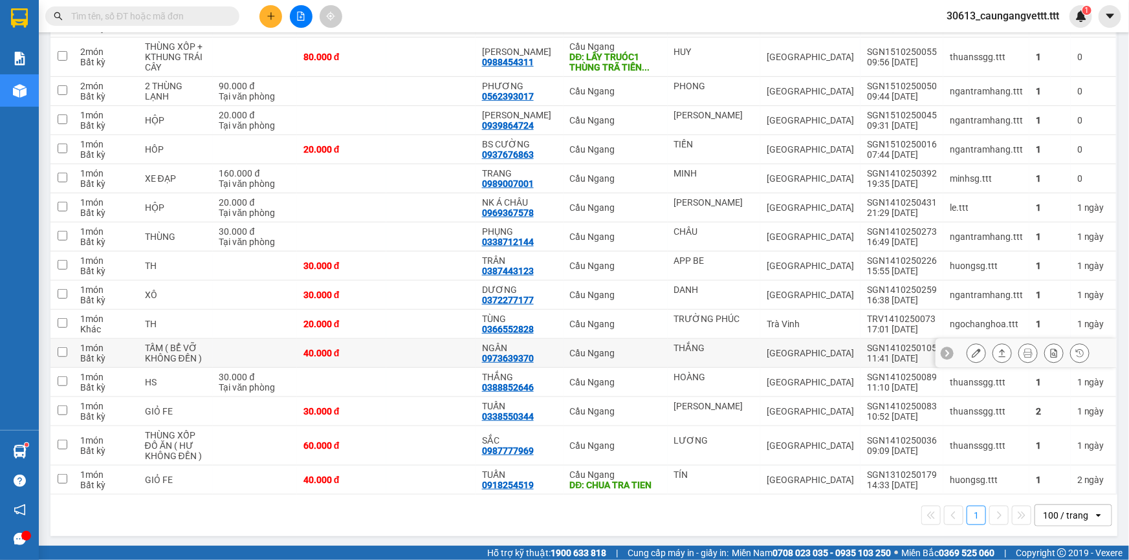
scroll to position [100, 0]
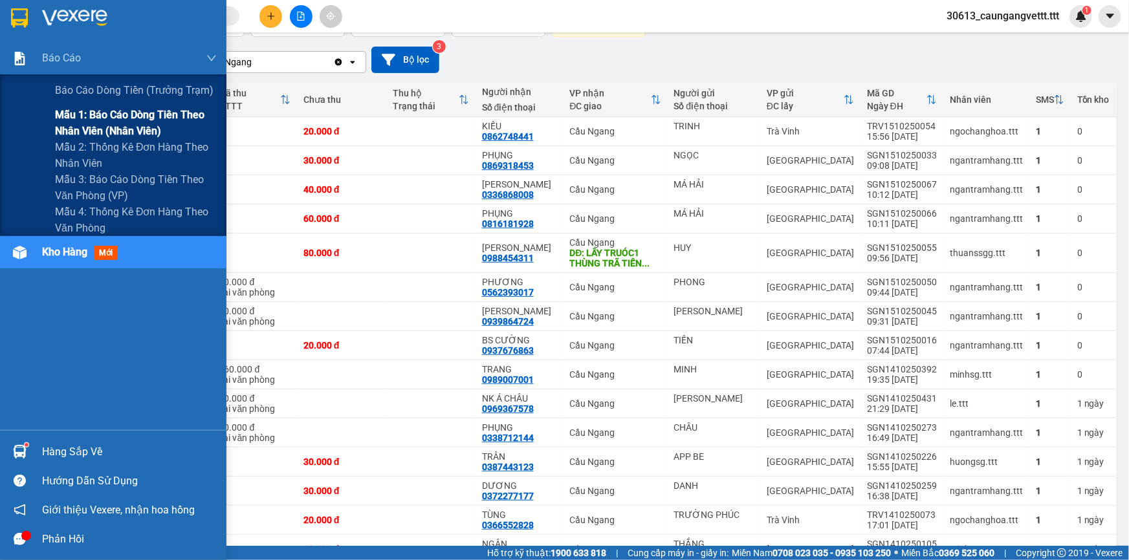
click at [100, 128] on span "Mẫu 1: Báo cáo dòng tiền theo nhân viên (nhân viên)" at bounding box center [136, 123] width 162 height 32
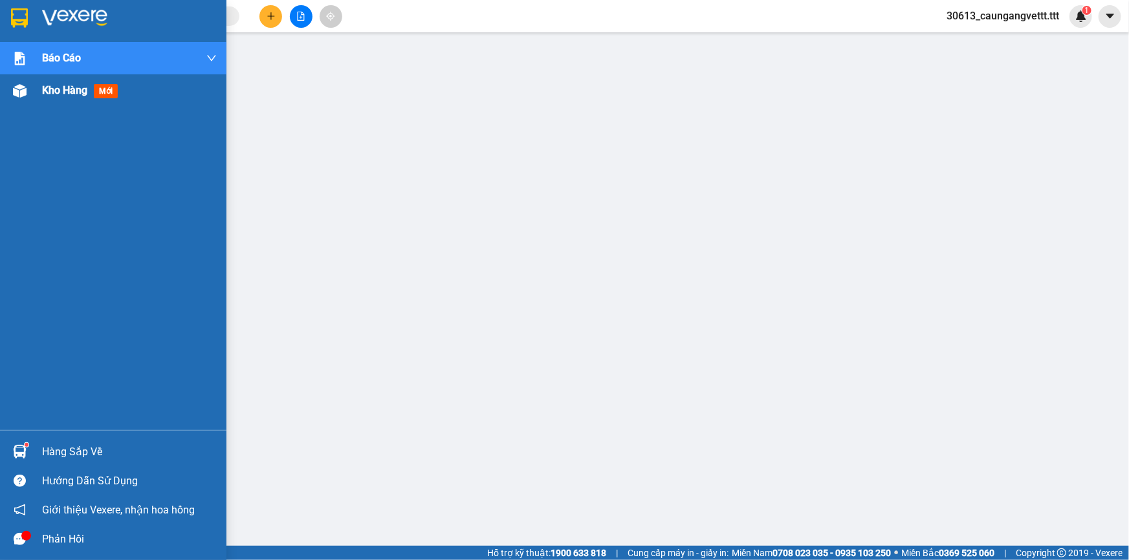
click at [62, 89] on span "Kho hàng" at bounding box center [64, 90] width 45 height 12
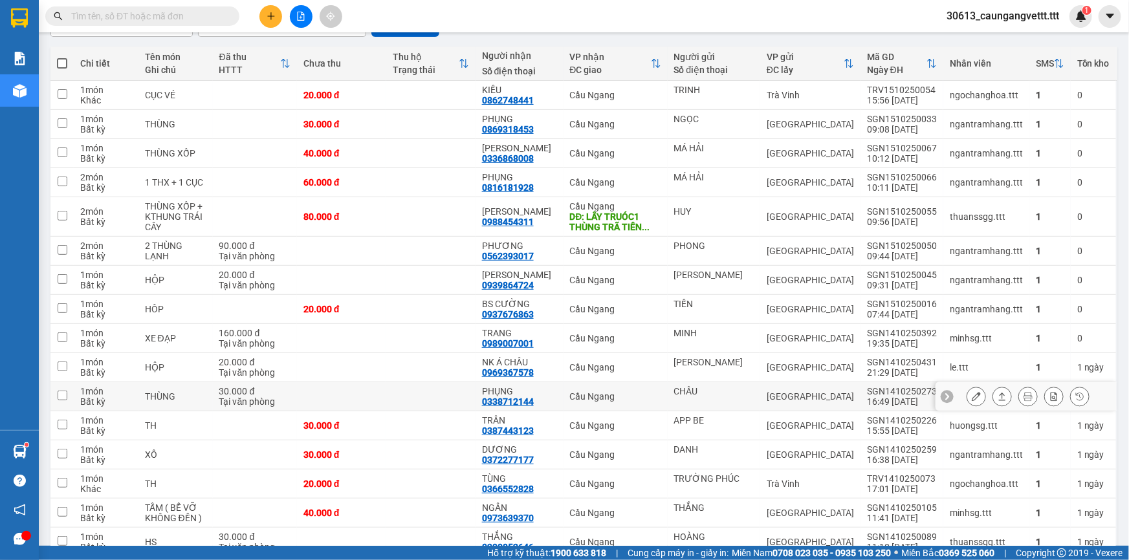
scroll to position [195, 0]
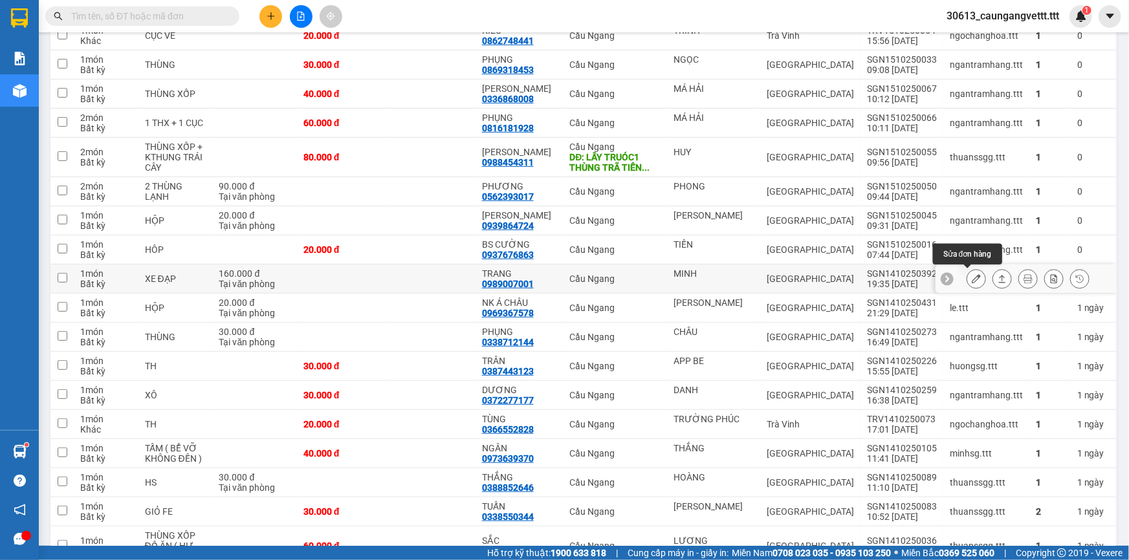
click at [971, 281] on icon at bounding box center [975, 278] width 9 height 9
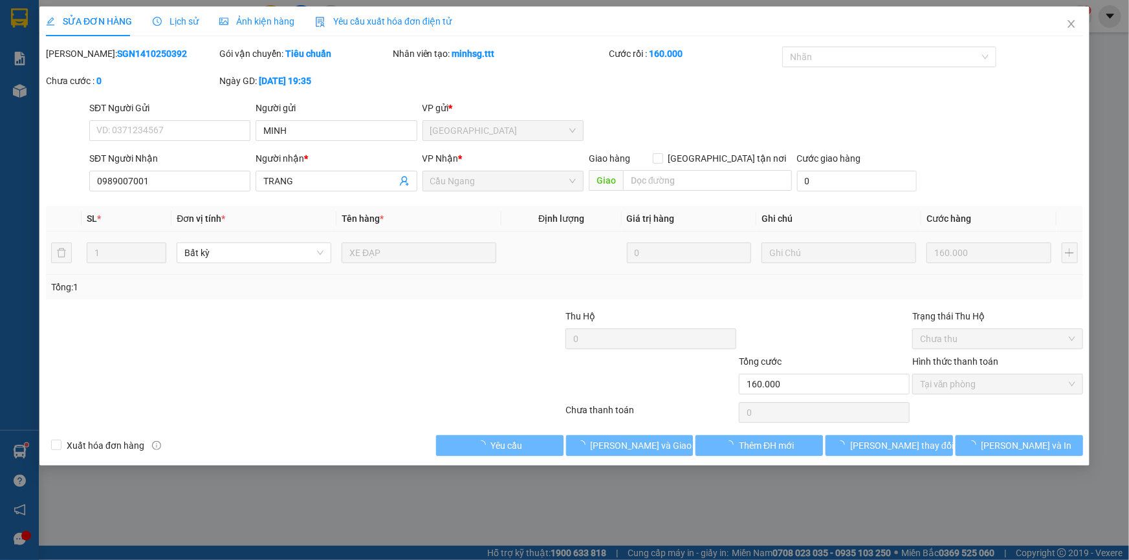
type input "MINH"
type input "0989007001"
type input "TRANG"
type input "160.000"
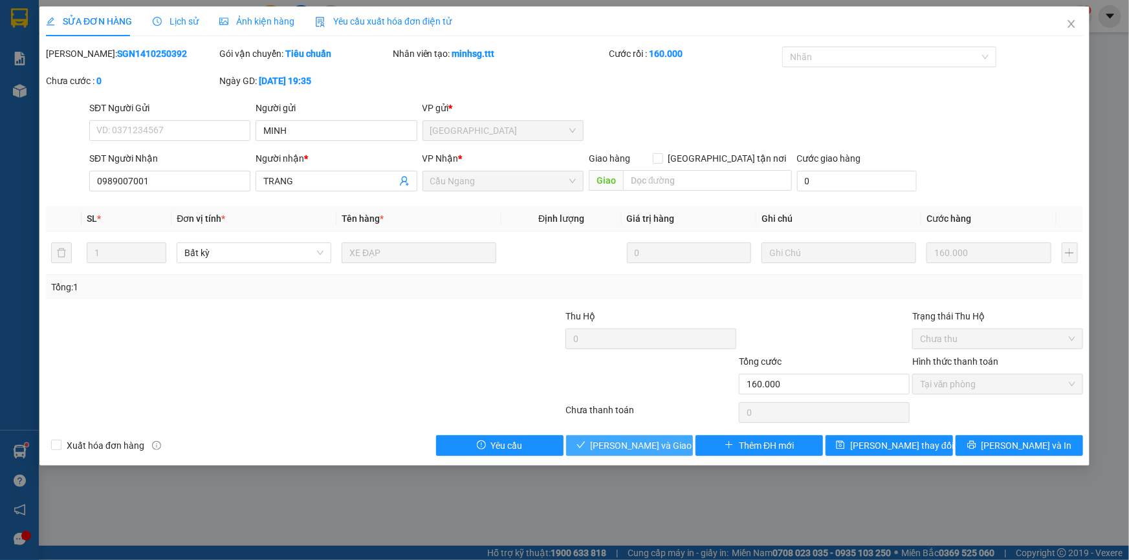
click at [638, 448] on span "[PERSON_NAME] và Giao hàng" at bounding box center [653, 446] width 124 height 14
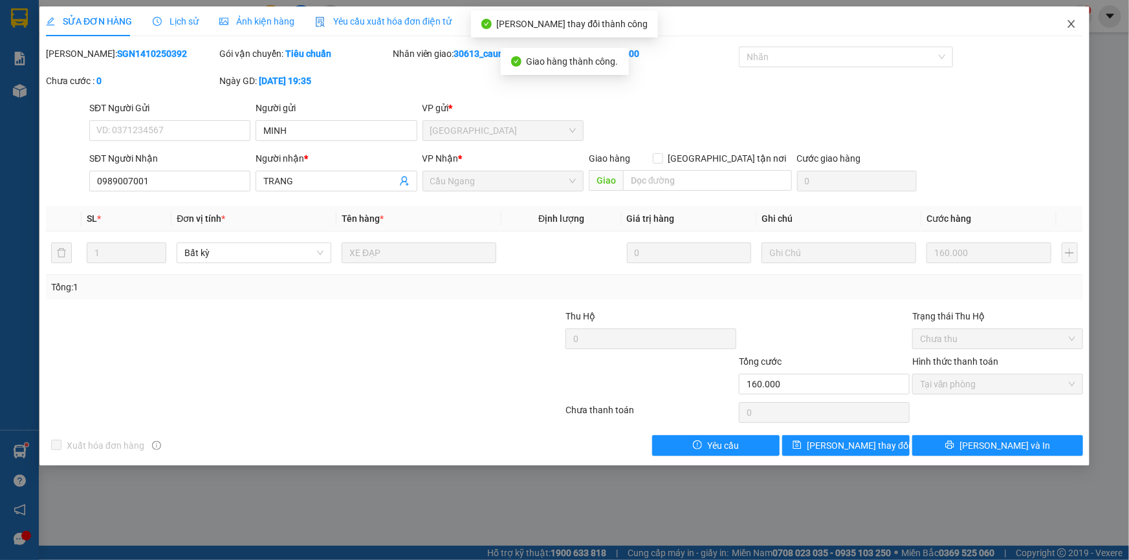
click at [1070, 25] on icon "close" at bounding box center [1070, 24] width 7 height 8
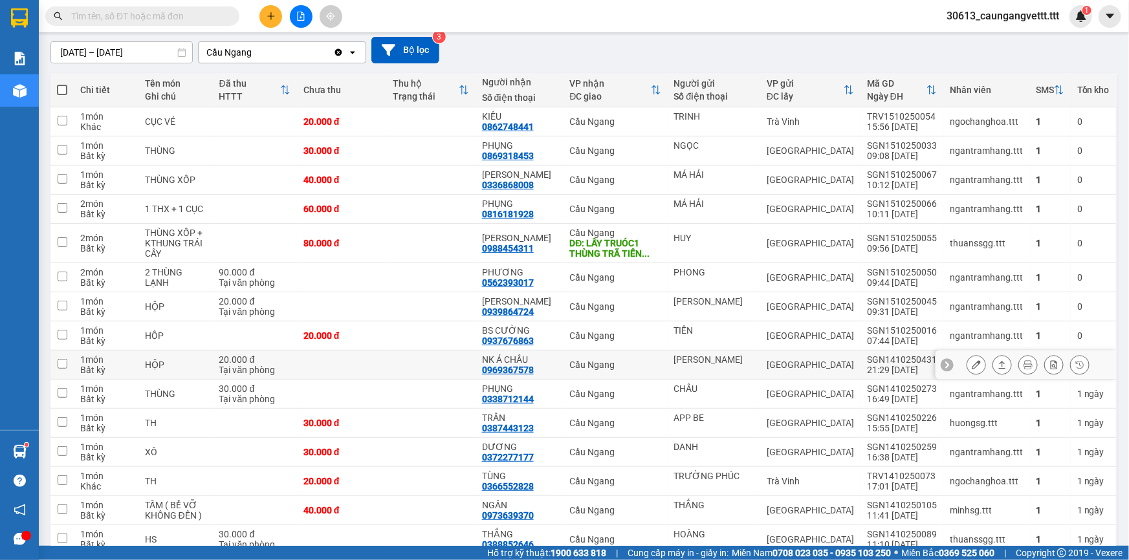
scroll to position [149, 0]
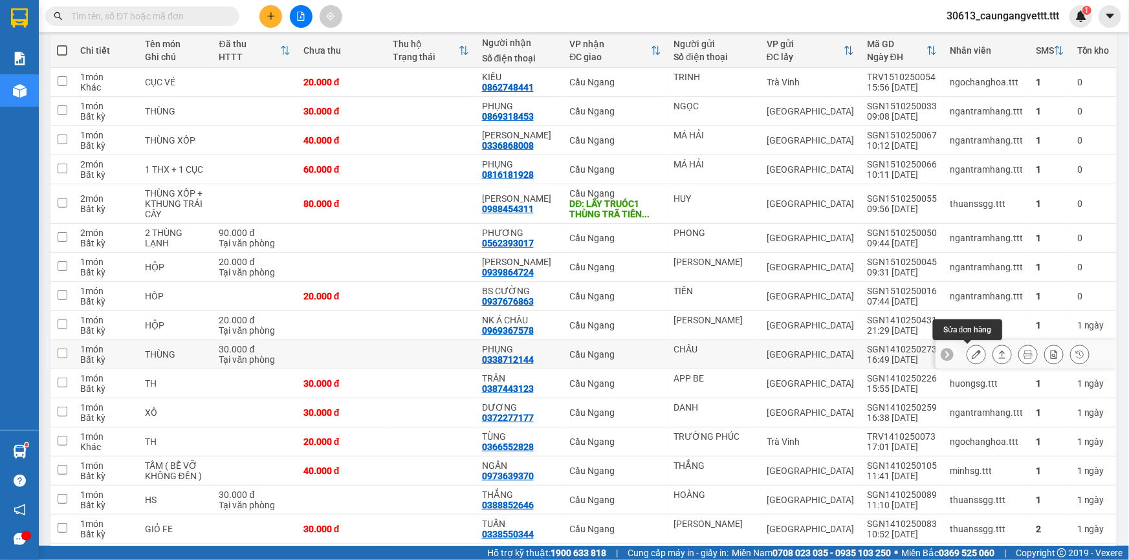
click at [971, 354] on icon at bounding box center [975, 354] width 9 height 9
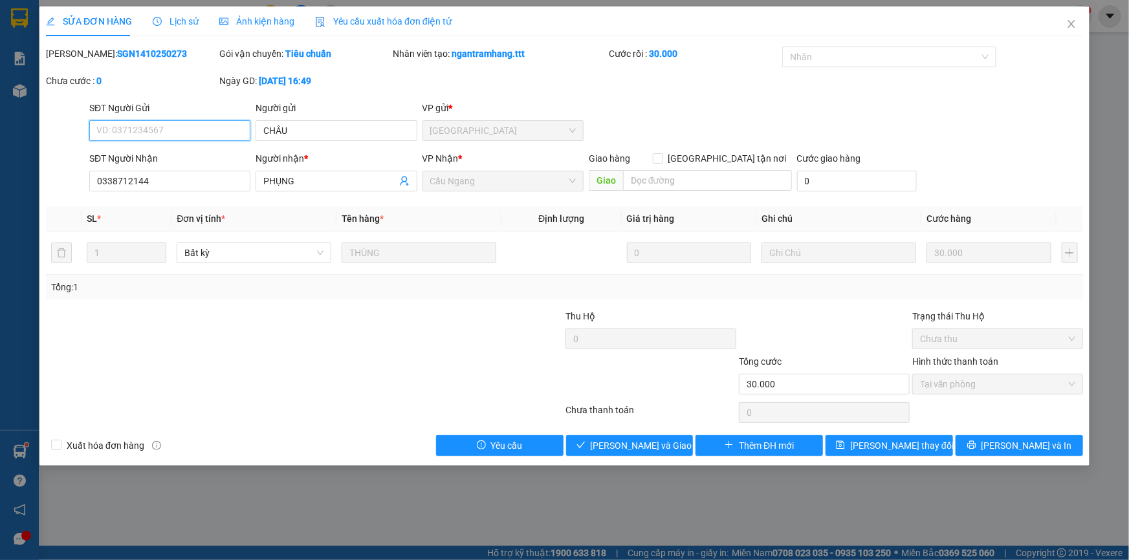
type input "CHÂU"
type input "0338712144"
type input "PHỤNG"
type input "30.000"
click at [649, 442] on span "[PERSON_NAME] và Giao hàng" at bounding box center [653, 446] width 124 height 14
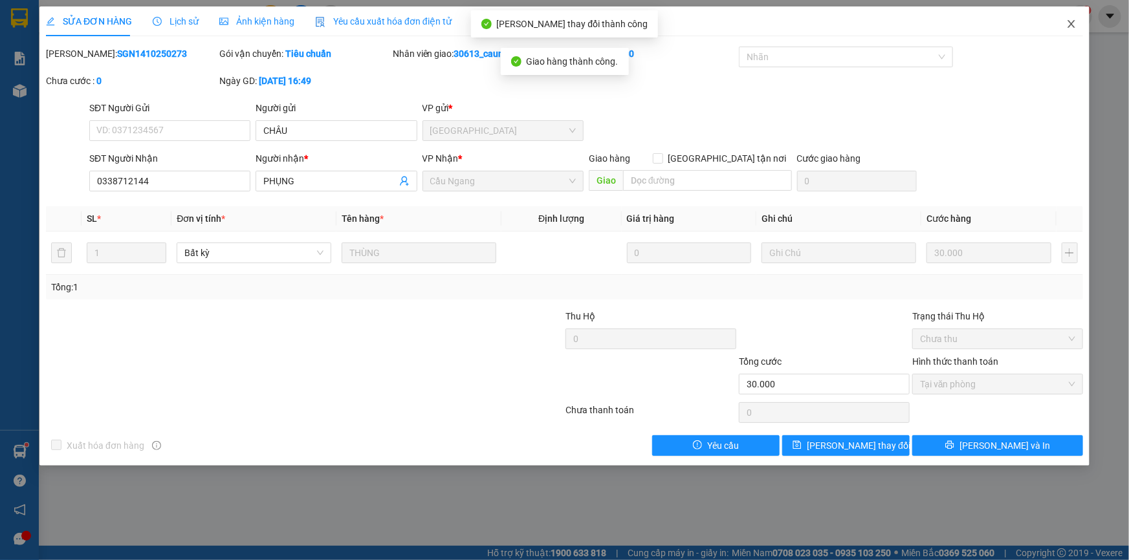
click at [1068, 26] on icon "close" at bounding box center [1071, 24] width 10 height 10
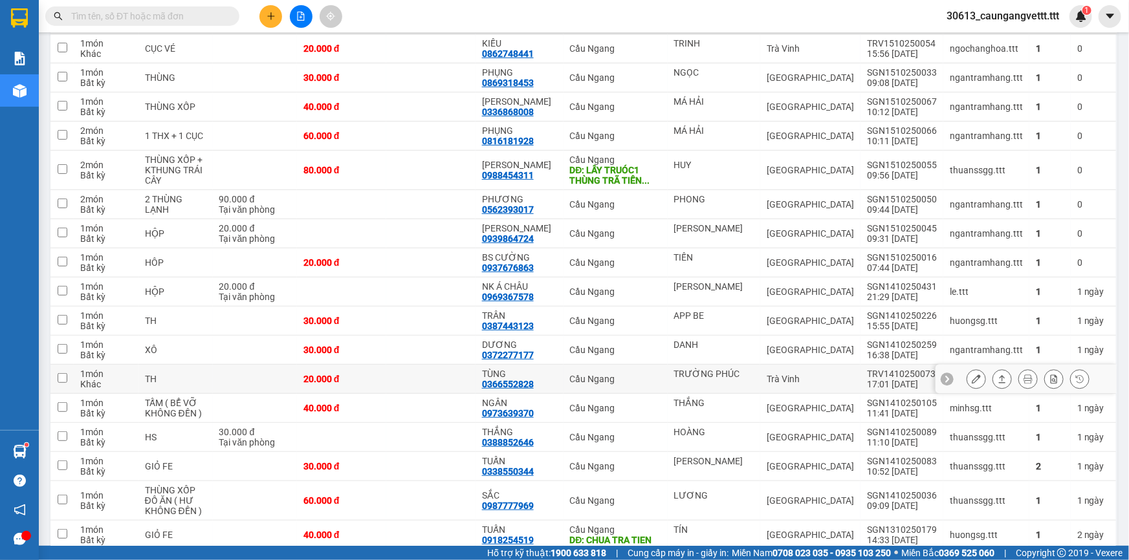
scroll to position [195, 0]
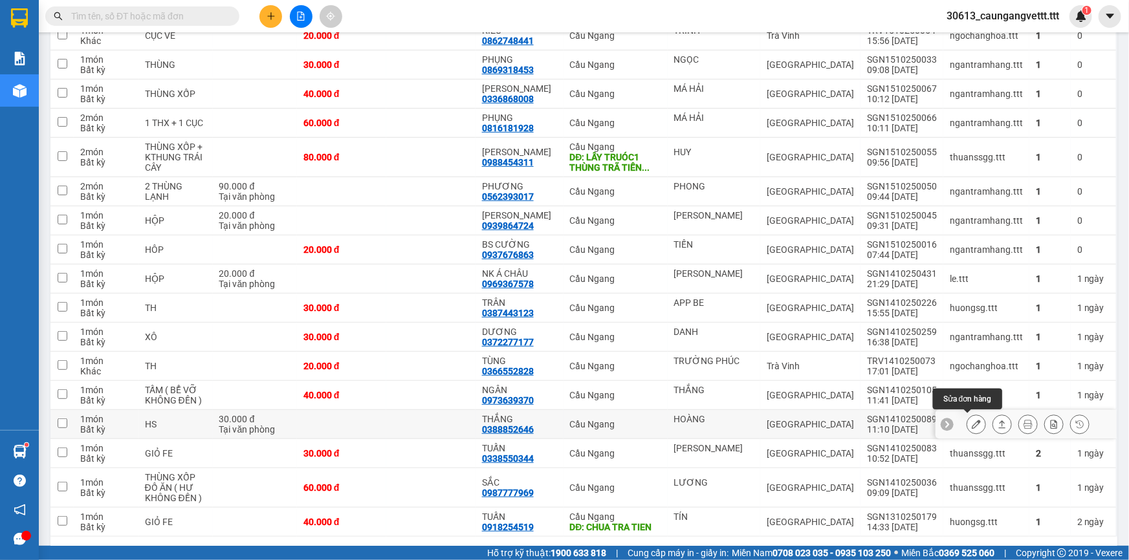
click at [971, 422] on icon at bounding box center [975, 424] width 9 height 9
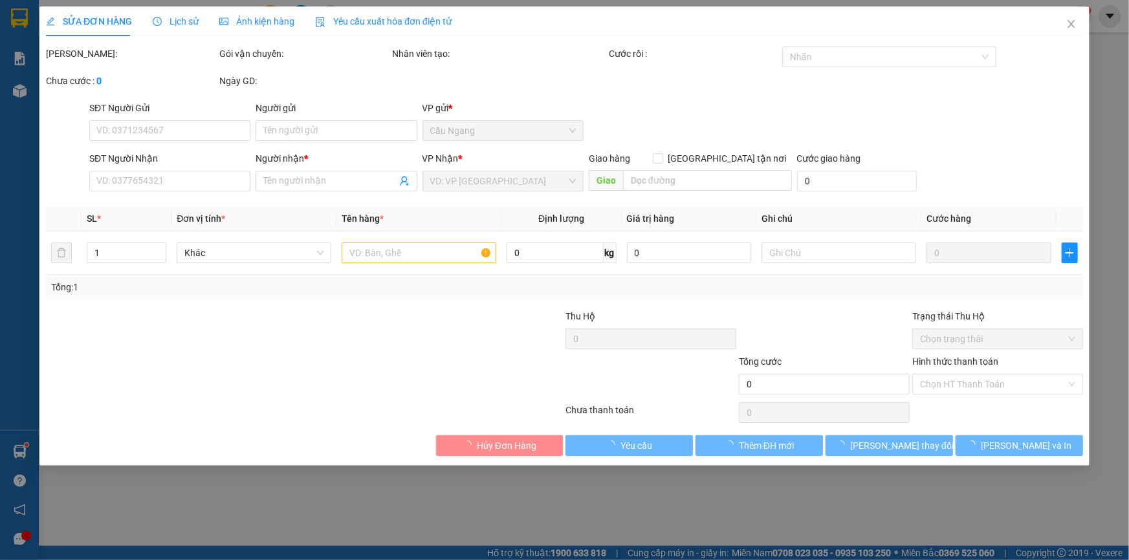
type input "HOÀNG"
type input "0388852646"
type input "THẮNG"
type input "30.000"
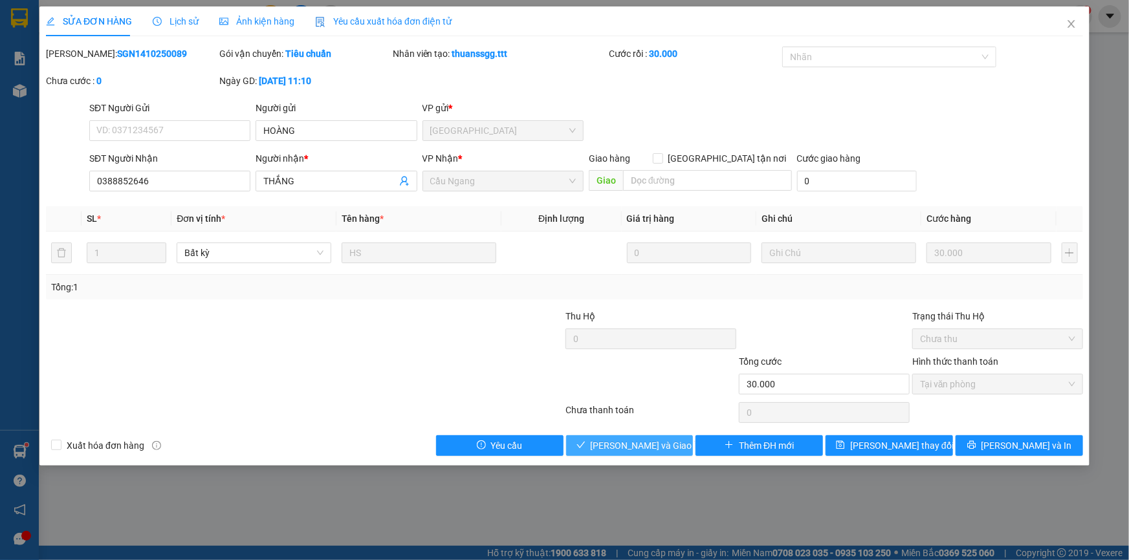
click at [618, 440] on span "[PERSON_NAME] và Giao hàng" at bounding box center [653, 446] width 124 height 14
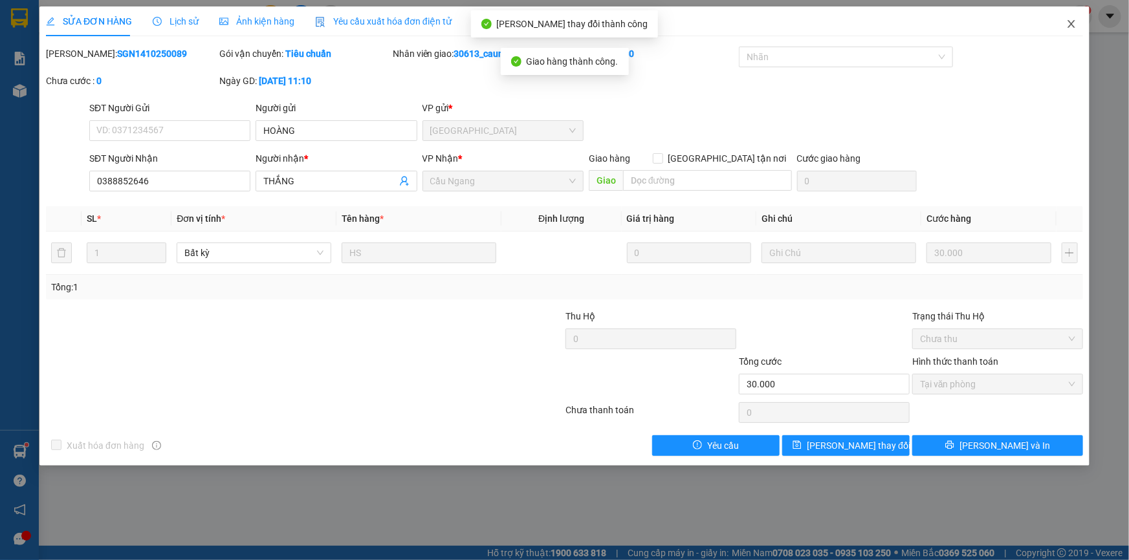
click at [1070, 23] on icon "close" at bounding box center [1070, 24] width 7 height 8
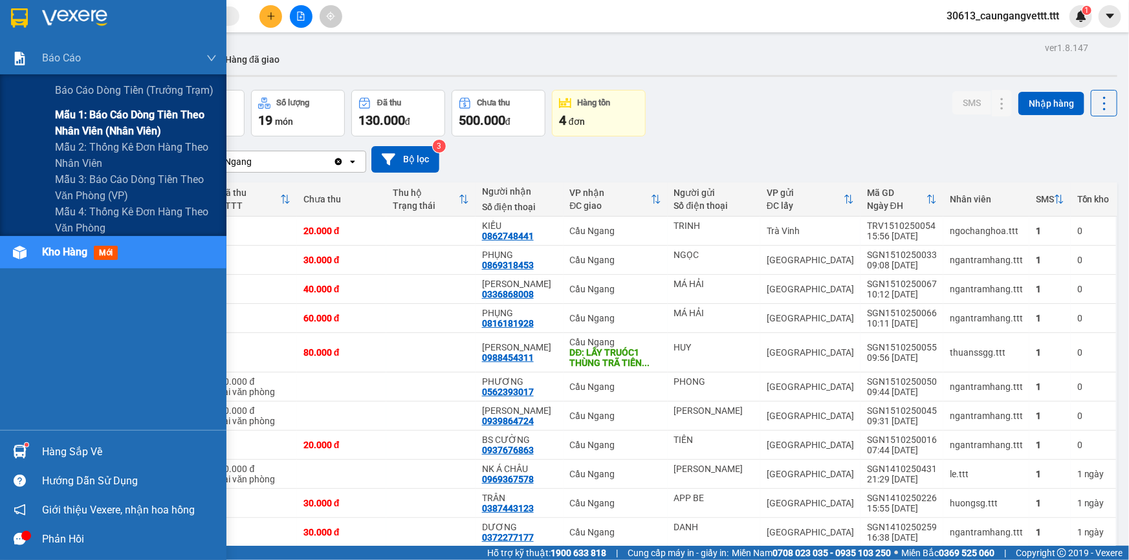
click at [91, 129] on span "Mẫu 1: Báo cáo dòng tiền theo nhân viên (nhân viên)" at bounding box center [136, 123] width 162 height 32
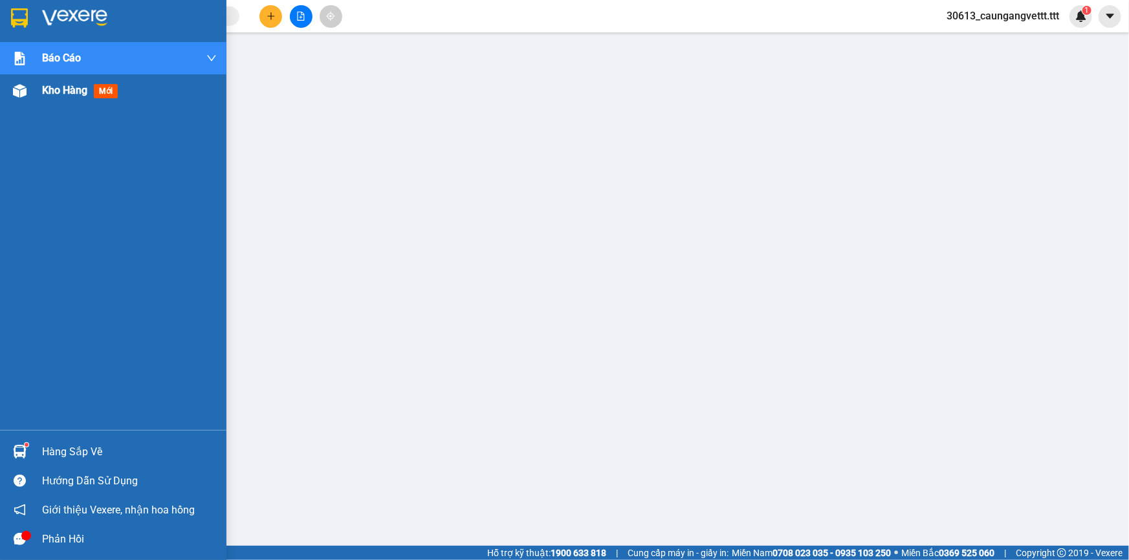
click at [69, 91] on span "Kho hàng" at bounding box center [64, 90] width 45 height 12
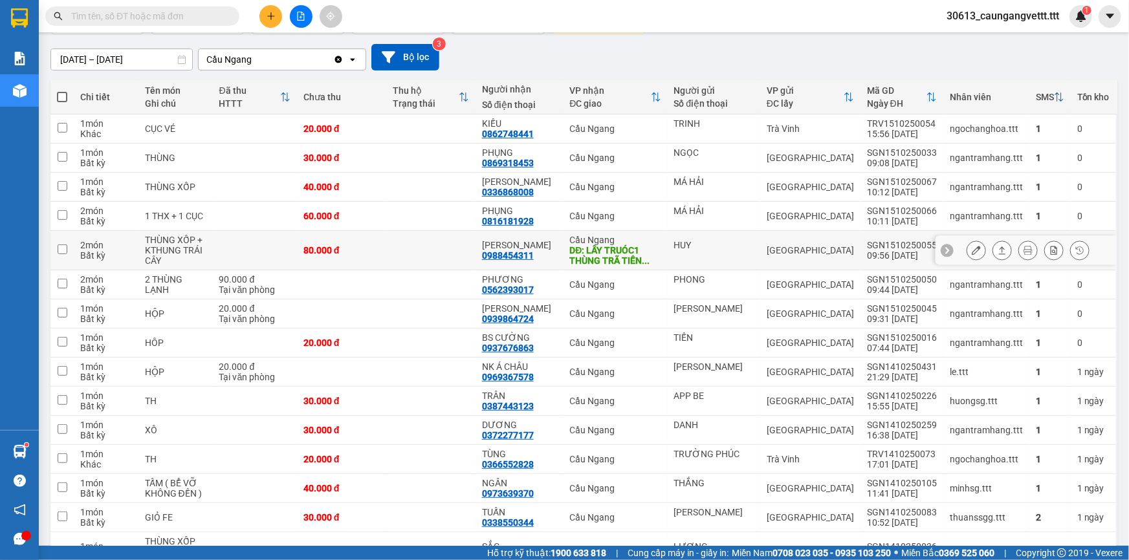
scroll to position [208, 0]
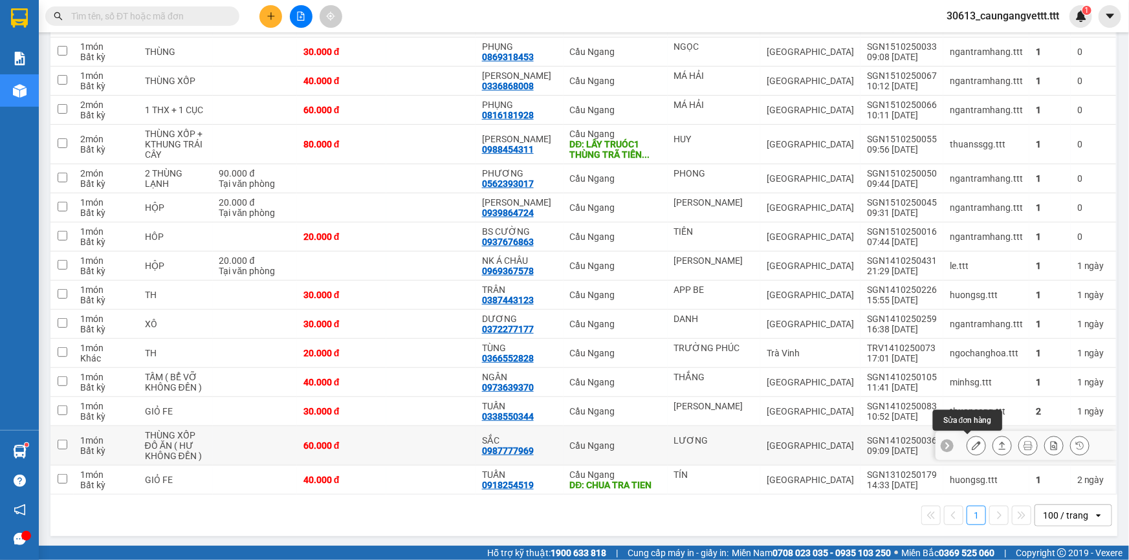
click at [971, 444] on icon at bounding box center [975, 445] width 9 height 9
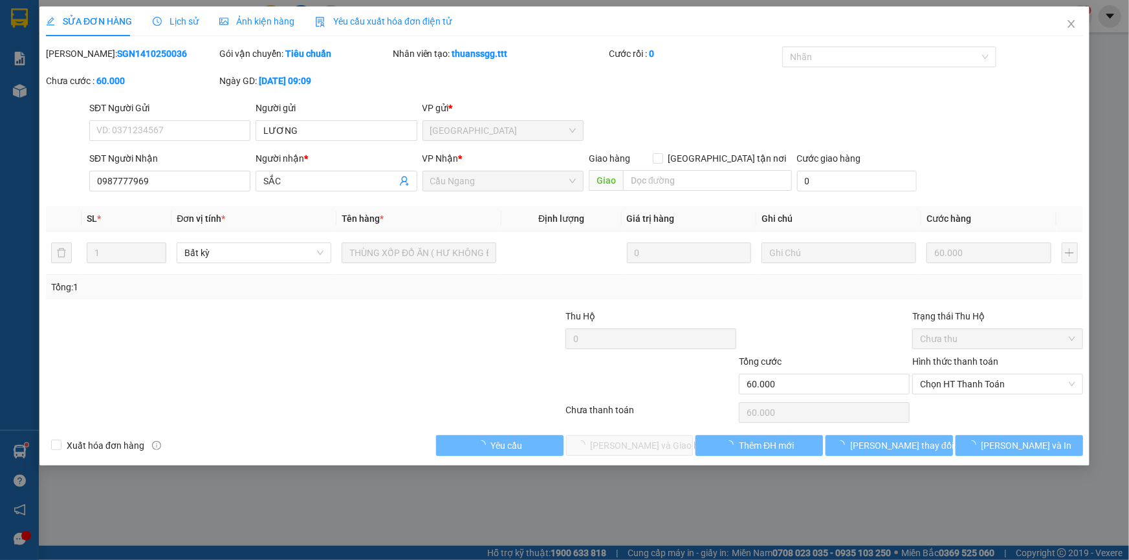
type input "LƯƠNG"
type input "0987777969"
type input "SẮC"
type input "60.000"
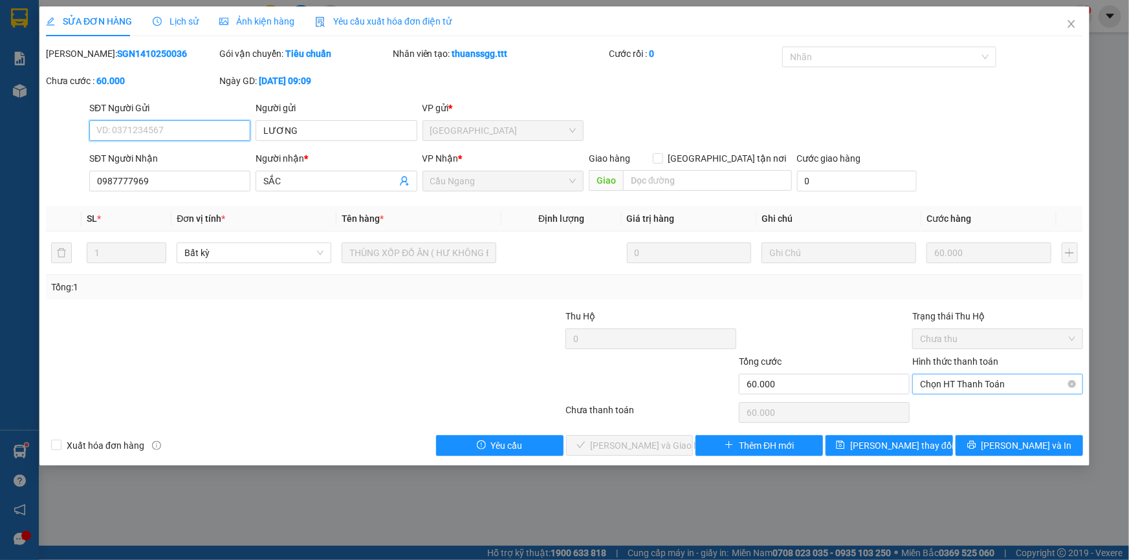
click at [980, 378] on span "Chọn HT Thanh Toán" at bounding box center [997, 383] width 155 height 19
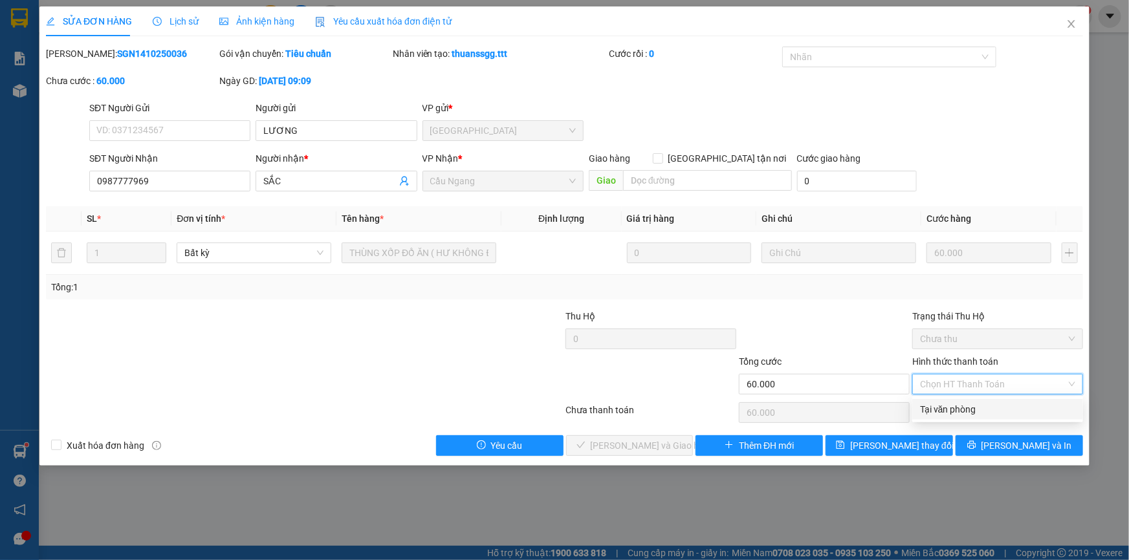
drag, startPoint x: 960, startPoint y: 407, endPoint x: 757, endPoint y: 433, distance: 205.3
click at [959, 407] on div "Tại văn phòng" at bounding box center [997, 409] width 155 height 14
type input "0"
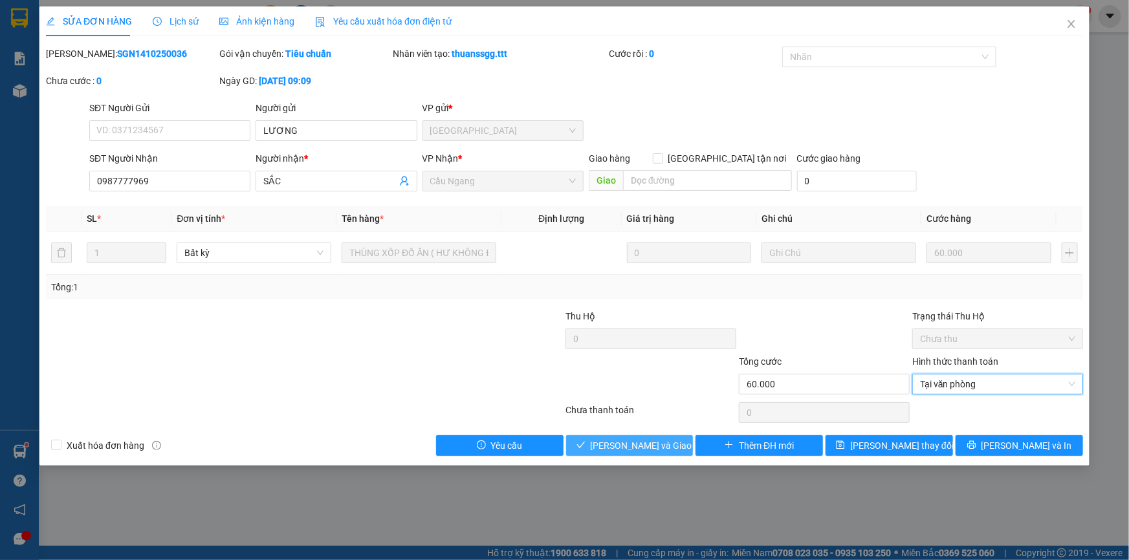
click at [653, 444] on span "[PERSON_NAME] và Giao hàng" at bounding box center [653, 446] width 124 height 14
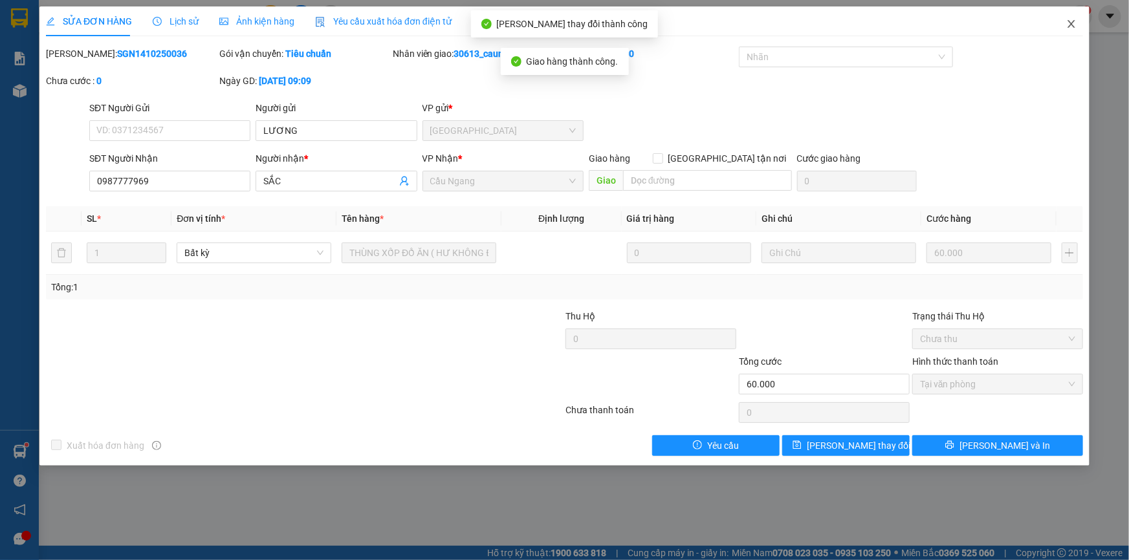
click at [1072, 21] on icon "close" at bounding box center [1071, 24] width 10 height 10
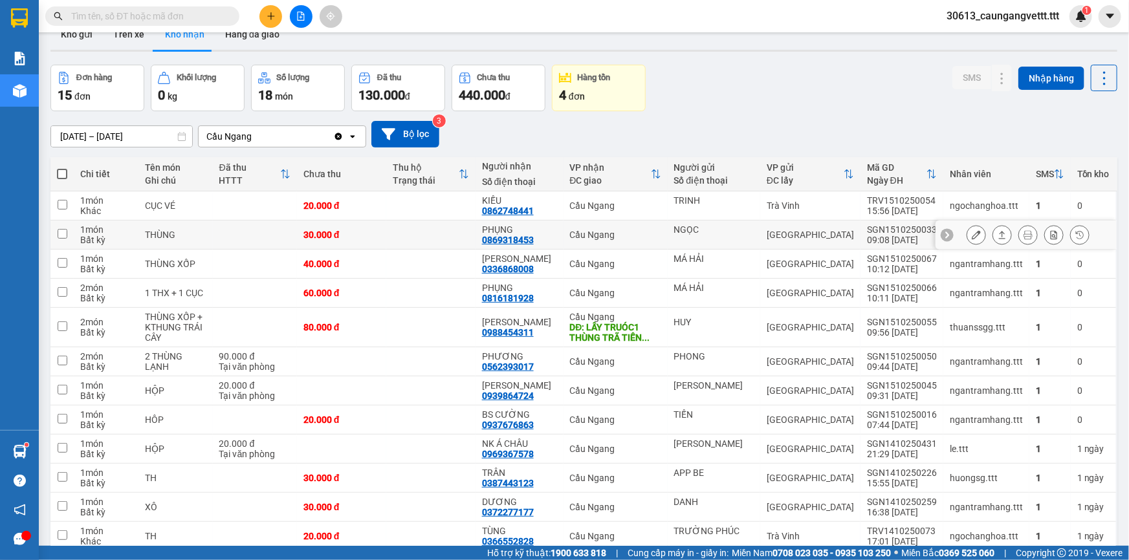
scroll to position [39, 0]
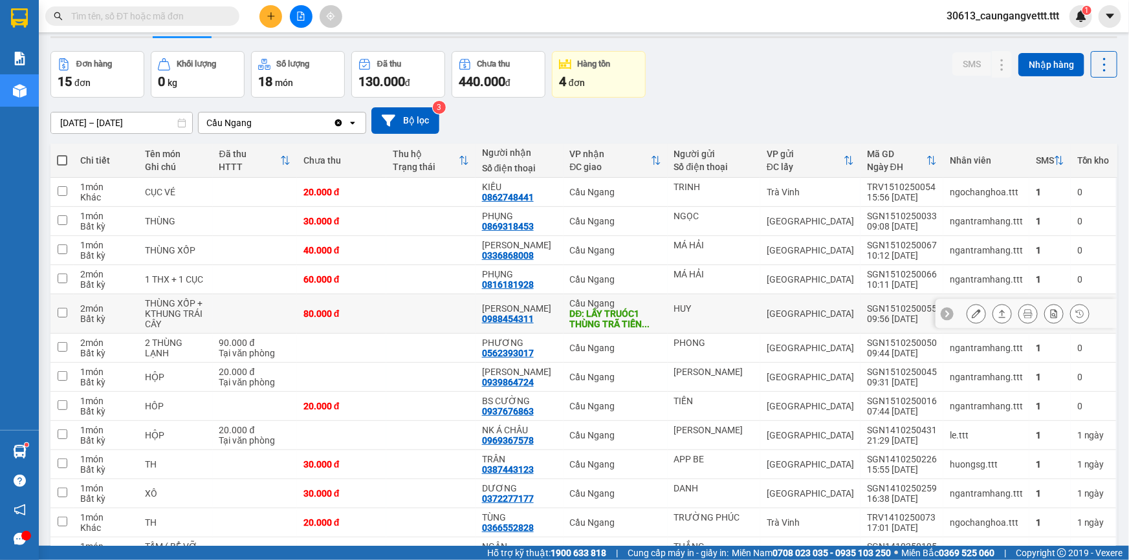
click at [776, 318] on div "[GEOGRAPHIC_DATA]" at bounding box center [809, 314] width 87 height 10
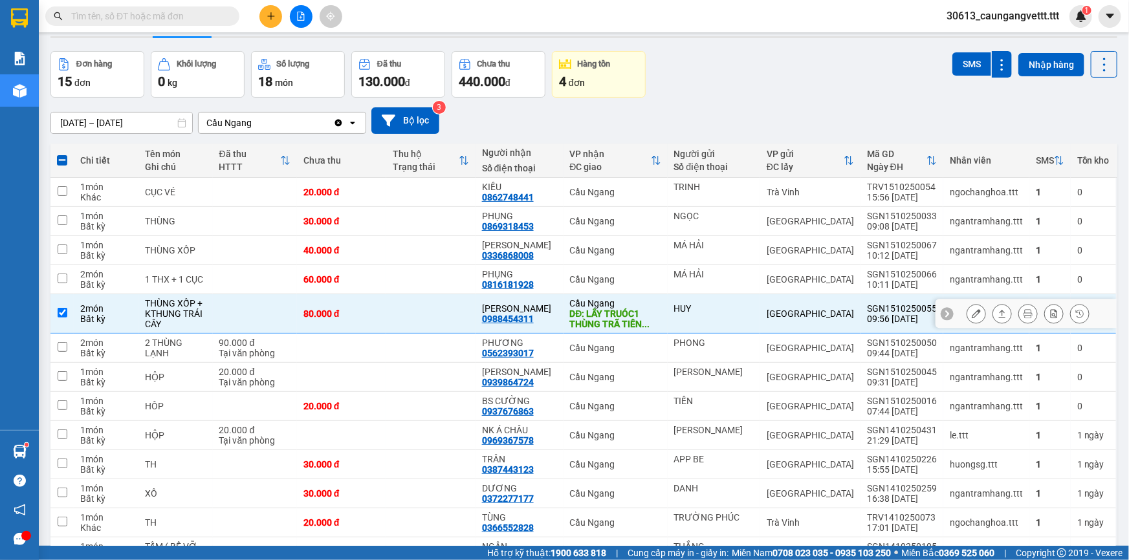
click at [776, 318] on div "[GEOGRAPHIC_DATA]" at bounding box center [809, 314] width 87 height 10
checkbox input "false"
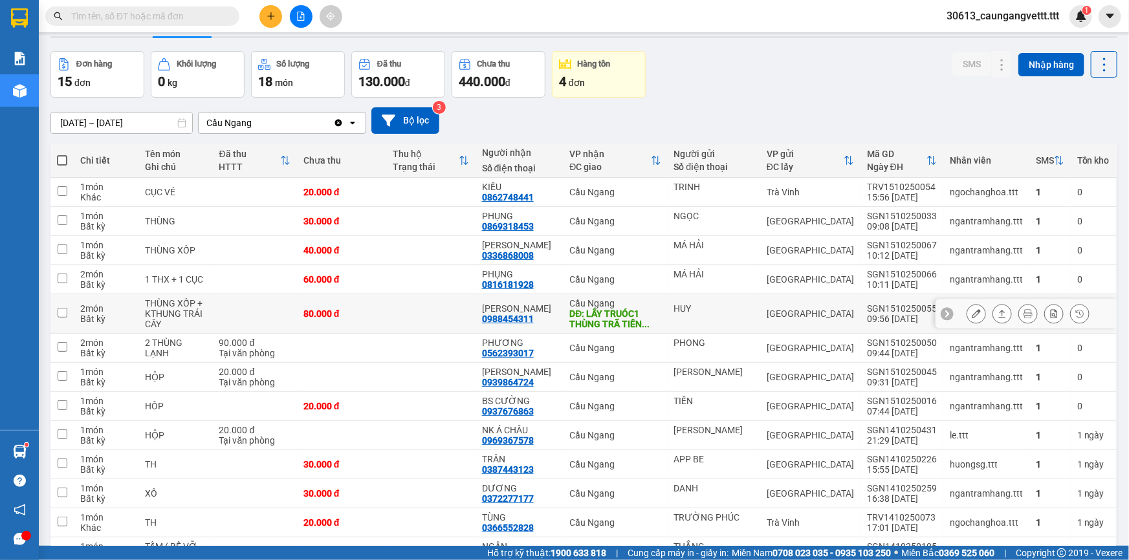
click at [971, 315] on icon at bounding box center [975, 313] width 9 height 9
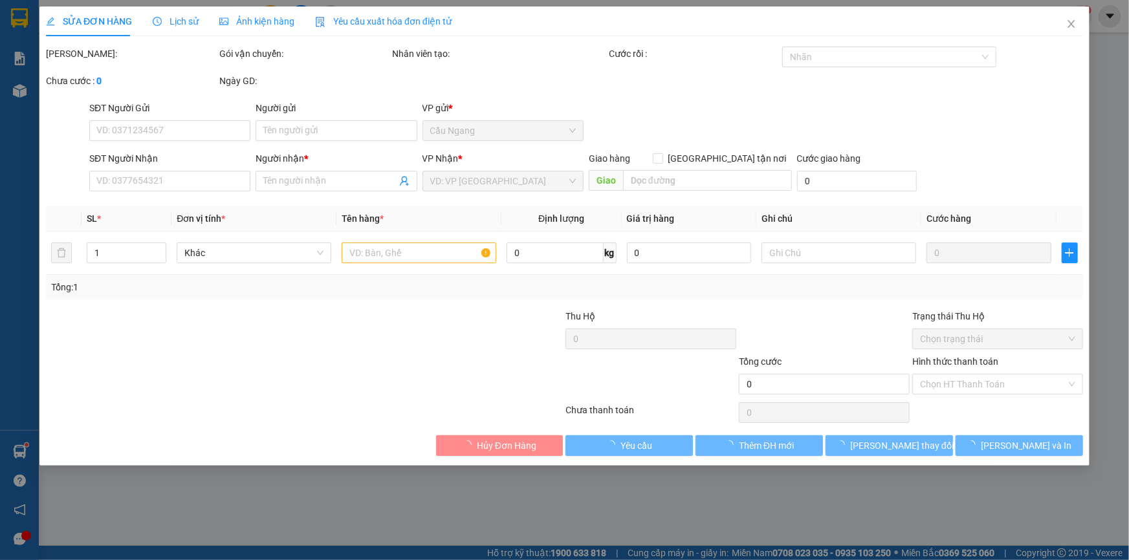
type input "HUY"
type input "0988454311"
type input "[PERSON_NAME]"
type input "LẤY TRUÓC1 THÙNG TRÃ TIỀN RÙI"
type input "80.000"
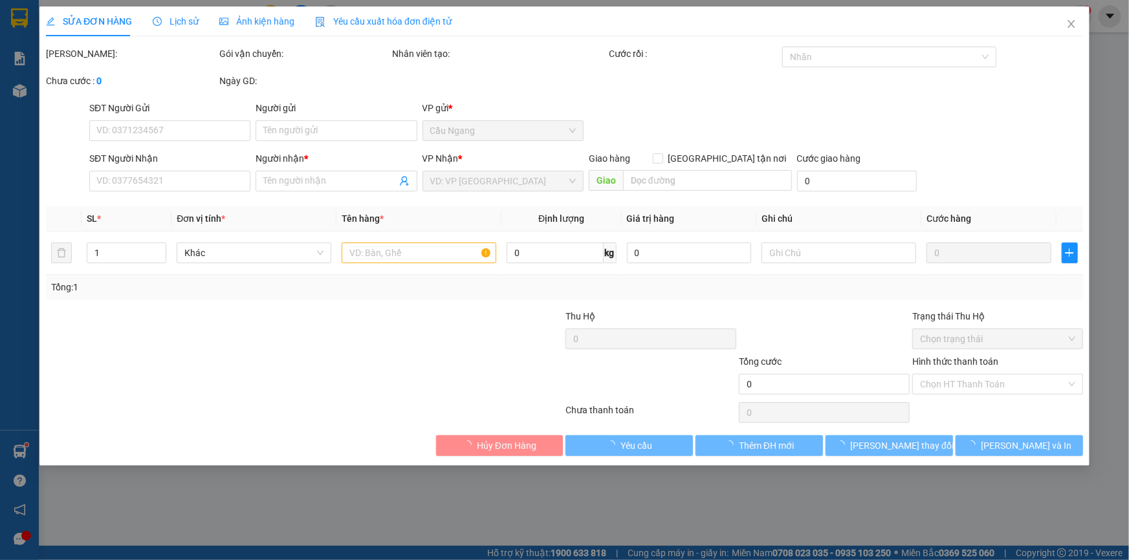
type input "80.000"
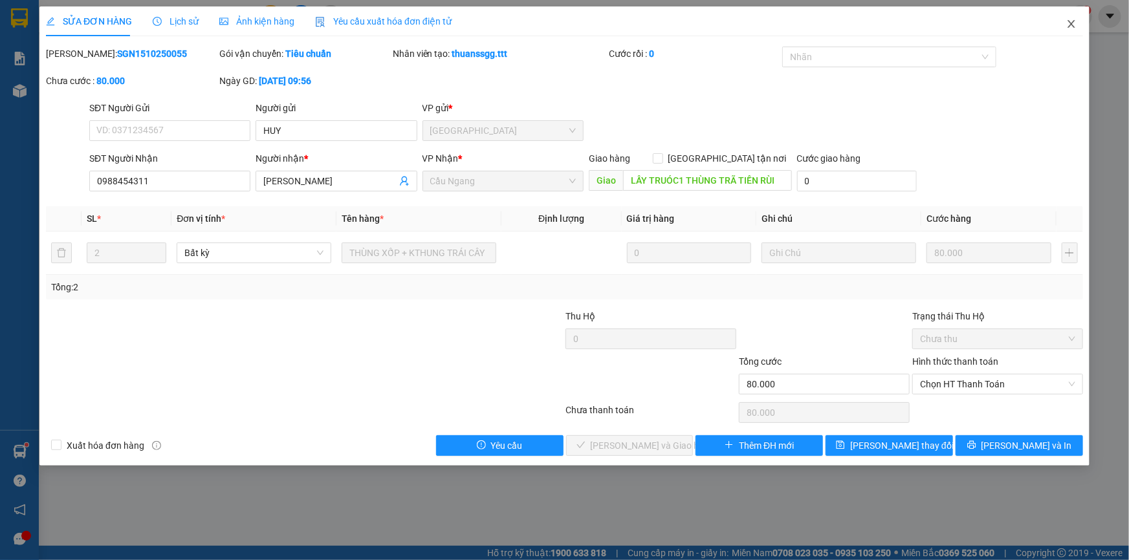
click at [1071, 25] on icon "close" at bounding box center [1070, 24] width 7 height 8
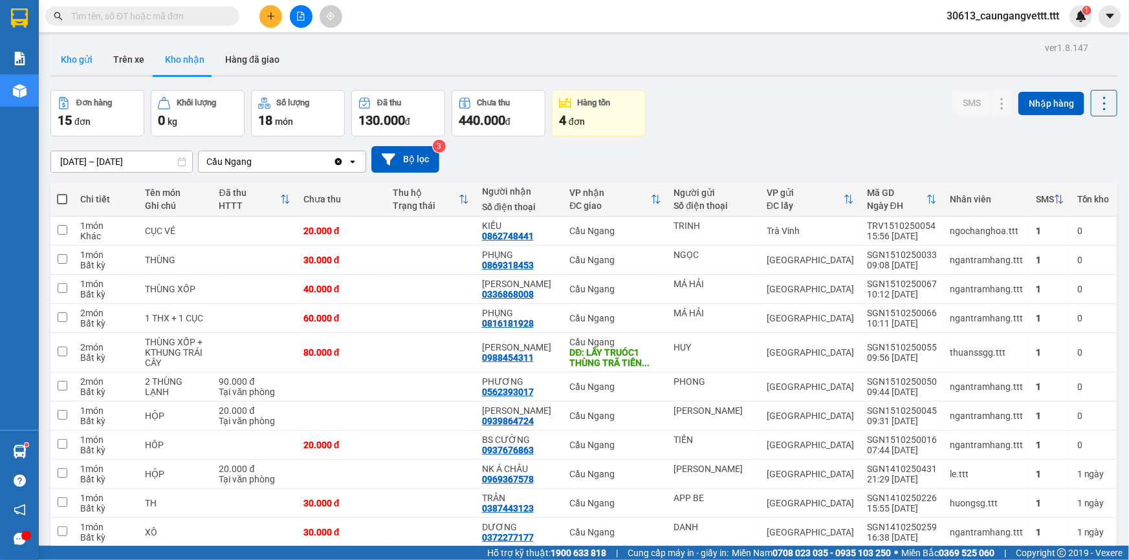
click at [82, 56] on button "Kho gửi" at bounding box center [76, 59] width 52 height 31
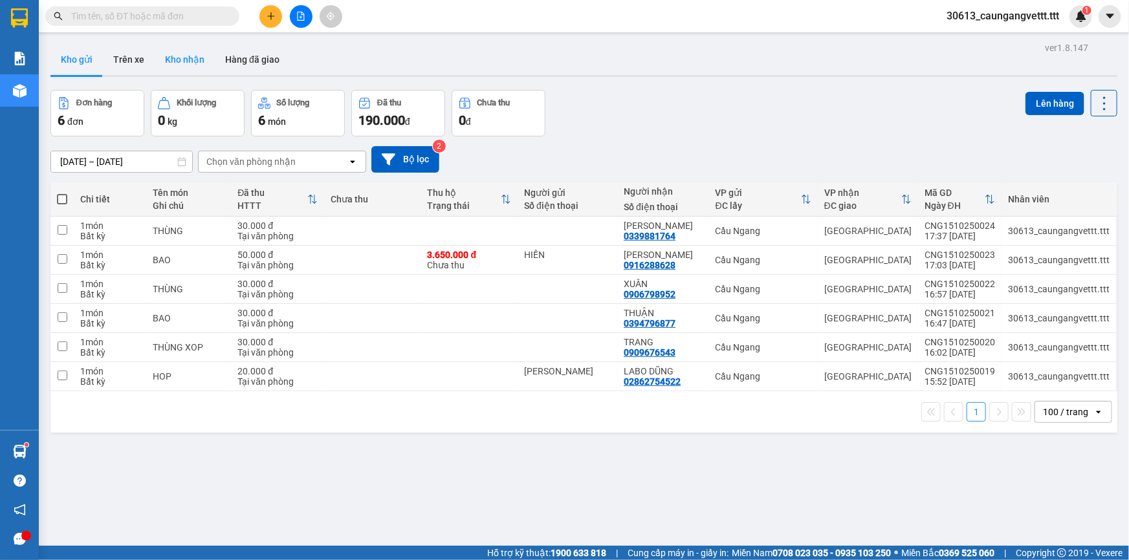
click at [180, 58] on button "Kho nhận" at bounding box center [185, 59] width 60 height 31
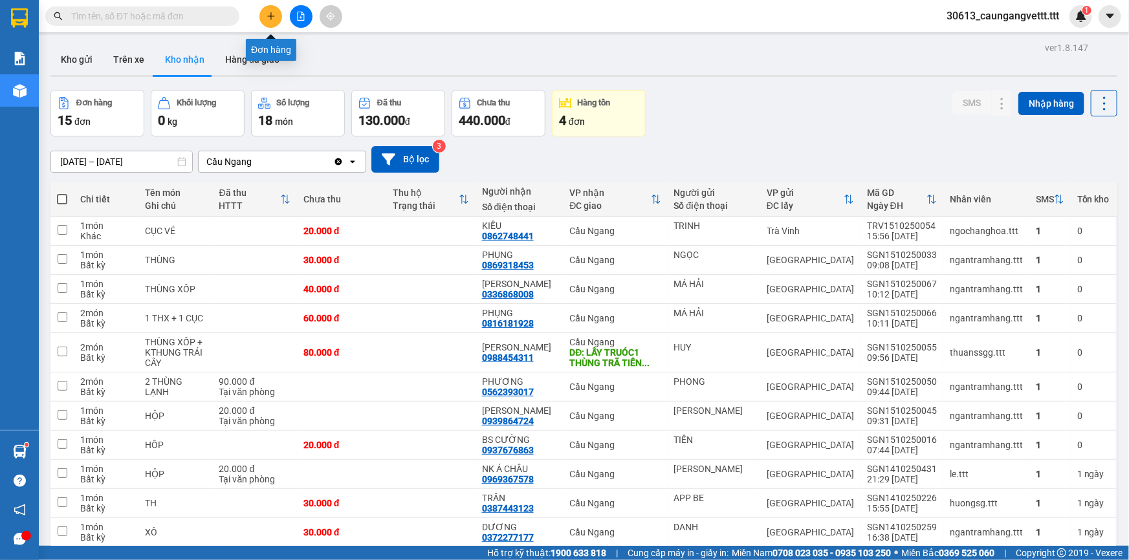
click at [272, 12] on icon "plus" at bounding box center [270, 16] width 9 height 9
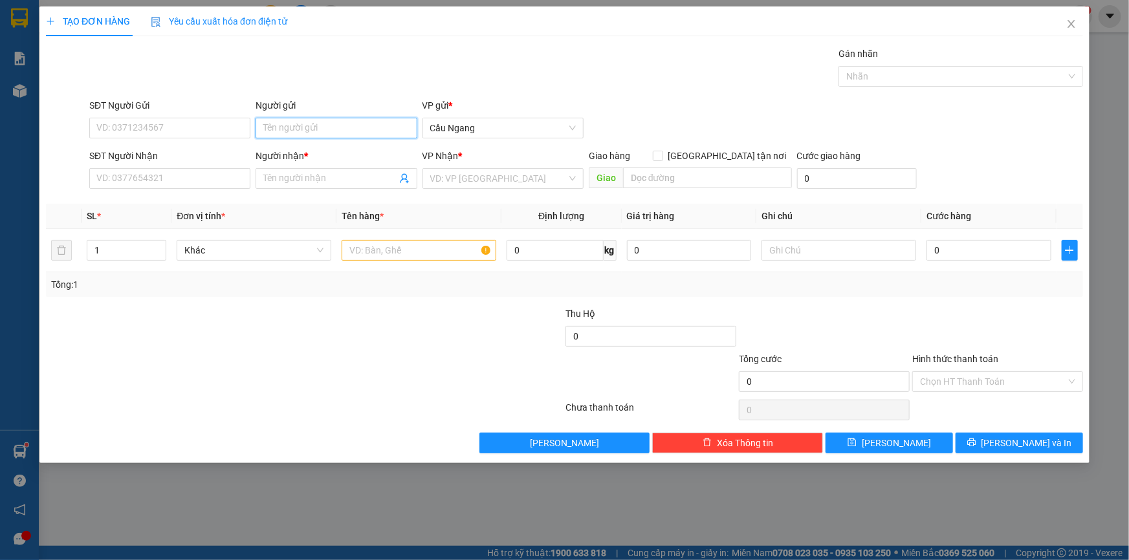
click at [316, 125] on input "Người gửi" at bounding box center [335, 128] width 161 height 21
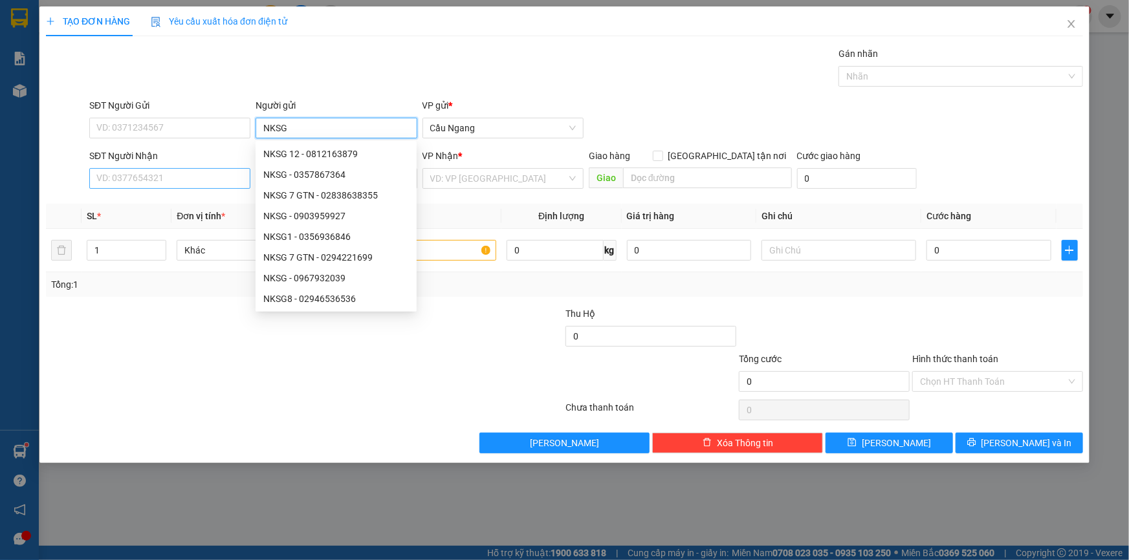
type input "NKSG"
click at [134, 177] on input "SĐT Người Nhận" at bounding box center [169, 178] width 161 height 21
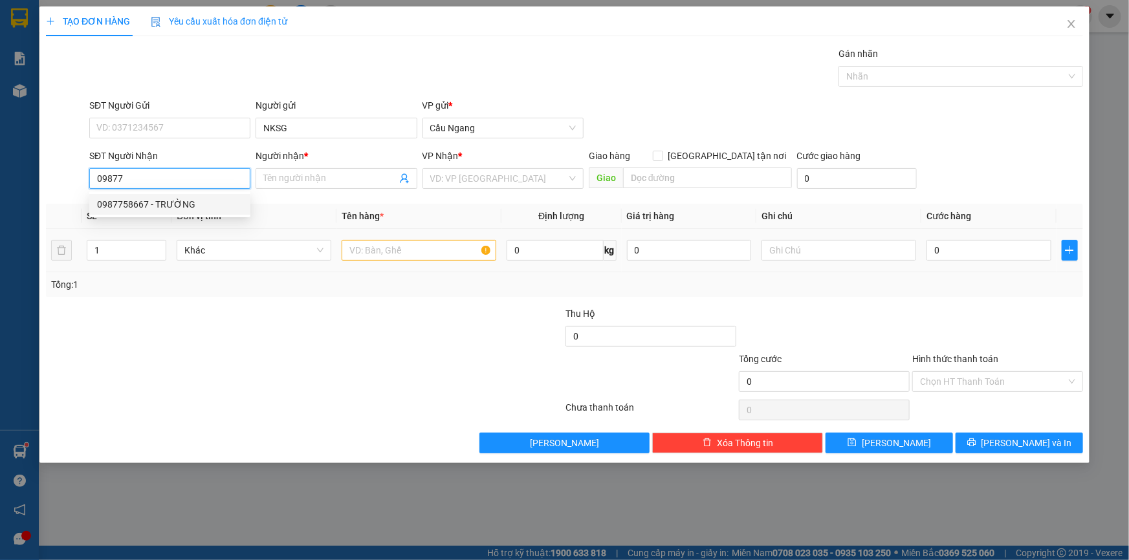
drag, startPoint x: 159, startPoint y: 202, endPoint x: 338, endPoint y: 233, distance: 181.1
click at [160, 202] on div "0987758667 - TRƯỜNG" at bounding box center [170, 204] width 146 height 14
type input "0987758667"
type input "TRƯỜNG"
type input "0987758667"
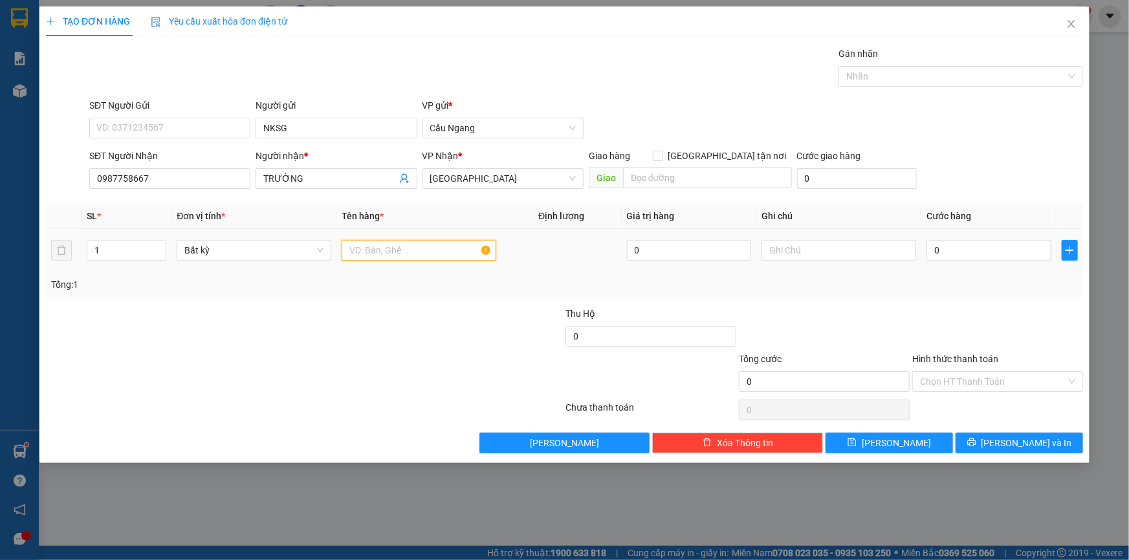
click at [411, 254] on input "text" at bounding box center [419, 250] width 155 height 21
type input "HOP"
click at [984, 254] on input "0" at bounding box center [988, 250] width 125 height 21
type input "2"
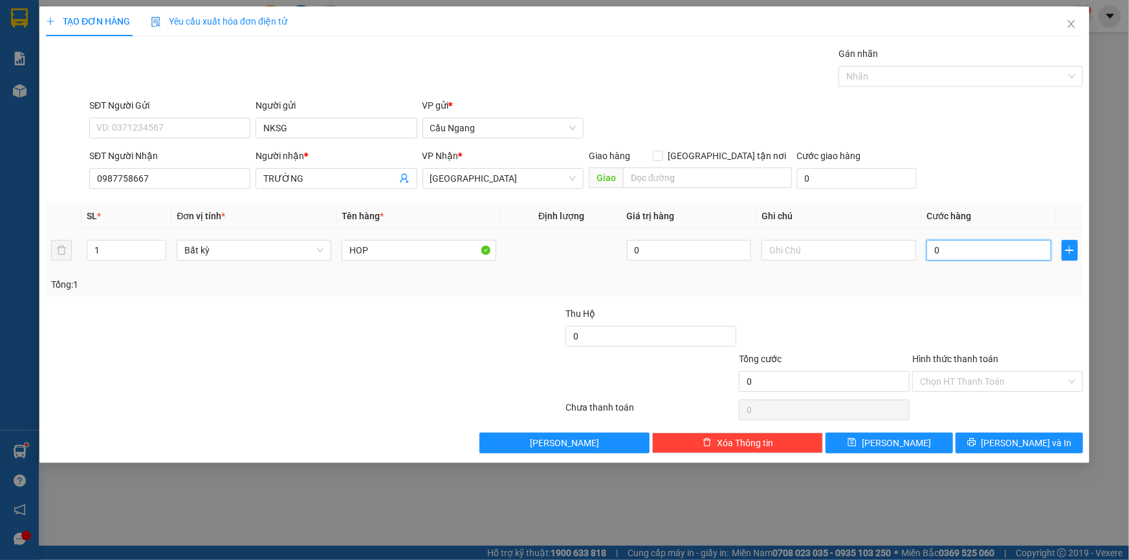
type input "2"
type input "20"
type input "200"
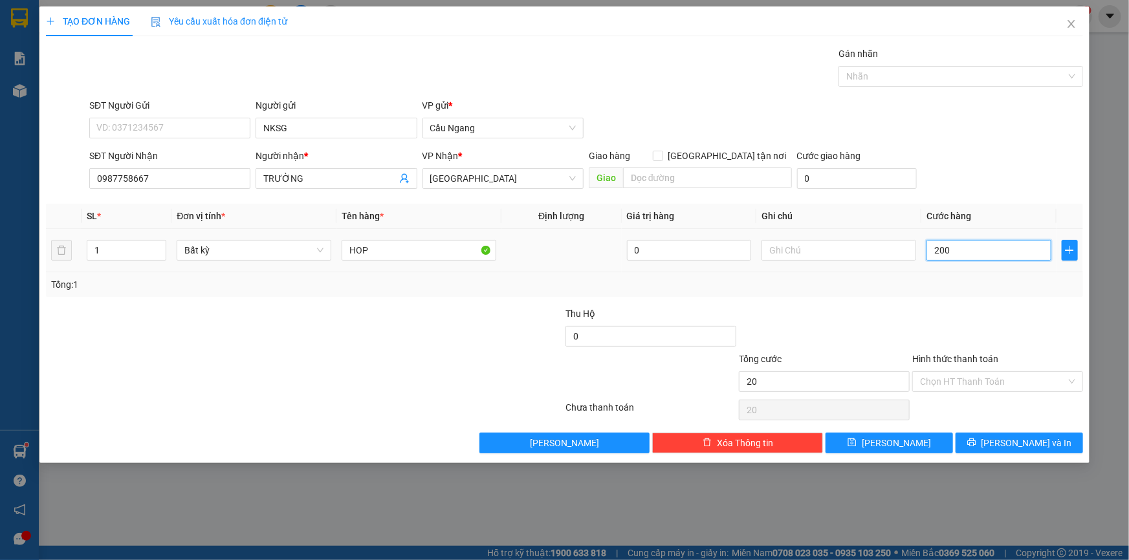
type input "200"
type input "2.000"
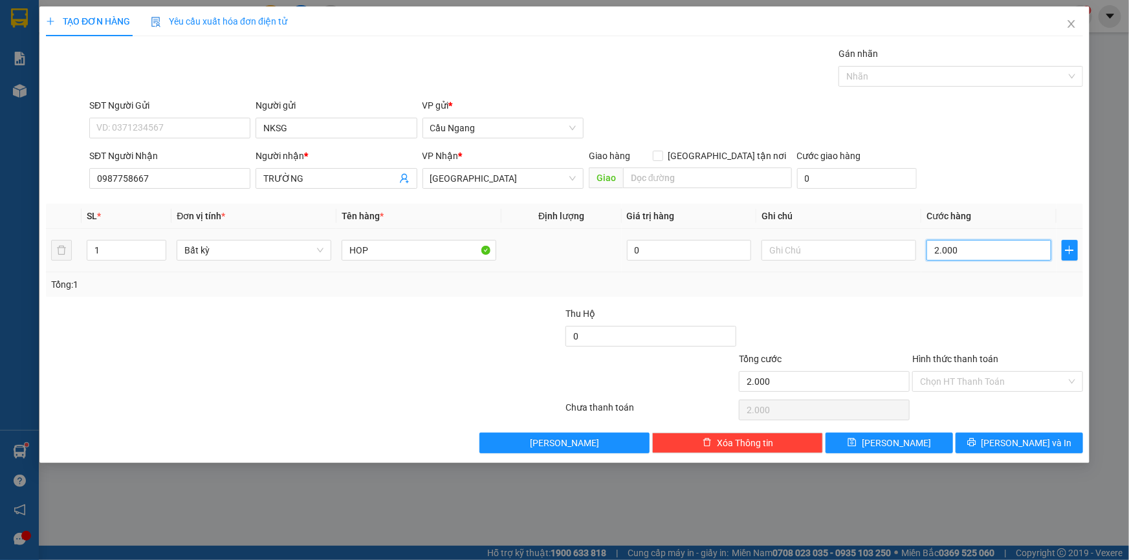
type input "20.000"
click at [976, 446] on icon "printer" at bounding box center [971, 442] width 9 height 9
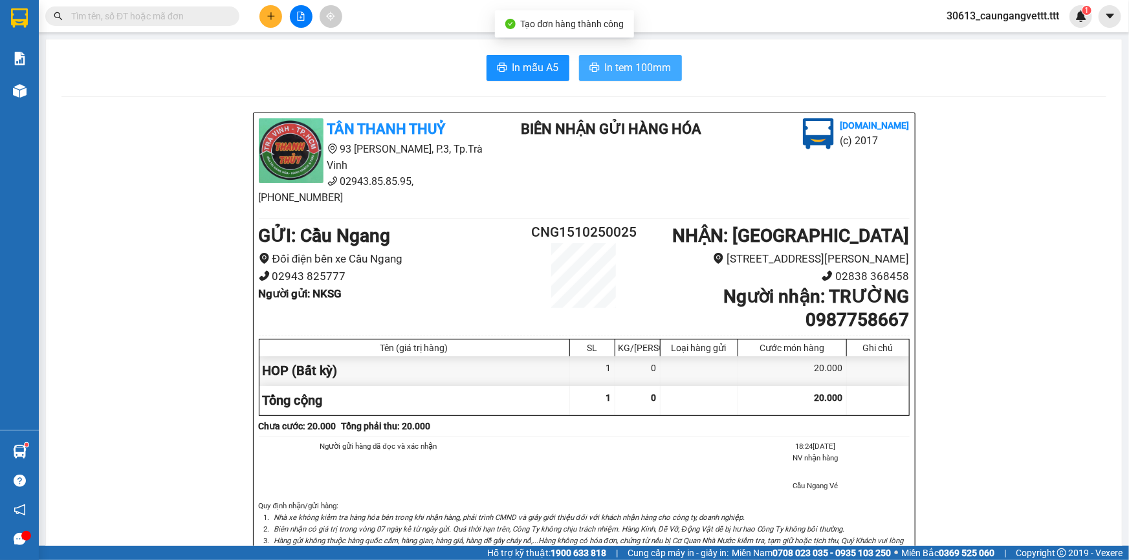
click at [611, 63] on span "In tem 100mm" at bounding box center [638, 68] width 67 height 16
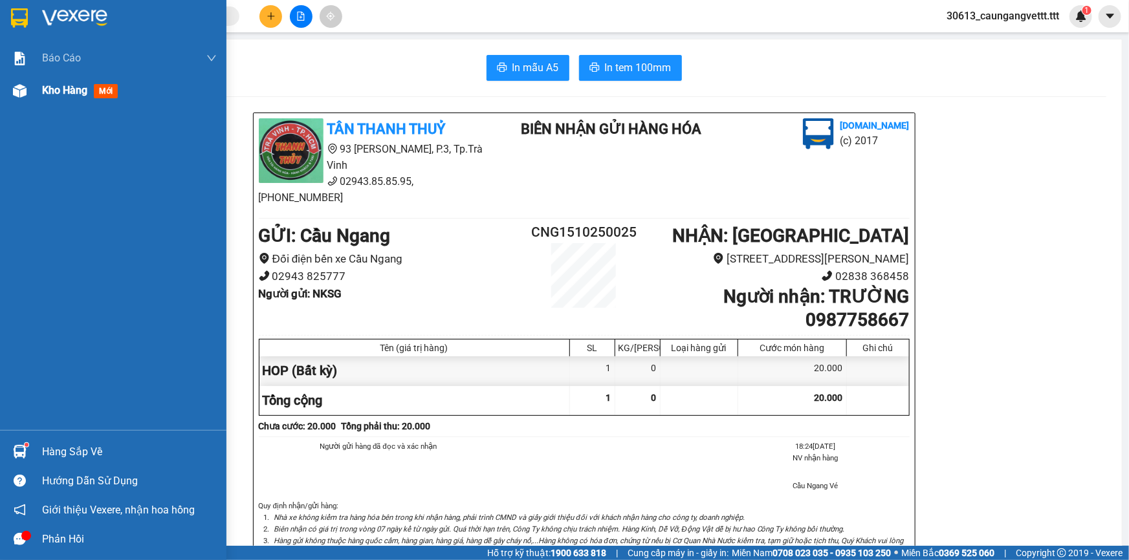
click at [64, 81] on div "Kho hàng mới" at bounding box center [129, 90] width 175 height 32
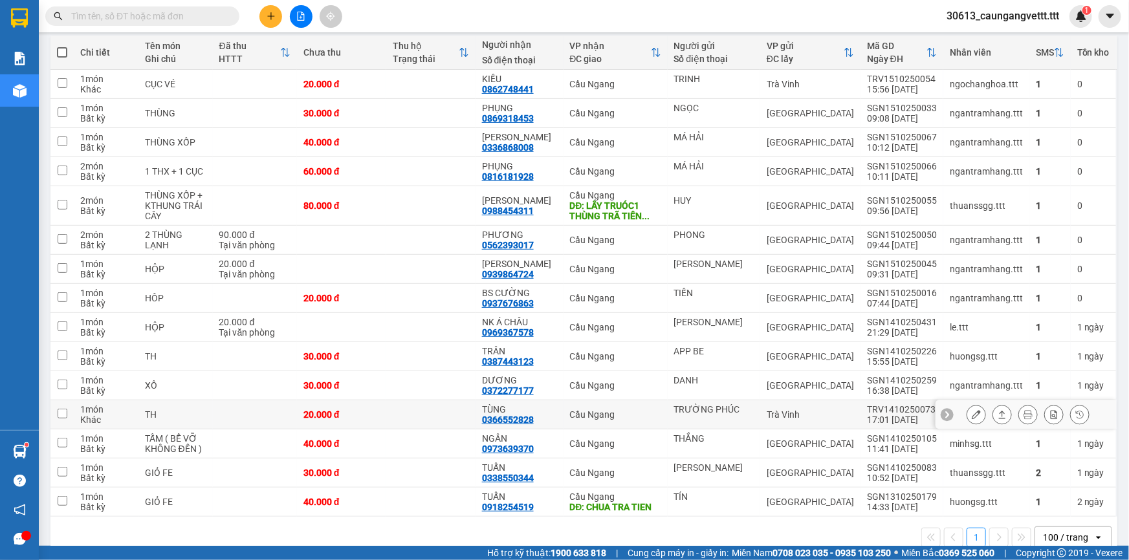
scroll to position [169, 0]
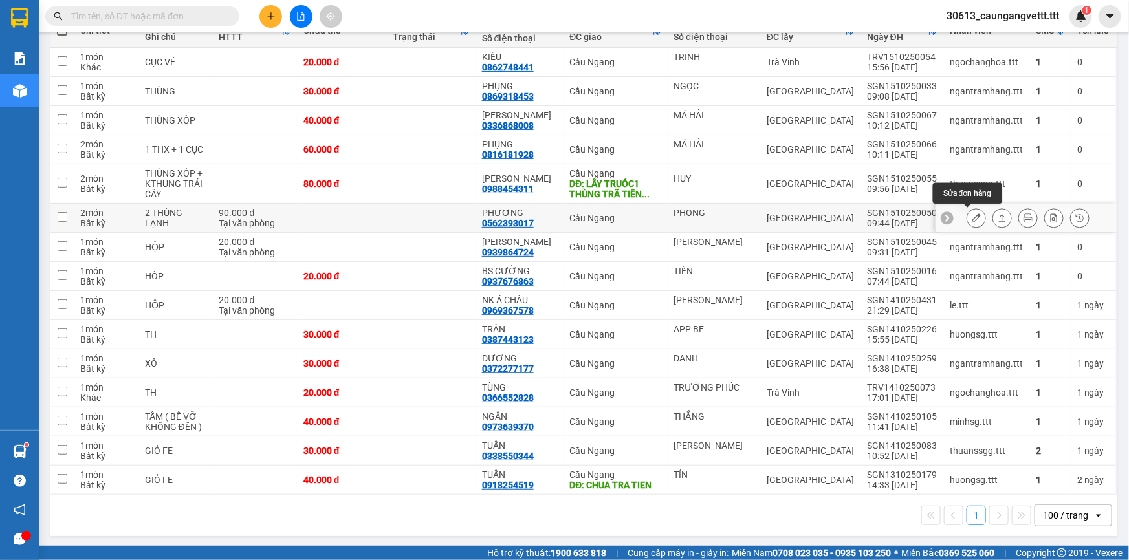
click at [971, 215] on icon at bounding box center [975, 217] width 9 height 9
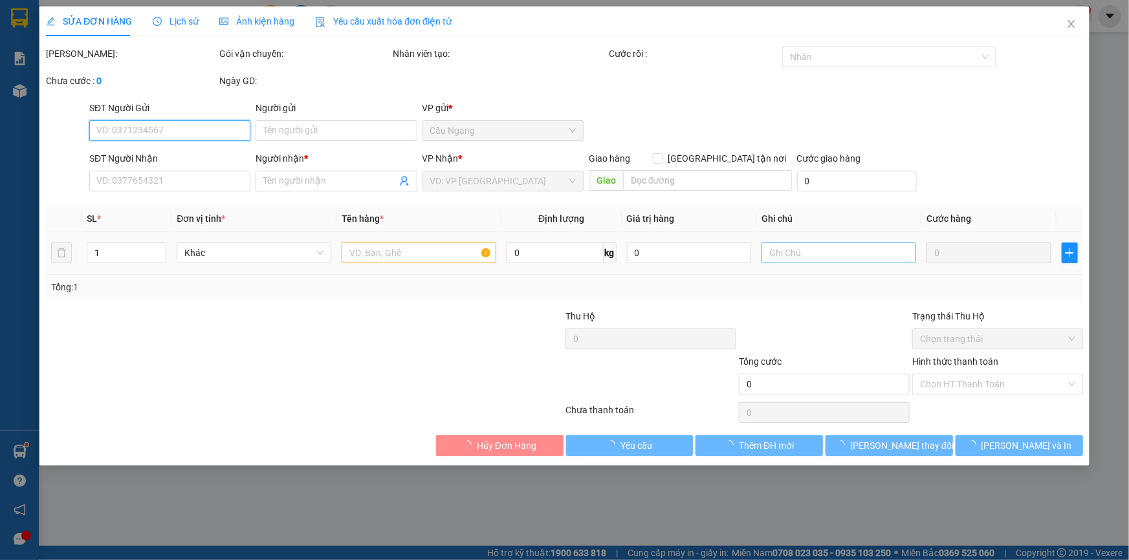
type input "PHONG"
type input "0562393017"
type input "PHƯƠNG"
type input "90.000"
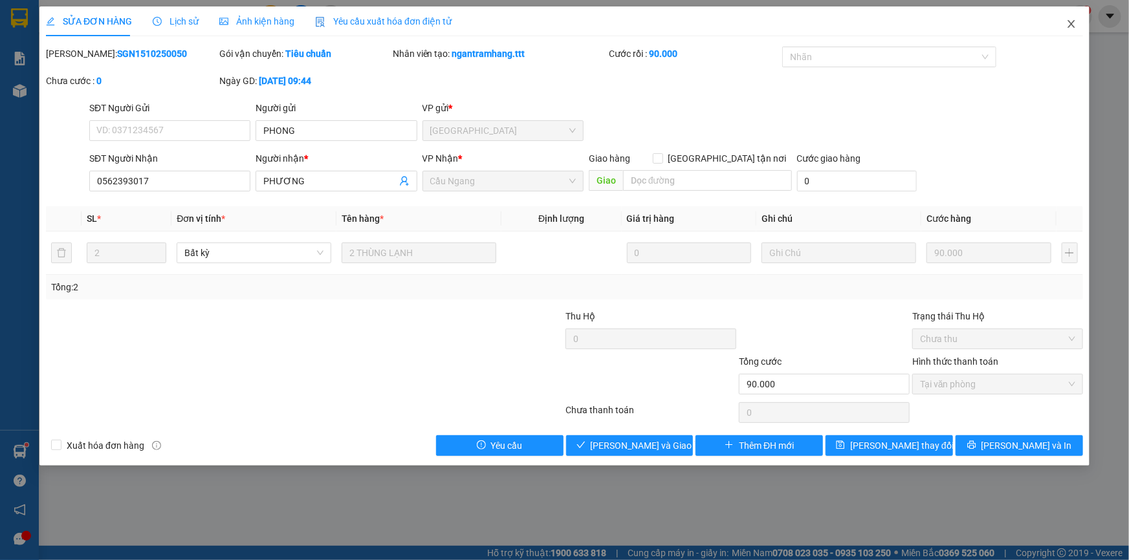
click at [1070, 25] on icon "close" at bounding box center [1070, 24] width 7 height 8
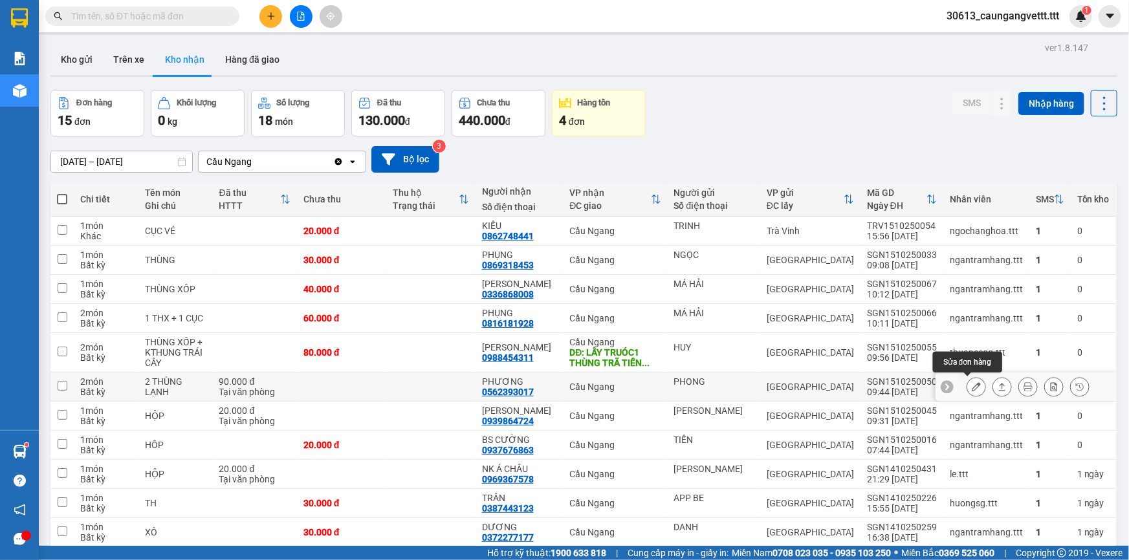
click at [971, 385] on icon at bounding box center [975, 386] width 9 height 9
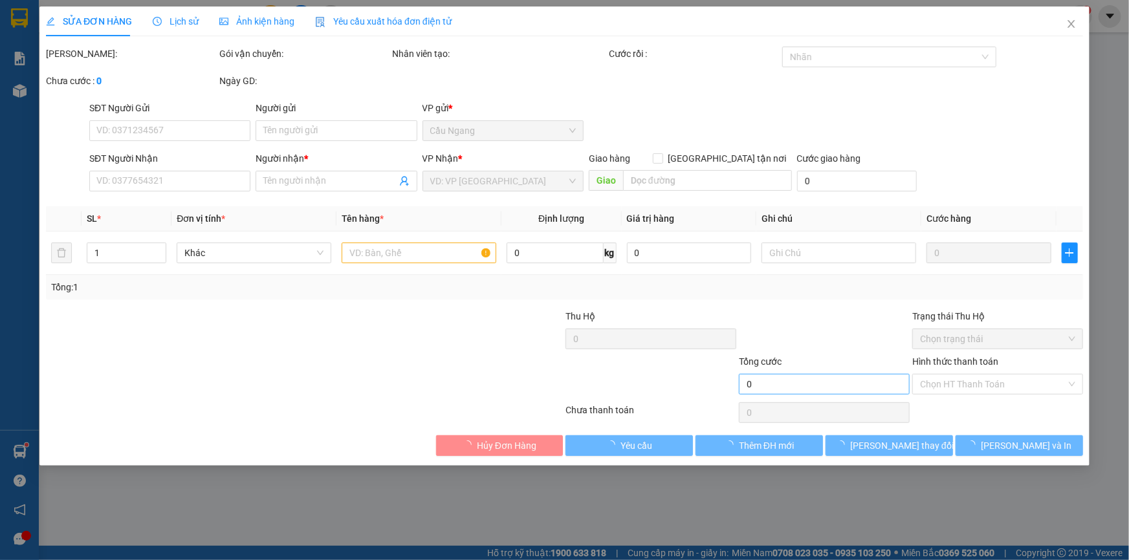
type input "PHONG"
type input "0562393017"
type input "PHƯƠNG"
type input "90.000"
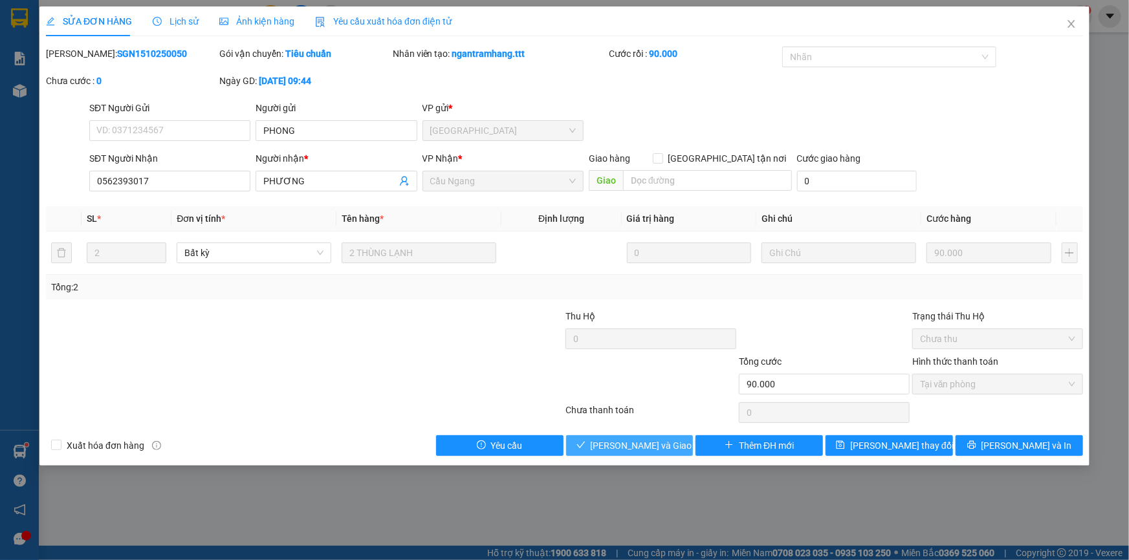
click at [638, 446] on span "[PERSON_NAME] và Giao hàng" at bounding box center [653, 446] width 124 height 14
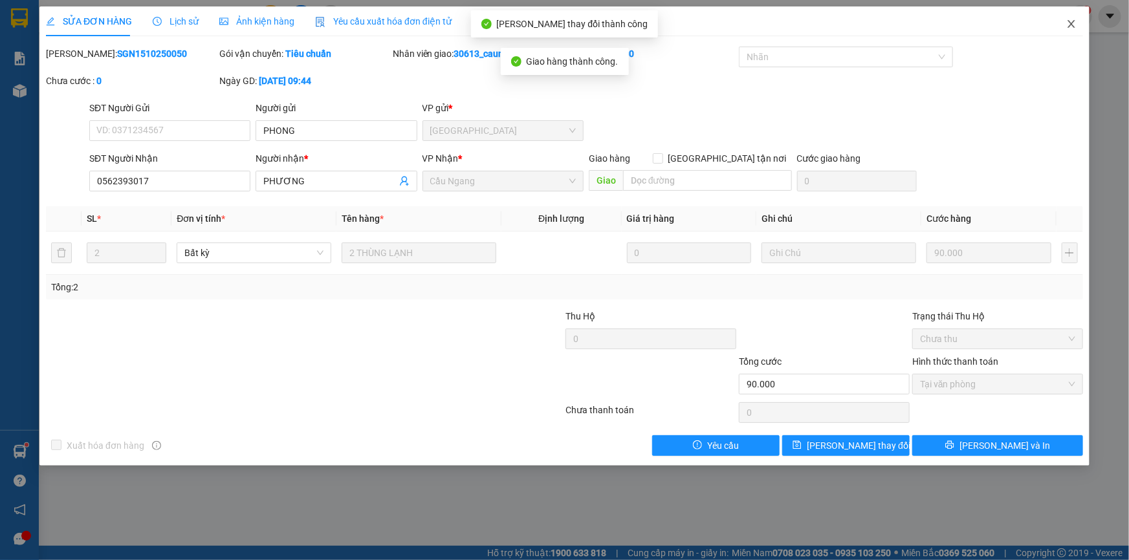
click at [1070, 23] on icon "close" at bounding box center [1070, 24] width 7 height 8
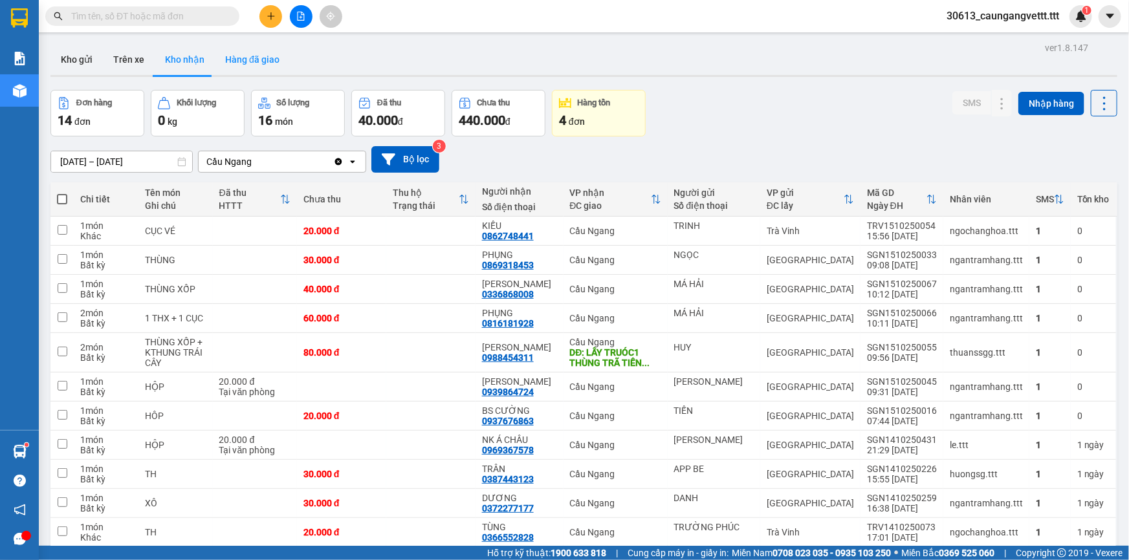
click at [263, 57] on button "Hàng đã giao" at bounding box center [252, 59] width 75 height 31
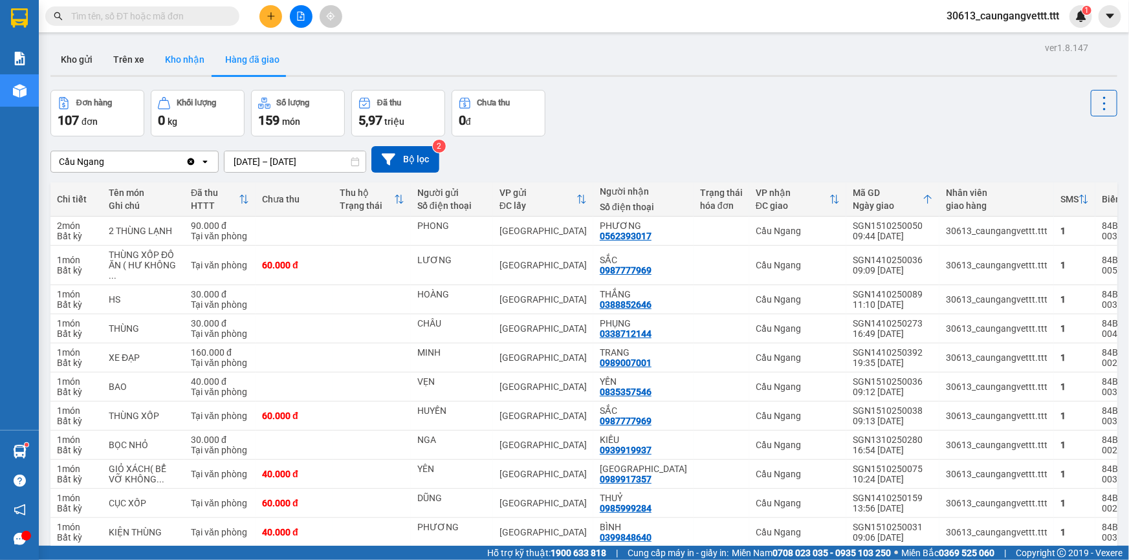
click at [177, 58] on button "Kho nhận" at bounding box center [185, 59] width 60 height 31
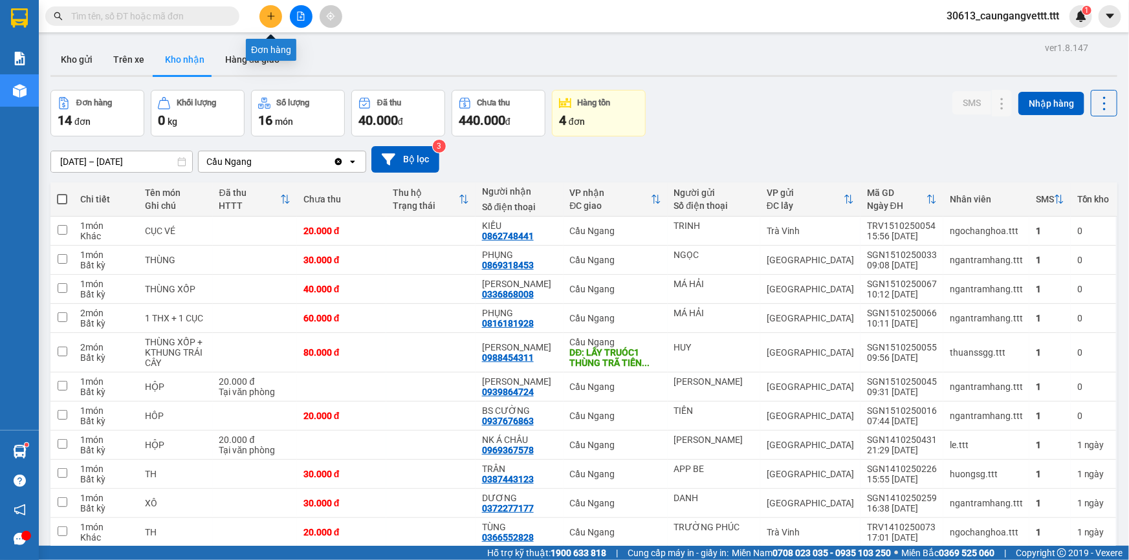
click at [268, 21] on button at bounding box center [270, 16] width 23 height 23
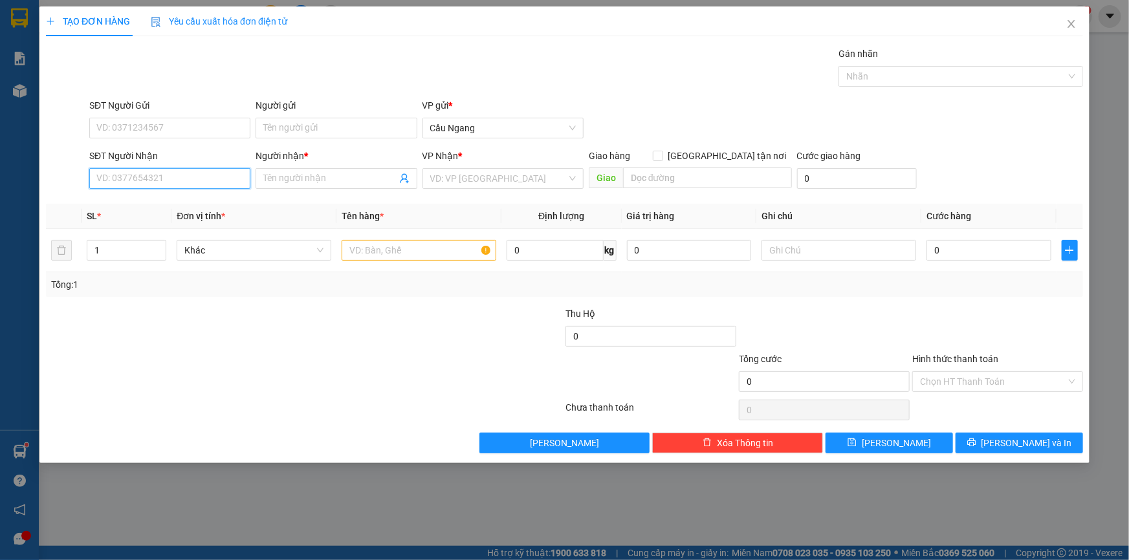
click at [166, 180] on input "SĐT Người Nhận" at bounding box center [169, 178] width 161 height 21
click at [161, 206] on div "0779188521 - TUẤN" at bounding box center [170, 204] width 146 height 14
type input "0779188521"
type input "TUẤN"
type input "0779188521"
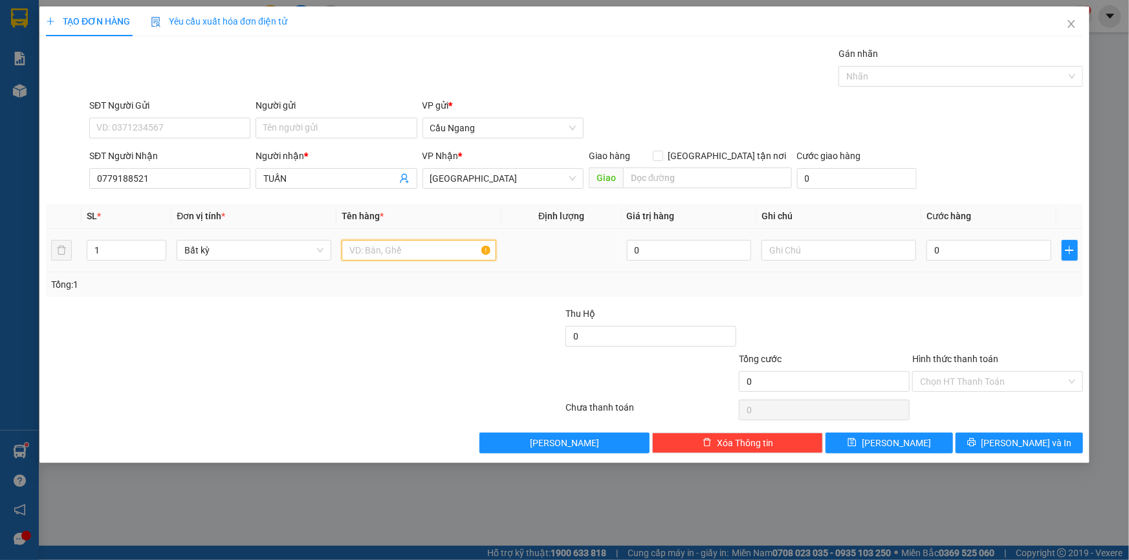
click at [402, 248] on input "text" at bounding box center [419, 250] width 155 height 21
type input "THUNG"
click at [985, 252] on input "0" at bounding box center [988, 250] width 125 height 21
type input "3"
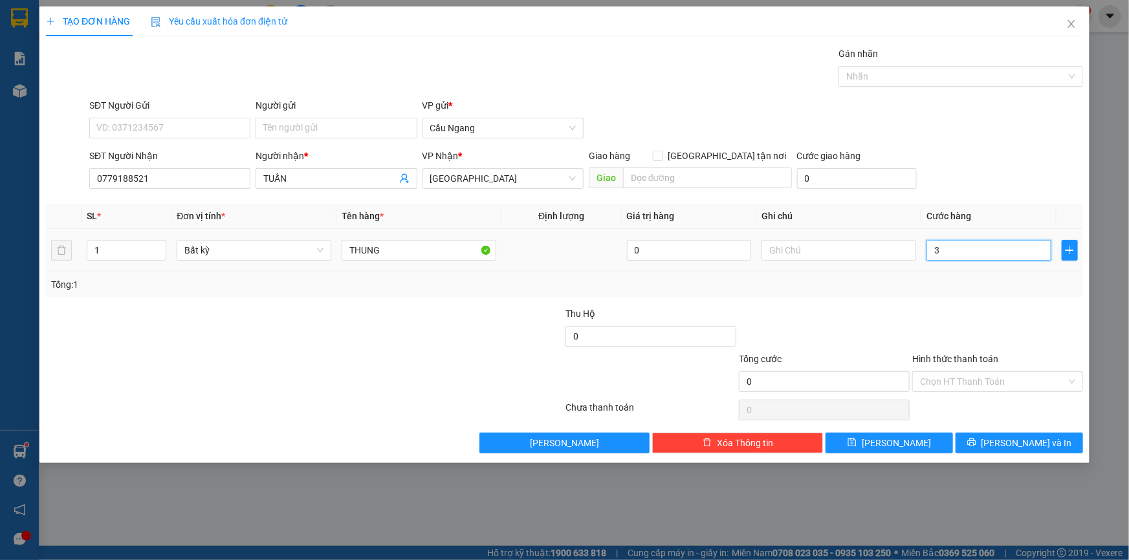
type input "3"
type input "30"
type input "300"
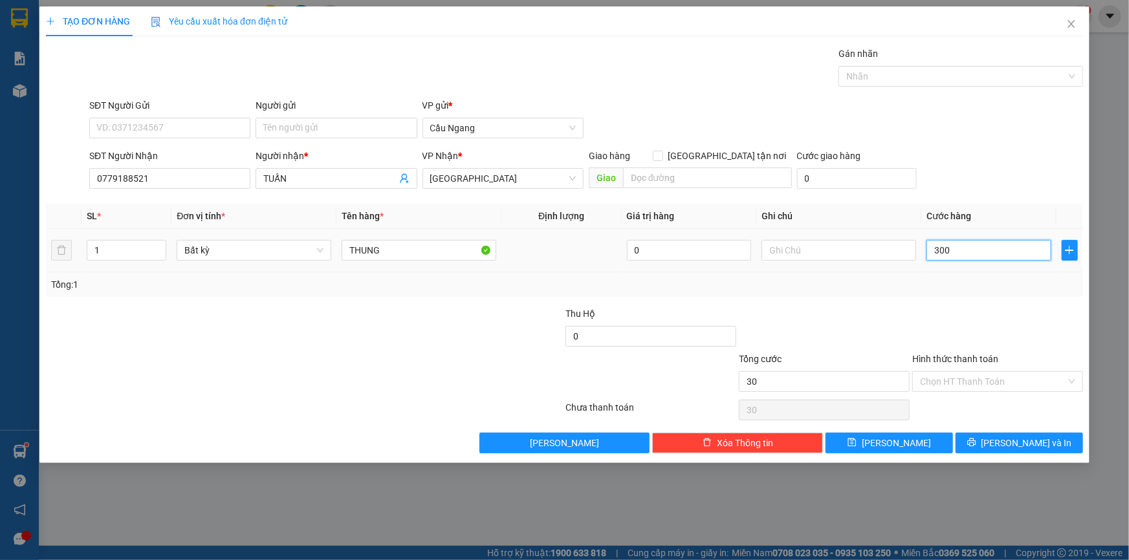
type input "300"
type input "3.000"
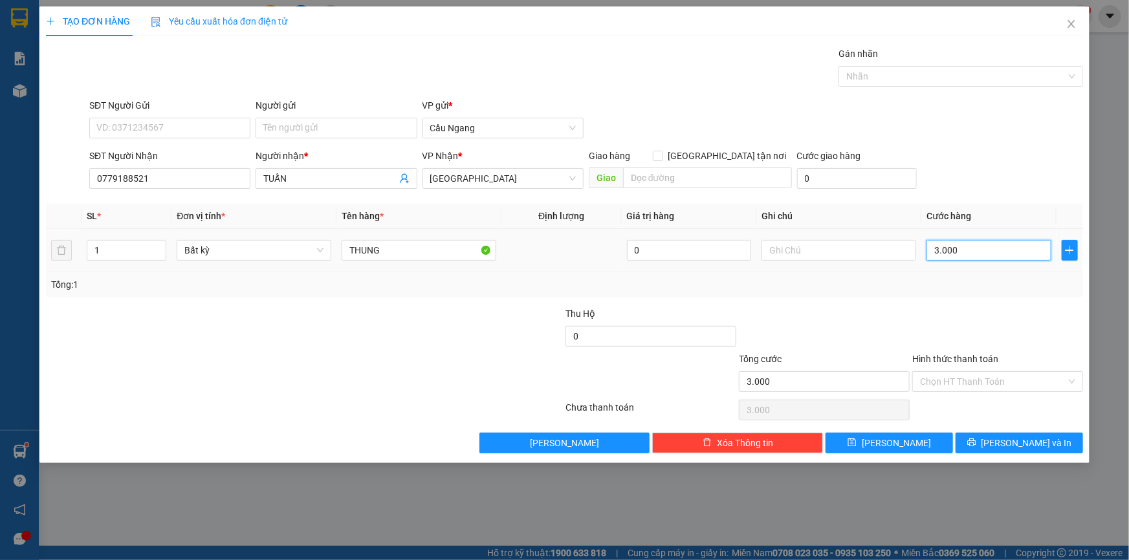
type input "30.000"
click at [989, 377] on input "Hình thức thanh toán" at bounding box center [993, 381] width 146 height 19
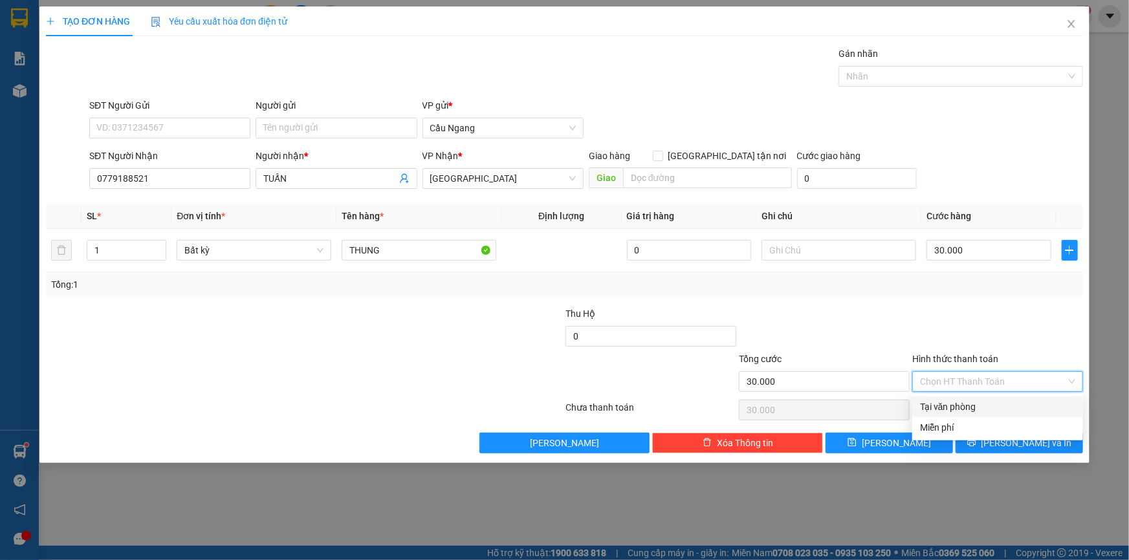
click at [965, 405] on div "Tại văn phòng" at bounding box center [997, 407] width 155 height 14
type input "0"
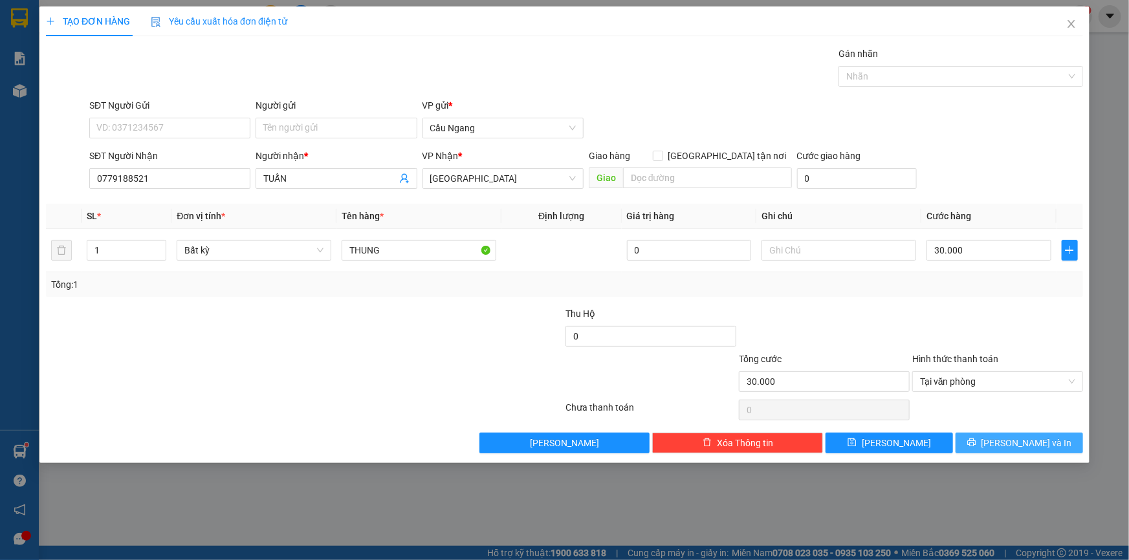
click at [981, 442] on button "[PERSON_NAME] và In" at bounding box center [1018, 443] width 127 height 21
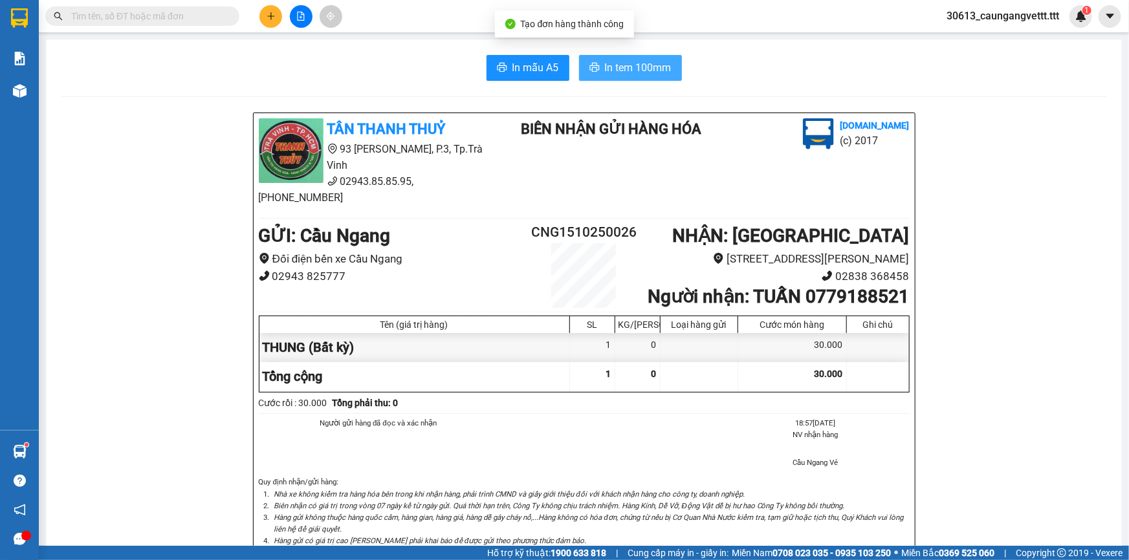
click at [633, 65] on span "In tem 100mm" at bounding box center [638, 68] width 67 height 16
click at [267, 10] on button at bounding box center [270, 16] width 23 height 23
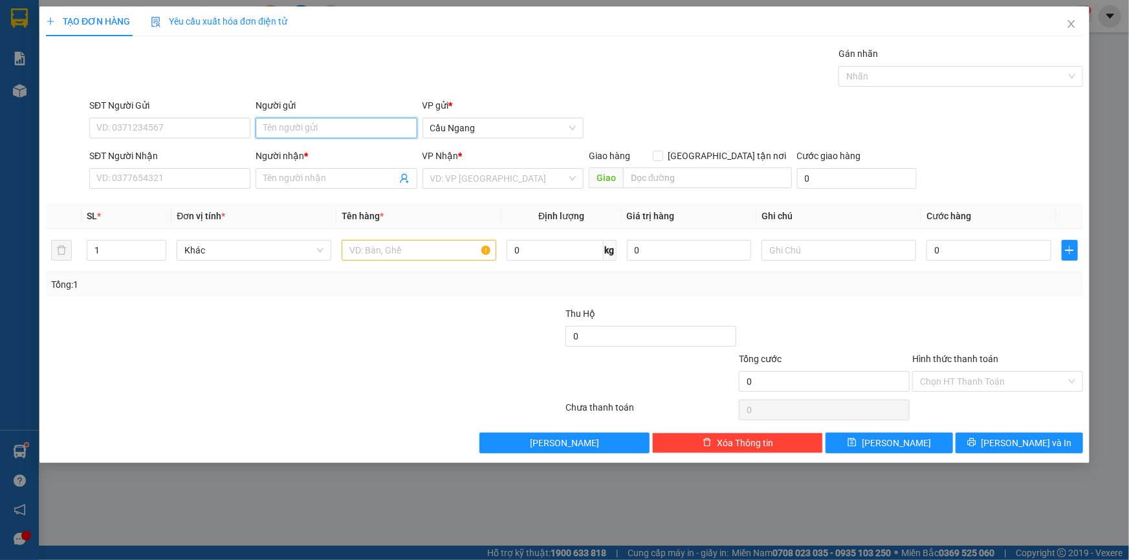
click at [306, 127] on input "Người gửi" at bounding box center [335, 128] width 161 height 21
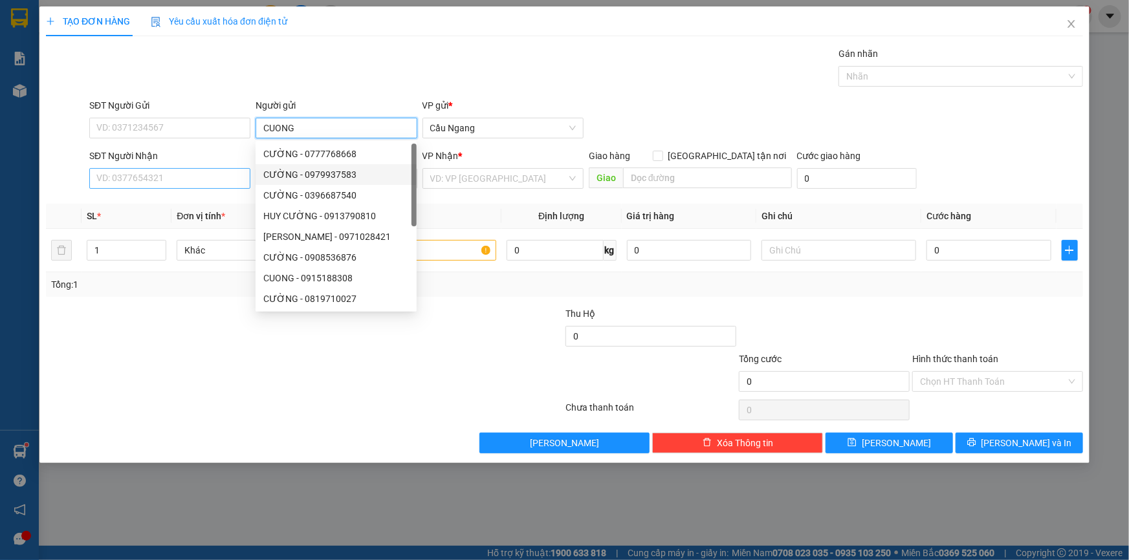
type input "CUONG"
click at [139, 181] on input "SĐT Người Nhận" at bounding box center [169, 178] width 161 height 21
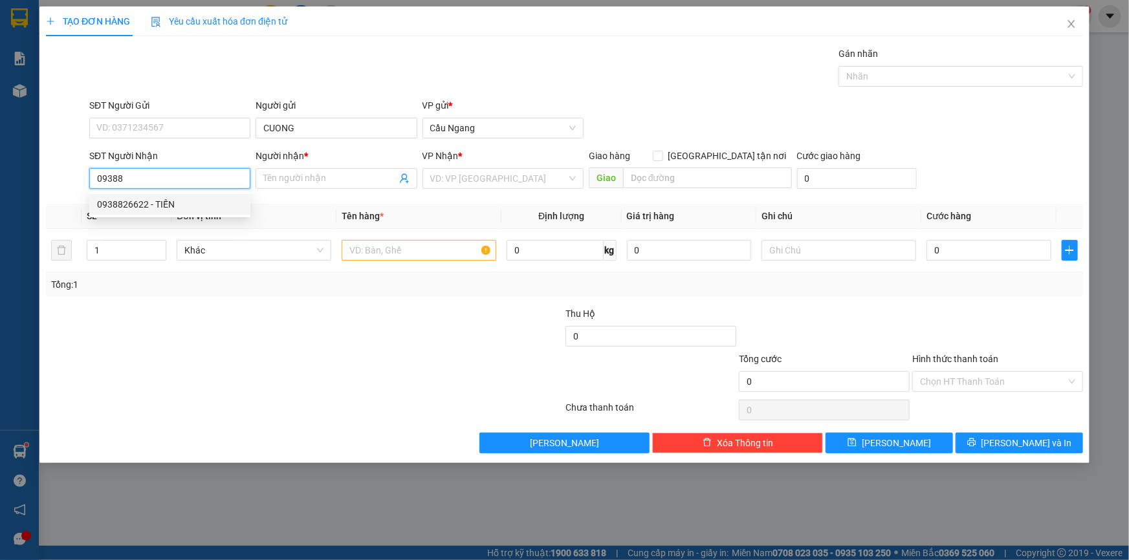
drag, startPoint x: 155, startPoint y: 206, endPoint x: 332, endPoint y: 230, distance: 178.9
click at [157, 206] on div "0938826622 - TIẾN" at bounding box center [170, 204] width 146 height 14
type input "0938826622"
type input "TIẾN"
type input "0938826622"
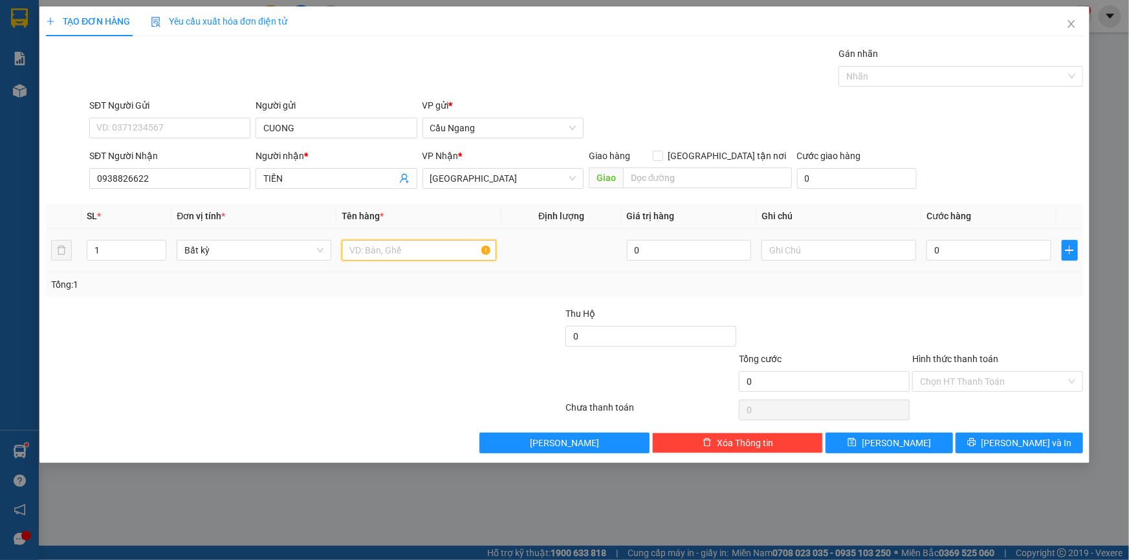
click at [398, 252] on input "text" at bounding box center [419, 250] width 155 height 21
type input "HOP"
click at [1019, 244] on input "0" at bounding box center [988, 250] width 125 height 21
type input "2"
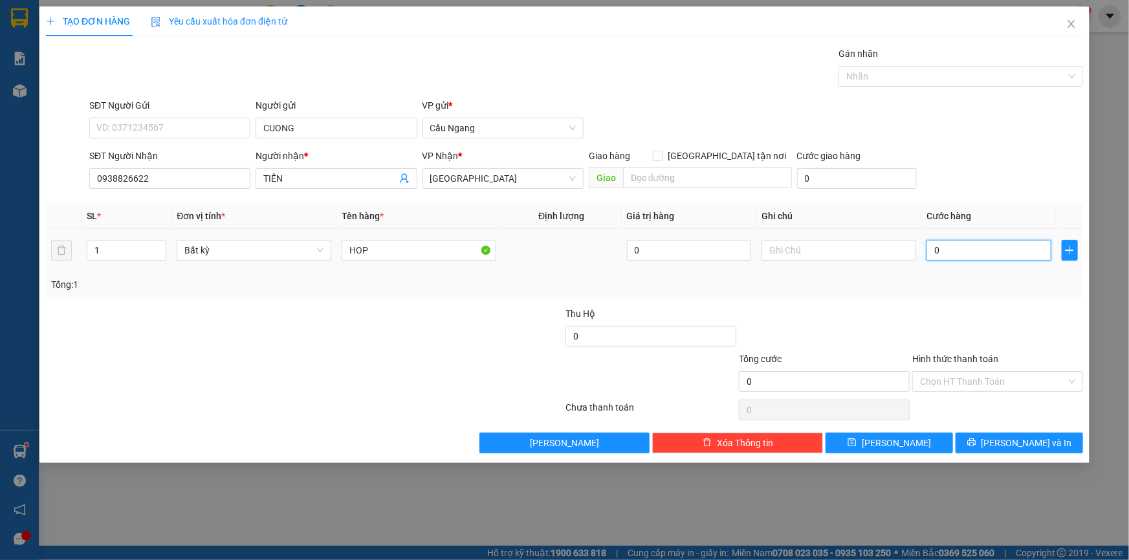
type input "2"
type input "20"
type input "200"
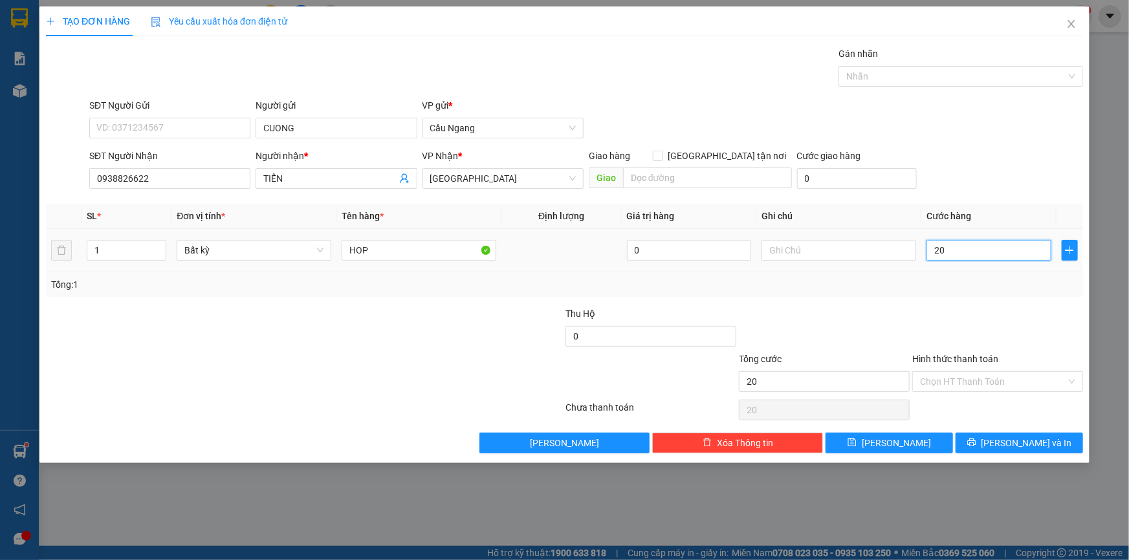
type input "200"
type input "2.000"
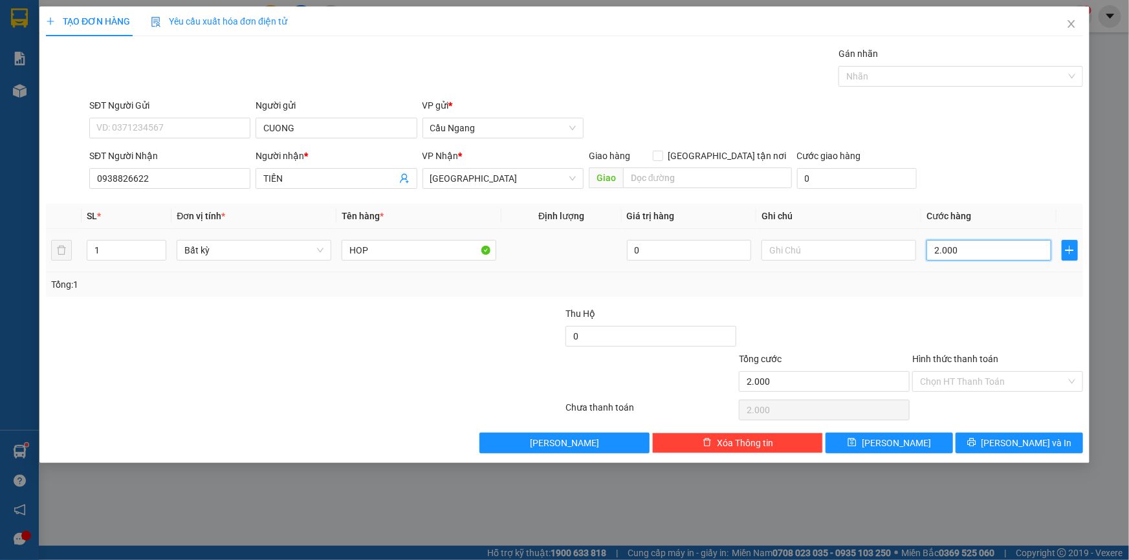
type input "20.000"
click at [1015, 438] on span "[PERSON_NAME] và In" at bounding box center [1026, 443] width 91 height 14
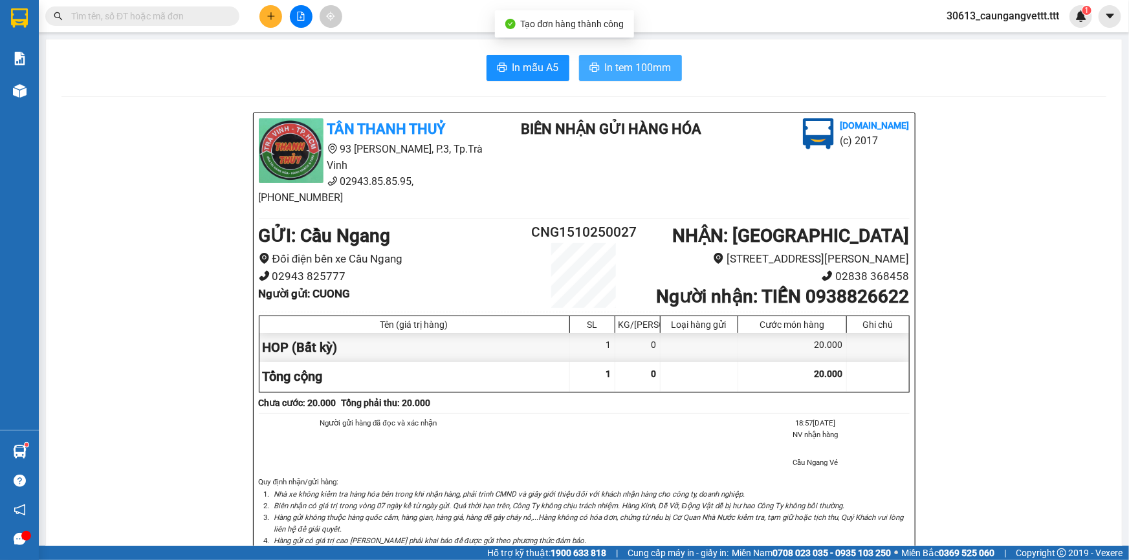
click at [652, 57] on button "In tem 100mm" at bounding box center [630, 68] width 103 height 26
click at [272, 14] on icon "plus" at bounding box center [270, 16] width 9 height 9
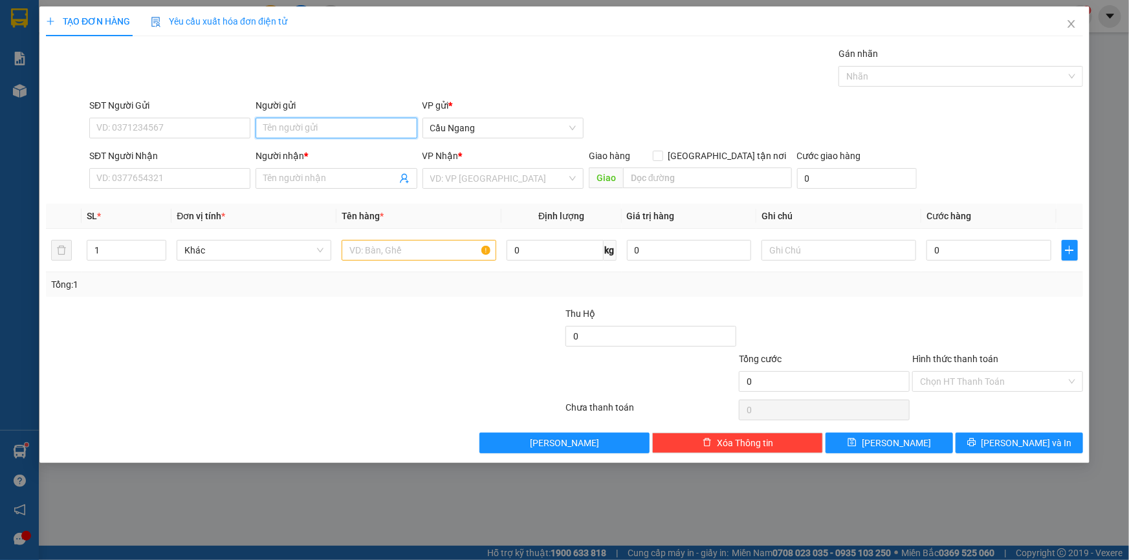
click at [316, 127] on input "Người gửi" at bounding box center [335, 128] width 161 height 21
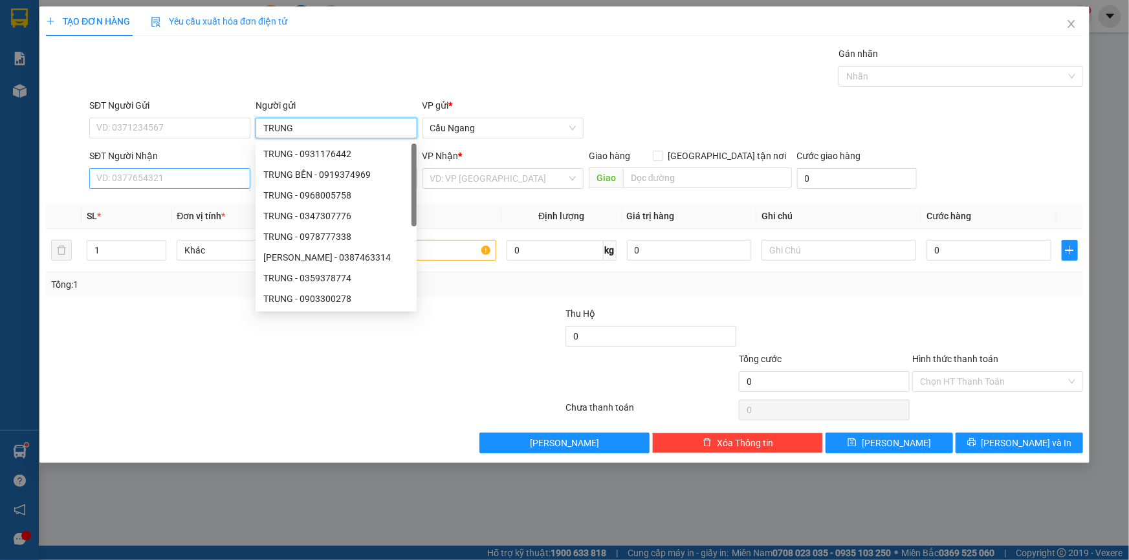
type input "TRUNG"
click at [159, 175] on input "SĐT Người Nhận" at bounding box center [169, 178] width 161 height 21
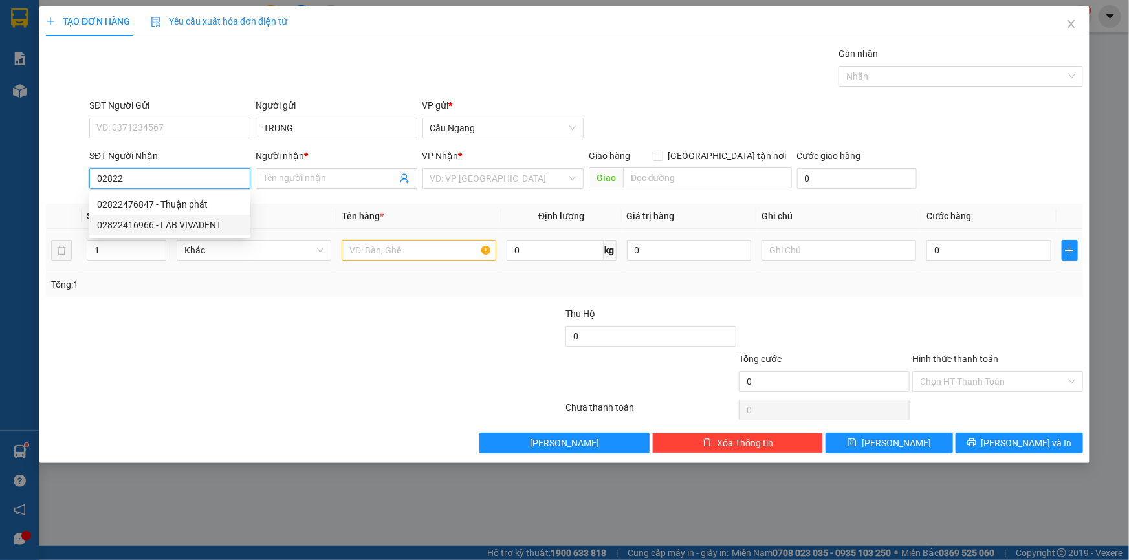
drag, startPoint x: 194, startPoint y: 224, endPoint x: 329, endPoint y: 235, distance: 135.6
click at [195, 224] on div "02822416966 - LAB VIVADENT" at bounding box center [170, 225] width 146 height 14
type input "02822416966"
type input "LAB VIVADENT"
type input "02822416966"
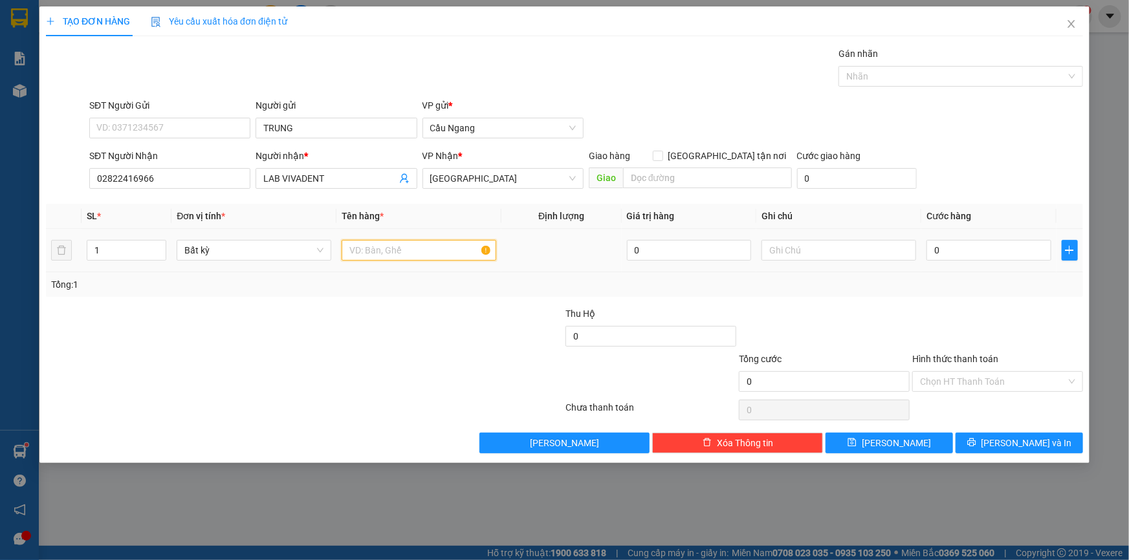
click at [380, 251] on input "text" at bounding box center [419, 250] width 155 height 21
type input "K[HOP]"
click at [976, 250] on input "0" at bounding box center [988, 250] width 125 height 21
type input "3"
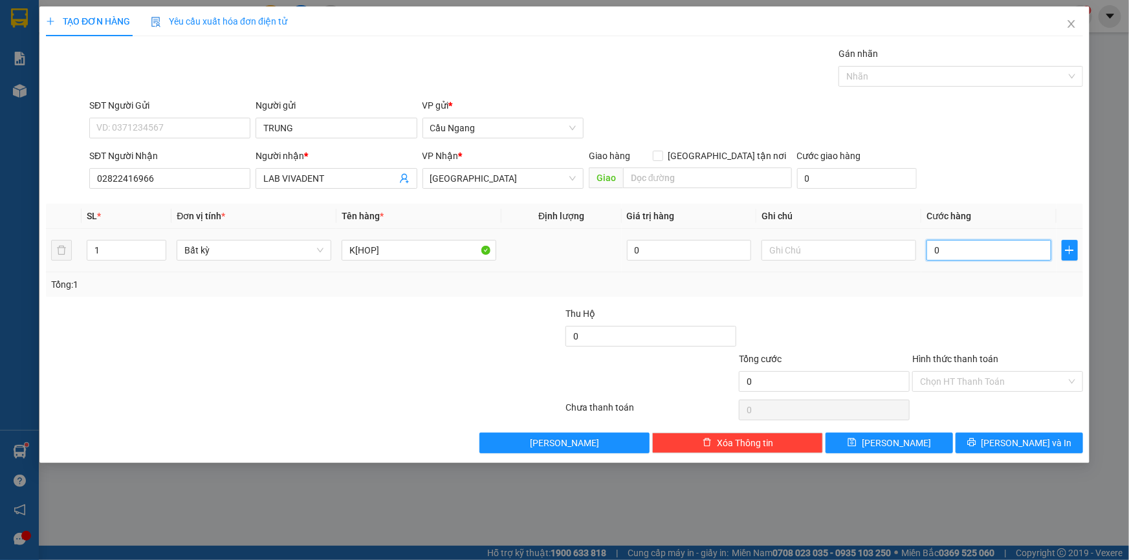
type input "3"
type input "30"
type input "300"
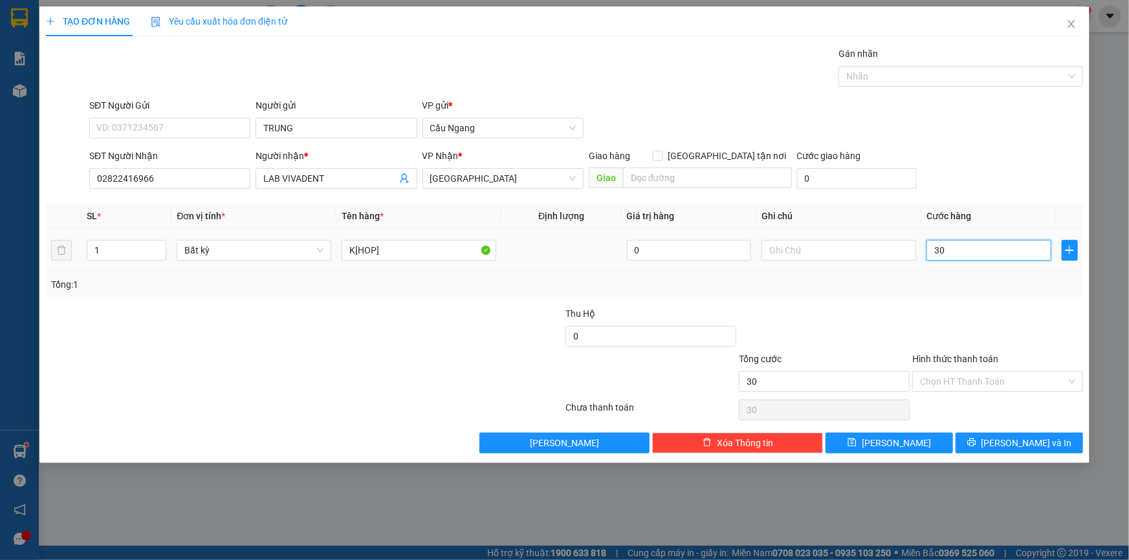
type input "300"
type input "3.000"
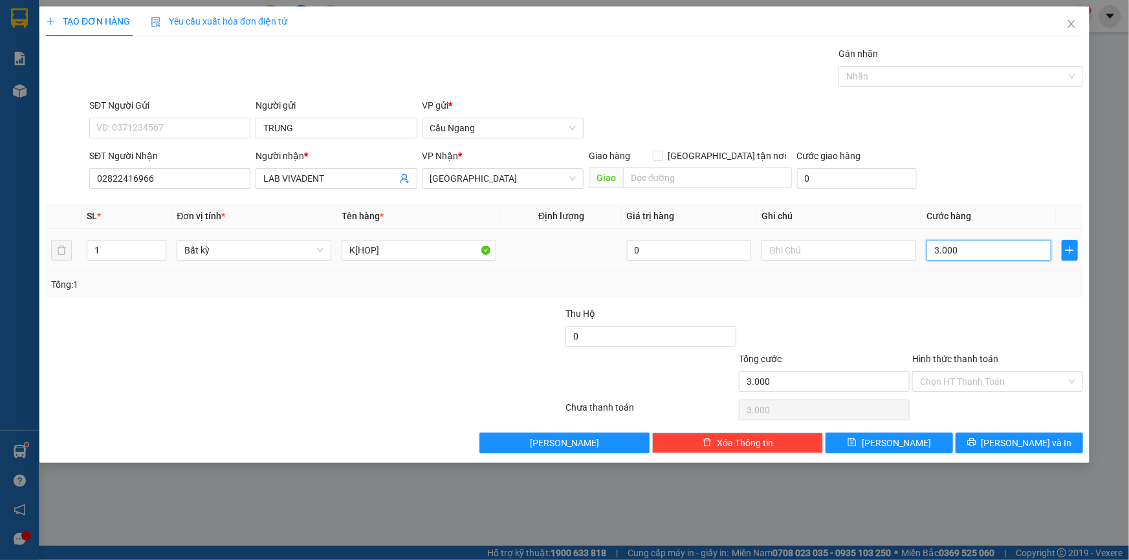
type input "30.000"
click at [1026, 442] on span "[PERSON_NAME] và In" at bounding box center [1026, 443] width 91 height 14
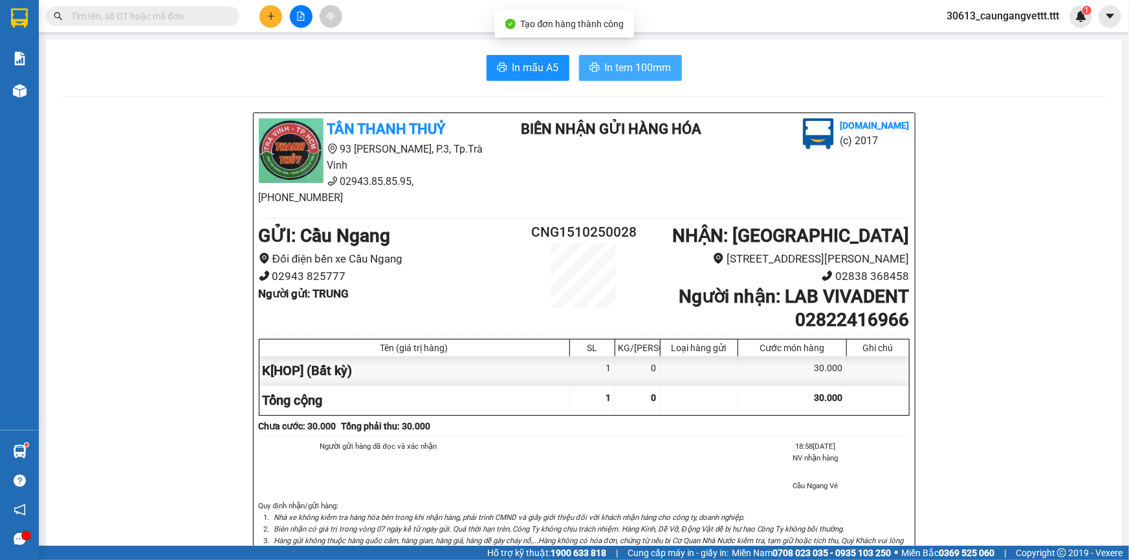
click at [609, 61] on span "In tem 100mm" at bounding box center [638, 68] width 67 height 16
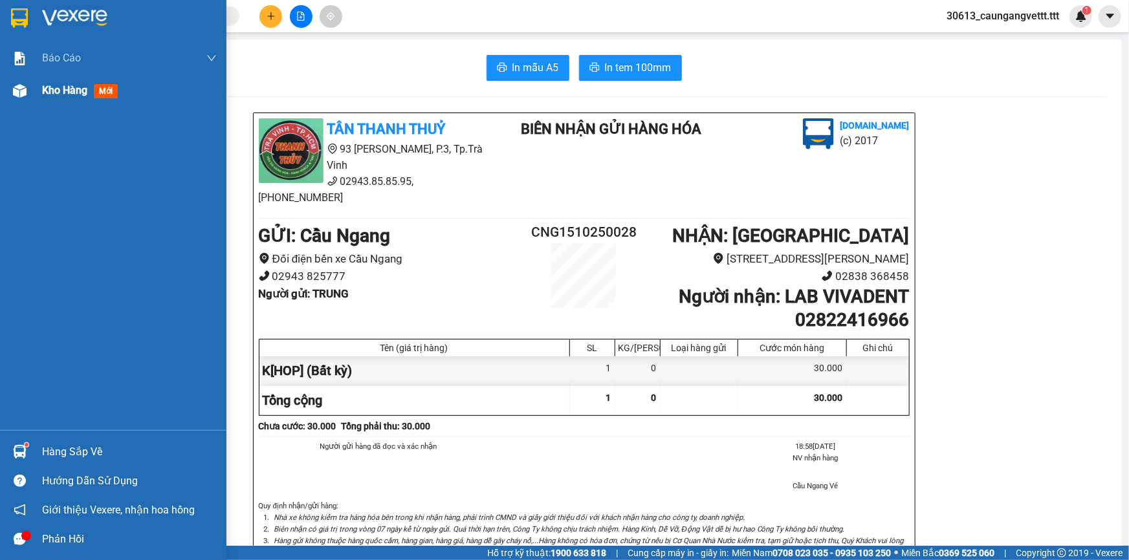
click at [48, 85] on span "Kho hàng" at bounding box center [64, 90] width 45 height 12
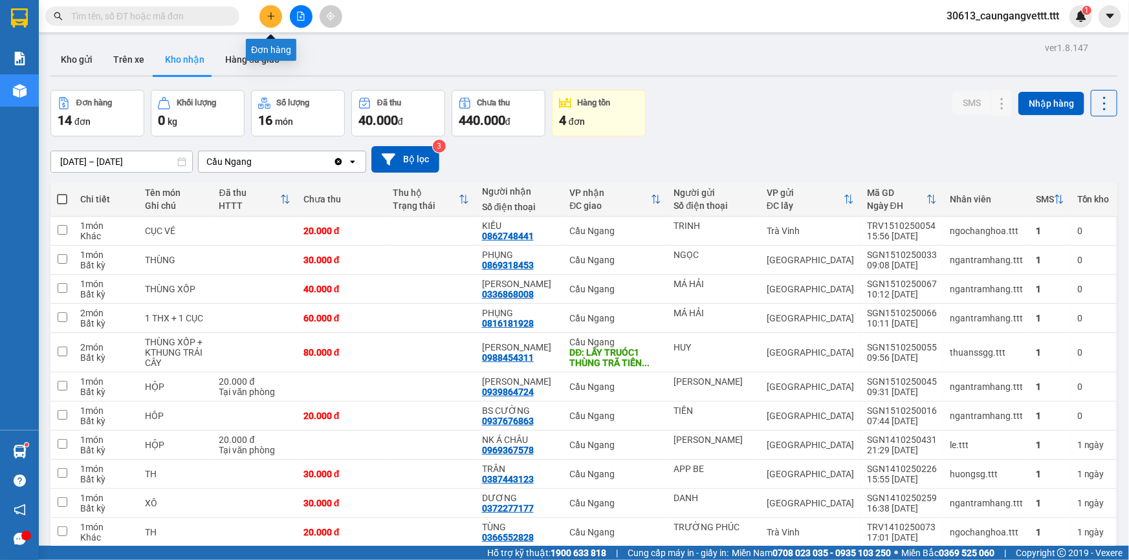
click at [272, 19] on icon "plus" at bounding box center [270, 16] width 9 height 9
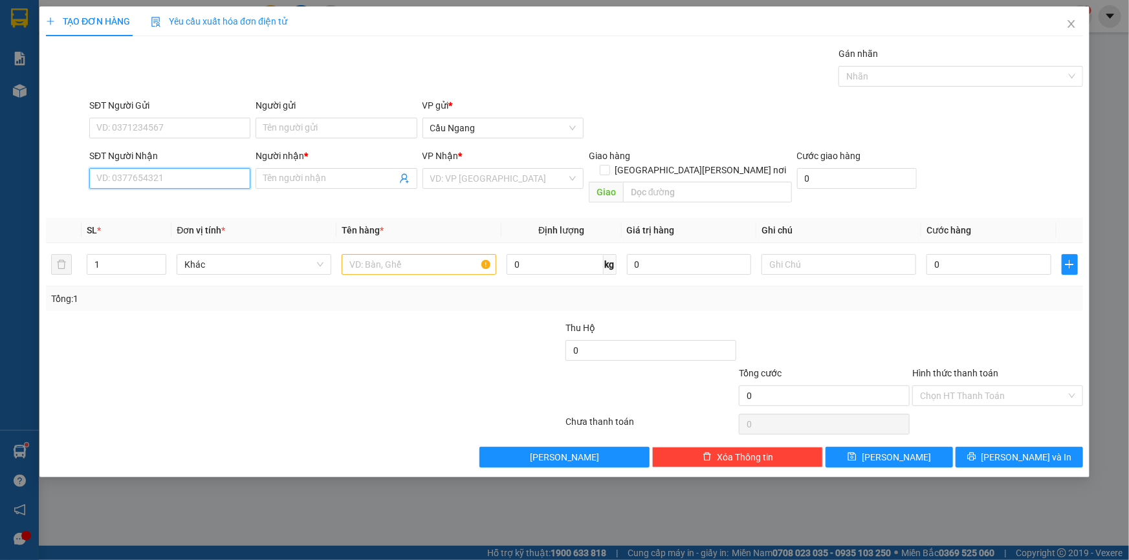
click at [173, 184] on input "SĐT Người Nhận" at bounding box center [169, 178] width 161 height 21
click at [177, 202] on div "0909646861 - VIET A" at bounding box center [170, 204] width 146 height 14
type input "0909646861"
type input "VIET A"
type input "0909646861"
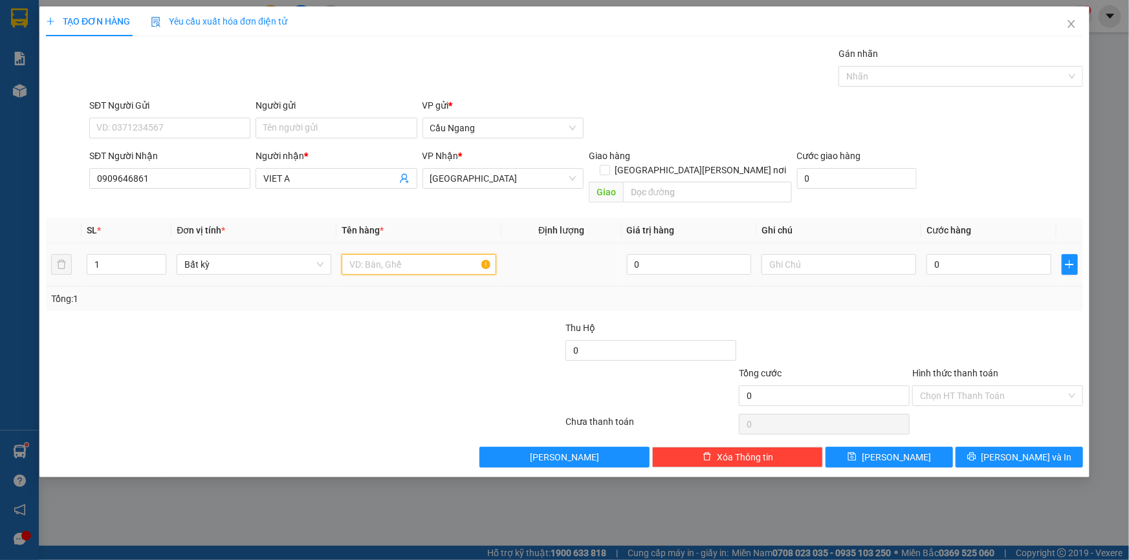
click at [390, 254] on input "text" at bounding box center [419, 264] width 155 height 21
type input "HOP"
click at [982, 254] on input "0" at bounding box center [988, 264] width 125 height 21
type input "2"
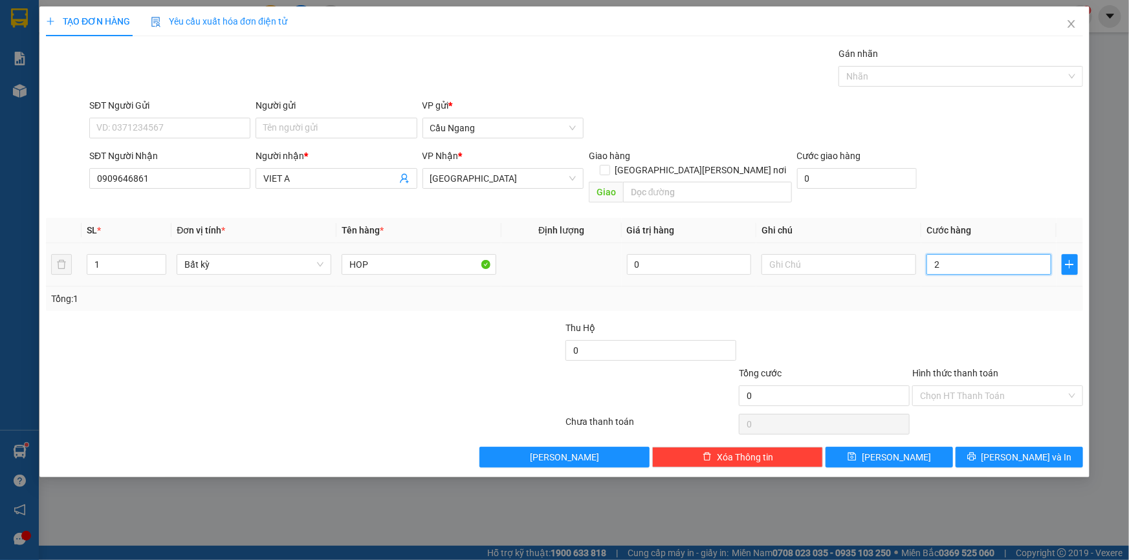
type input "2"
type input "20"
type input "200"
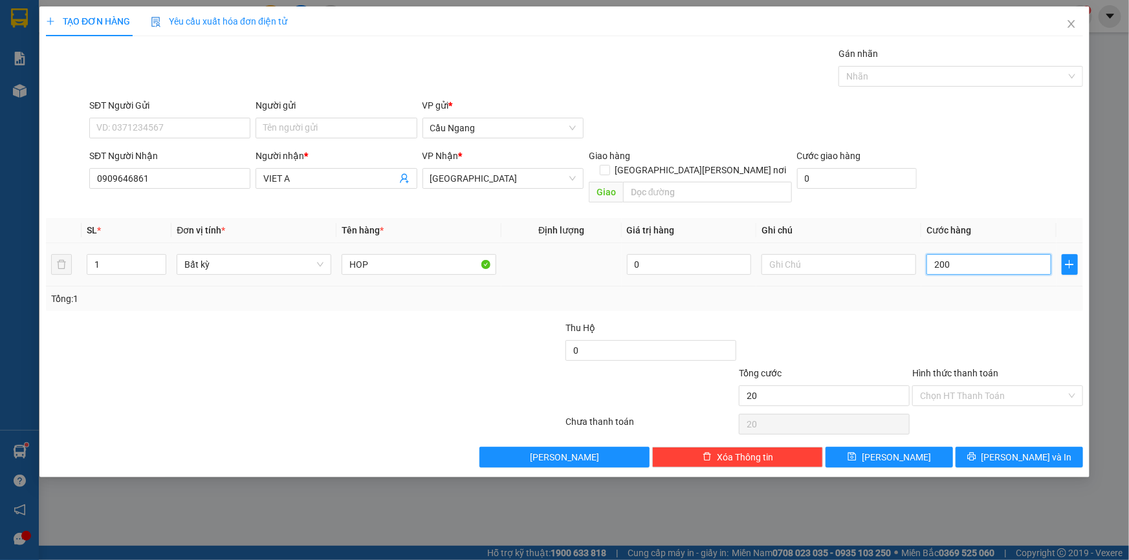
type input "200"
type input "2.000"
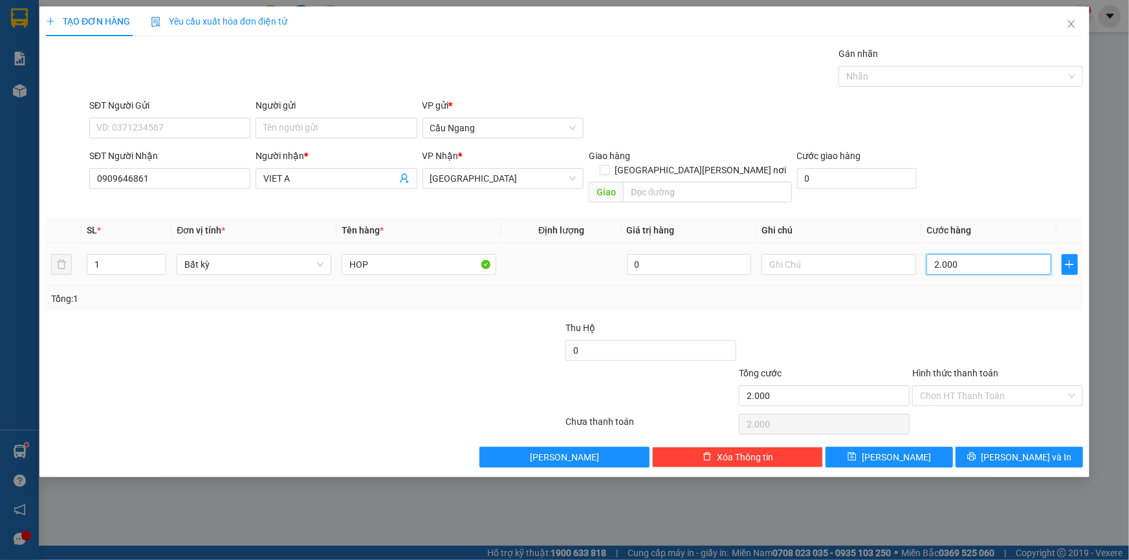
type input "20.000"
click at [1008, 450] on span "[PERSON_NAME] và In" at bounding box center [1026, 457] width 91 height 14
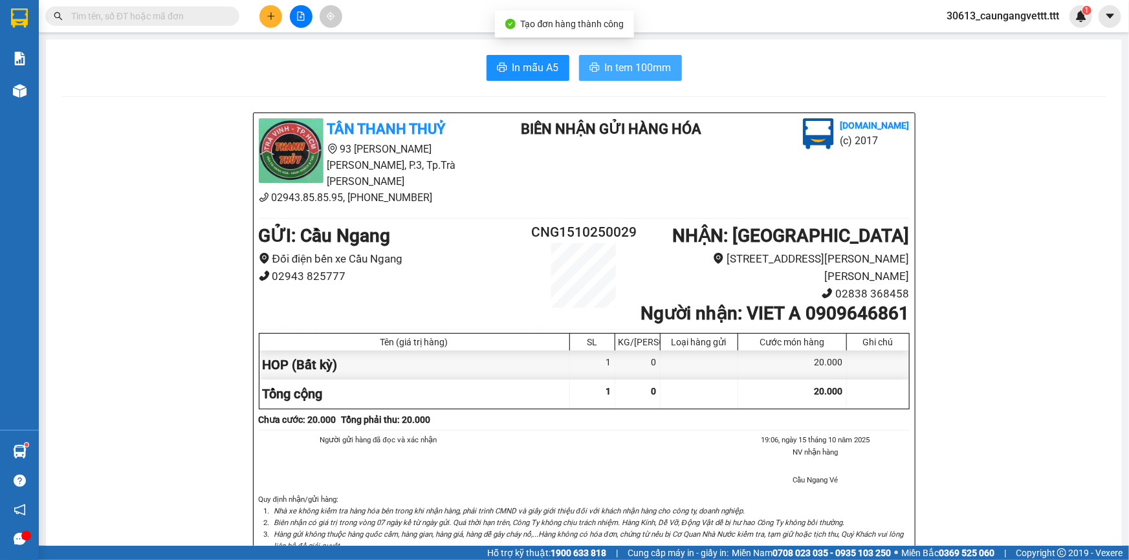
click at [627, 65] on span "In tem 100mm" at bounding box center [638, 68] width 67 height 16
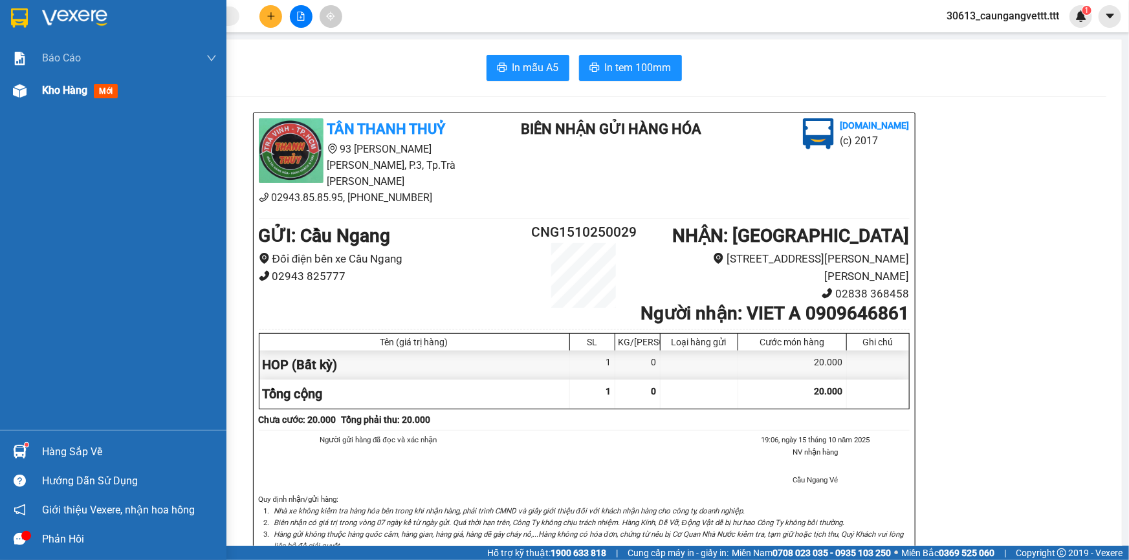
click at [65, 89] on span "Kho hàng" at bounding box center [64, 90] width 45 height 12
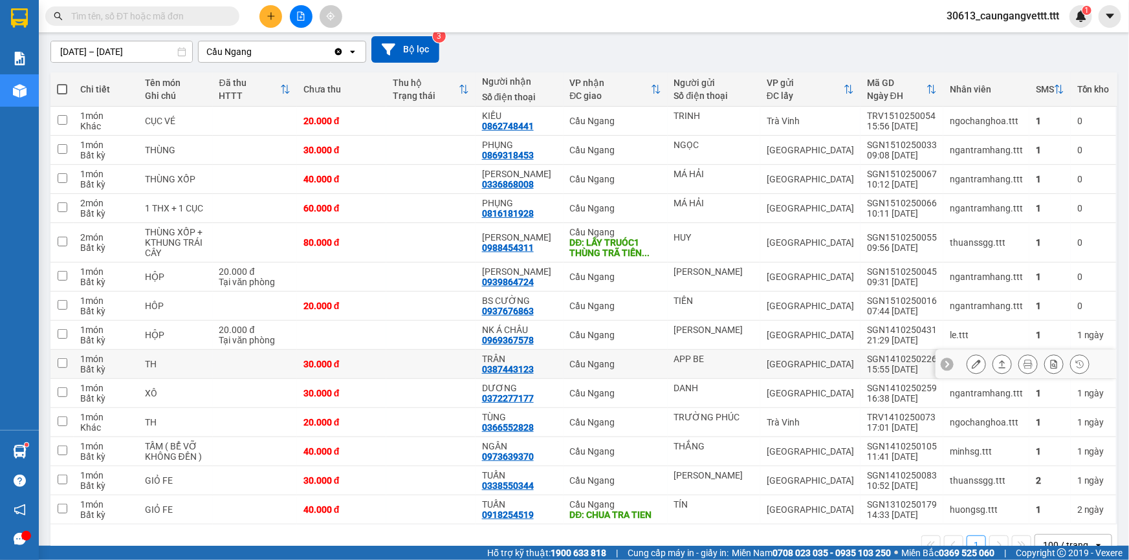
scroll to position [117, 0]
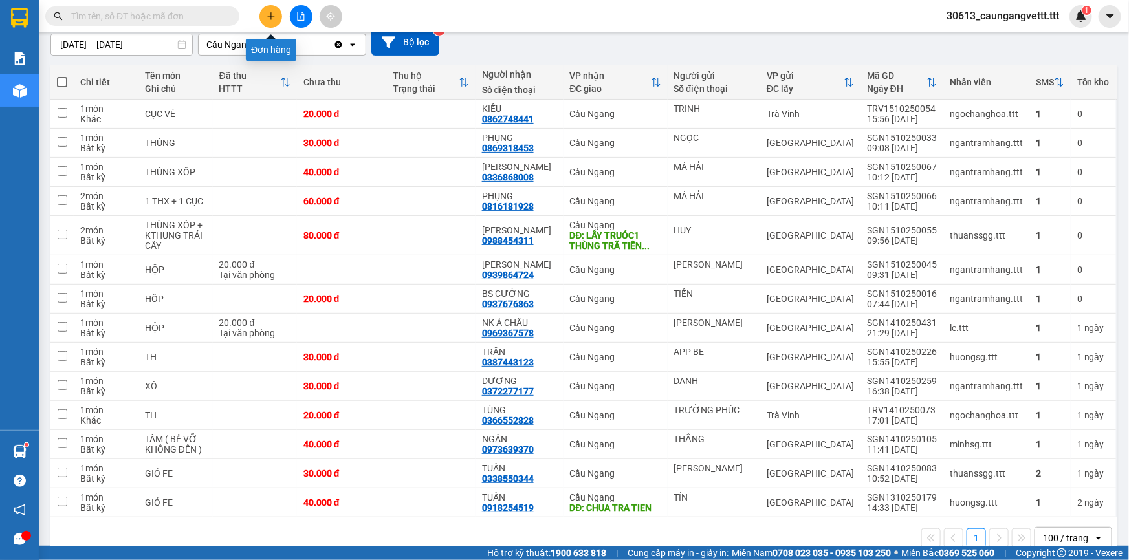
click at [270, 19] on icon "plus" at bounding box center [270, 16] width 9 height 9
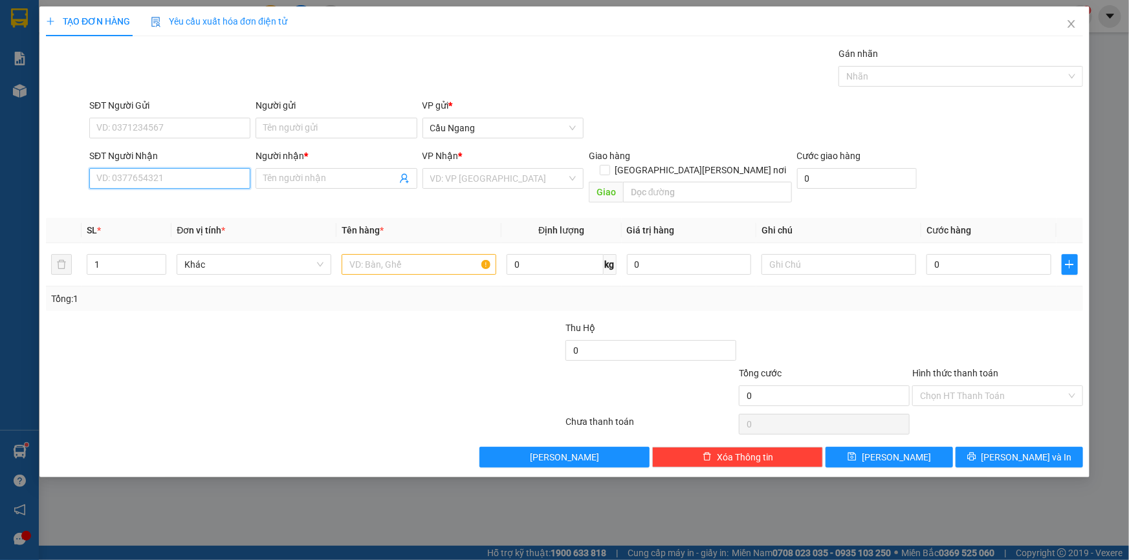
click at [156, 181] on input "SĐT Người Nhận" at bounding box center [169, 178] width 161 height 21
type input "0365334802"
click at [308, 177] on input "Người nhận *" at bounding box center [329, 178] width 133 height 14
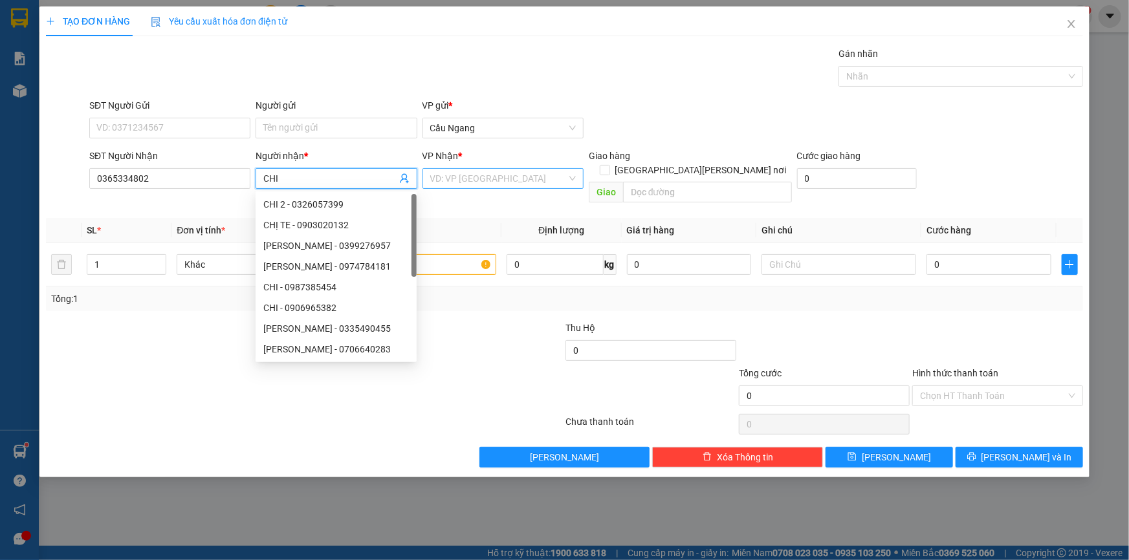
type input "CHI"
click at [491, 182] on input "search" at bounding box center [498, 178] width 136 height 19
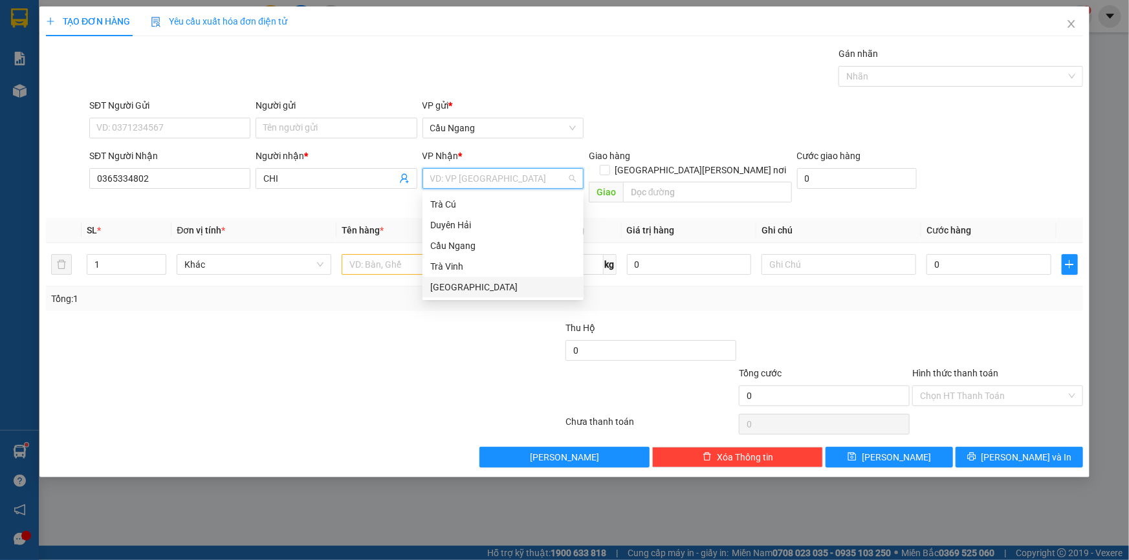
click at [458, 287] on div "[GEOGRAPHIC_DATA]" at bounding box center [503, 287] width 146 height 14
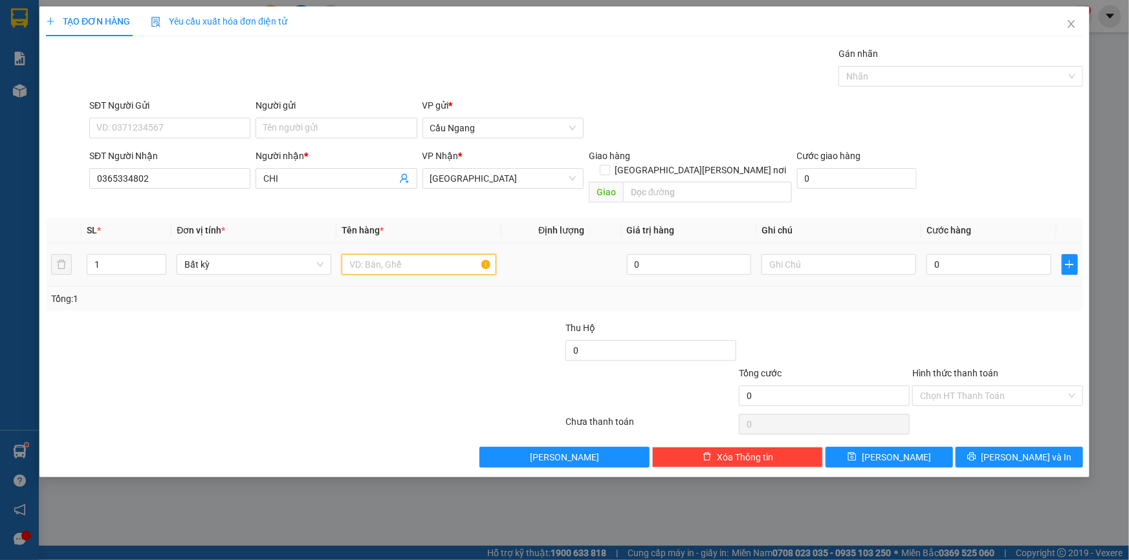
click at [382, 254] on input "text" at bounding box center [419, 264] width 155 height 21
type input "HOP[DIEB THOAI]BE KO CHIU TRAH NHIEM"
click at [989, 254] on input "0" at bounding box center [988, 264] width 125 height 21
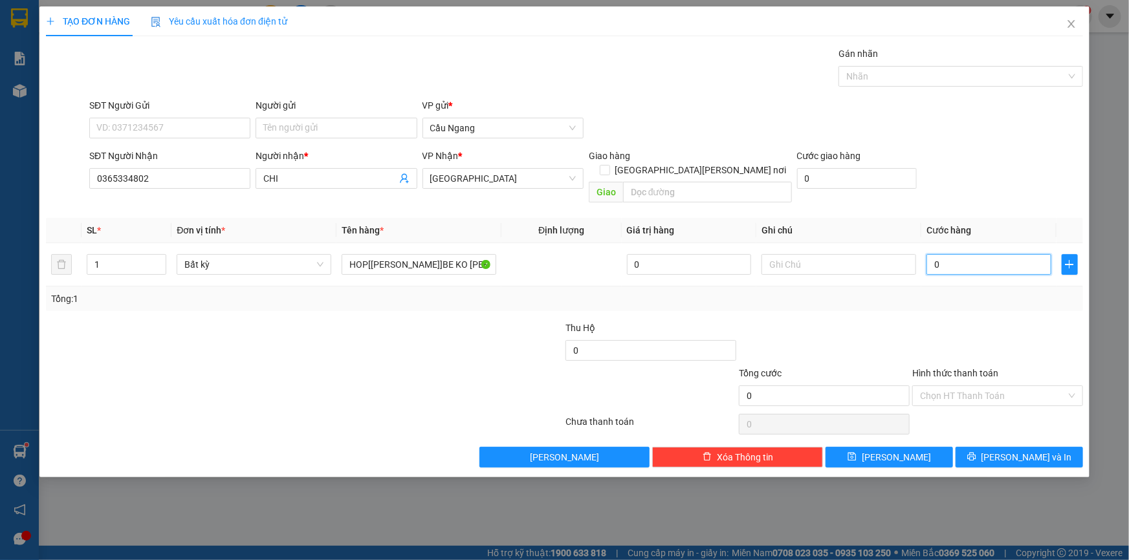
type input "4"
type input "40"
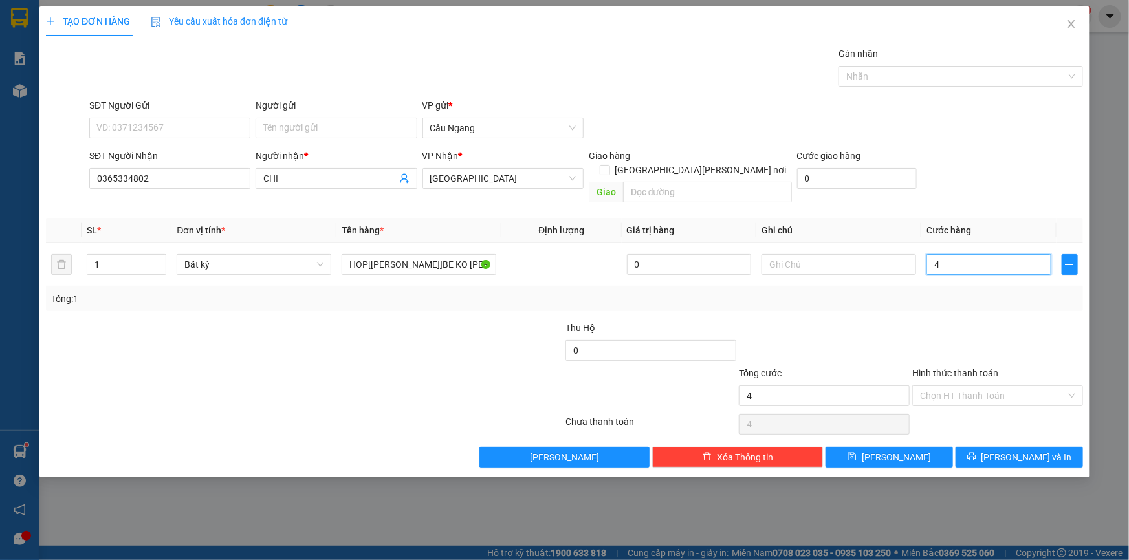
type input "40"
type input "400"
type input "4.000"
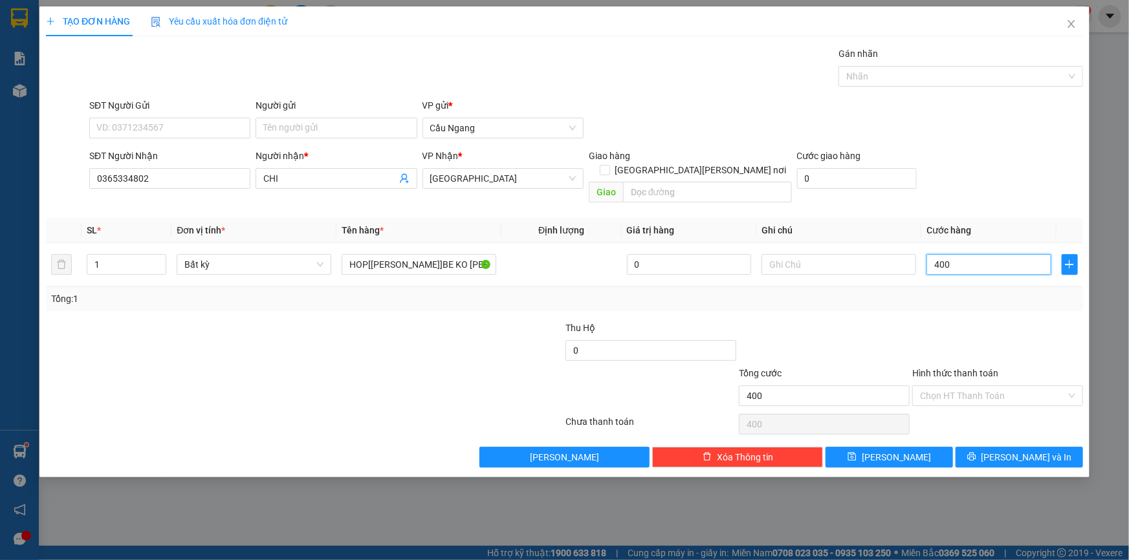
type input "4.000"
type input "40.000"
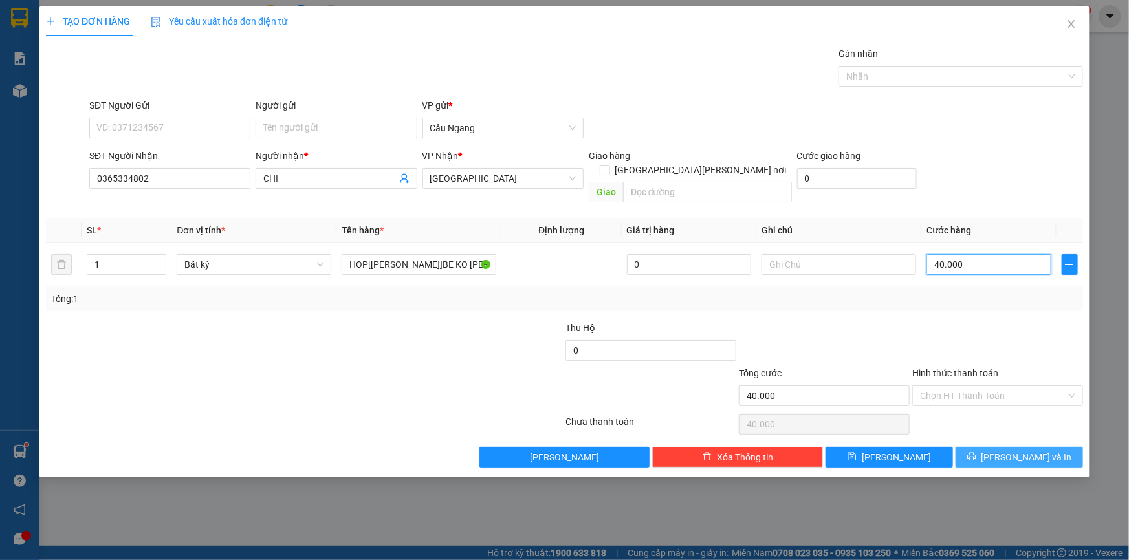
type input "40.000"
drag, startPoint x: 1021, startPoint y: 446, endPoint x: 1010, endPoint y: 440, distance: 11.6
click at [1020, 450] on span "[PERSON_NAME] và In" at bounding box center [1026, 457] width 91 height 14
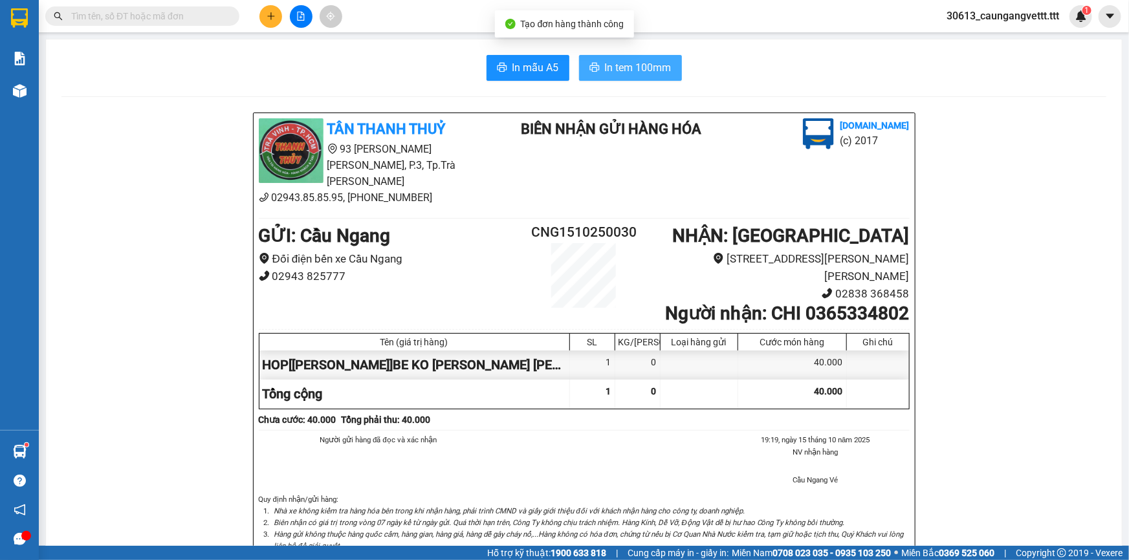
click at [624, 60] on span "In tem 100mm" at bounding box center [638, 68] width 67 height 16
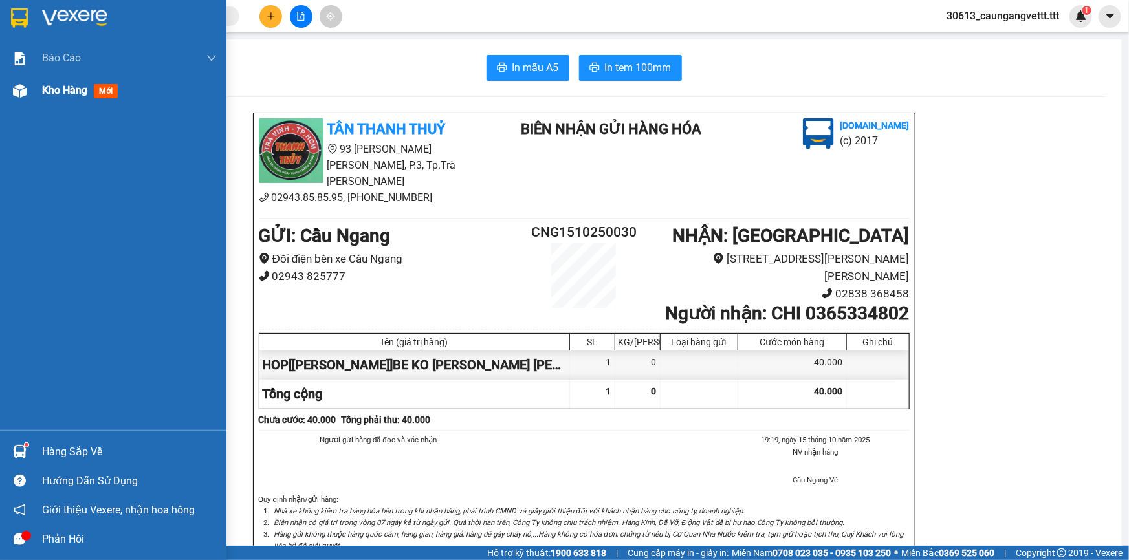
click at [47, 92] on span "Kho hàng" at bounding box center [64, 90] width 45 height 12
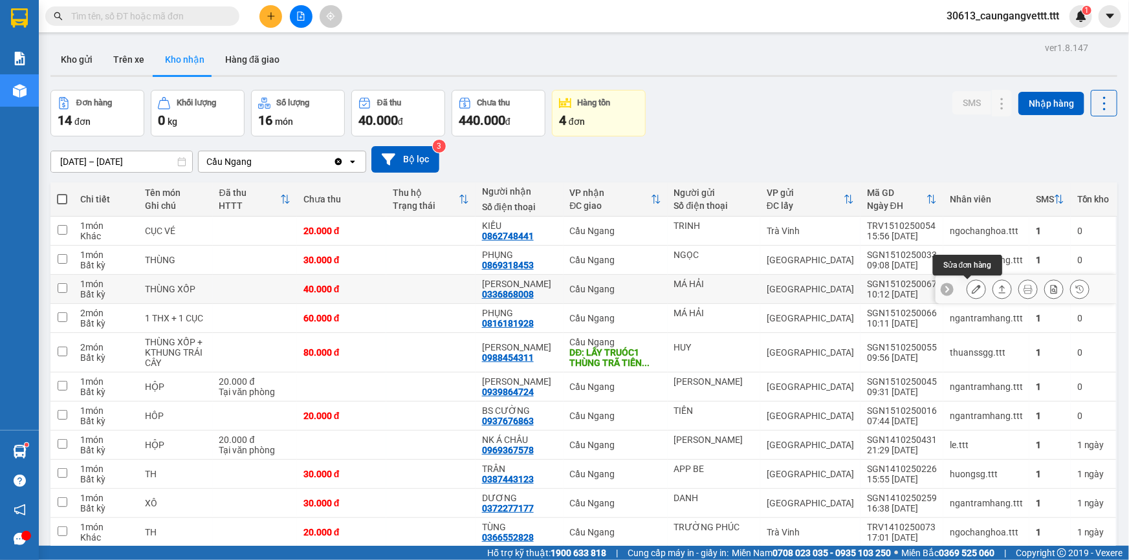
click at [971, 287] on icon at bounding box center [975, 289] width 9 height 9
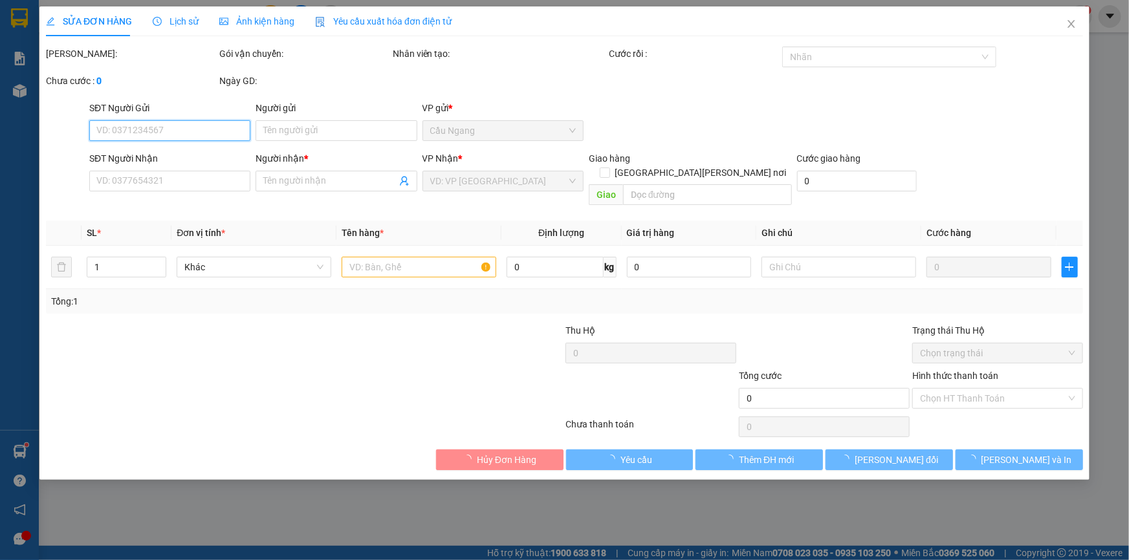
type input "MÁ HẢI"
type input "0336868008"
type input "[PERSON_NAME]"
type input "40.000"
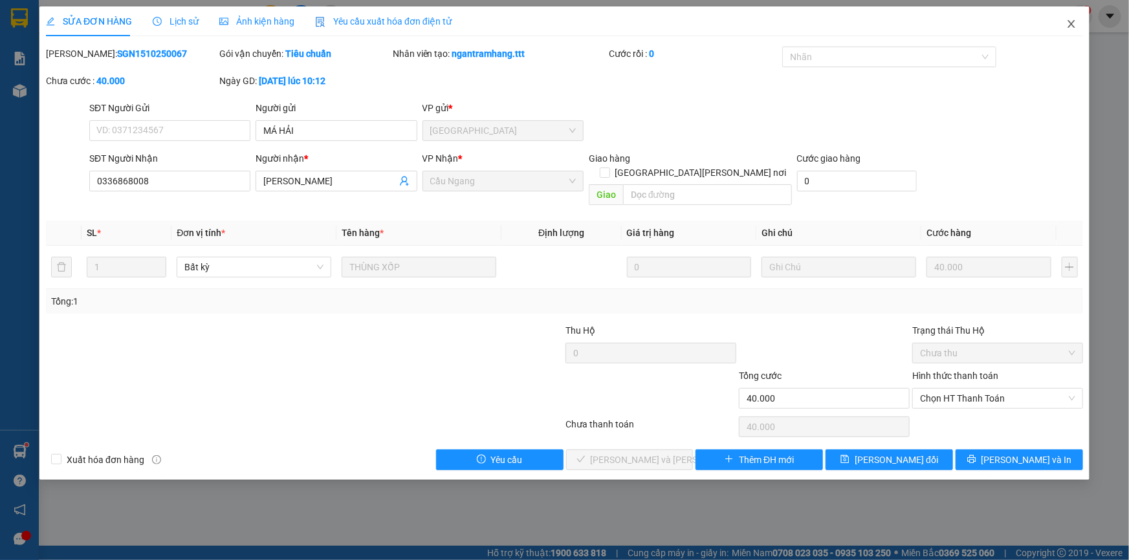
click at [1072, 22] on icon "close" at bounding box center [1071, 24] width 10 height 10
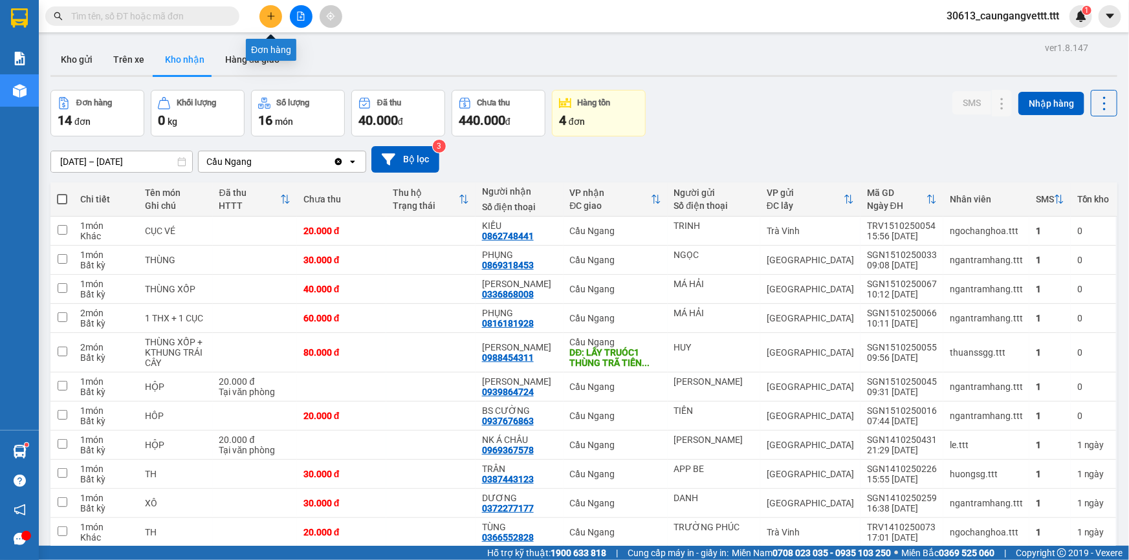
click at [265, 17] on button at bounding box center [270, 16] width 23 height 23
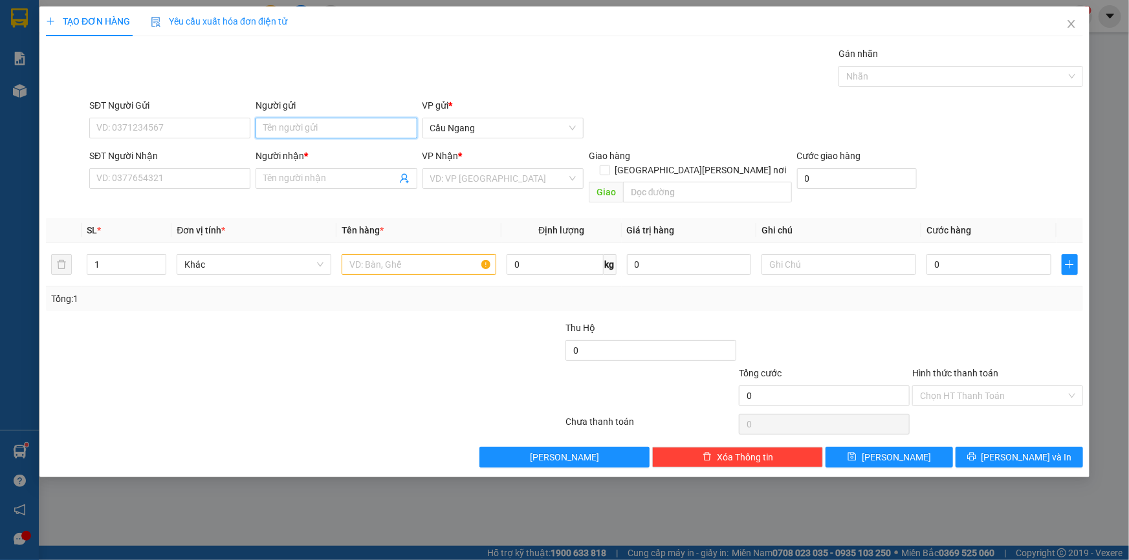
click at [322, 135] on input "Người gửi" at bounding box center [335, 128] width 161 height 21
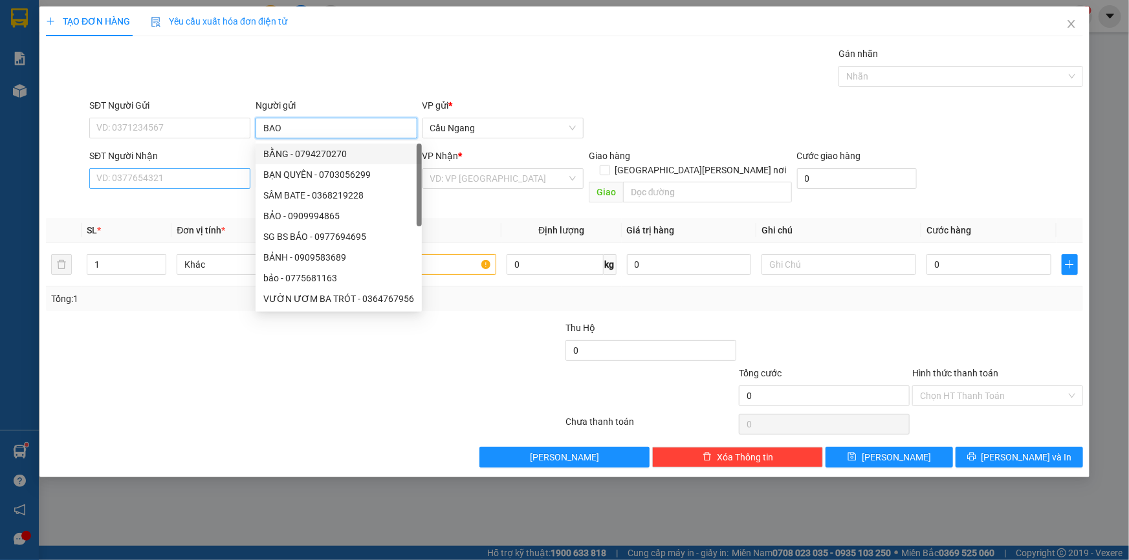
type input "BAO"
click at [168, 169] on input "SĐT Người Nhận" at bounding box center [169, 178] width 161 height 21
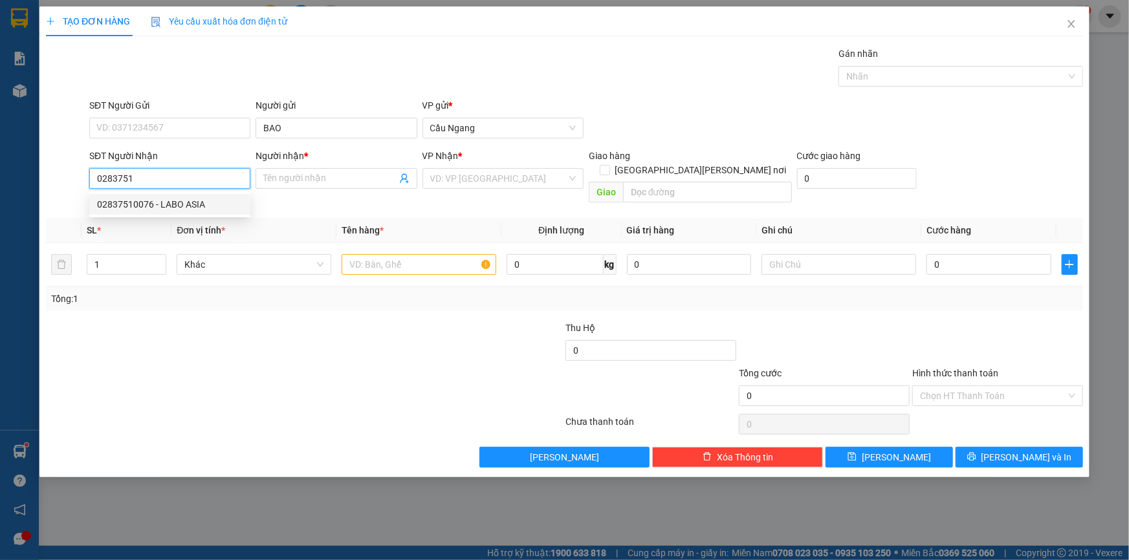
click at [158, 202] on div "02837510076 - LABO ASIA" at bounding box center [170, 204] width 146 height 14
type input "02837510076"
type input "LABO ASIA"
type input "02837510076"
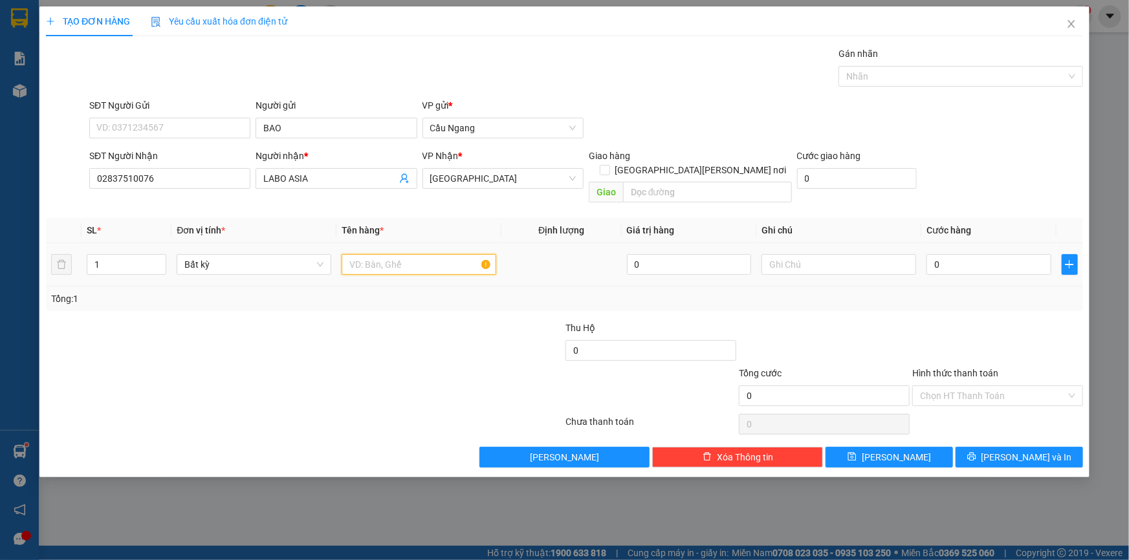
click at [389, 254] on input "text" at bounding box center [419, 264] width 155 height 21
type input "HOP"
click at [964, 254] on input "0" at bounding box center [988, 264] width 125 height 21
type input "2"
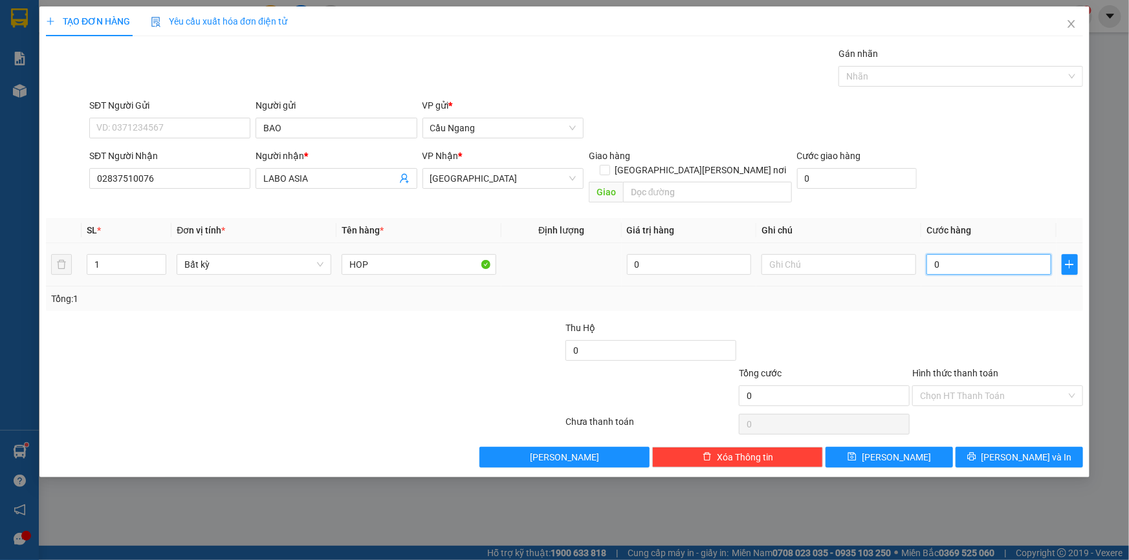
type input "2"
type input "20"
type input "200"
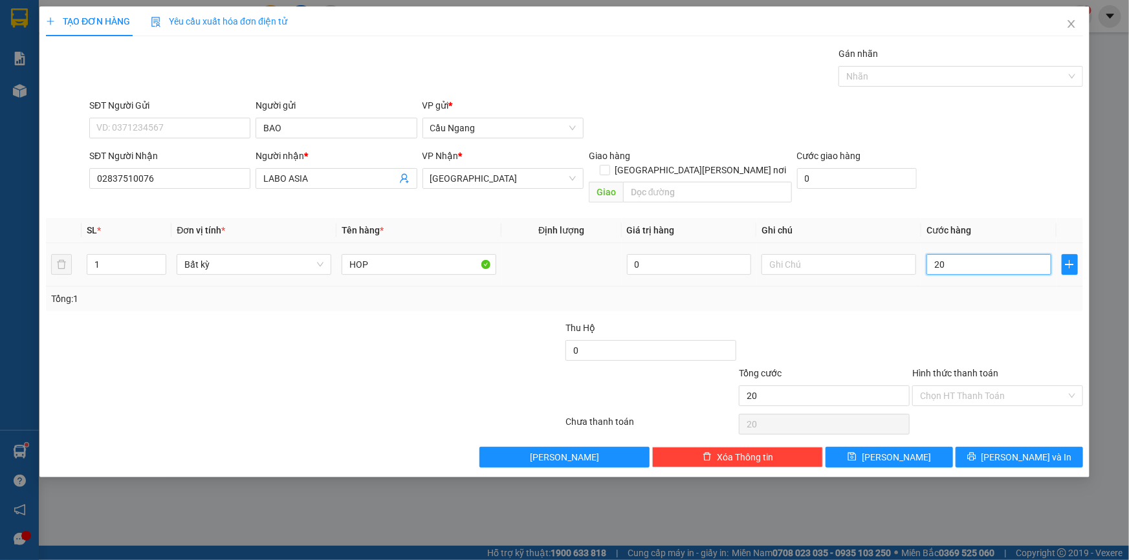
type input "200"
type input "2.000"
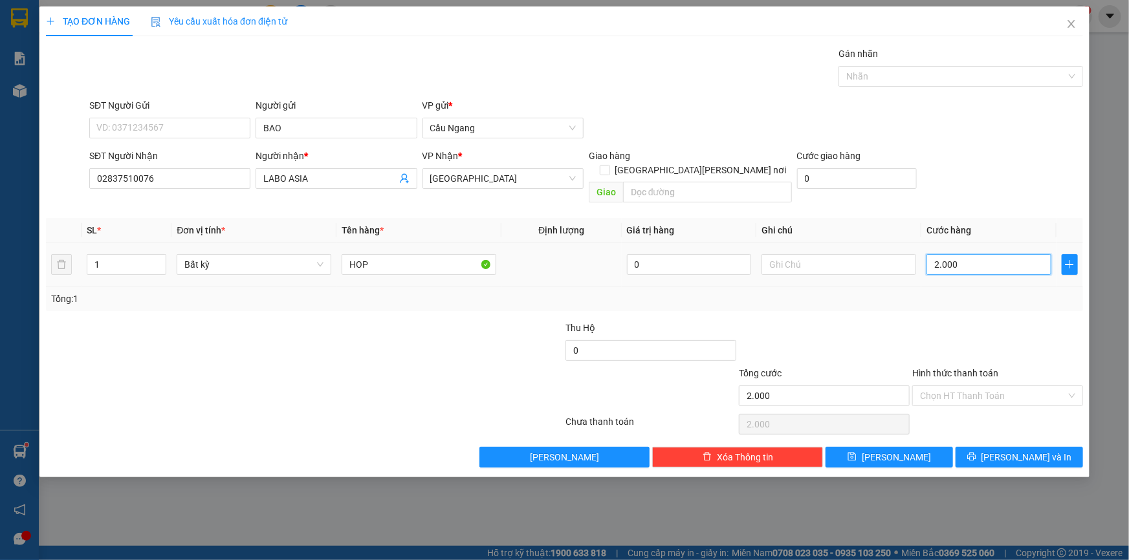
type input "20.000"
click at [990, 386] on input "Hình thức thanh toán" at bounding box center [993, 395] width 146 height 19
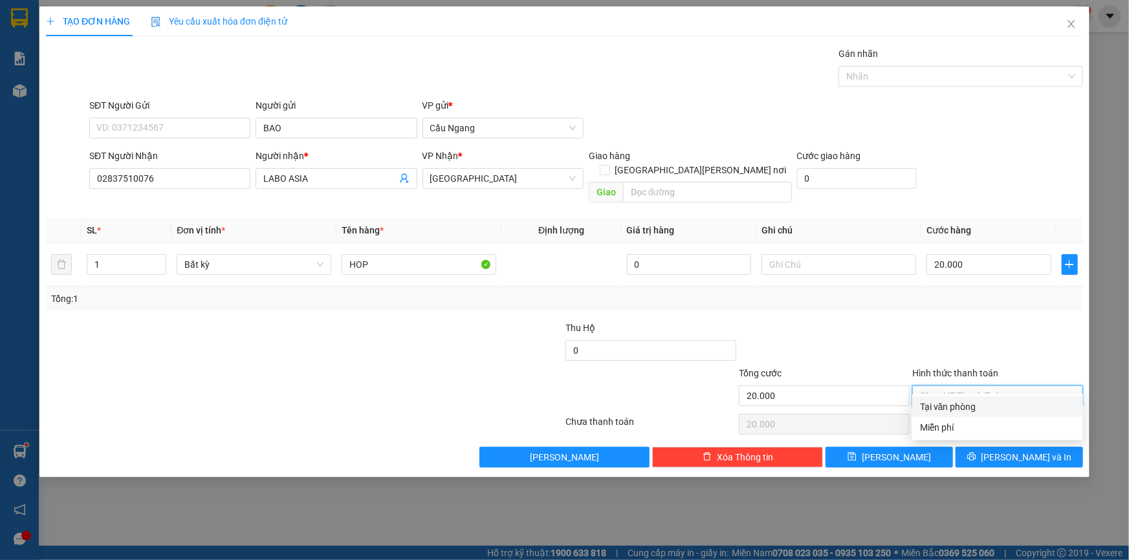
click at [975, 408] on div "Tại văn phòng" at bounding box center [997, 407] width 155 height 14
type input "0"
click at [990, 447] on button "[PERSON_NAME] và In" at bounding box center [1018, 457] width 127 height 21
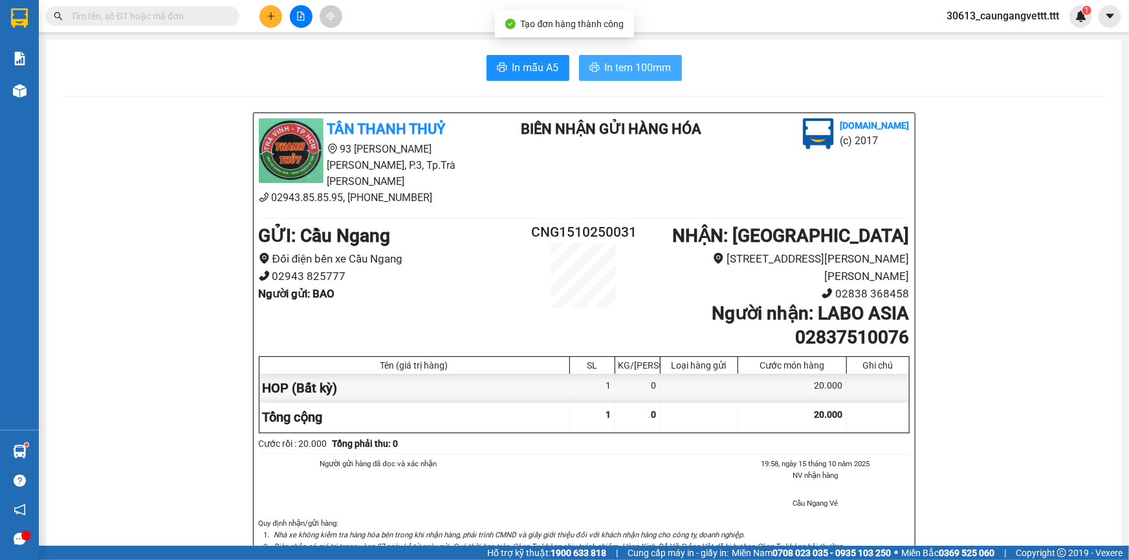
click at [627, 66] on span "In tem 100mm" at bounding box center [638, 68] width 67 height 16
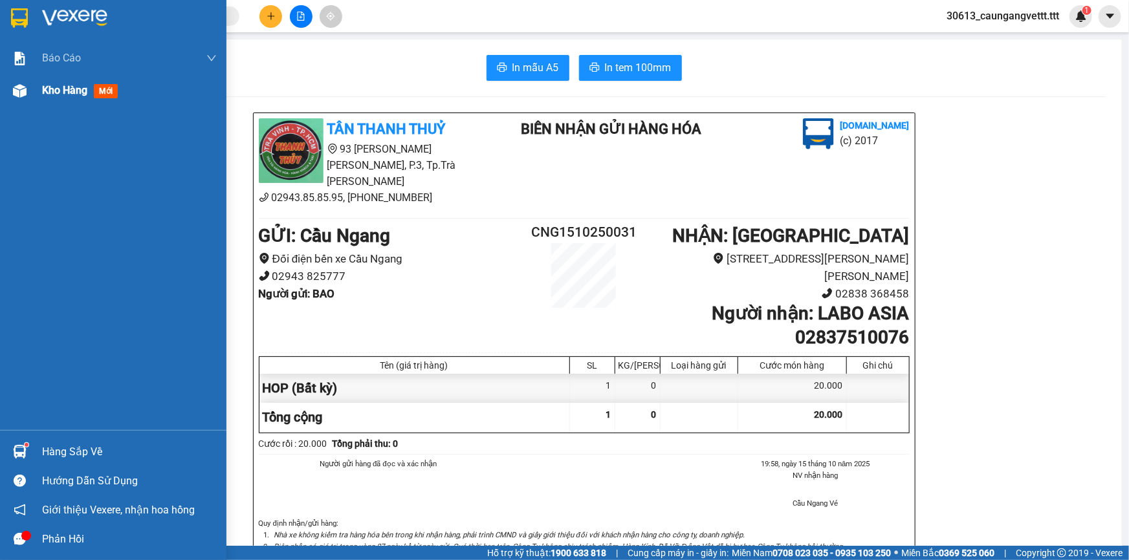
click at [52, 93] on span "Kho hàng" at bounding box center [64, 90] width 45 height 12
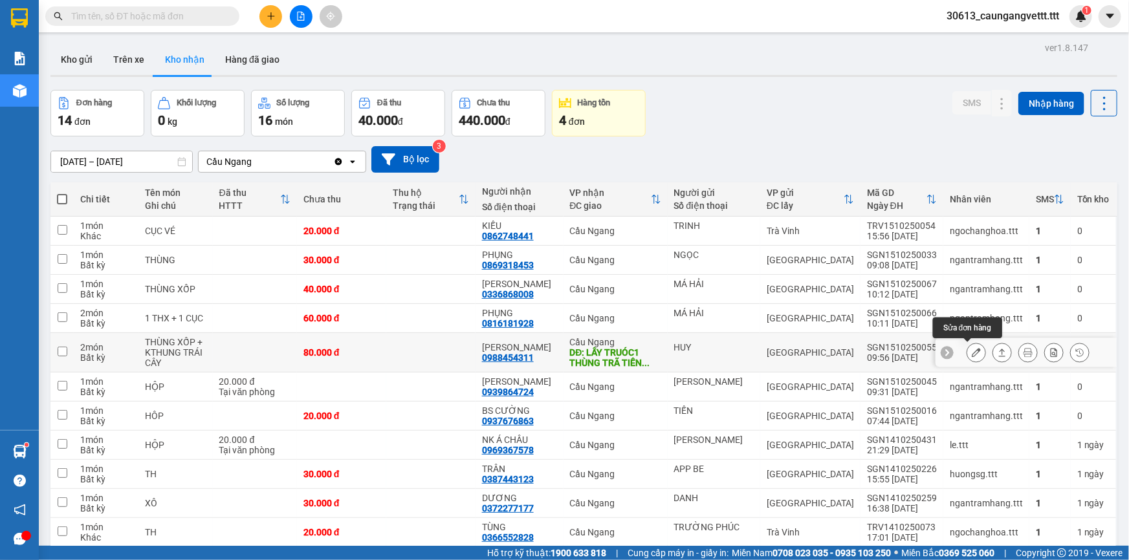
click at [971, 354] on icon at bounding box center [975, 352] width 9 height 9
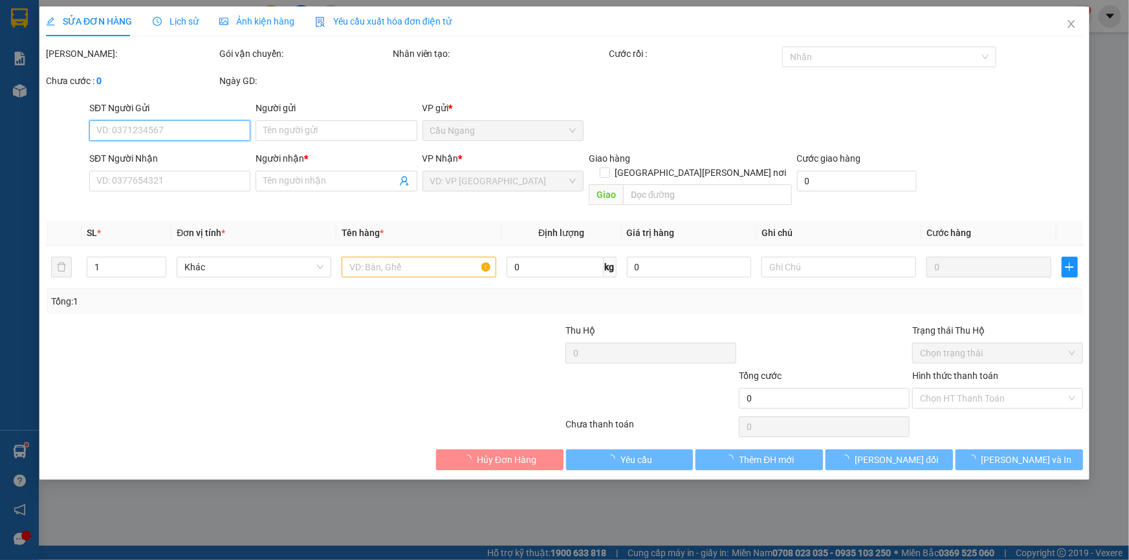
type input "HUY"
type input "0988454311"
type input "[PERSON_NAME]"
type input "LẤY TRUÓC1 THÙNG TRÃ TIỀN RÙI"
type input "80.000"
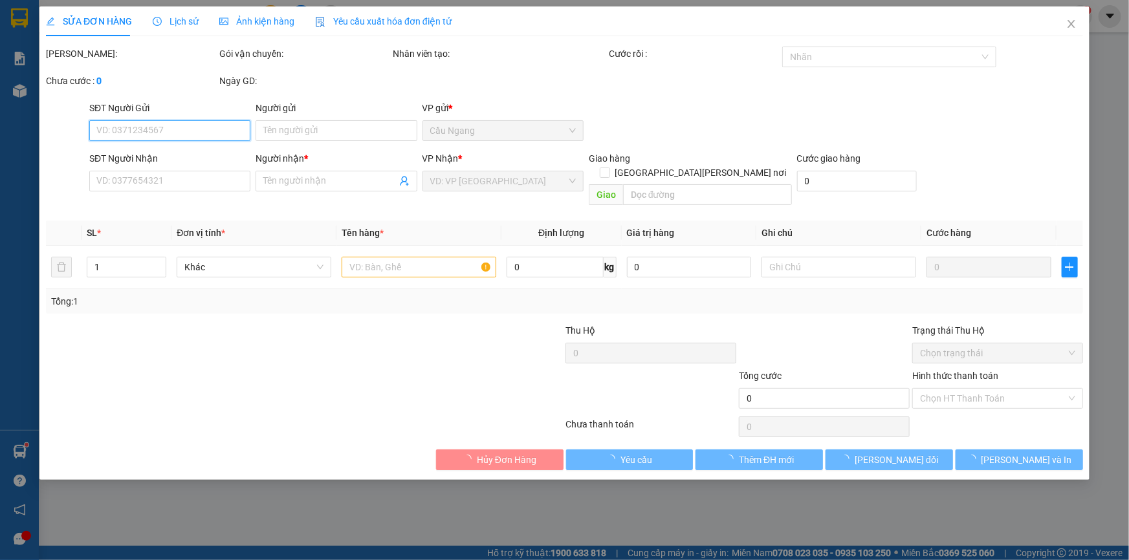
type input "80.000"
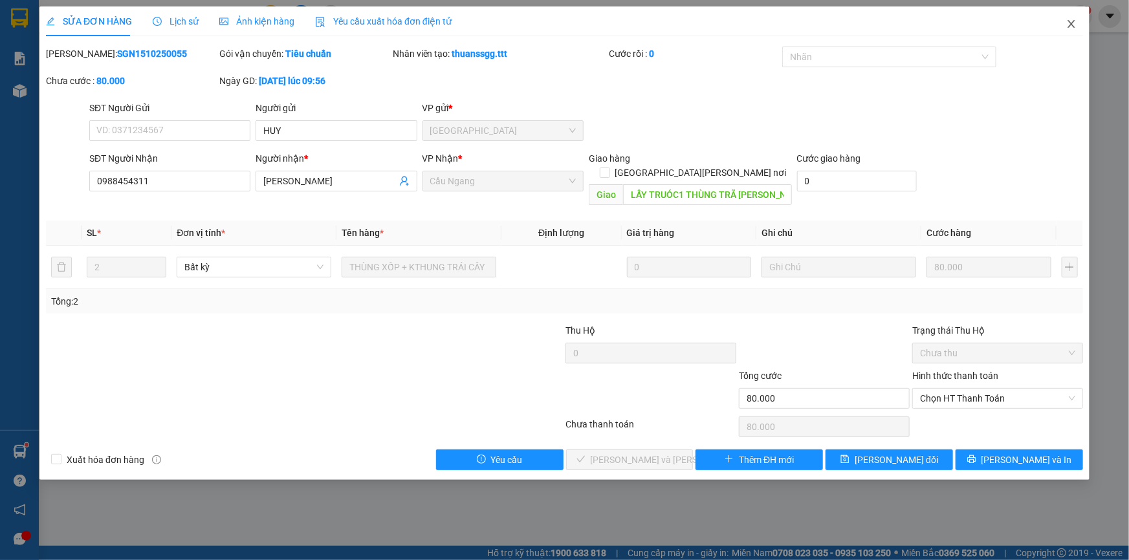
click at [1072, 25] on icon "close" at bounding box center [1070, 24] width 7 height 8
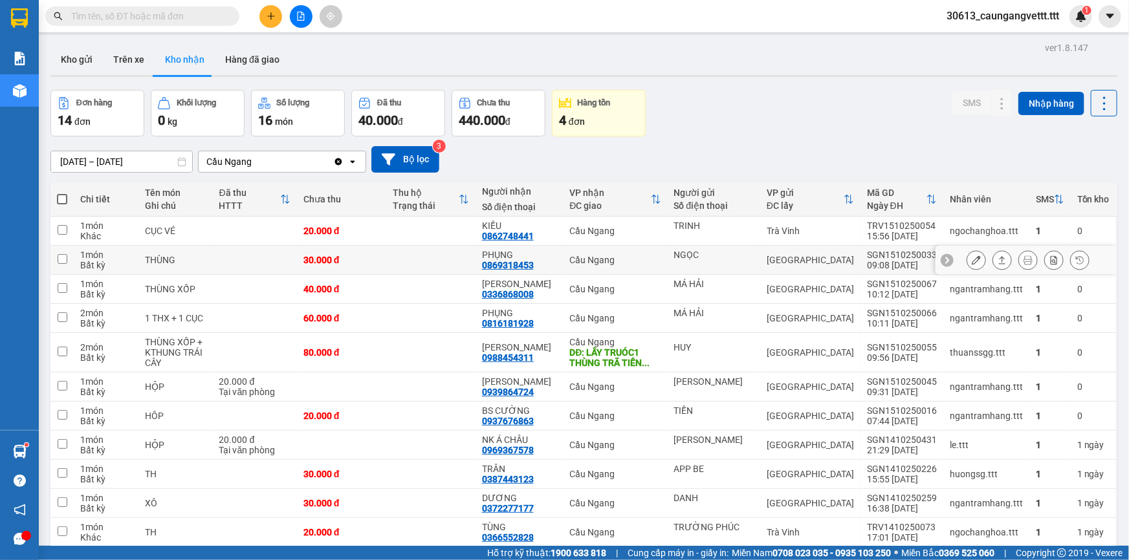
click at [971, 262] on icon at bounding box center [975, 259] width 9 height 9
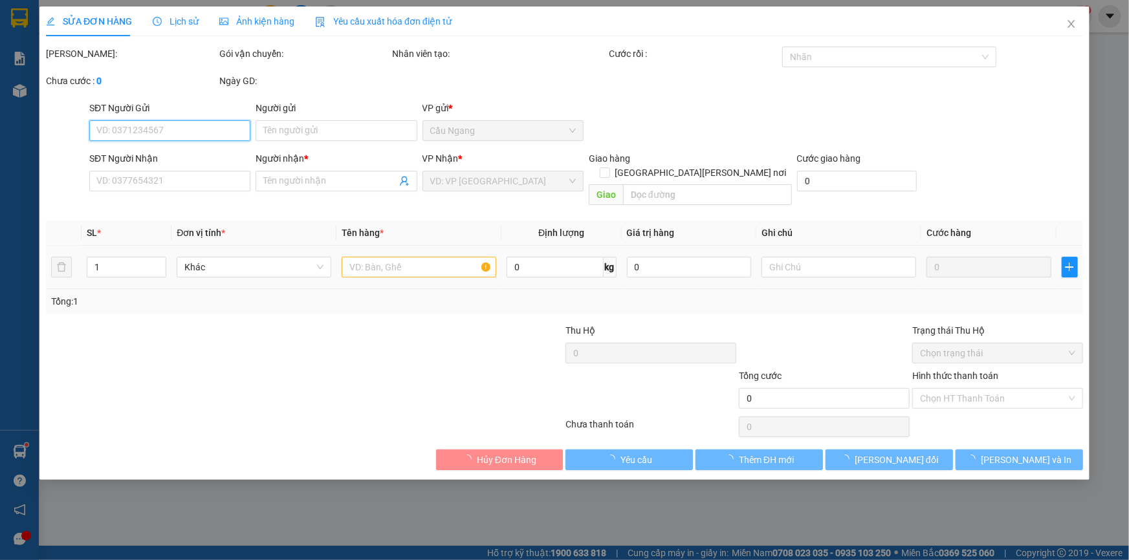
type input "NGỌC"
type input "0869318453"
type input "PHỤNG"
type input "30.000"
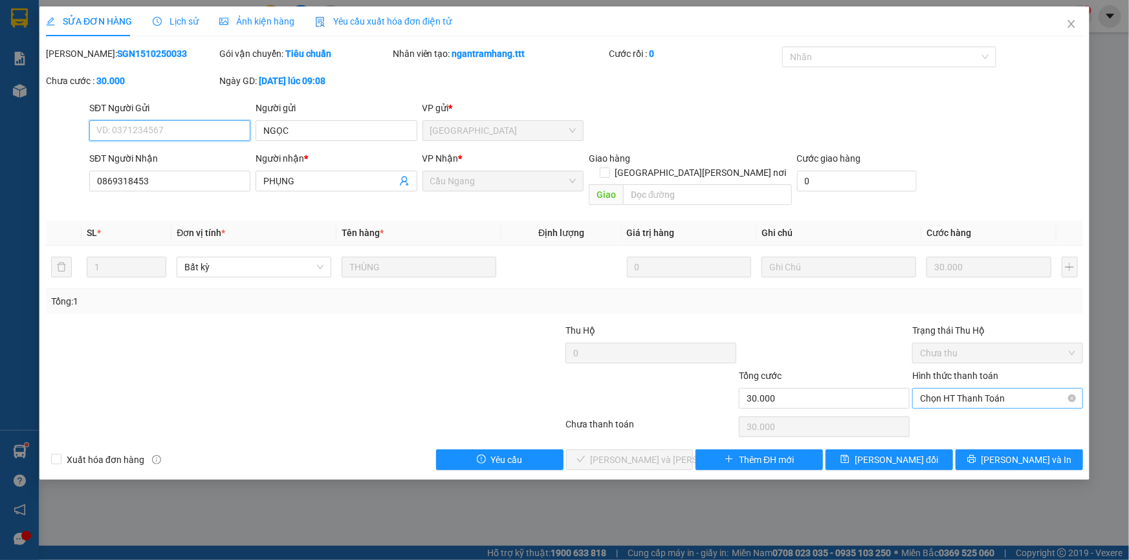
click at [963, 389] on span "Chọn HT Thanh Toán" at bounding box center [997, 398] width 155 height 19
click at [953, 411] on div "Tại văn phòng" at bounding box center [997, 409] width 155 height 14
type input "0"
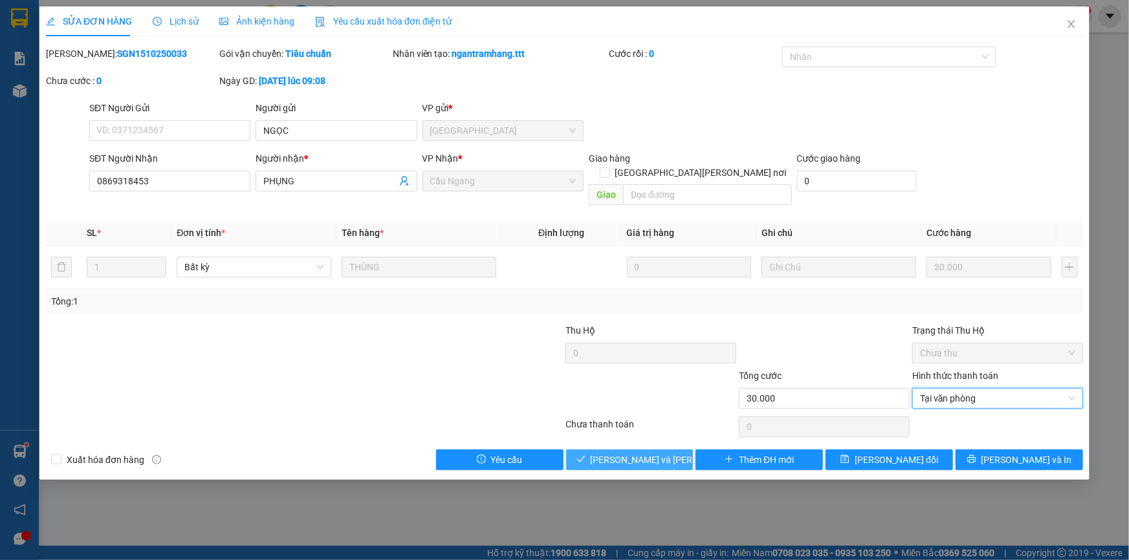
click at [631, 453] on span "[PERSON_NAME] và Giao hàng" at bounding box center [678, 460] width 175 height 14
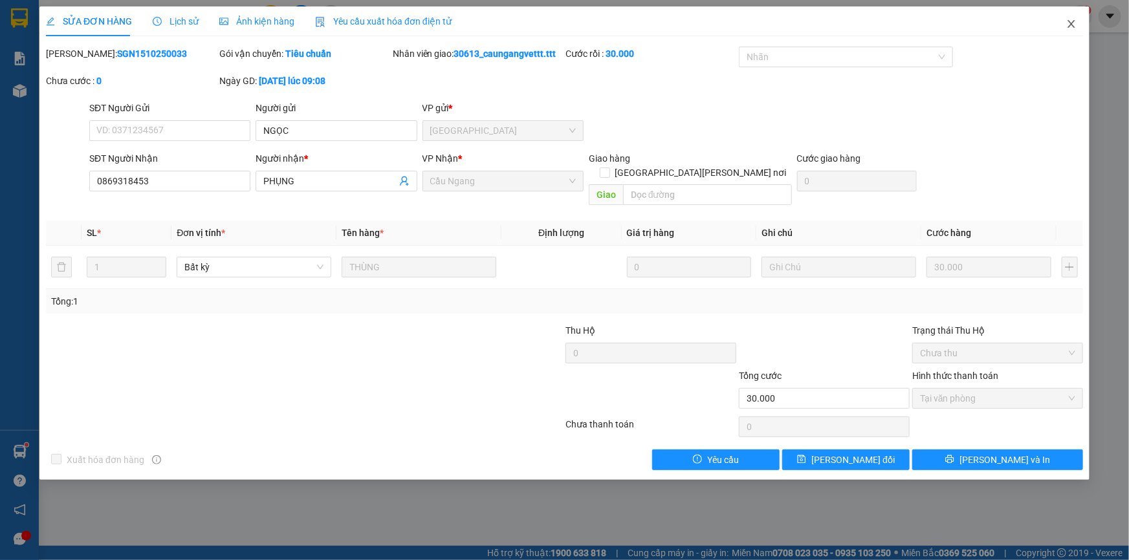
click at [1070, 25] on icon "close" at bounding box center [1071, 24] width 10 height 10
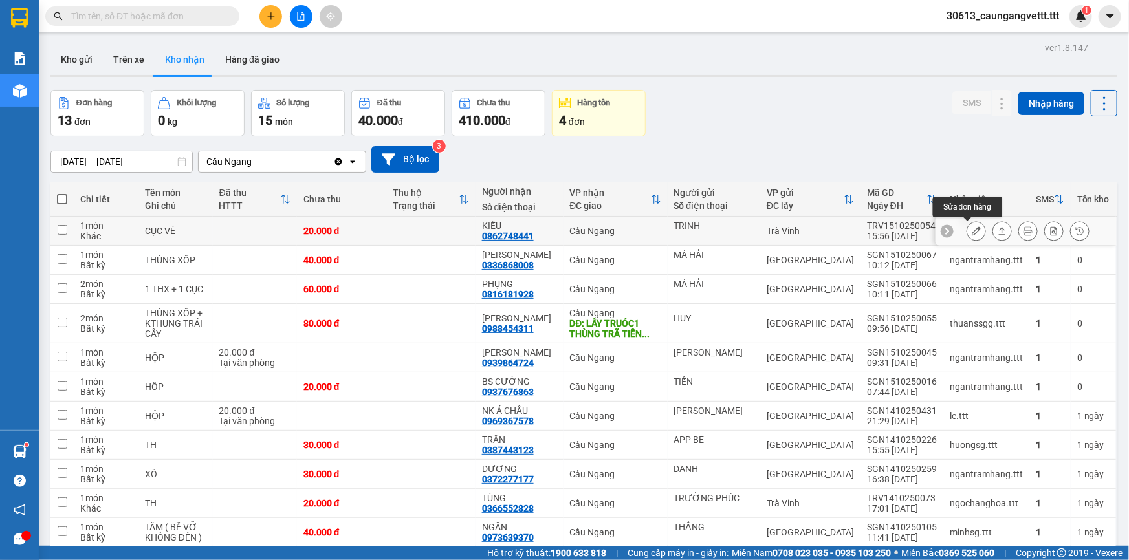
click at [971, 231] on icon at bounding box center [975, 230] width 9 height 9
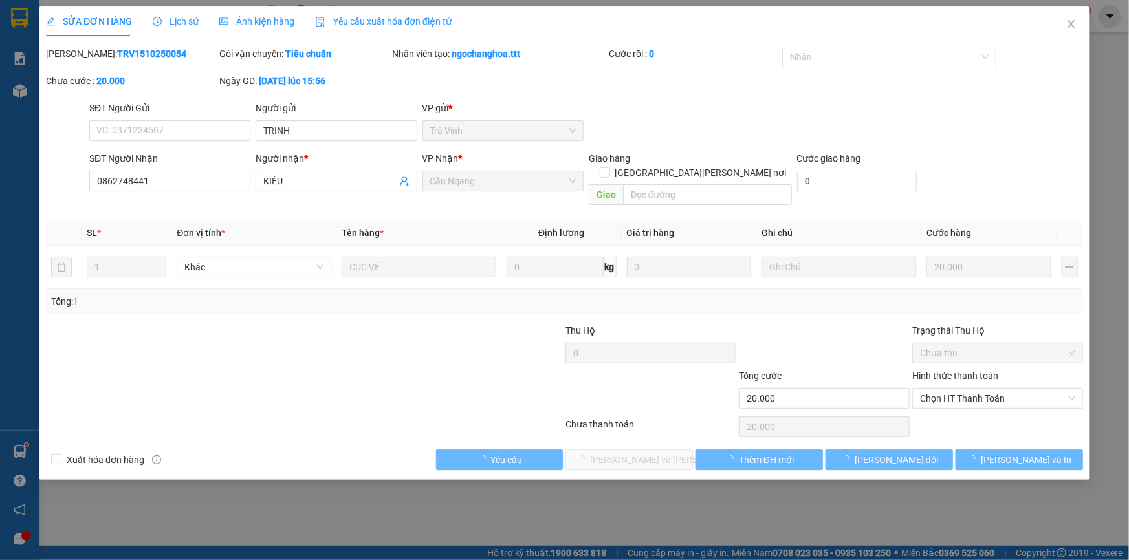
type input "TRINH"
type input "0862748441"
type input "KIỀU"
type input "20.000"
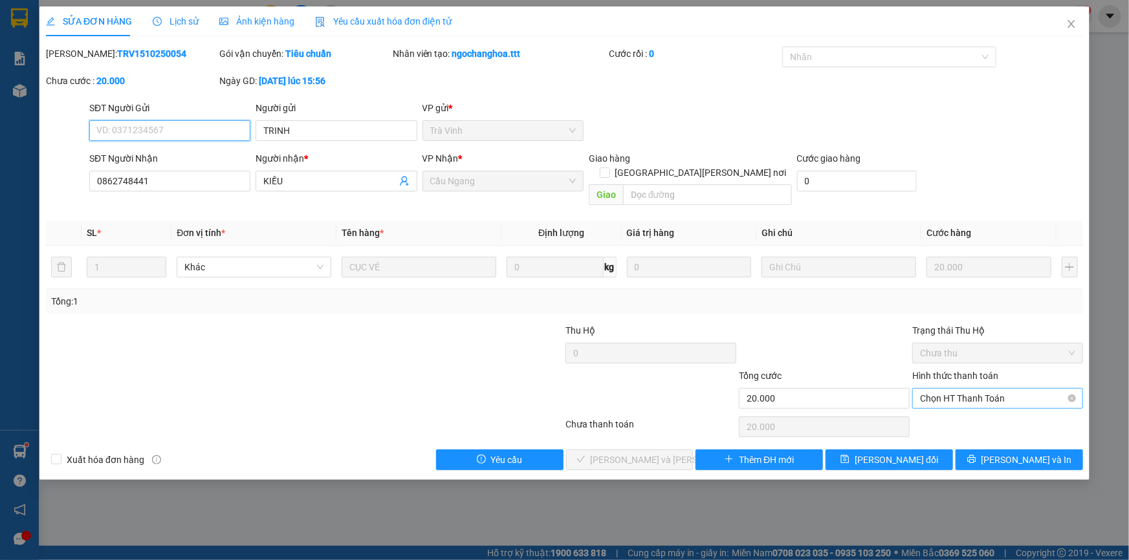
click at [950, 389] on span "Chọn HT Thanh Toán" at bounding box center [997, 398] width 155 height 19
click at [938, 409] on div "Tại văn phòng" at bounding box center [997, 409] width 155 height 14
type input "0"
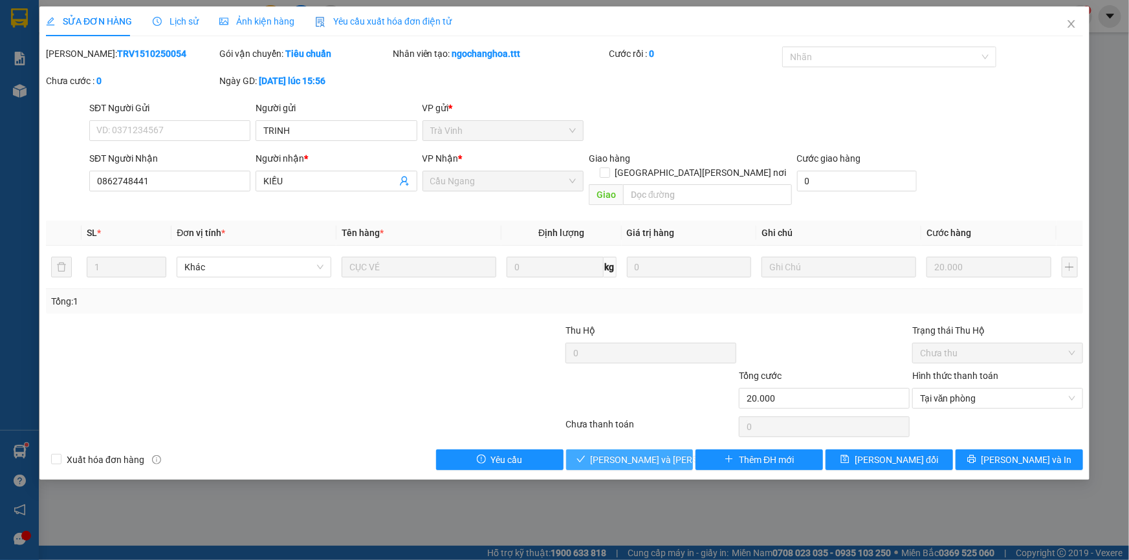
click at [647, 453] on span "[PERSON_NAME] và Giao hàng" at bounding box center [678, 460] width 175 height 14
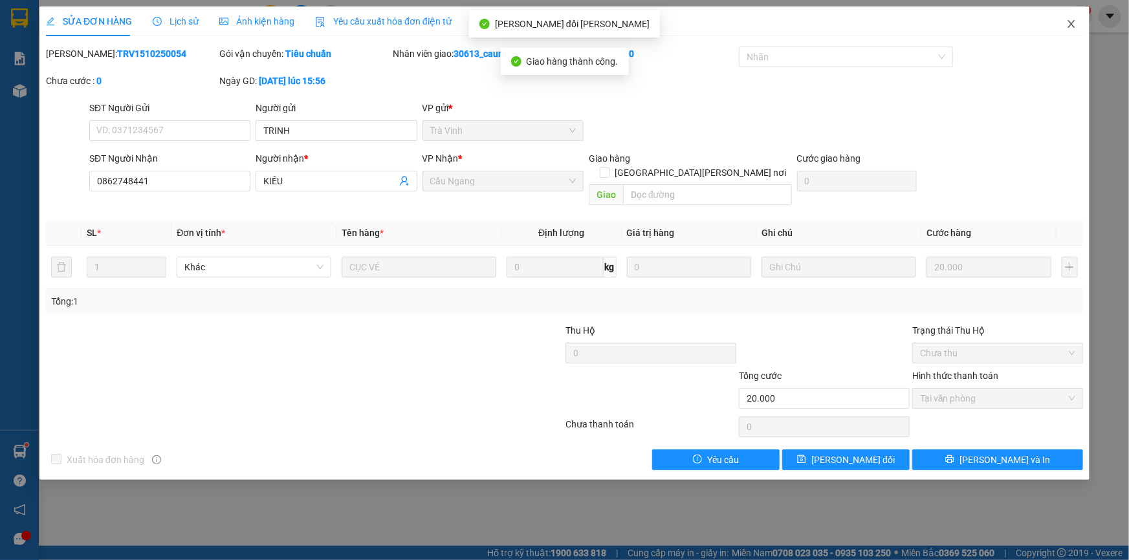
click at [1071, 25] on icon "close" at bounding box center [1070, 24] width 7 height 8
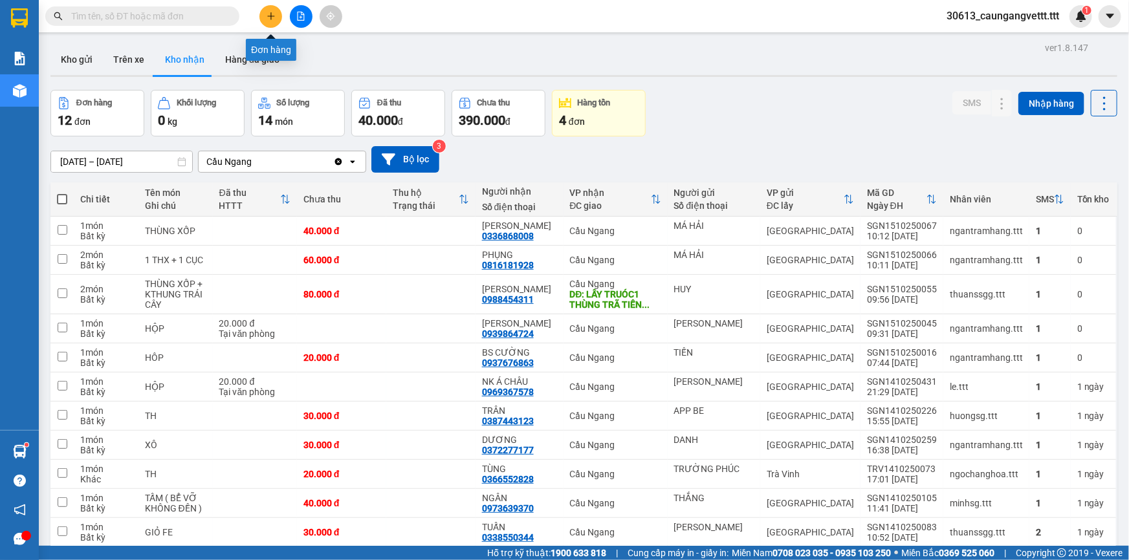
click at [268, 9] on button at bounding box center [270, 16] width 23 height 23
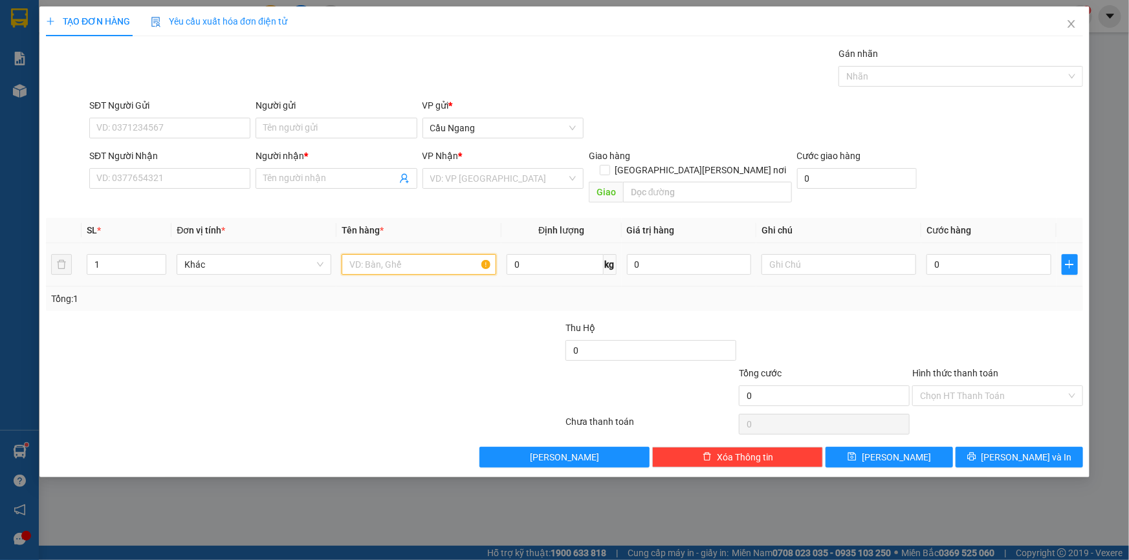
click at [386, 254] on input "text" at bounding box center [419, 264] width 155 height 21
type input "0"
type input "BAO"
drag, startPoint x: 120, startPoint y: 179, endPoint x: 127, endPoint y: 177, distance: 7.9
click at [122, 178] on input "SĐT Người Nhận" at bounding box center [169, 178] width 161 height 21
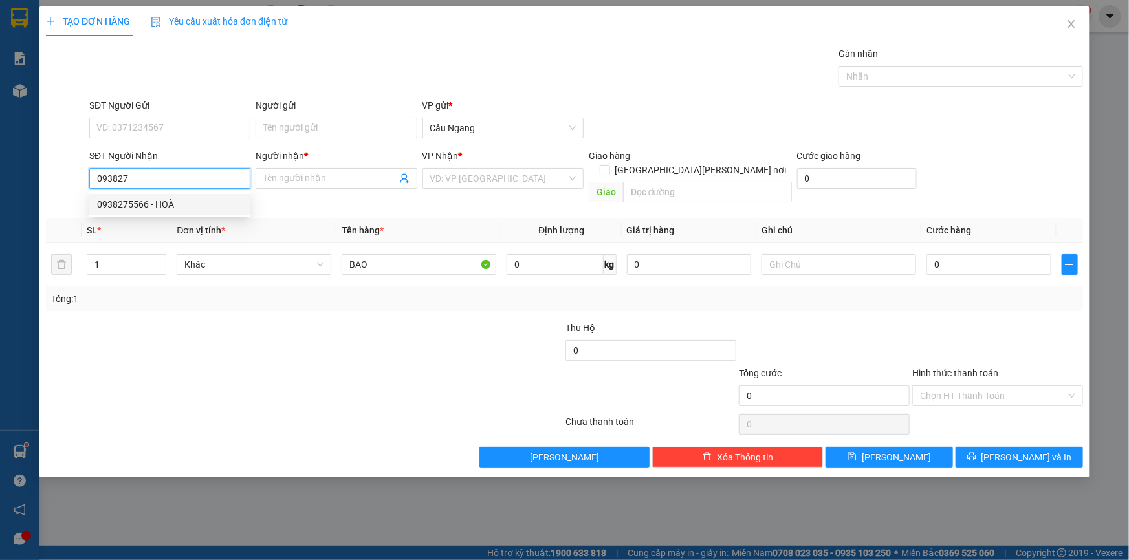
drag, startPoint x: 155, startPoint y: 203, endPoint x: 459, endPoint y: 226, distance: 305.5
click at [158, 203] on div "0938275566 - HOÀ" at bounding box center [170, 204] width 146 height 14
type input "0938275566"
type input "HOÀ"
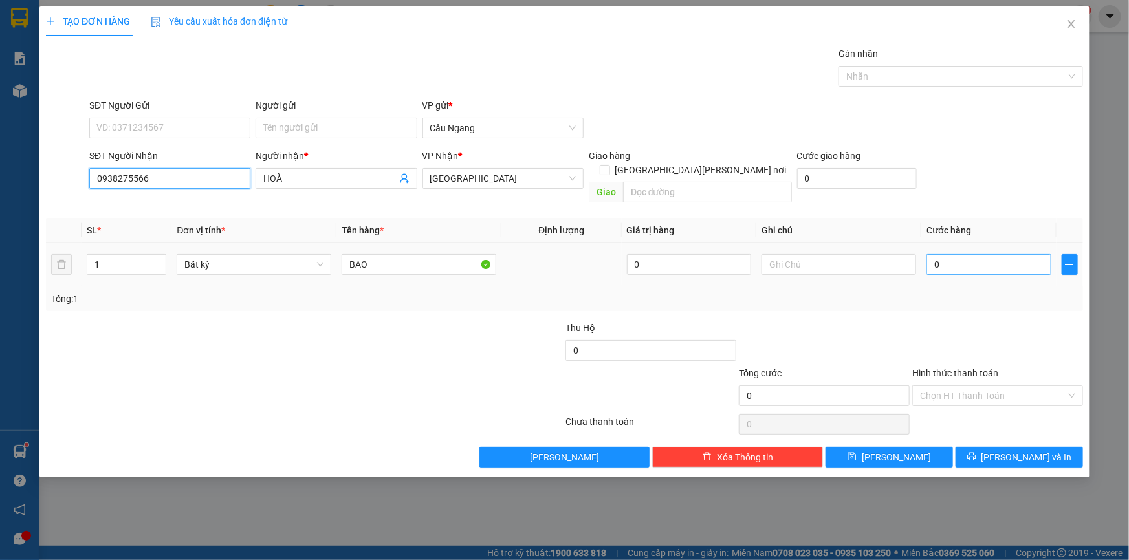
type input "0938275566"
click at [986, 254] on input "0" at bounding box center [988, 264] width 125 height 21
type input "4"
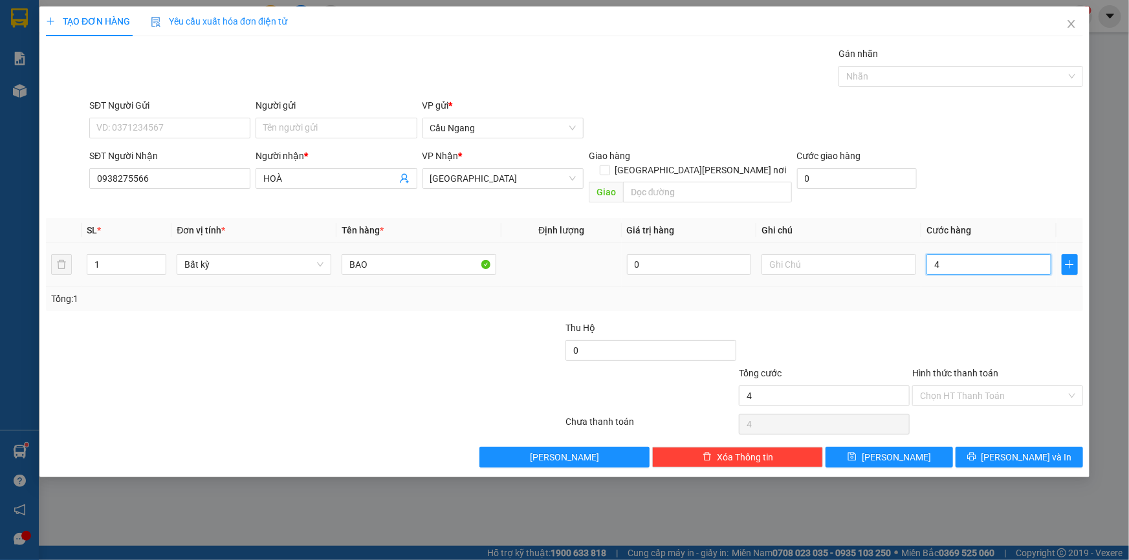
type input "40"
type input "400"
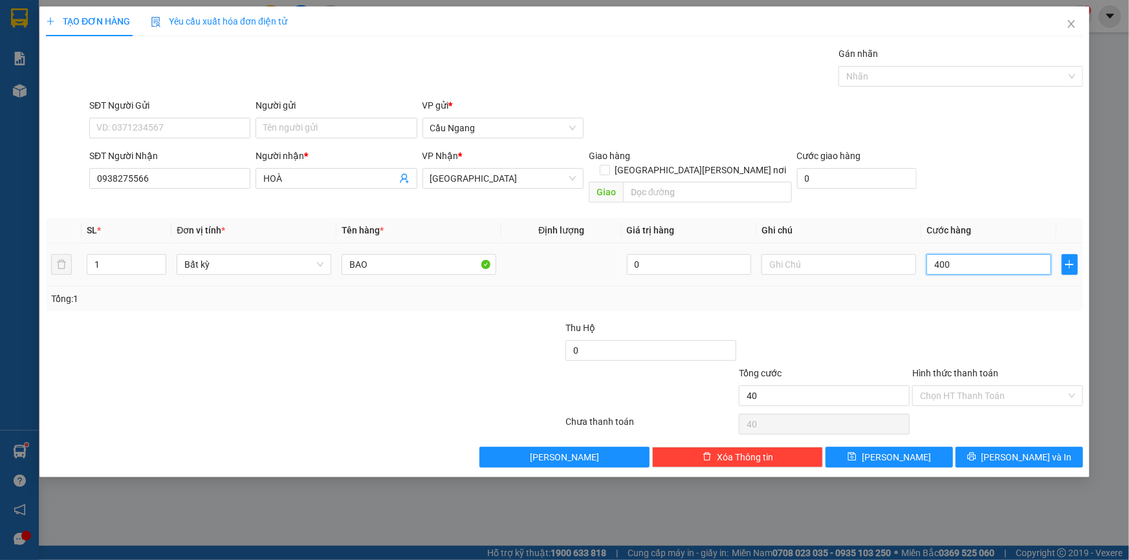
type input "400"
type input "4.000"
type input "40.000"
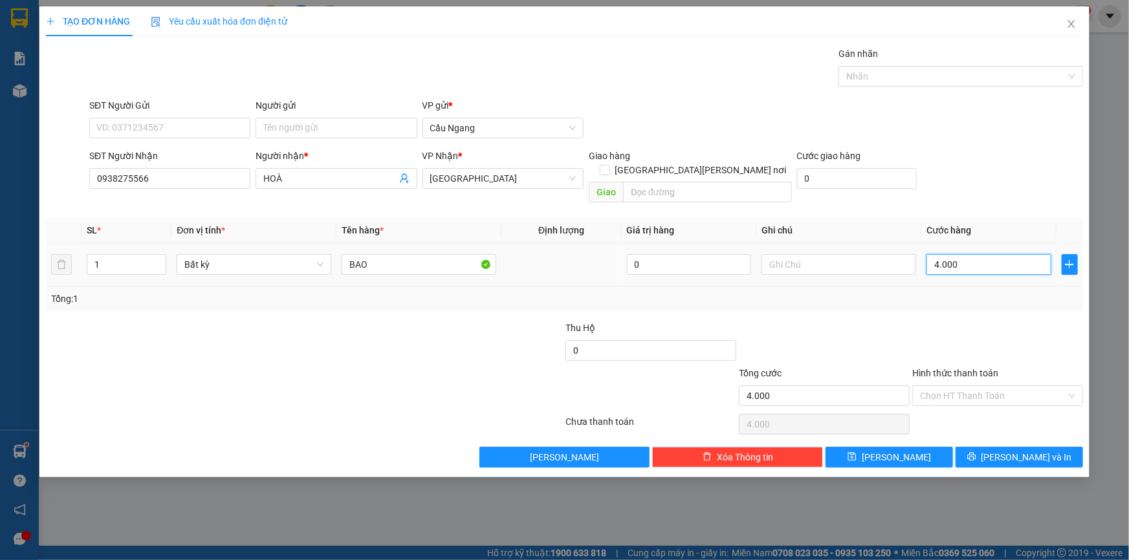
type input "40.000"
click at [1005, 447] on button "[PERSON_NAME] và In" at bounding box center [1018, 457] width 127 height 21
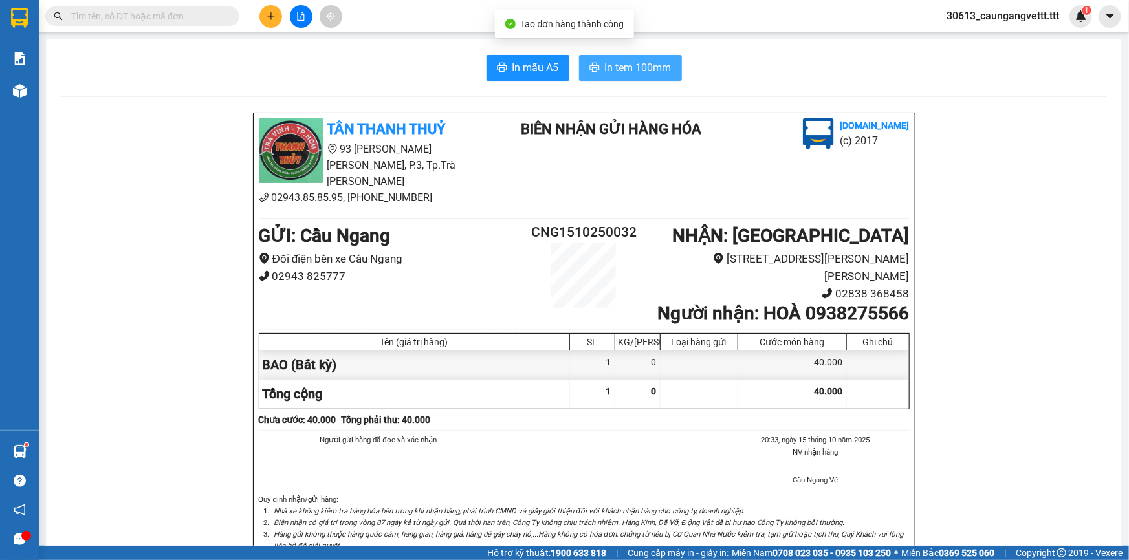
click at [611, 63] on span "In tem 100mm" at bounding box center [638, 68] width 67 height 16
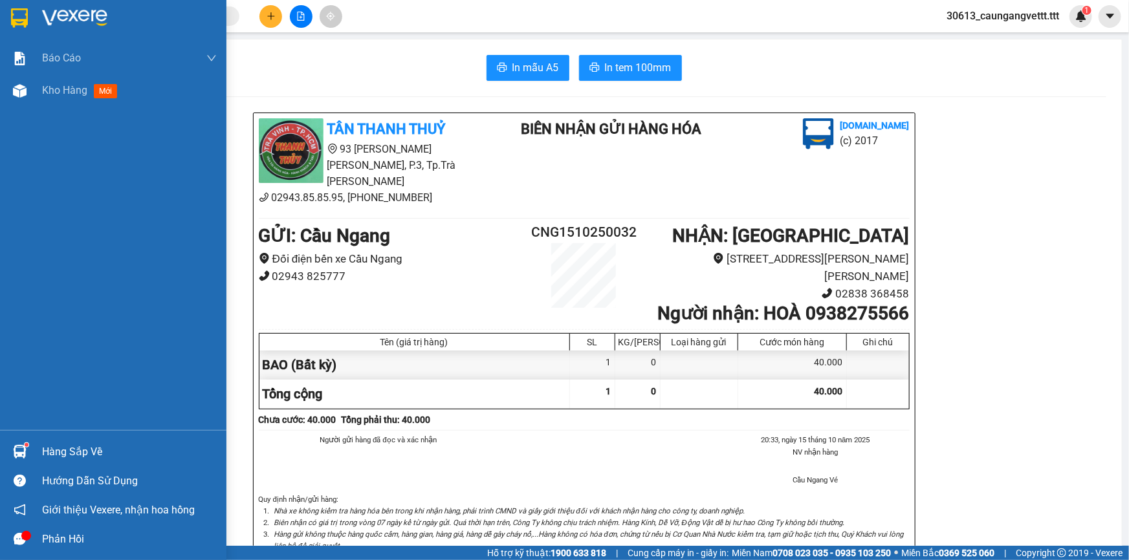
drag, startPoint x: 65, startPoint y: 96, endPoint x: 70, endPoint y: 110, distance: 15.1
click at [65, 96] on span "Kho hàng" at bounding box center [64, 90] width 45 height 12
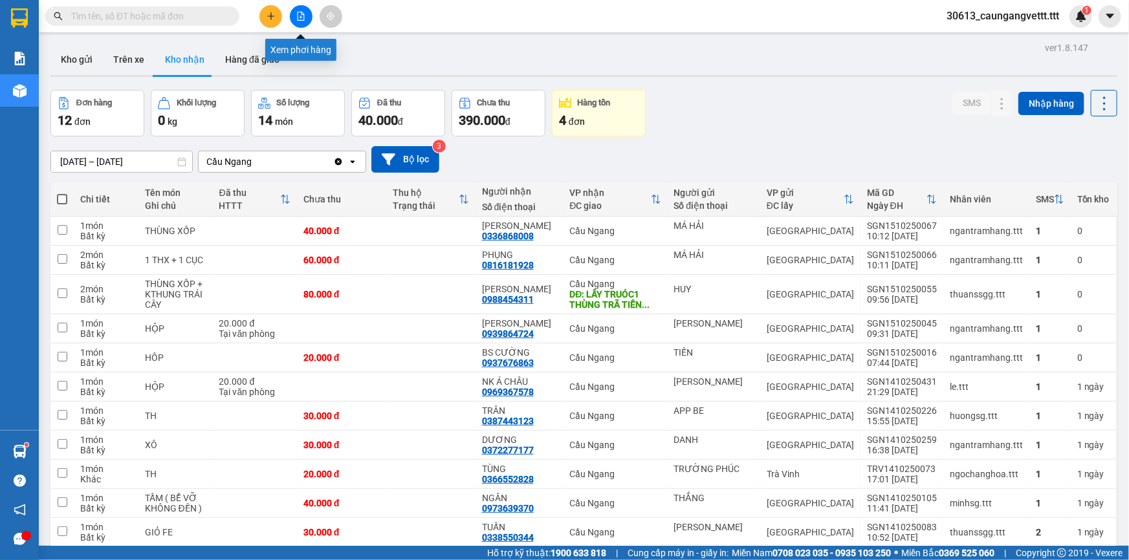
click at [298, 18] on icon "file-add" at bounding box center [300, 16] width 9 height 9
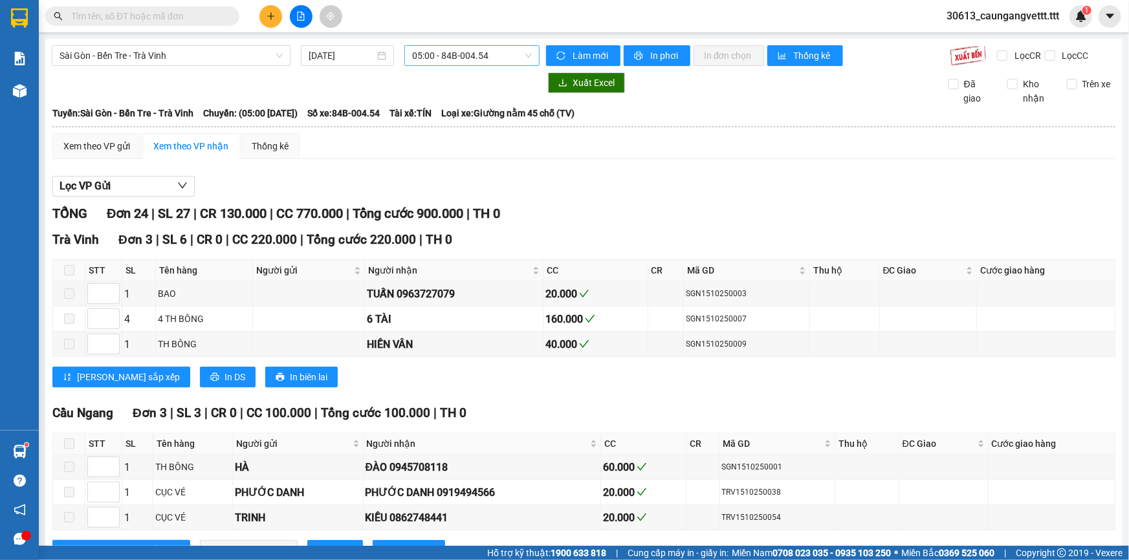
click at [448, 58] on span "05:00 - 84B-004.54" at bounding box center [472, 55] width 120 height 19
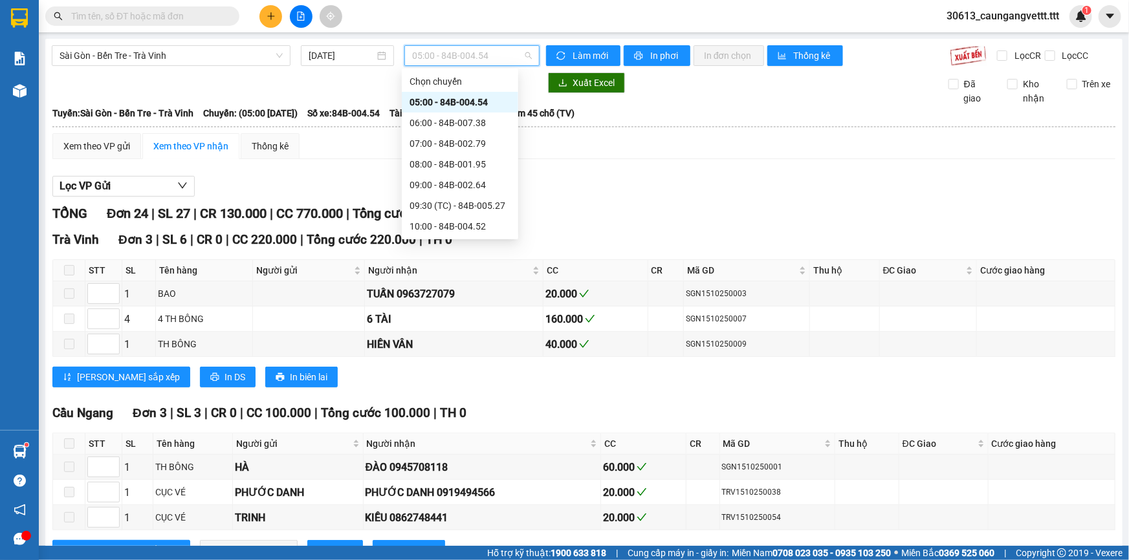
click at [452, 240] on div "11:00 - 84B-003.99" at bounding box center [459, 247] width 101 height 14
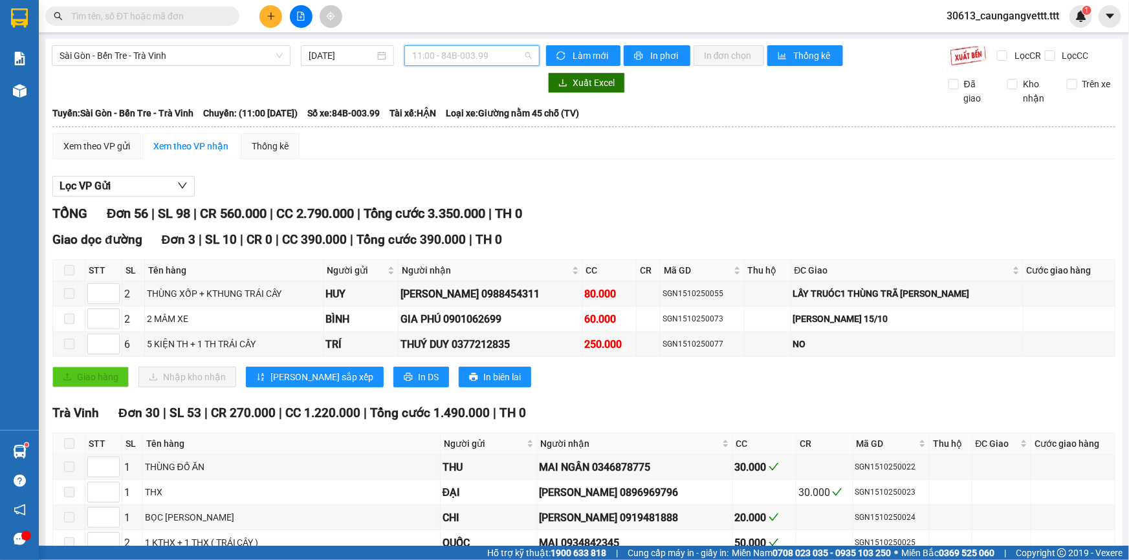
click at [488, 58] on span "11:00 - 84B-003.99" at bounding box center [472, 55] width 120 height 19
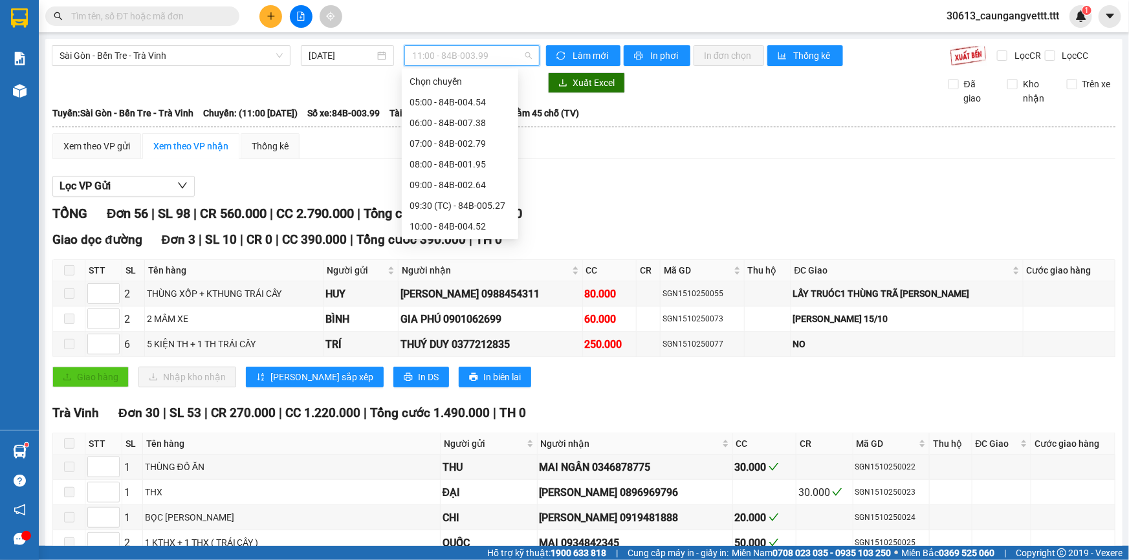
click at [462, 261] on div "12:00 - 84B-010.68" at bounding box center [459, 268] width 101 height 14
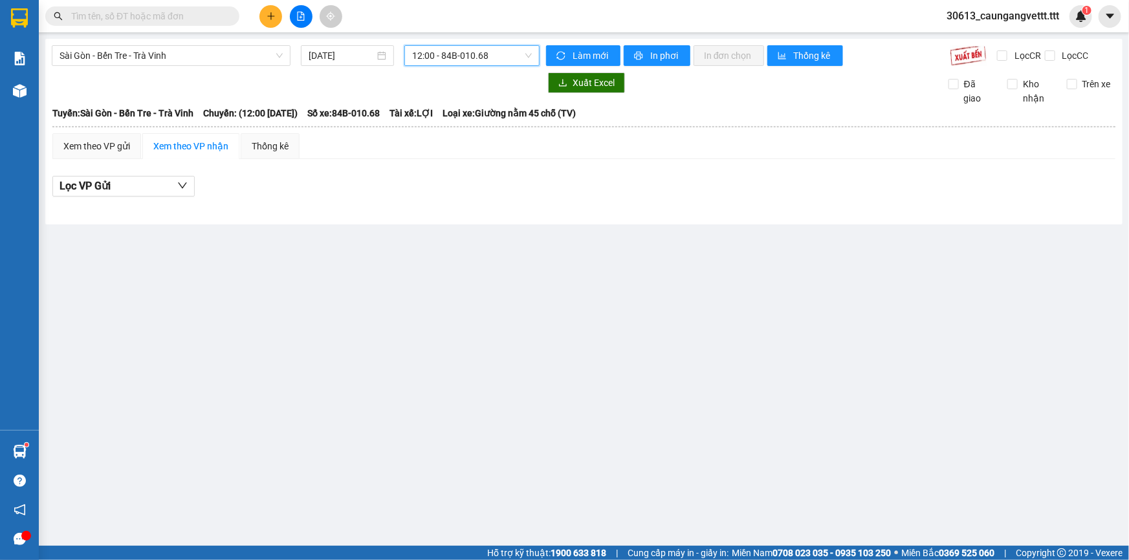
click at [479, 55] on span "12:00 - 84B-010.68" at bounding box center [472, 55] width 120 height 19
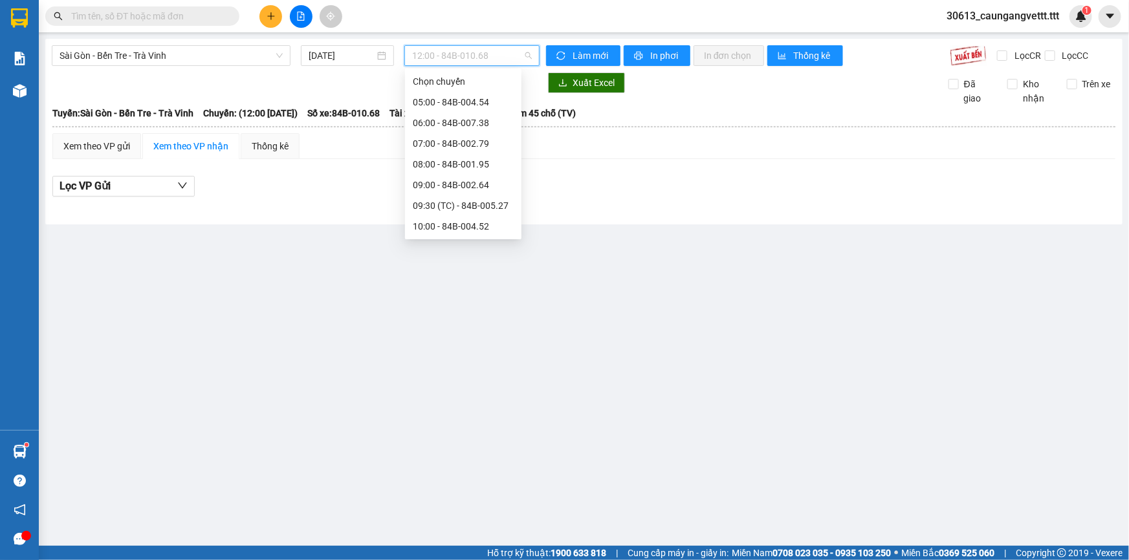
click at [479, 281] on div "13:00 - 84B-003.46" at bounding box center [463, 288] width 101 height 14
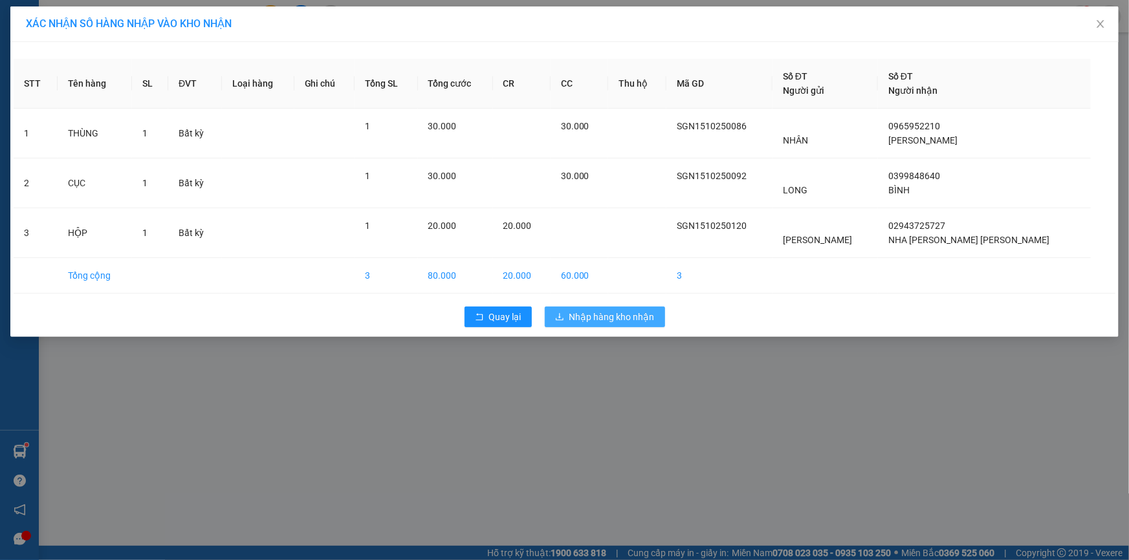
click at [611, 321] on span "Nhập hàng kho nhận" at bounding box center [611, 317] width 85 height 14
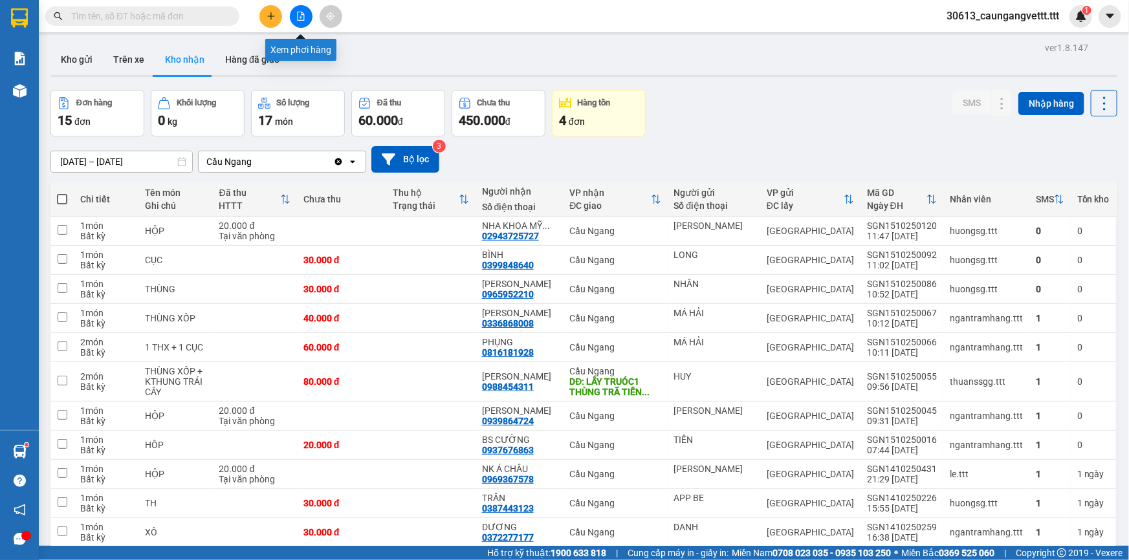
click at [300, 17] on icon "file-add" at bounding box center [301, 16] width 7 height 9
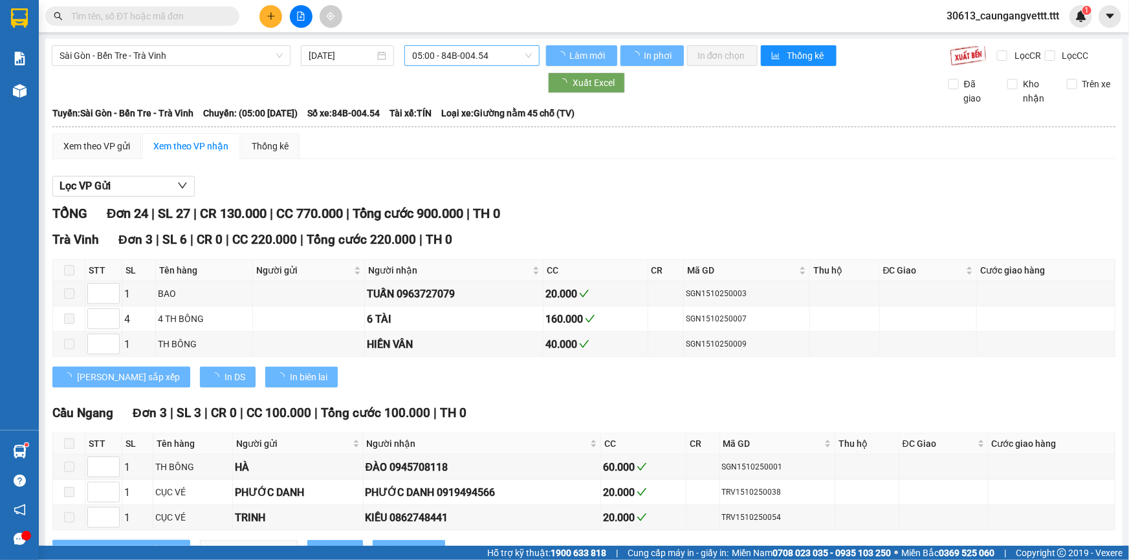
click at [451, 55] on span "05:00 - 84B-004.54" at bounding box center [472, 55] width 120 height 19
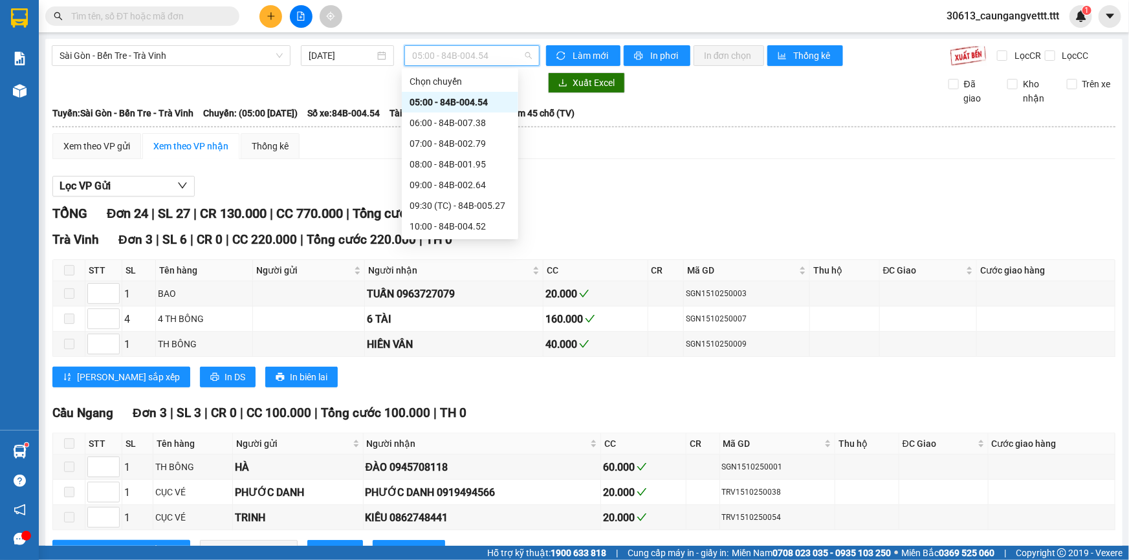
click at [435, 323] on div "15:00 - 84B-005.93" at bounding box center [459, 330] width 101 height 14
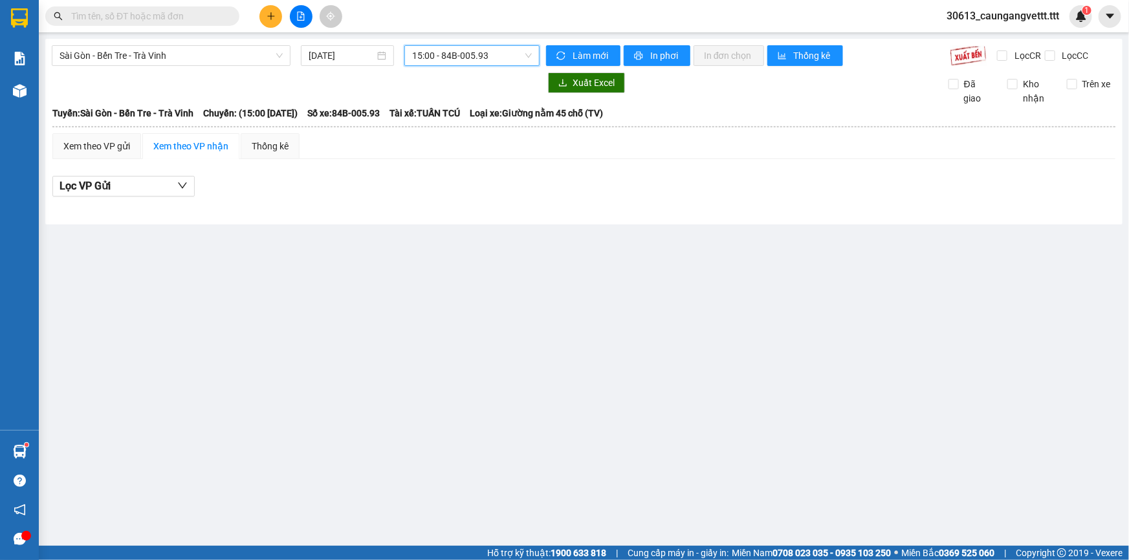
click at [444, 56] on span "15:00 - 84B-005.93" at bounding box center [472, 55] width 120 height 19
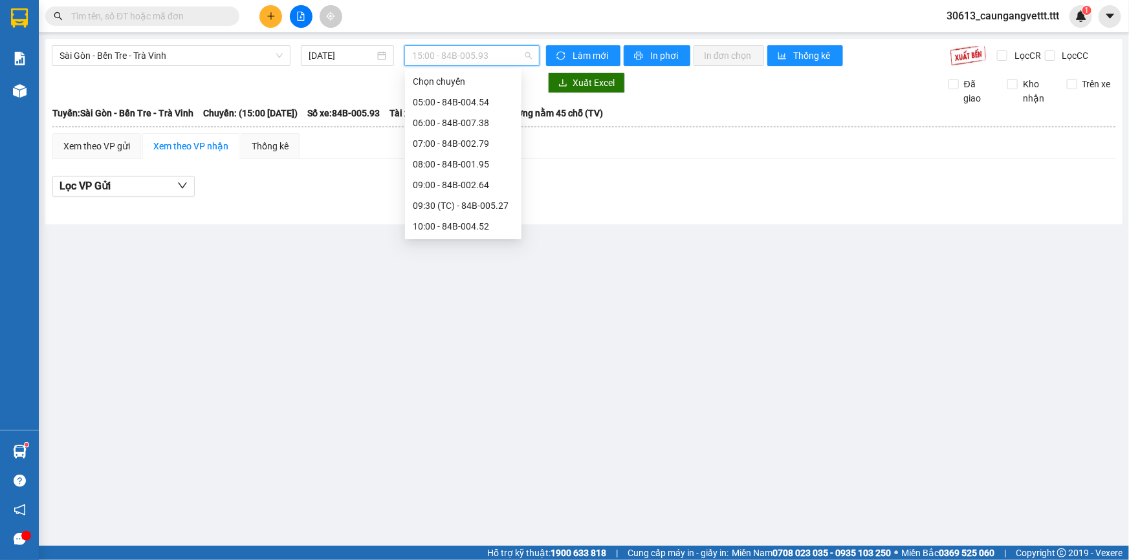
click at [436, 281] on div "13:00 - 84B-003.46" at bounding box center [463, 288] width 101 height 14
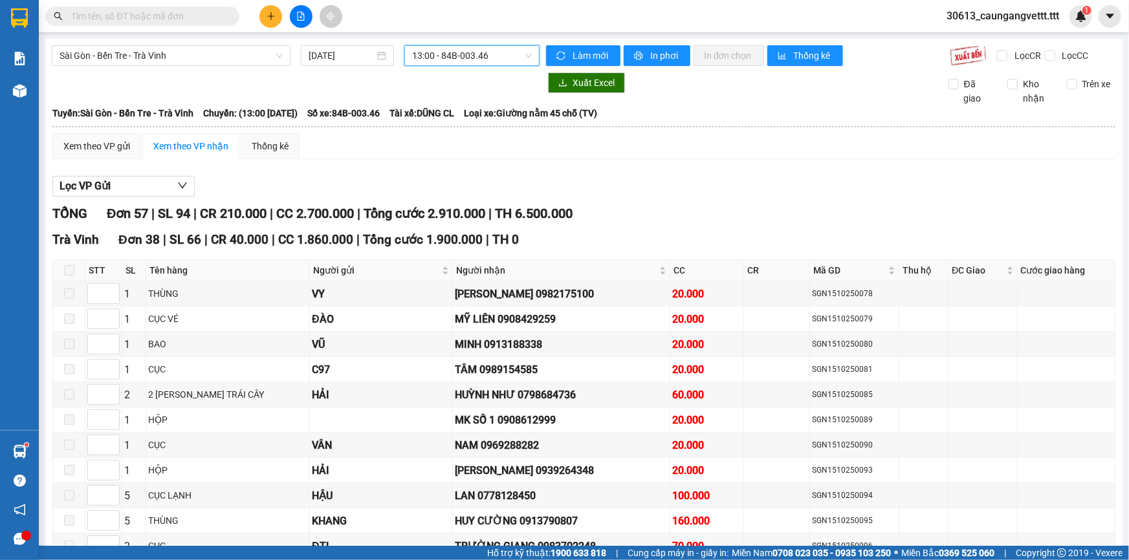
click at [483, 61] on span "13:00 - 84B-003.46" at bounding box center [472, 55] width 120 height 19
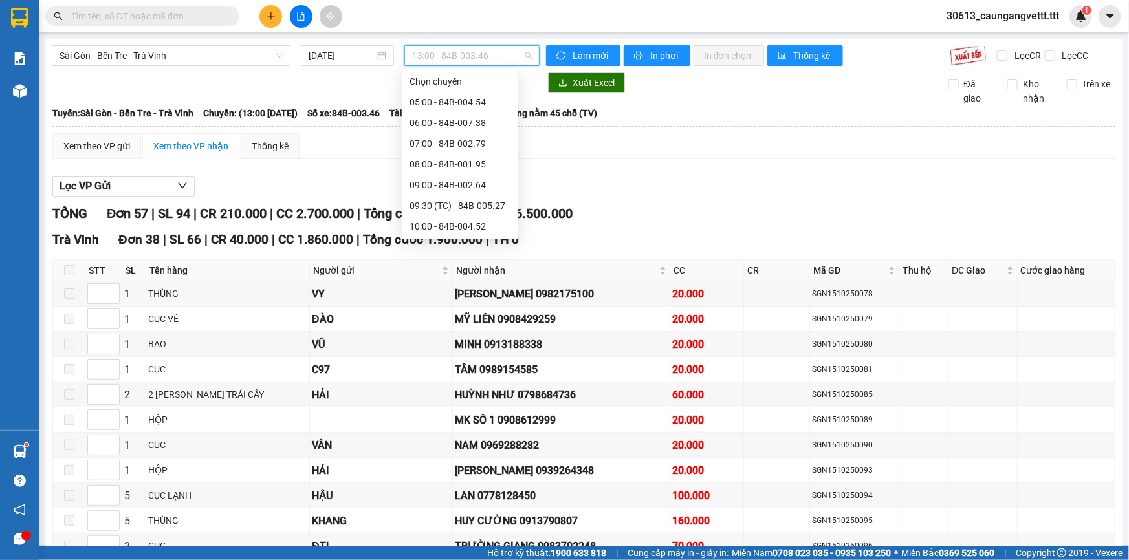
click at [424, 302] on div "14:00 - 84B-002.05" at bounding box center [459, 309] width 101 height 14
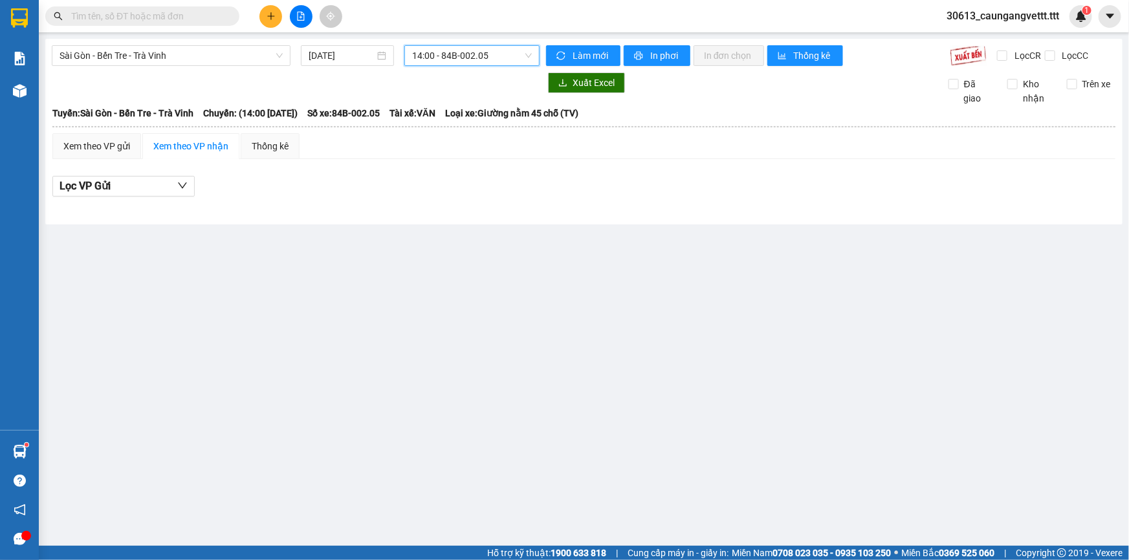
click at [442, 52] on span "14:00 - 84B-002.05" at bounding box center [472, 55] width 120 height 19
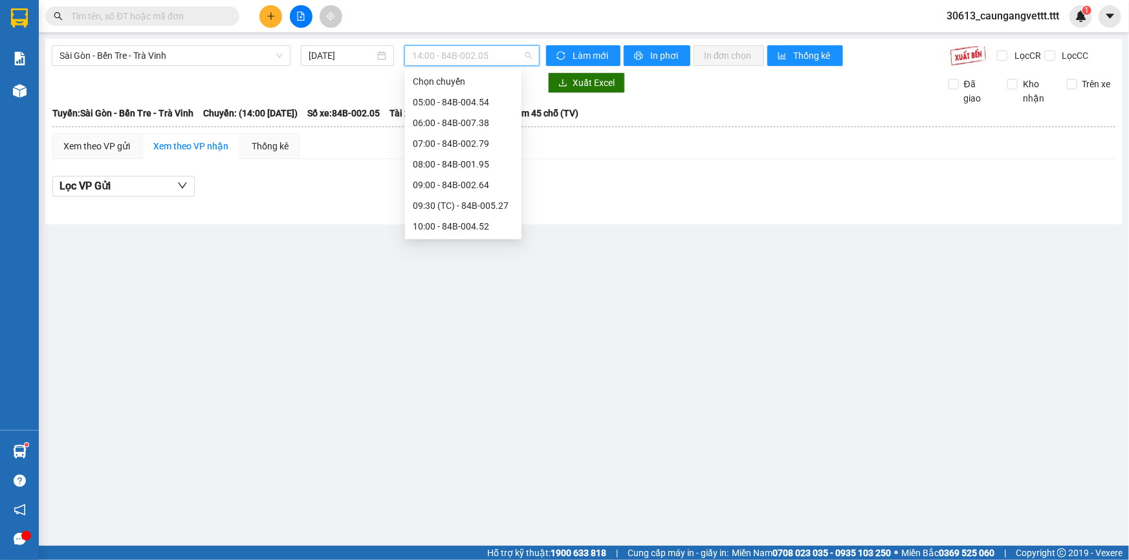
click at [440, 323] on div "15:00 - 84B-005.93" at bounding box center [463, 330] width 101 height 14
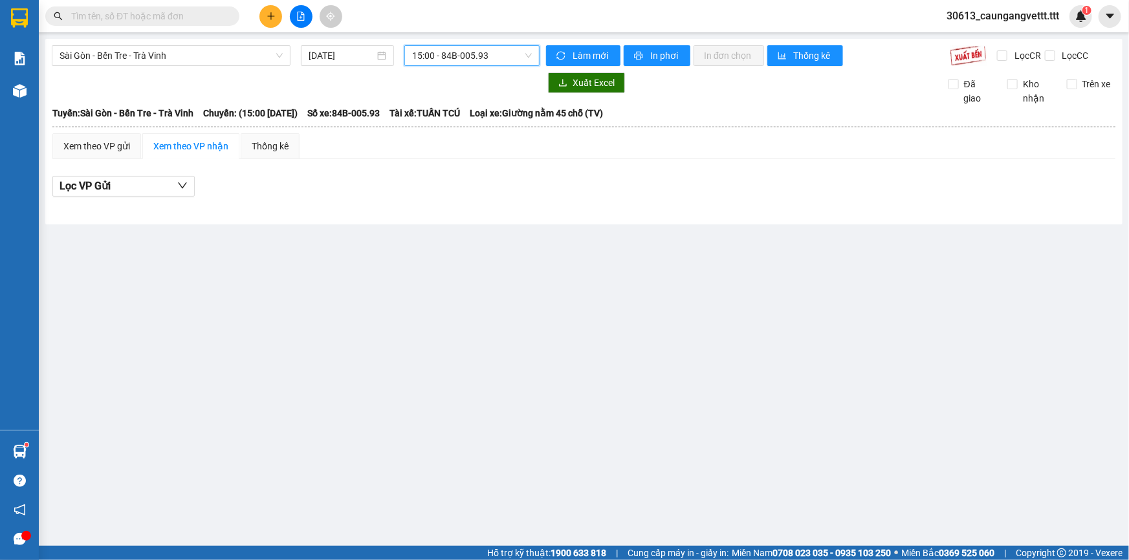
click at [440, 50] on span "15:00 - 84B-005.93" at bounding box center [472, 55] width 120 height 19
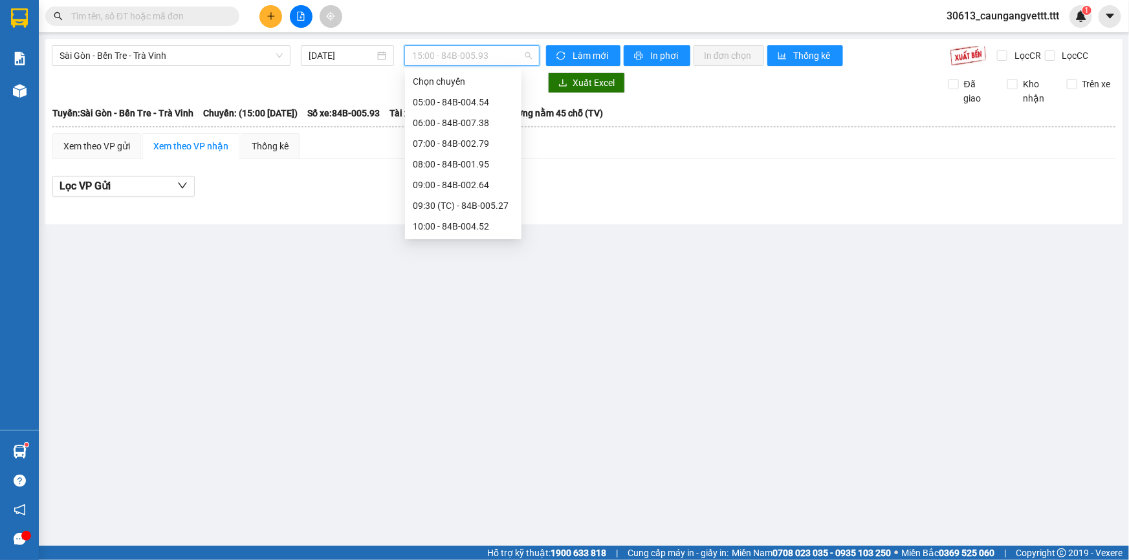
click at [446, 343] on div "16:00 - 84B-002.69" at bounding box center [463, 350] width 101 height 14
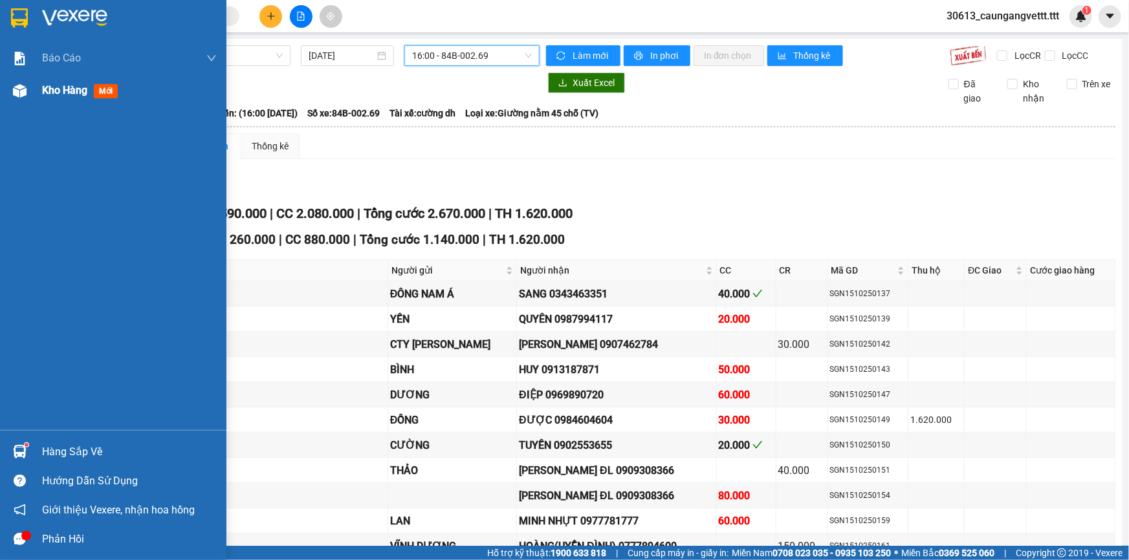
click at [66, 93] on span "Kho hàng" at bounding box center [64, 90] width 45 height 12
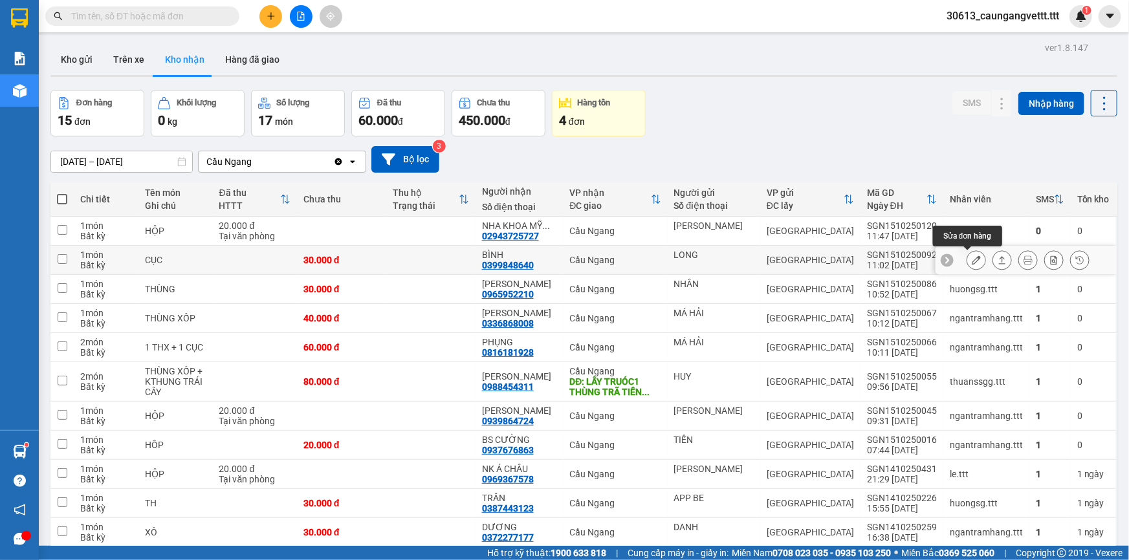
click at [971, 255] on icon at bounding box center [975, 259] width 9 height 9
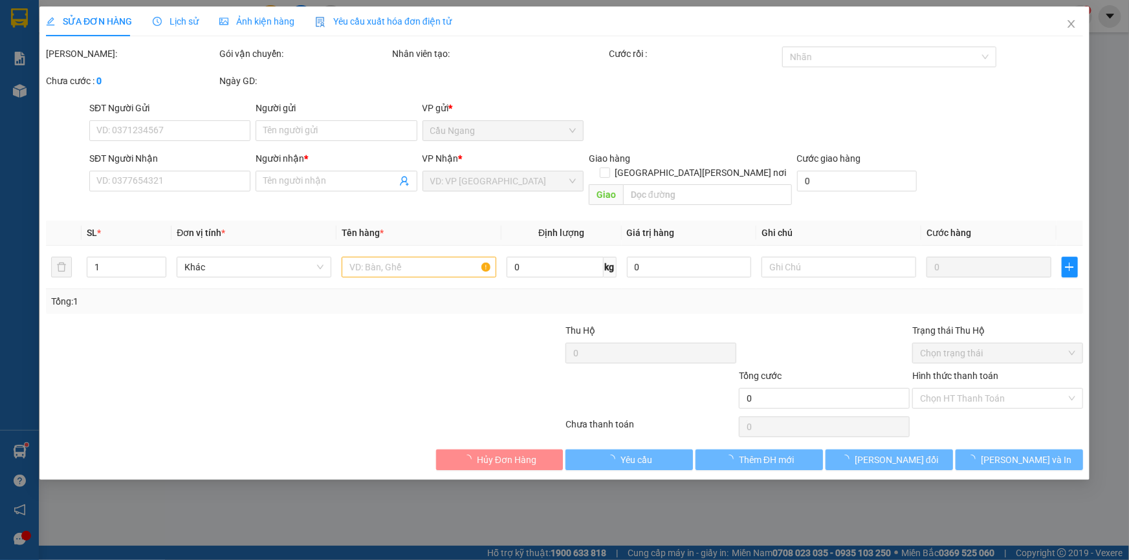
type input "LONG"
type input "0399848640"
type input "BÌNH"
type input "30.000"
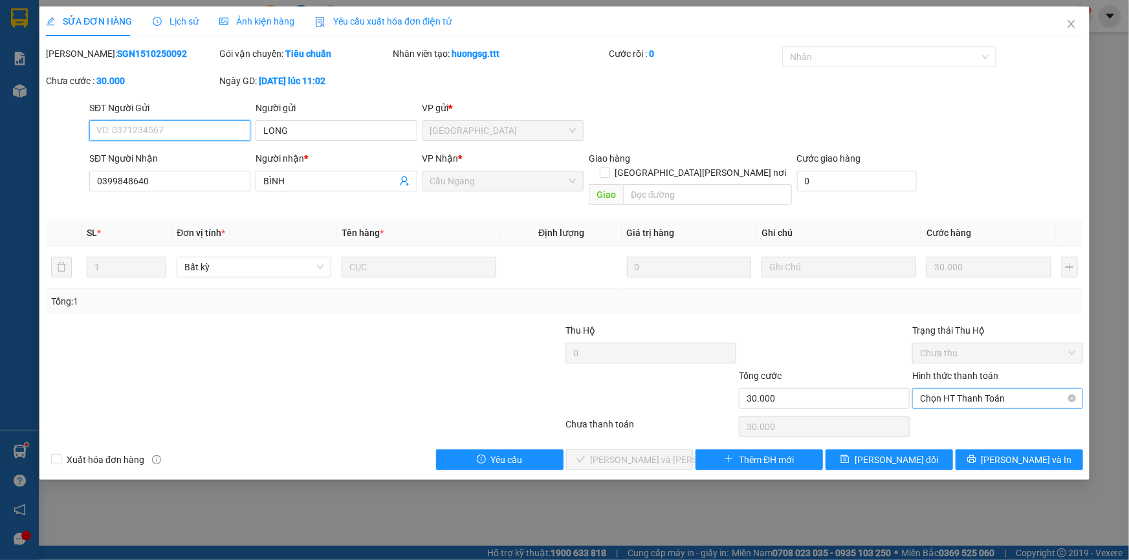
click at [979, 389] on span "Chọn HT Thanh Toán" at bounding box center [997, 398] width 155 height 19
drag, startPoint x: 950, startPoint y: 410, endPoint x: 893, endPoint y: 407, distance: 57.0
click at [948, 411] on div "Tại văn phòng" at bounding box center [997, 409] width 155 height 14
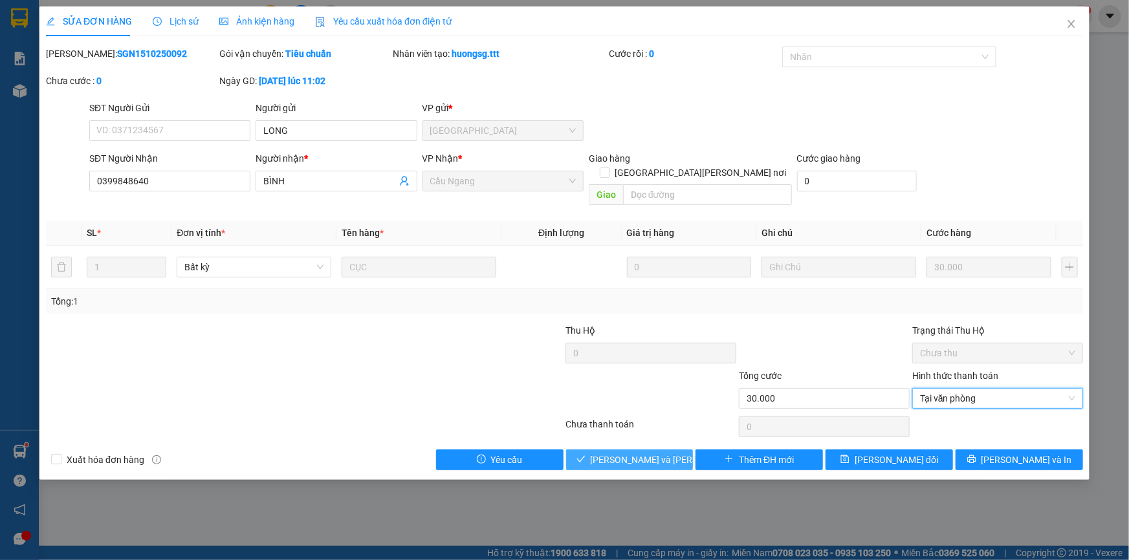
click at [661, 450] on button "[PERSON_NAME] và Giao hàng" at bounding box center [629, 460] width 127 height 21
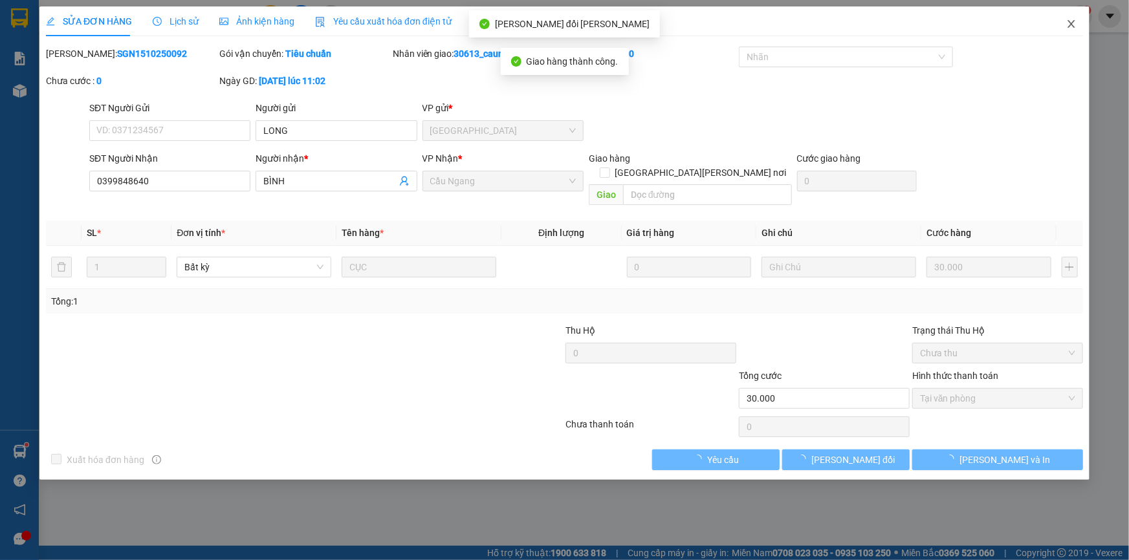
click at [1071, 22] on icon "close" at bounding box center [1071, 24] width 10 height 10
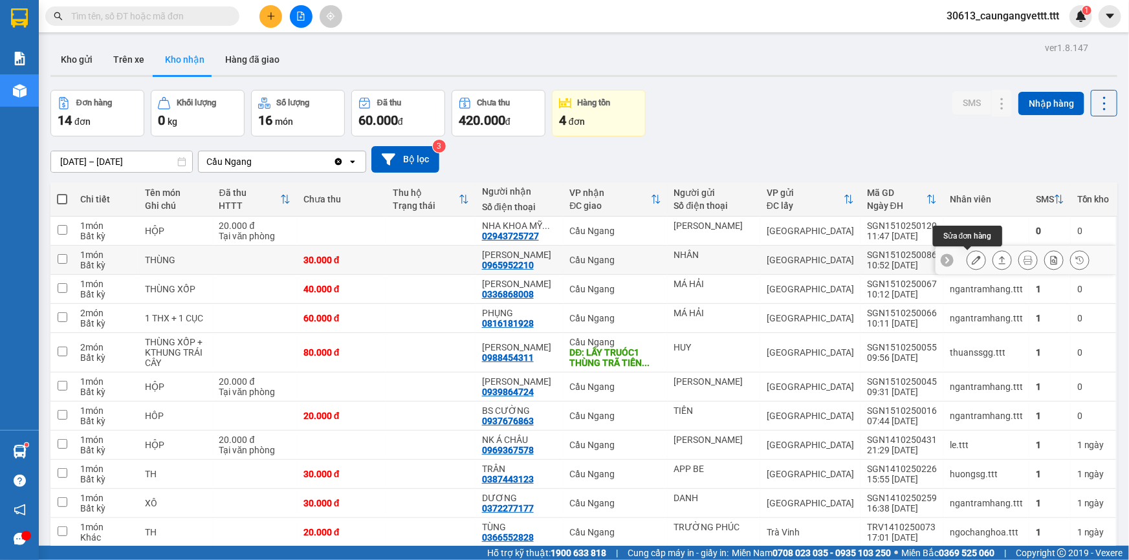
click at [967, 265] on button at bounding box center [976, 260] width 18 height 23
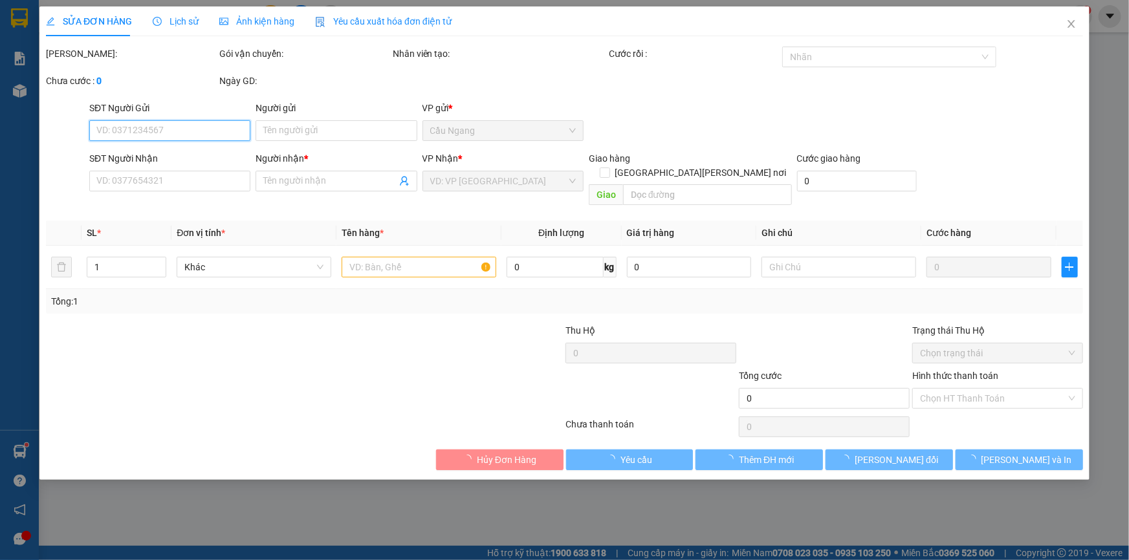
type input "NHÂN"
type input "0965952210"
type input "BA BIỂN"
type input "30.000"
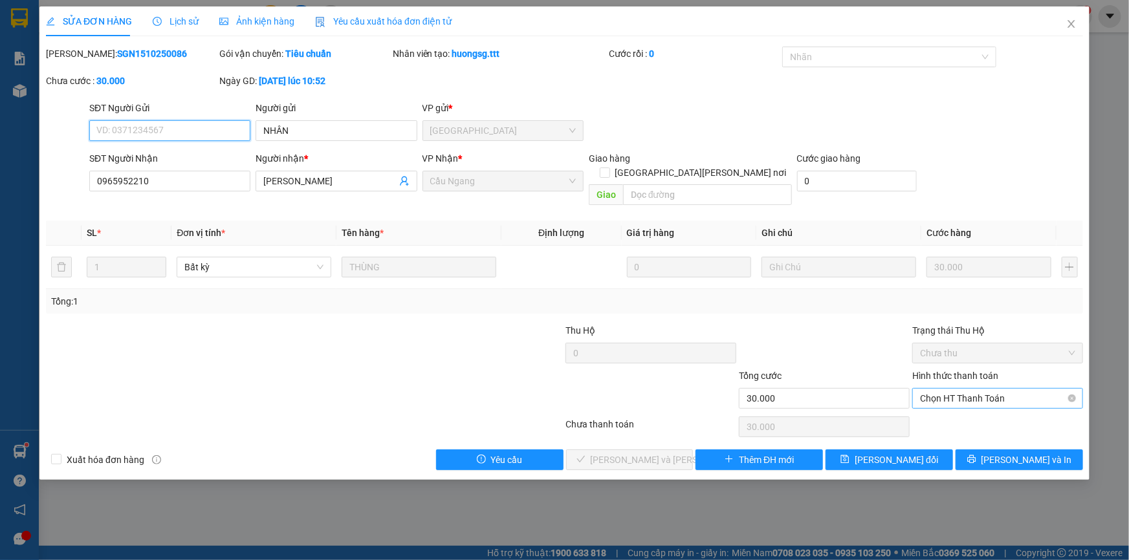
drag, startPoint x: 986, startPoint y: 382, endPoint x: 971, endPoint y: 396, distance: 20.1
click at [985, 389] on span "Chọn HT Thanh Toán" at bounding box center [997, 398] width 155 height 19
click at [955, 411] on div "Tại văn phòng" at bounding box center [997, 409] width 155 height 14
type input "0"
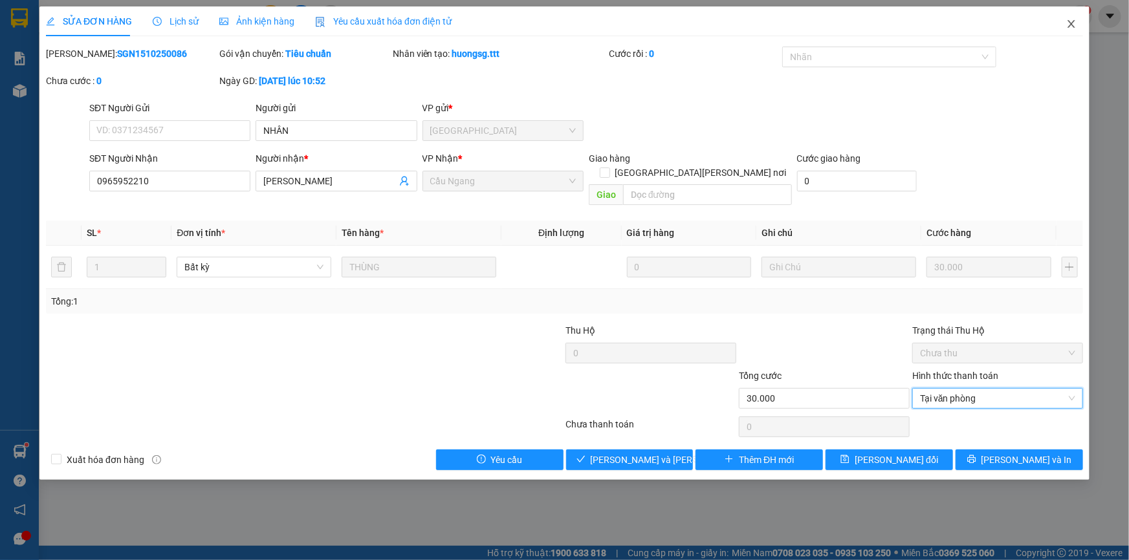
click at [1070, 21] on icon "close" at bounding box center [1071, 24] width 10 height 10
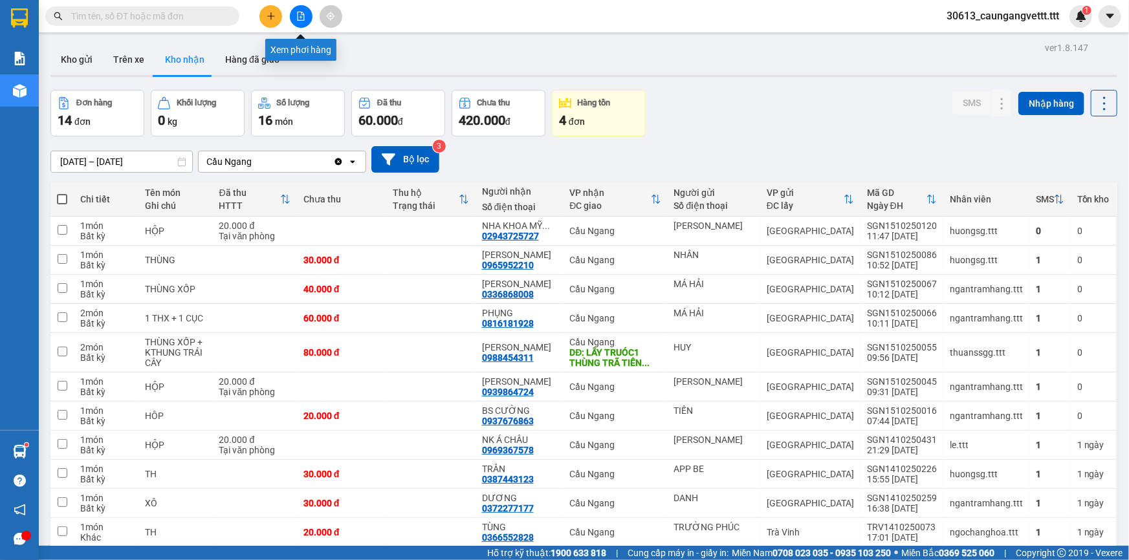
click at [298, 18] on icon "file-add" at bounding box center [300, 16] width 9 height 9
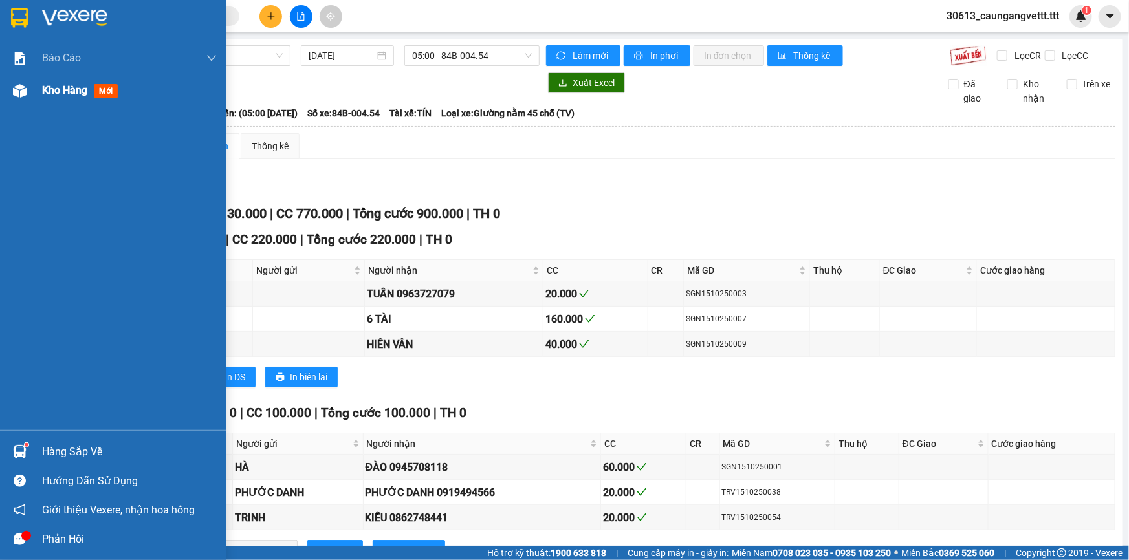
click at [56, 92] on span "Kho hàng" at bounding box center [64, 90] width 45 height 12
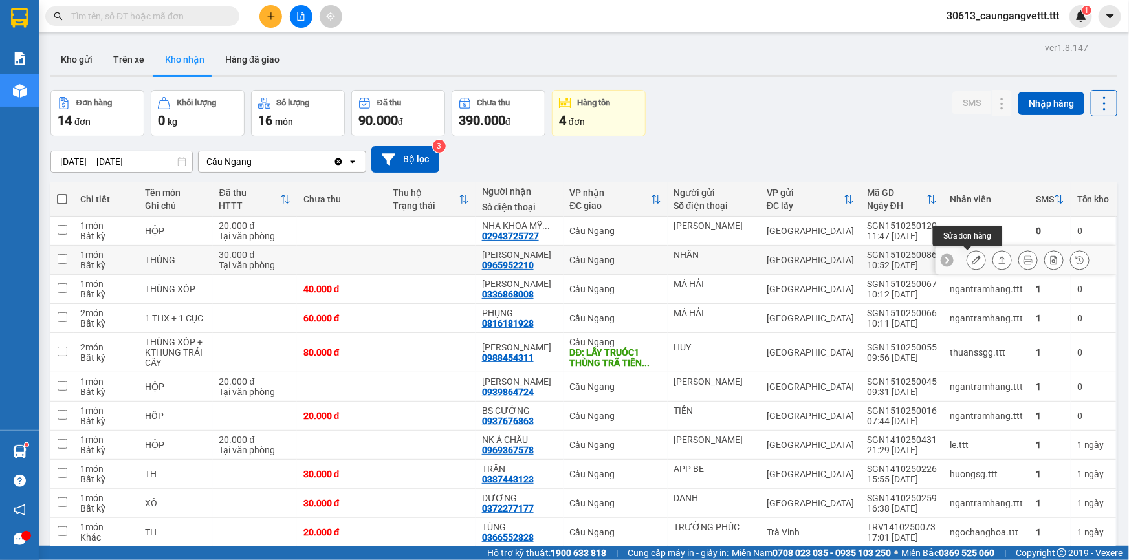
click at [971, 261] on icon at bounding box center [975, 259] width 9 height 9
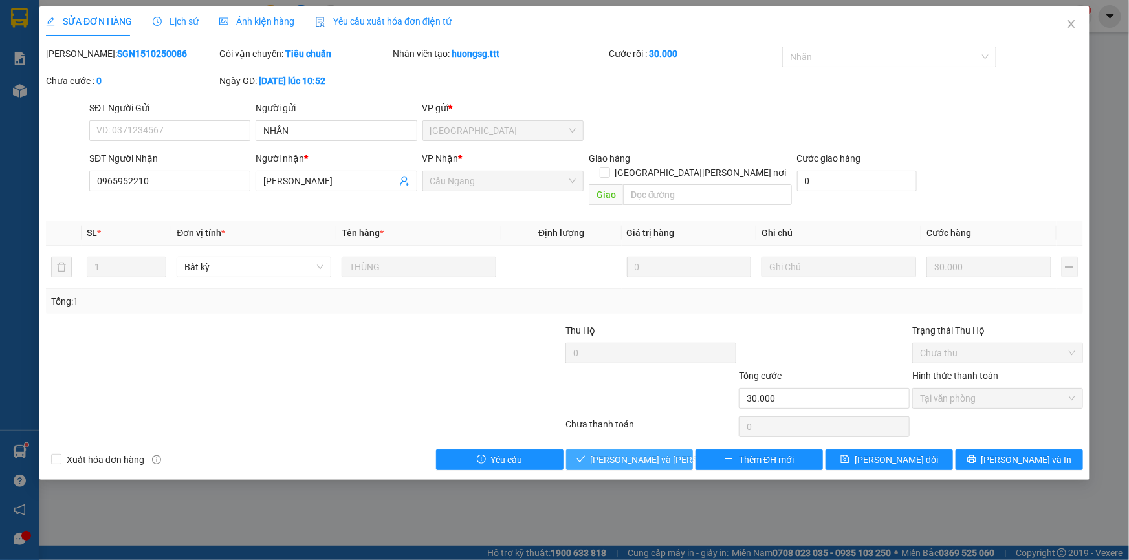
click at [630, 453] on span "[PERSON_NAME] và Giao hàng" at bounding box center [678, 460] width 175 height 14
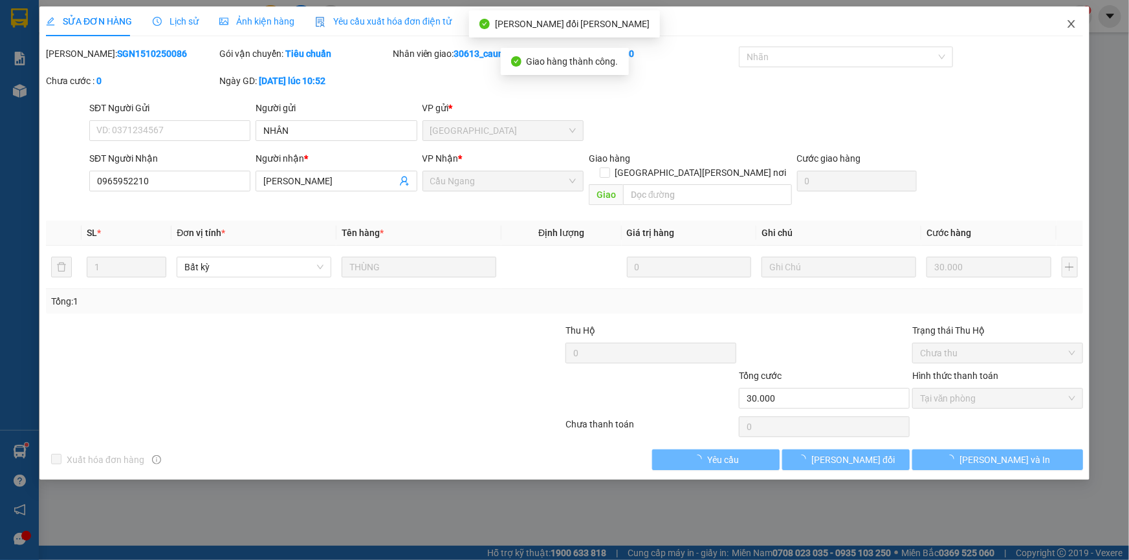
click at [1070, 22] on icon "close" at bounding box center [1071, 24] width 10 height 10
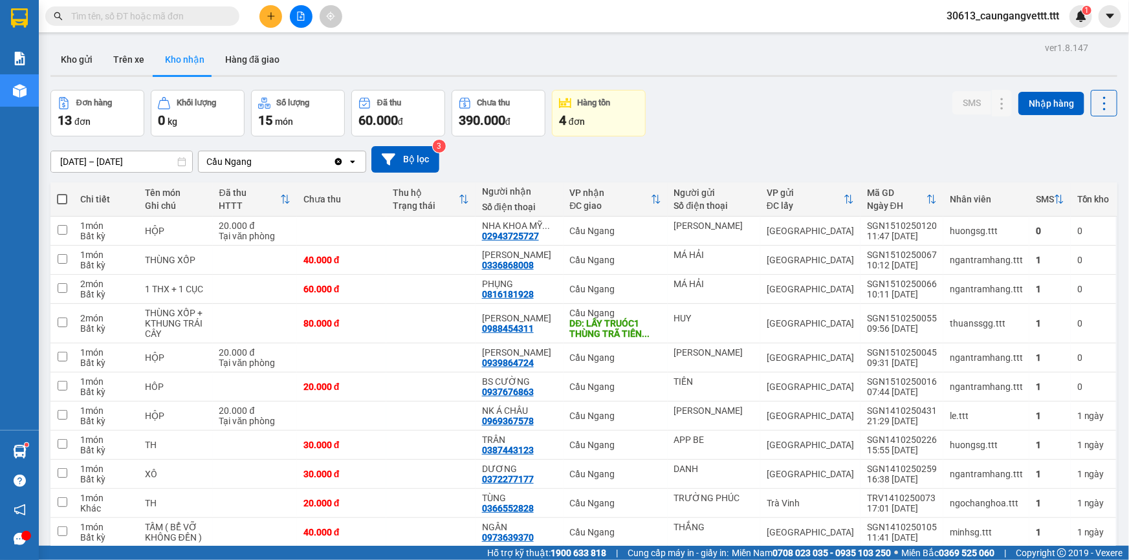
click at [301, 15] on icon "file-add" at bounding box center [300, 16] width 9 height 9
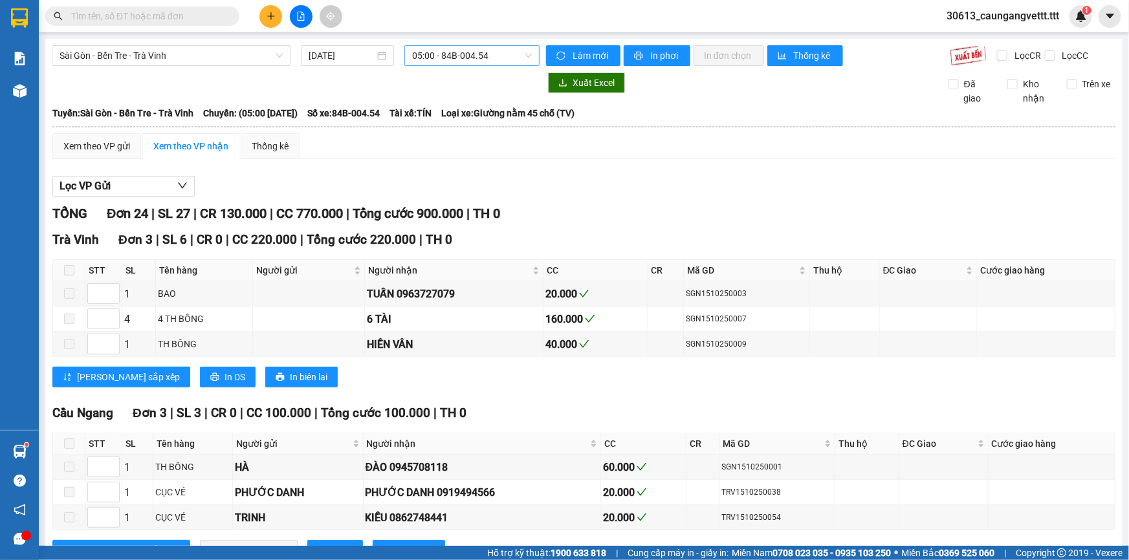
click at [457, 57] on span "05:00 - 84B-004.54" at bounding box center [472, 55] width 120 height 19
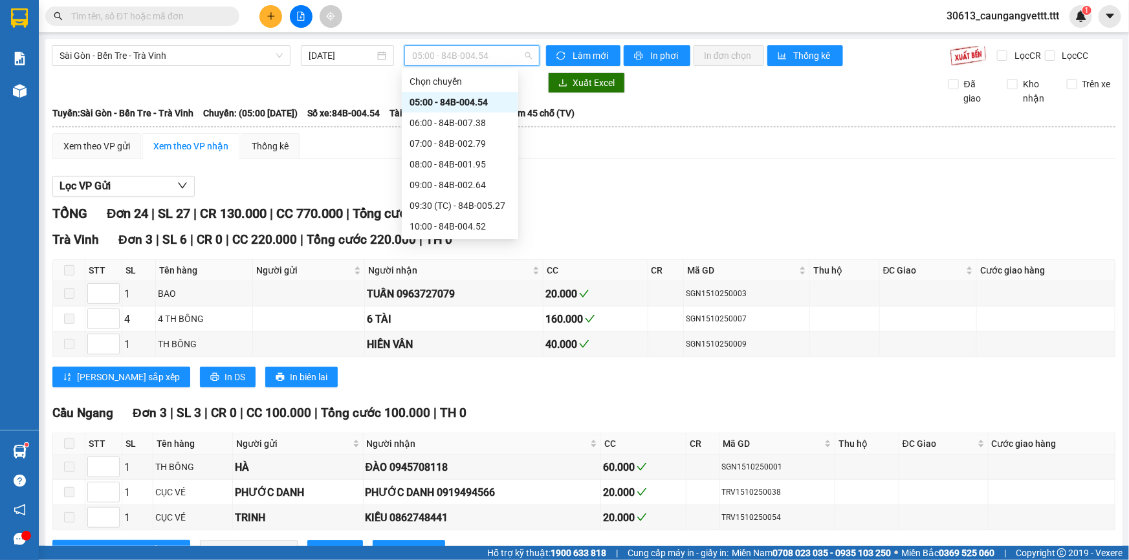
click at [453, 323] on div "15:00 - 84B-005.93" at bounding box center [459, 330] width 101 height 14
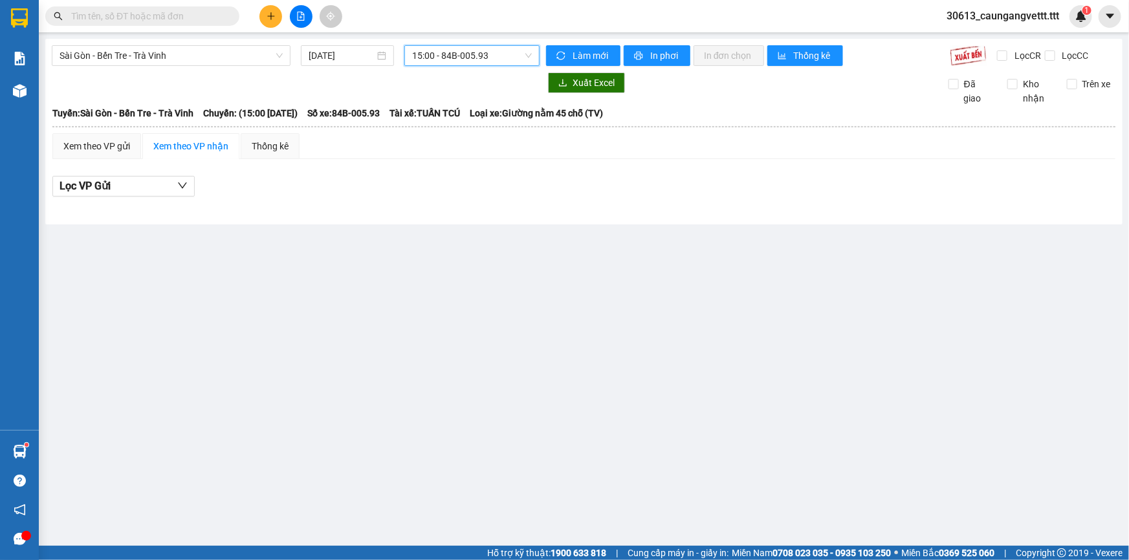
click at [444, 58] on span "15:00 - 84B-005.93" at bounding box center [472, 55] width 120 height 19
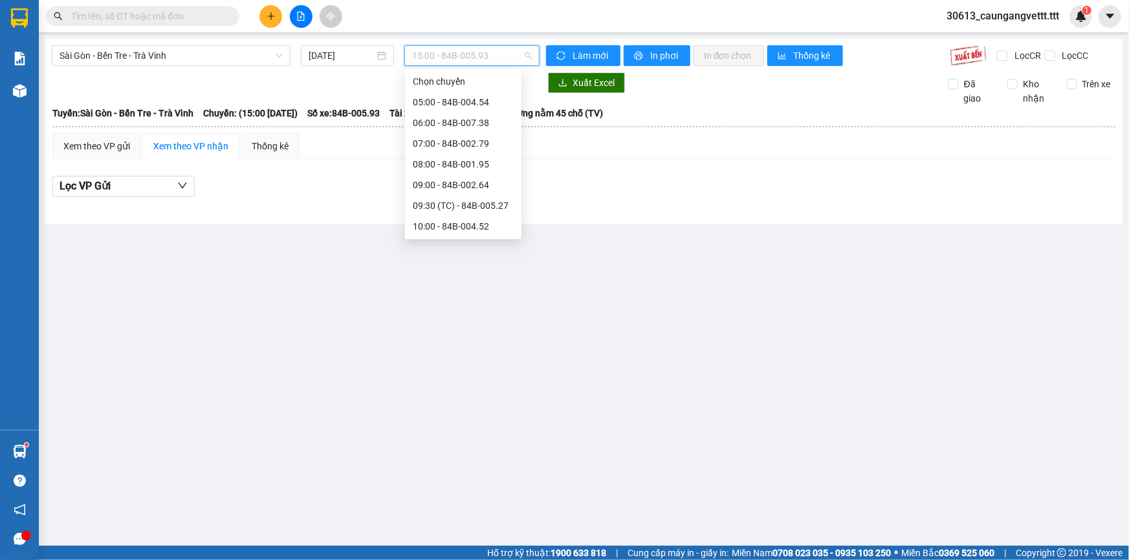
click at [450, 343] on div "16:00 - 84B-002.69" at bounding box center [463, 350] width 101 height 14
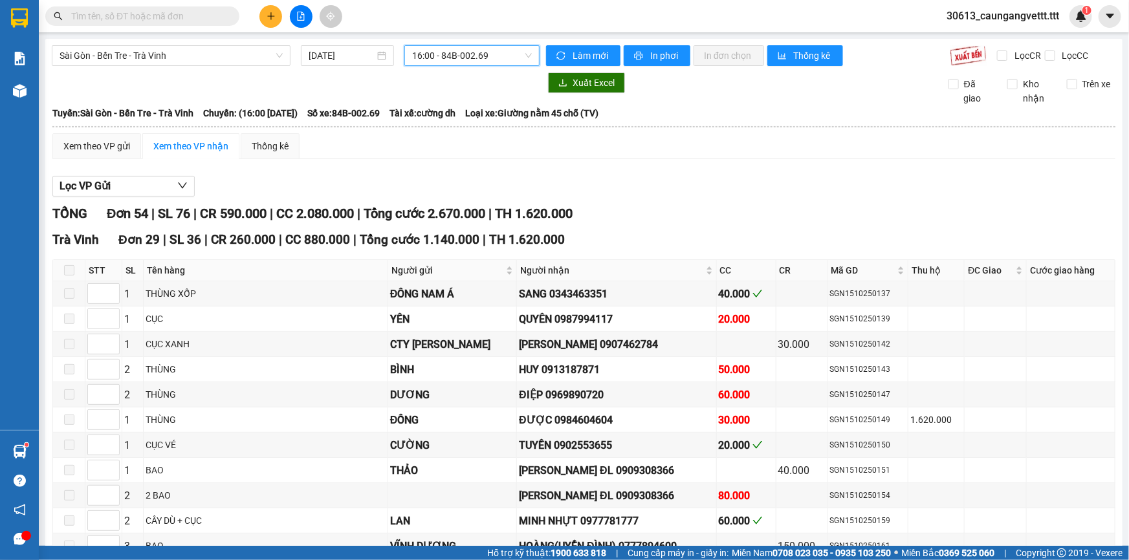
checkbox input "true"
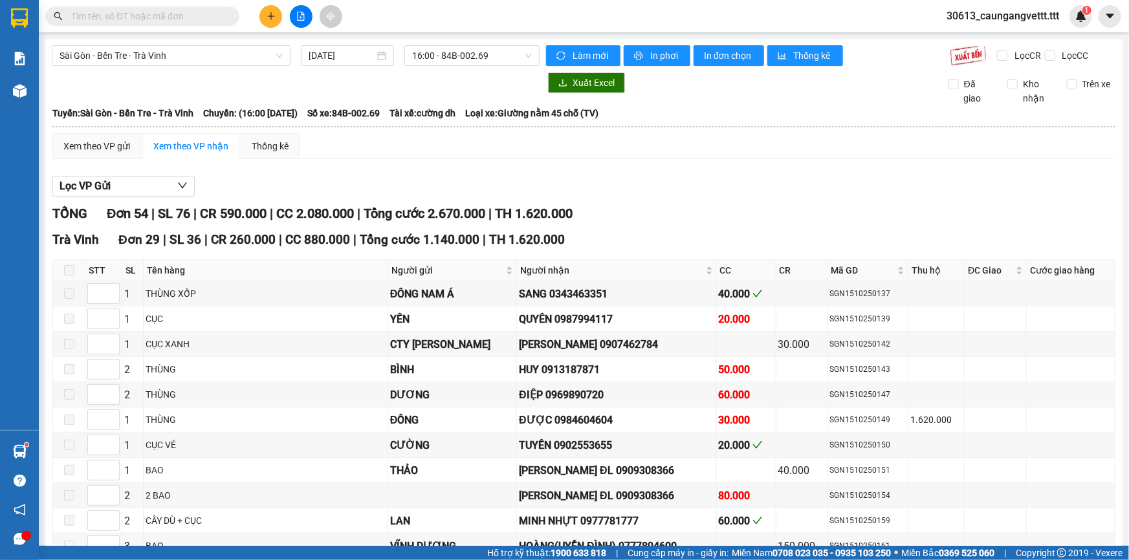
checkbox input "true"
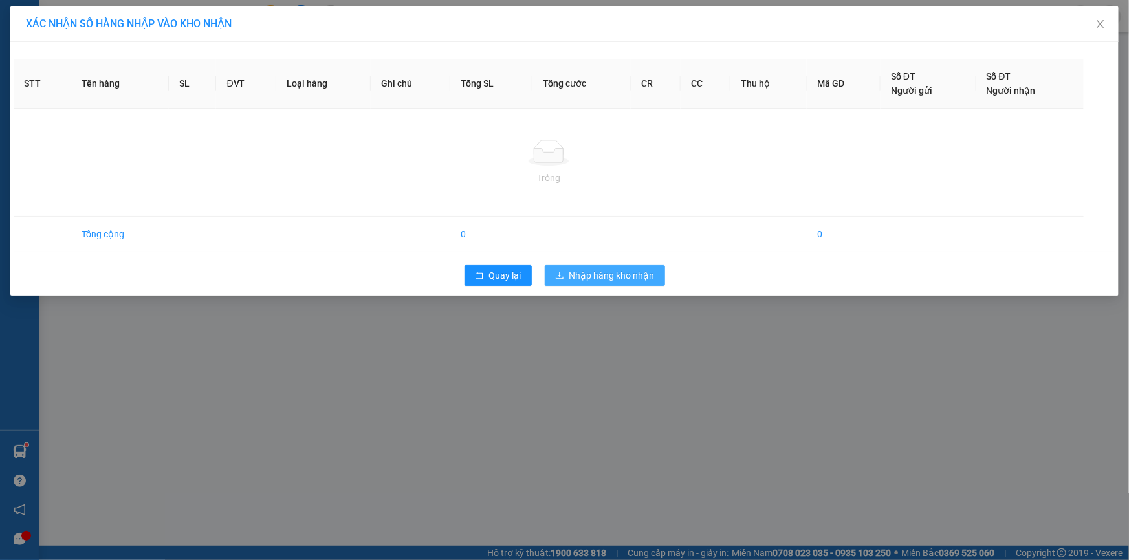
click at [607, 274] on span "Nhập hàng kho nhận" at bounding box center [611, 275] width 85 height 14
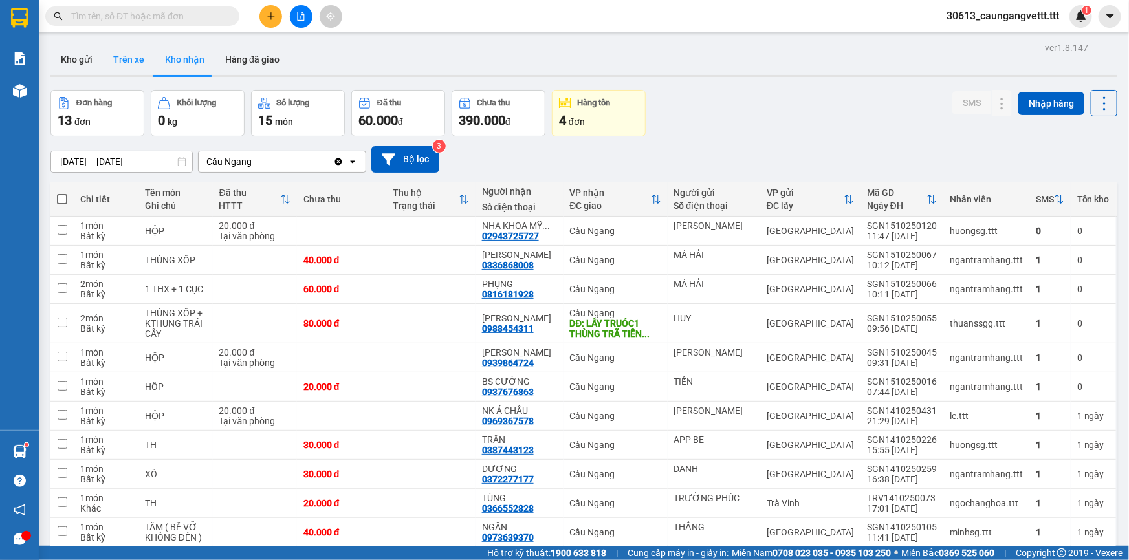
click at [127, 58] on button "Trên xe" at bounding box center [129, 59] width 52 height 31
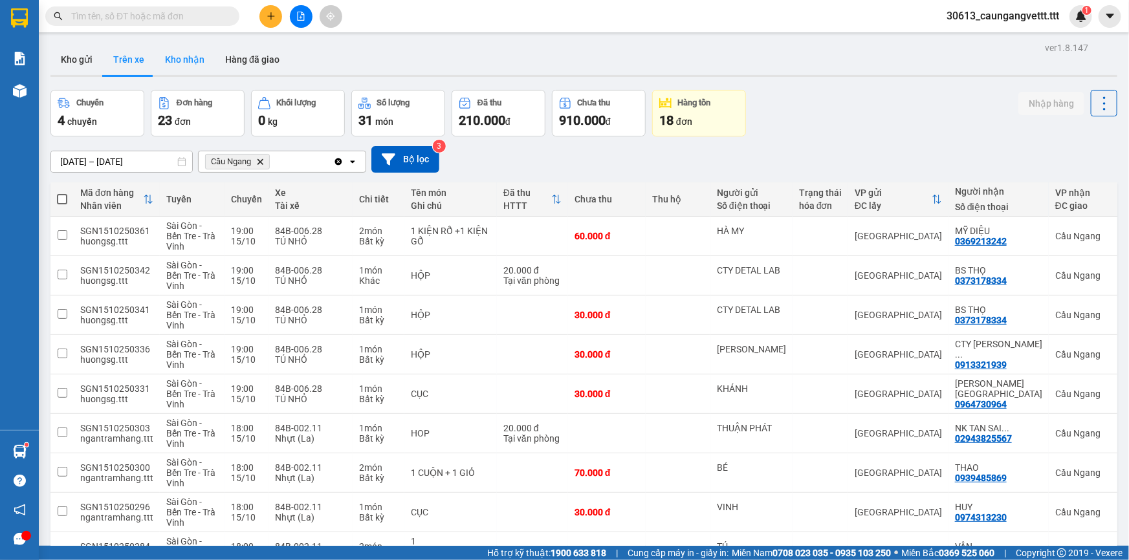
click at [179, 61] on button "Kho nhận" at bounding box center [185, 59] width 60 height 31
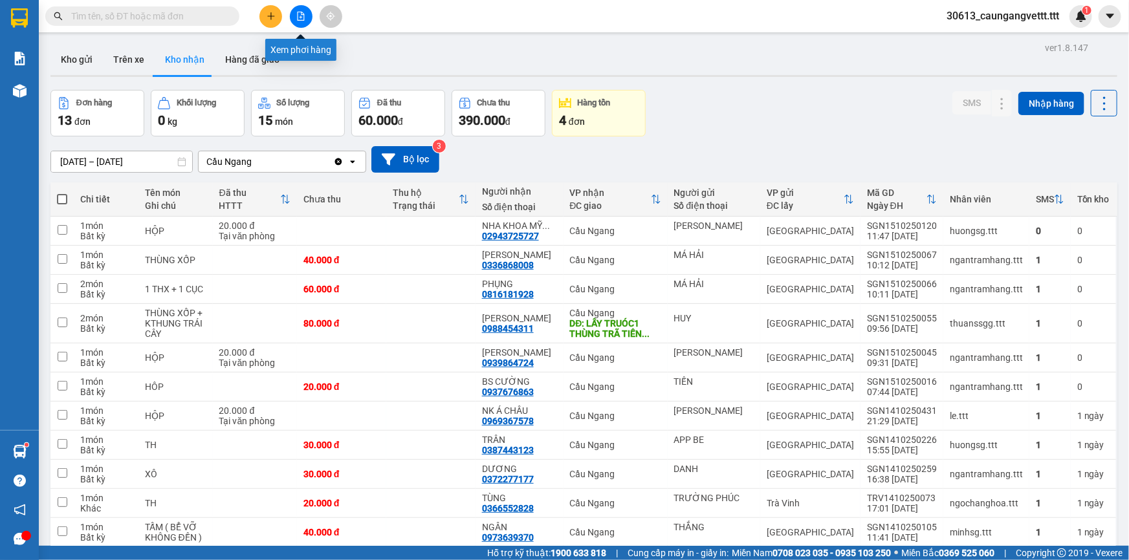
click at [298, 15] on icon "file-add" at bounding box center [300, 16] width 9 height 9
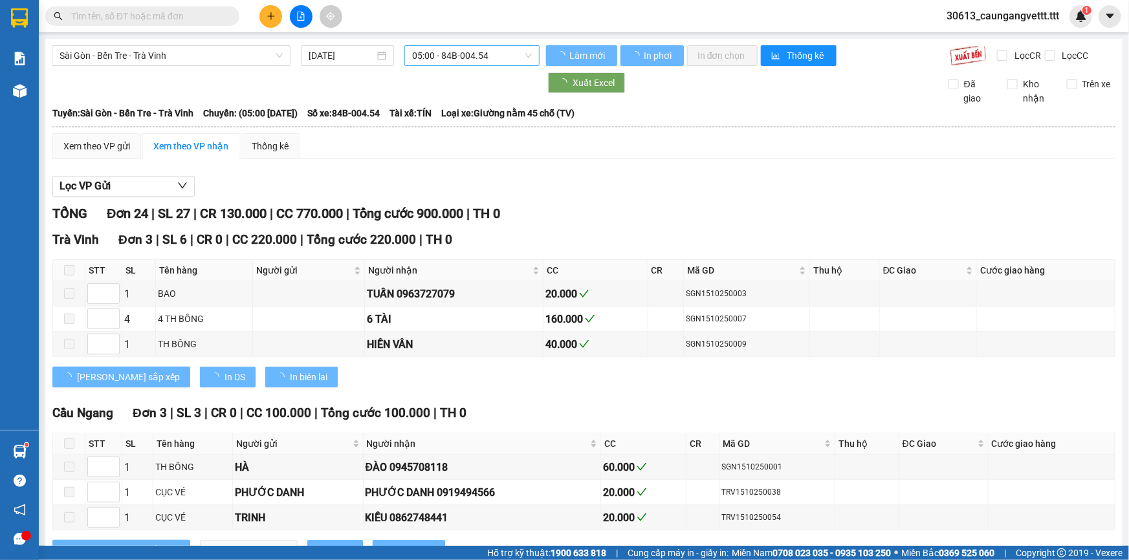
click at [455, 58] on span "05:00 - 84B-004.54" at bounding box center [472, 55] width 120 height 19
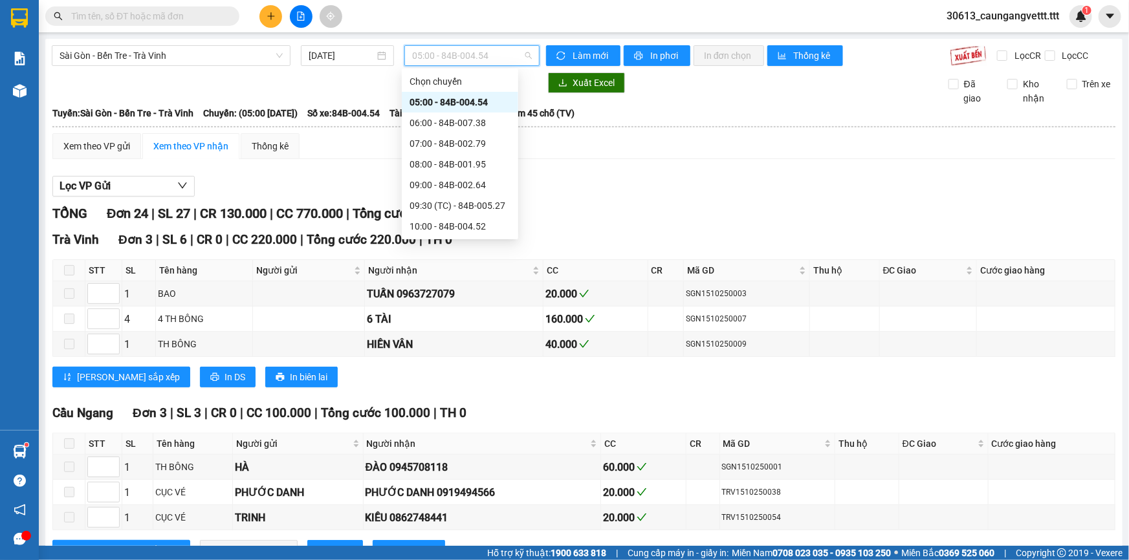
click at [442, 343] on div "16:00 - 84B-002.69" at bounding box center [459, 350] width 101 height 14
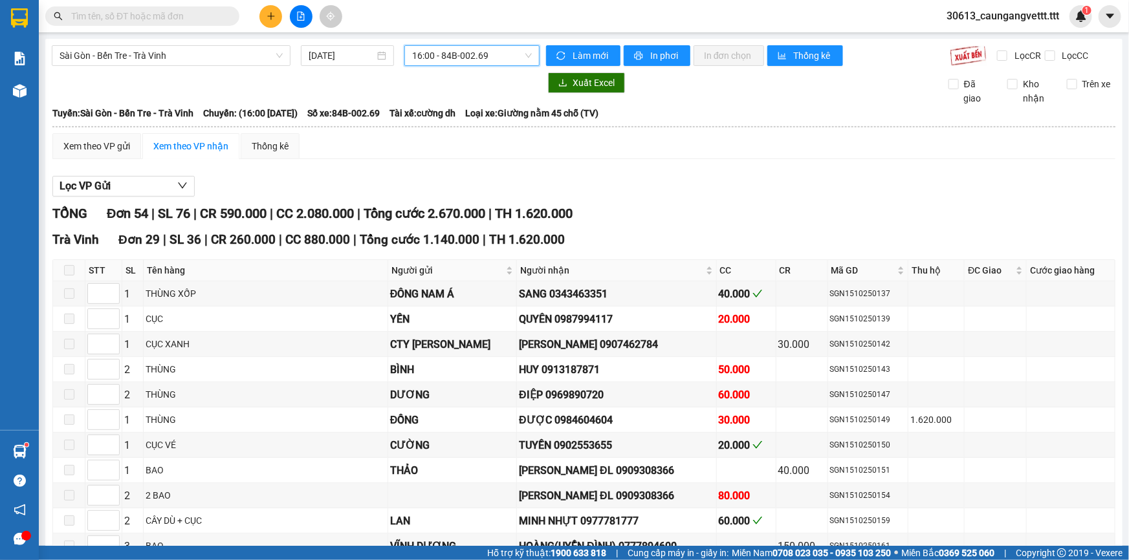
checkbox input "true"
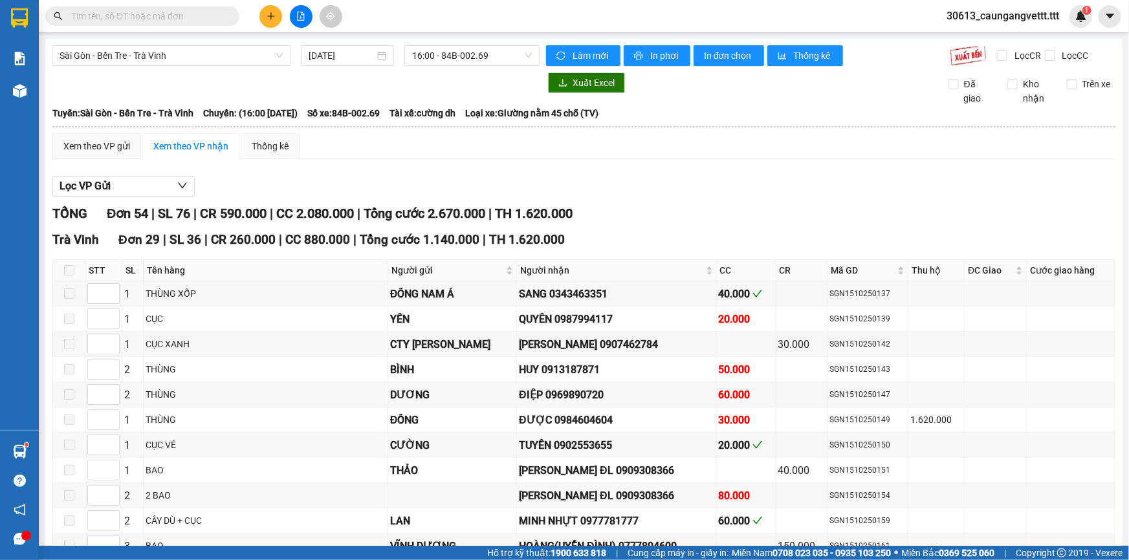
checkbox input "true"
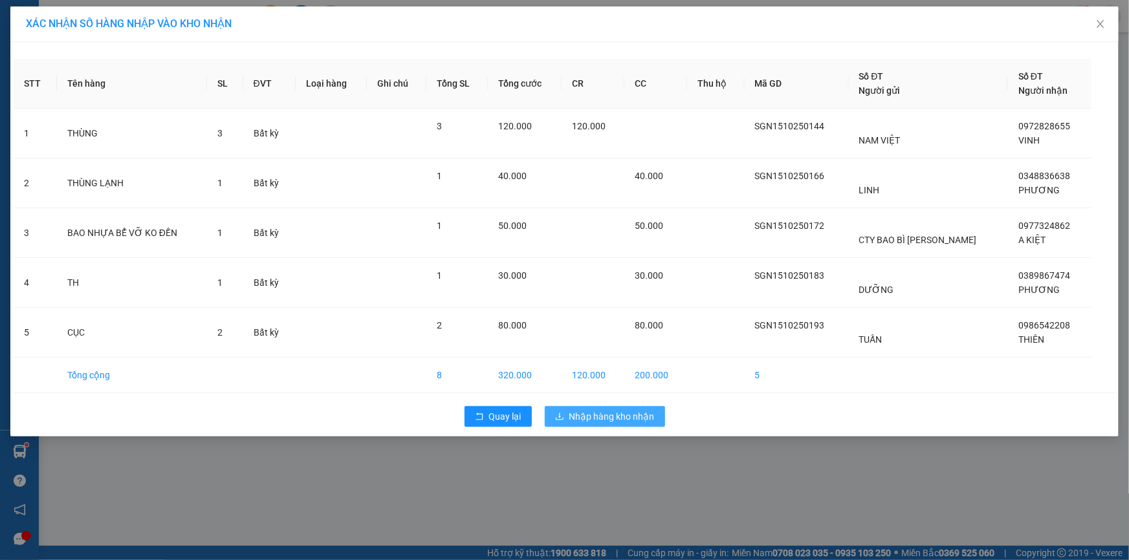
click at [592, 413] on span "Nhập hàng kho nhận" at bounding box center [611, 416] width 85 height 14
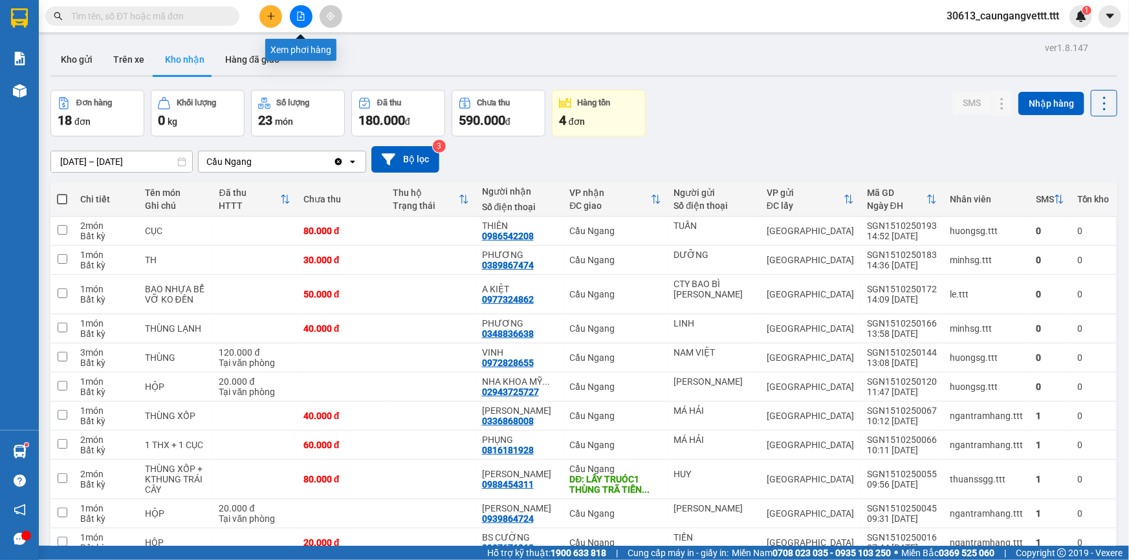
click at [296, 16] on icon "file-add" at bounding box center [300, 16] width 9 height 9
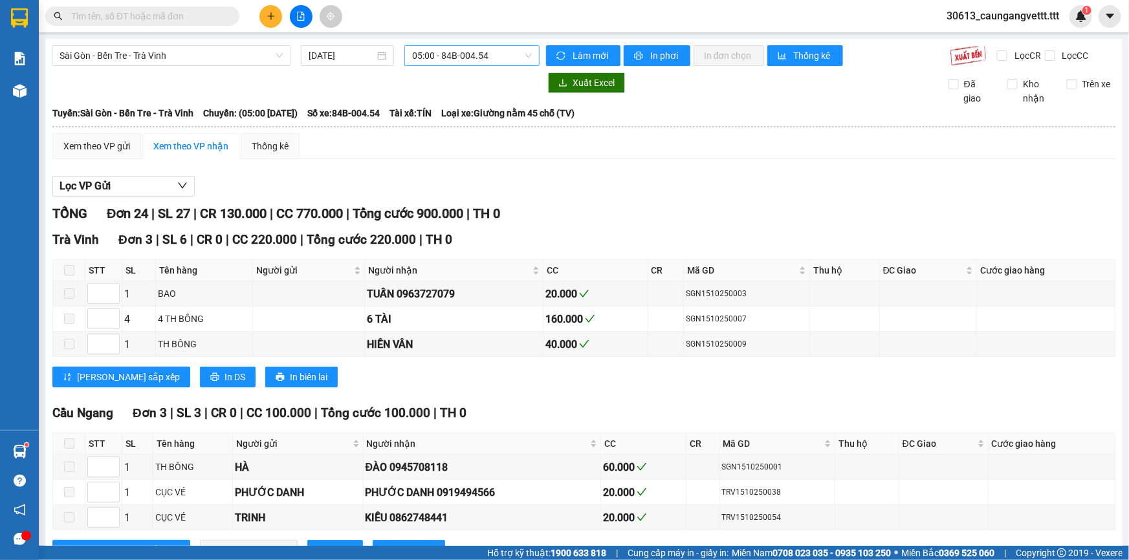
click at [459, 54] on span "05:00 - 84B-004.54" at bounding box center [472, 55] width 120 height 19
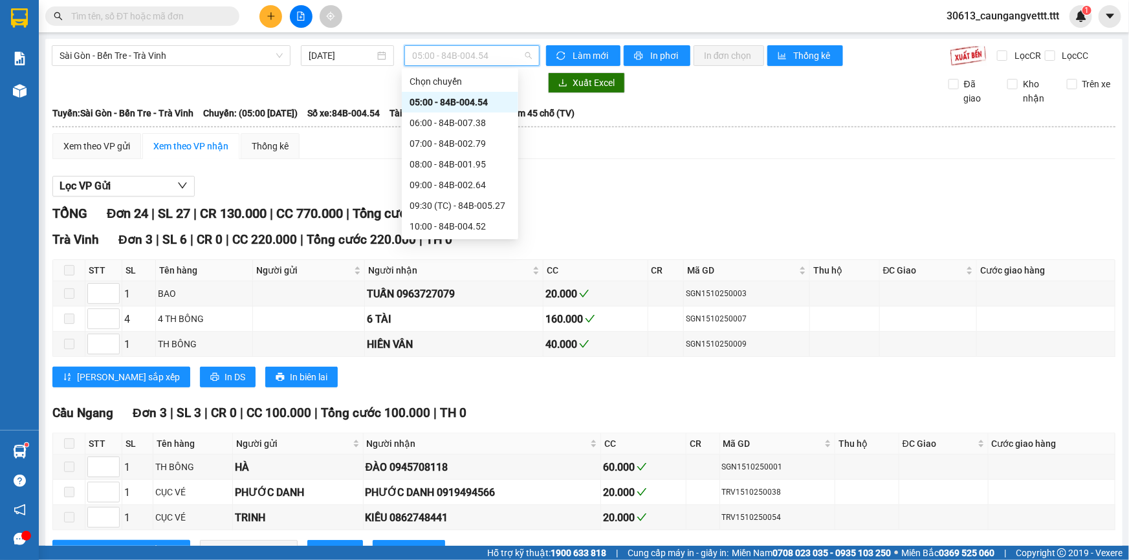
click at [439, 343] on div "16:00 - 84B-002.69" at bounding box center [459, 350] width 101 height 14
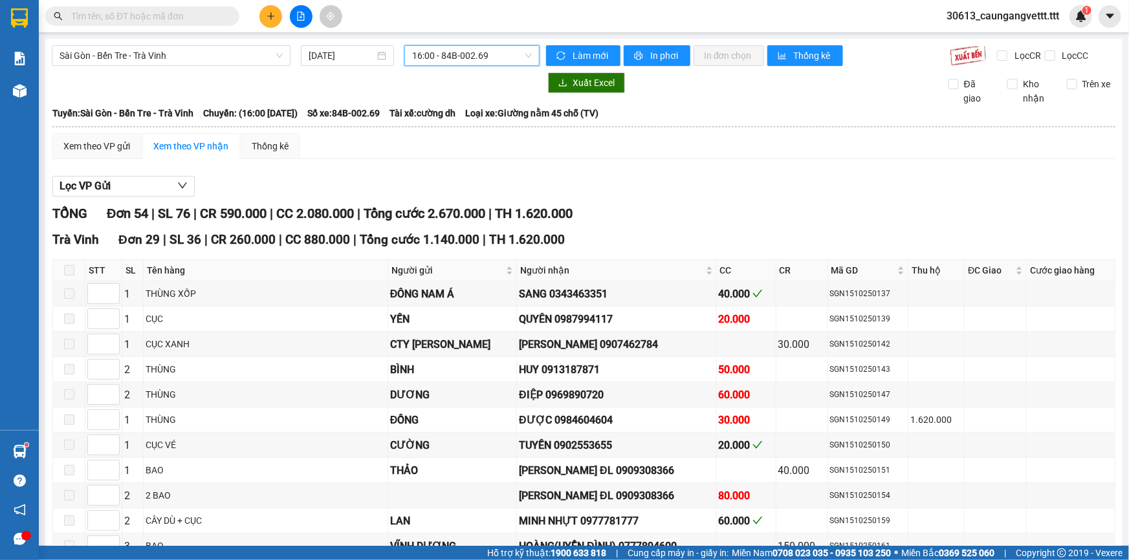
checkbox input "true"
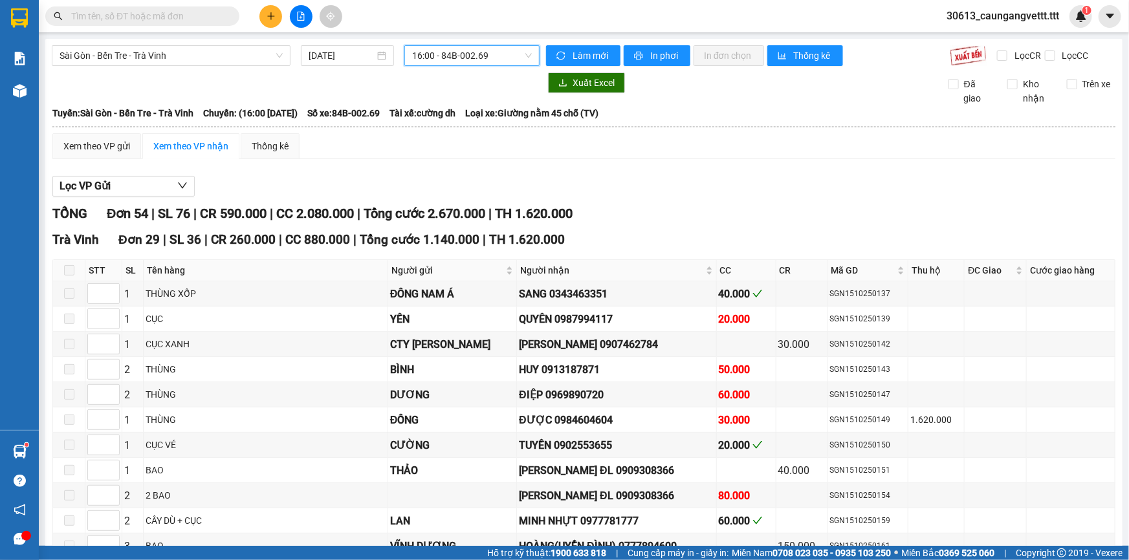
checkbox input "true"
checkbox input "false"
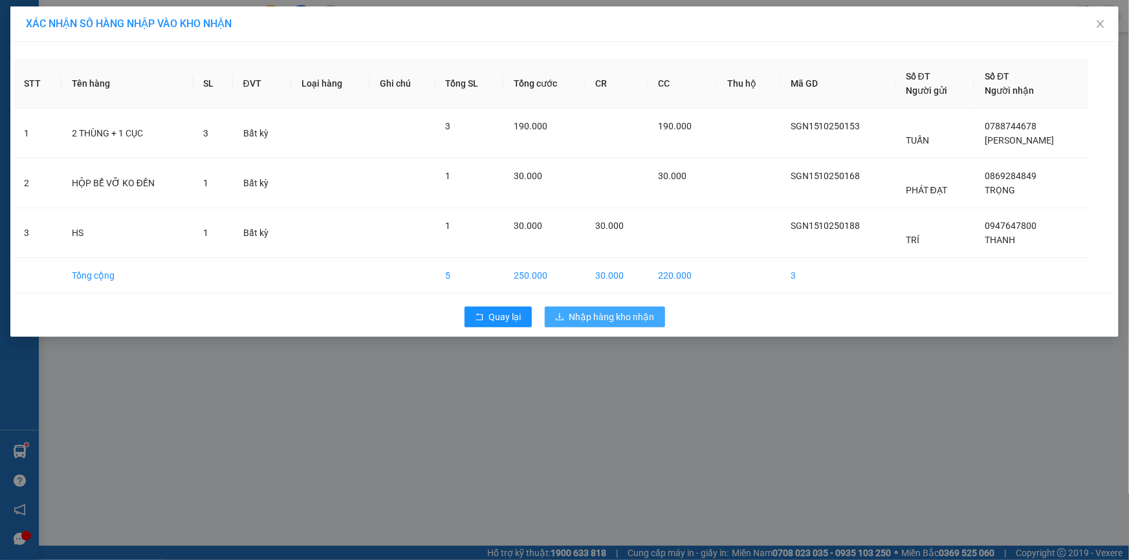
click at [597, 311] on span "Nhập hàng kho nhận" at bounding box center [611, 317] width 85 height 14
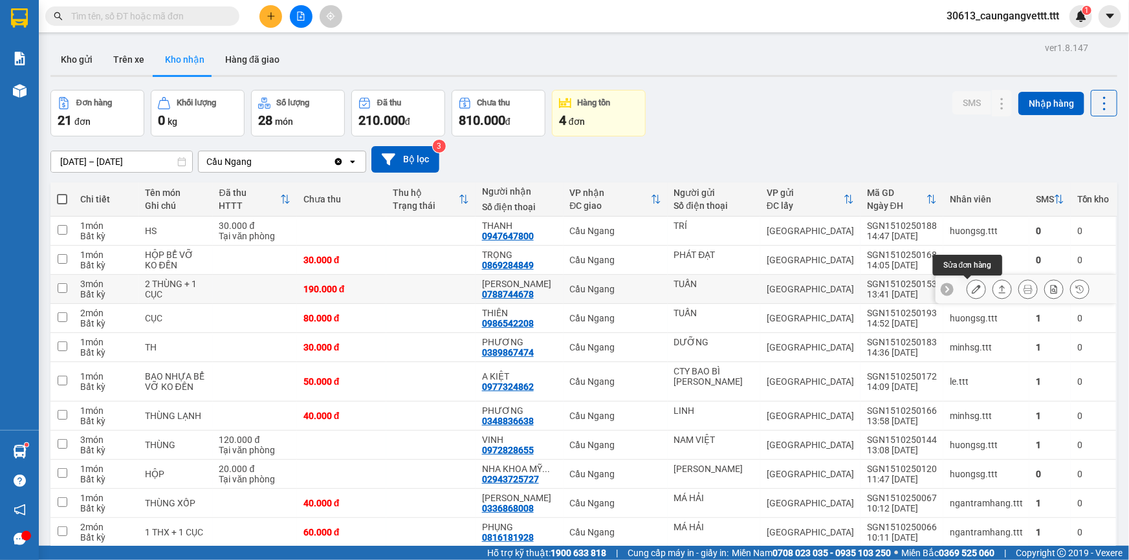
click at [973, 292] on button at bounding box center [976, 289] width 18 height 23
